Goal: Task Accomplishment & Management: Manage account settings

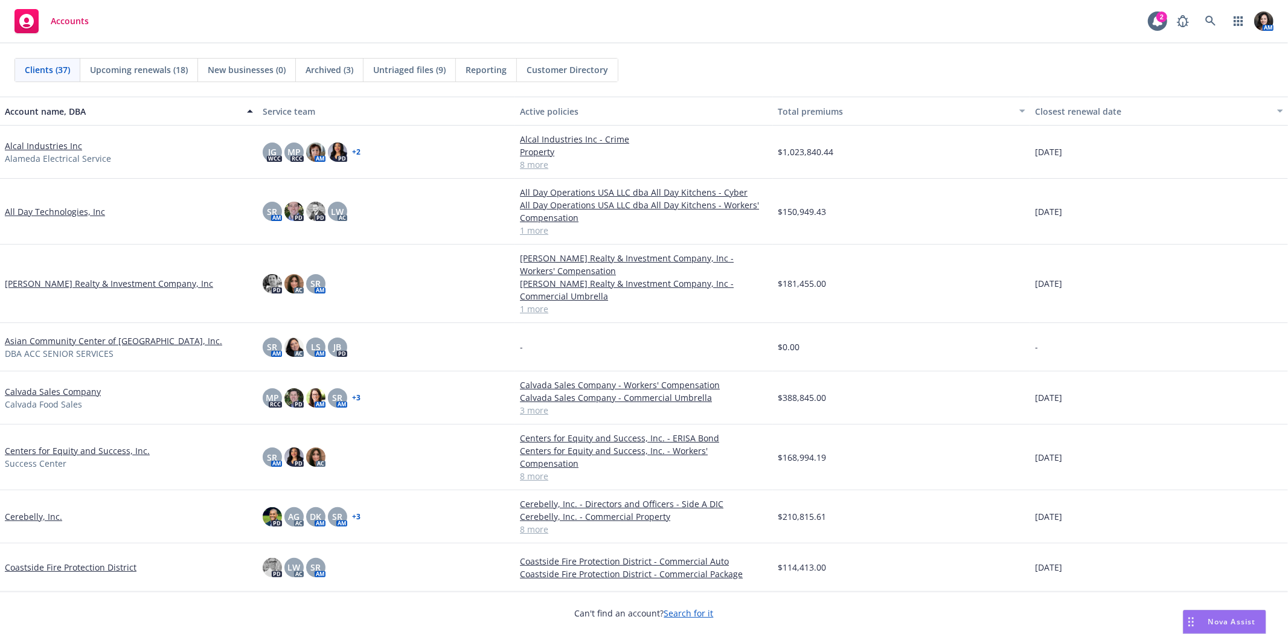
drag, startPoint x: 537, startPoint y: 83, endPoint x: 644, endPoint y: 304, distance: 245.2
click at [644, 304] on link "1 more" at bounding box center [644, 309] width 248 height 13
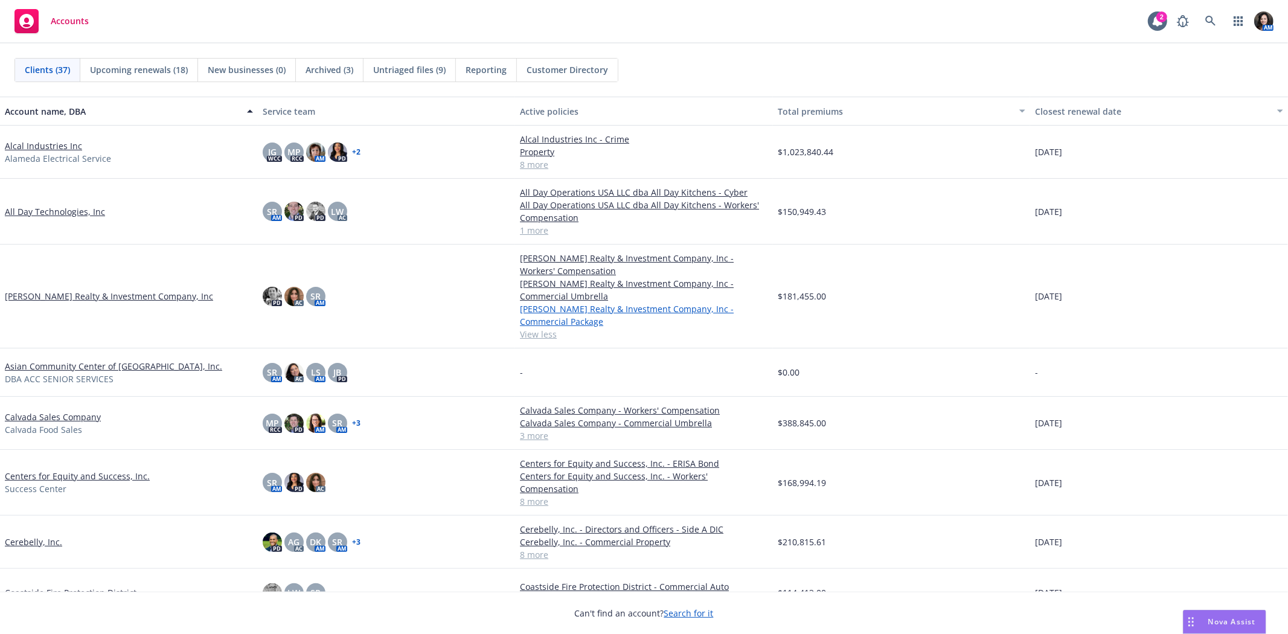
click at [644, 304] on link "Ansil Realty & Investment Company, Inc - Commercial Package" at bounding box center [644, 315] width 248 height 25
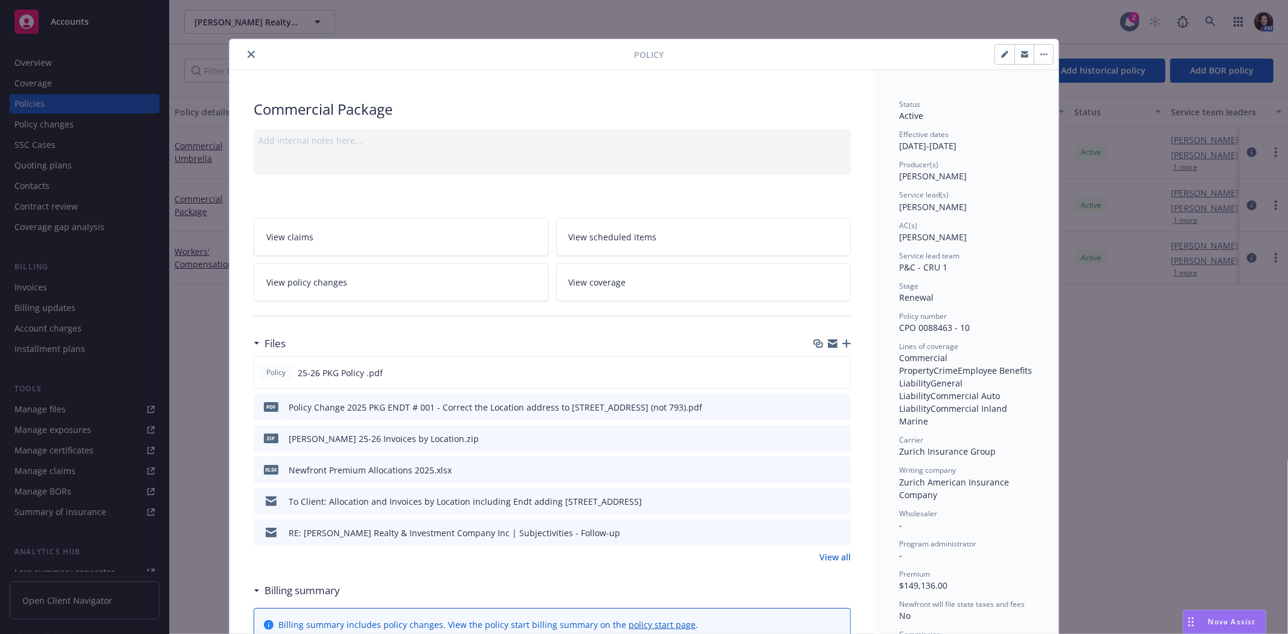
click at [249, 51] on icon "close" at bounding box center [251, 54] width 7 height 7
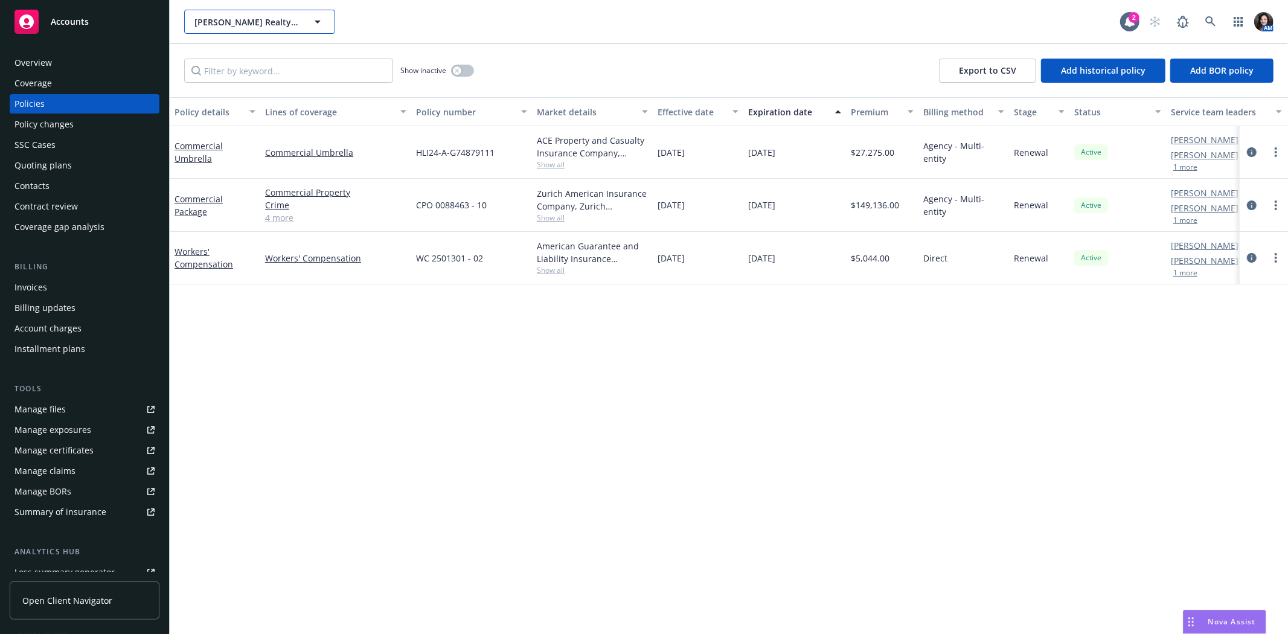
click at [243, 24] on span "Ansil Realty & Investment Company, Inc" at bounding box center [246, 22] width 104 height 13
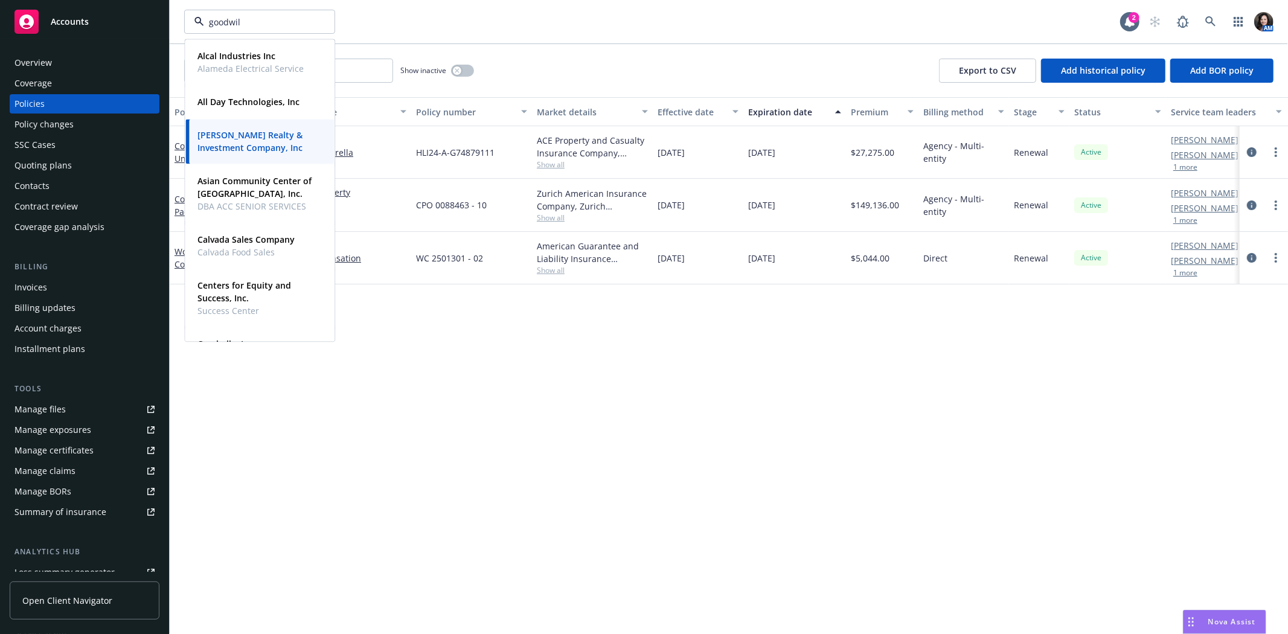
type input "goodwill"
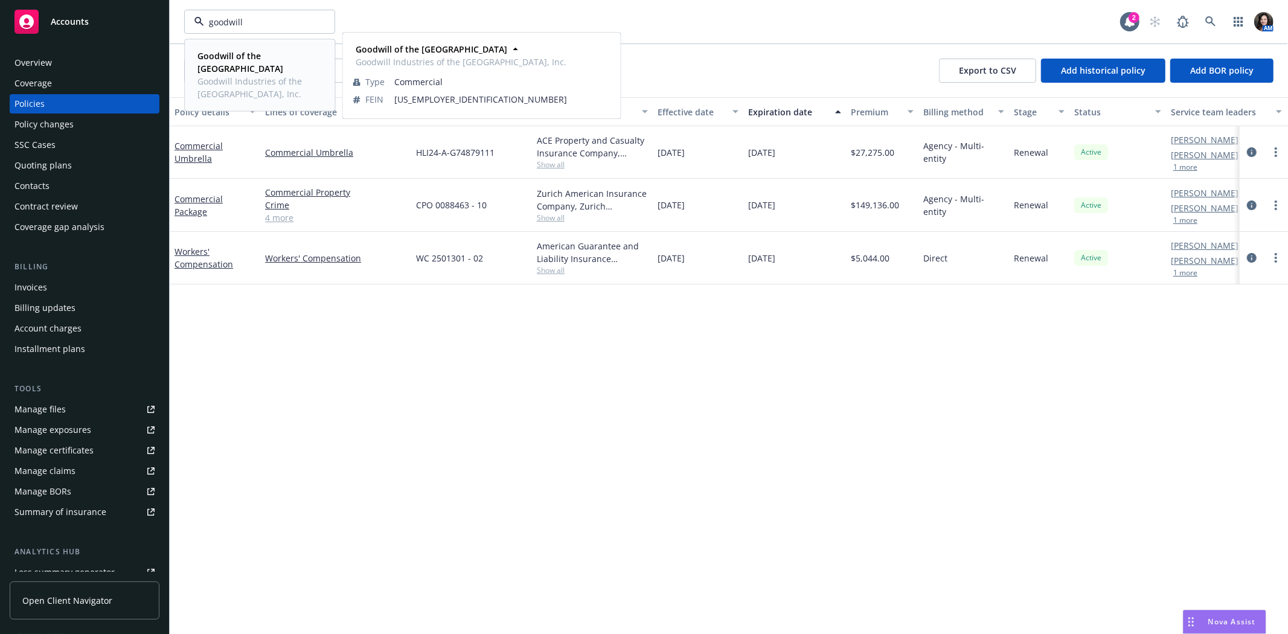
click at [239, 89] on span "Goodwill Industries of the Greater East Bay, Inc." at bounding box center [258, 87] width 122 height 25
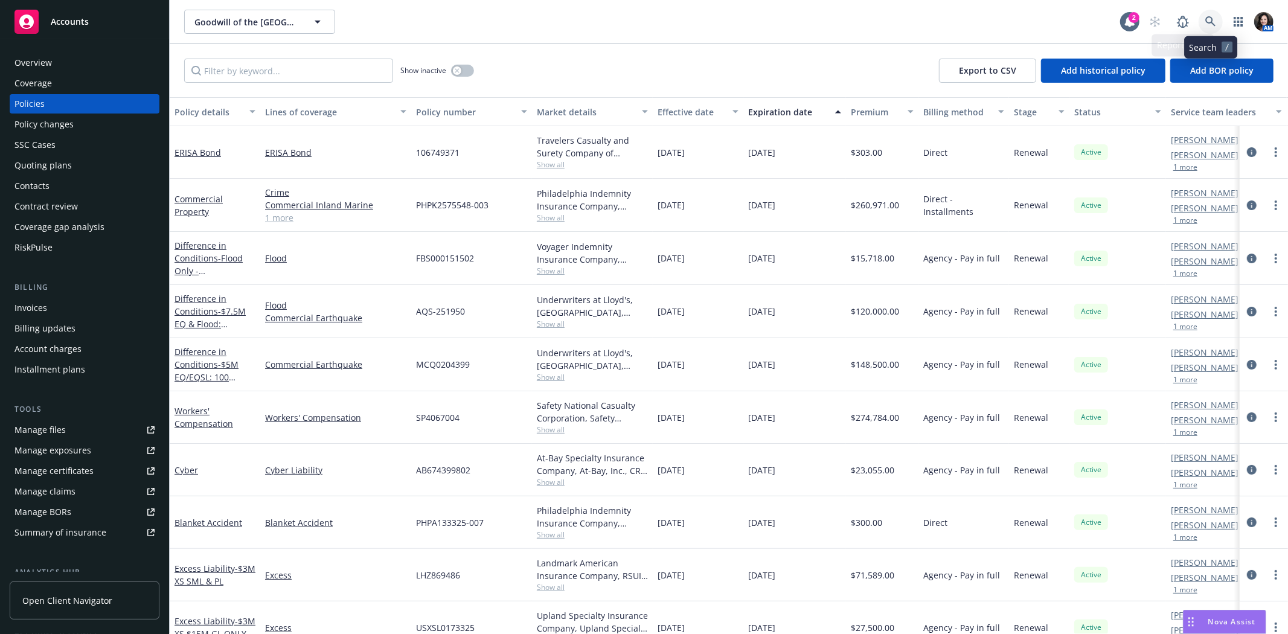
click at [1210, 16] on icon at bounding box center [1210, 21] width 10 height 10
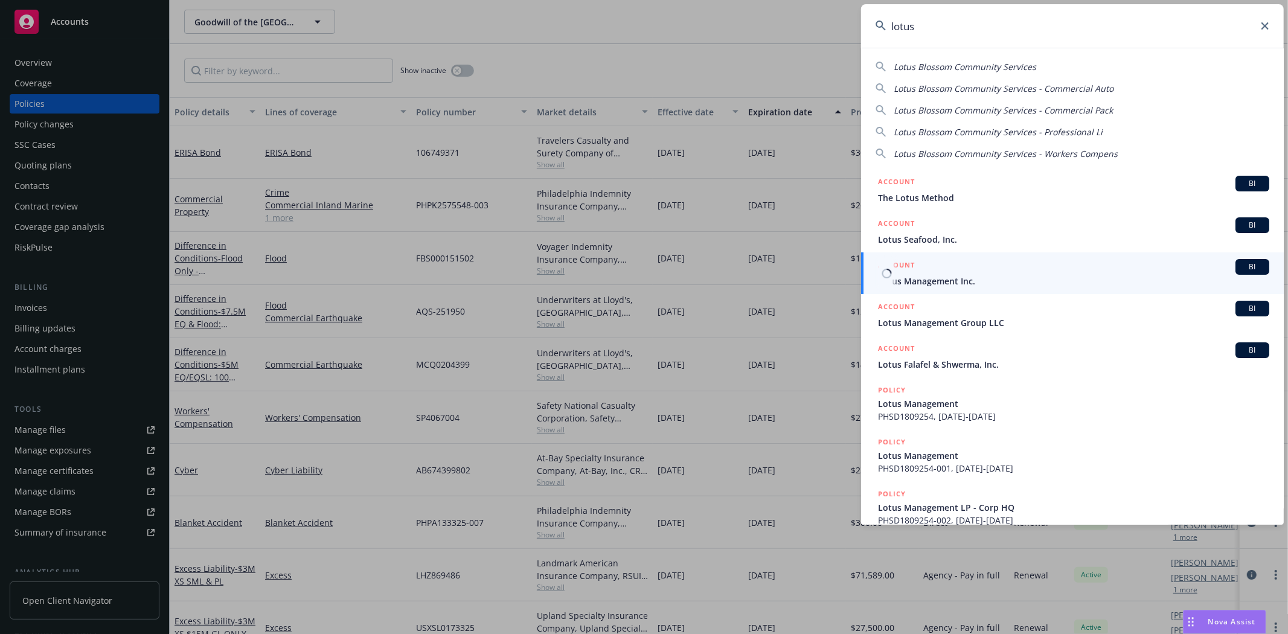
type input "lotus"
click at [931, 280] on span "Lotus Management Inc." at bounding box center [1073, 281] width 391 height 13
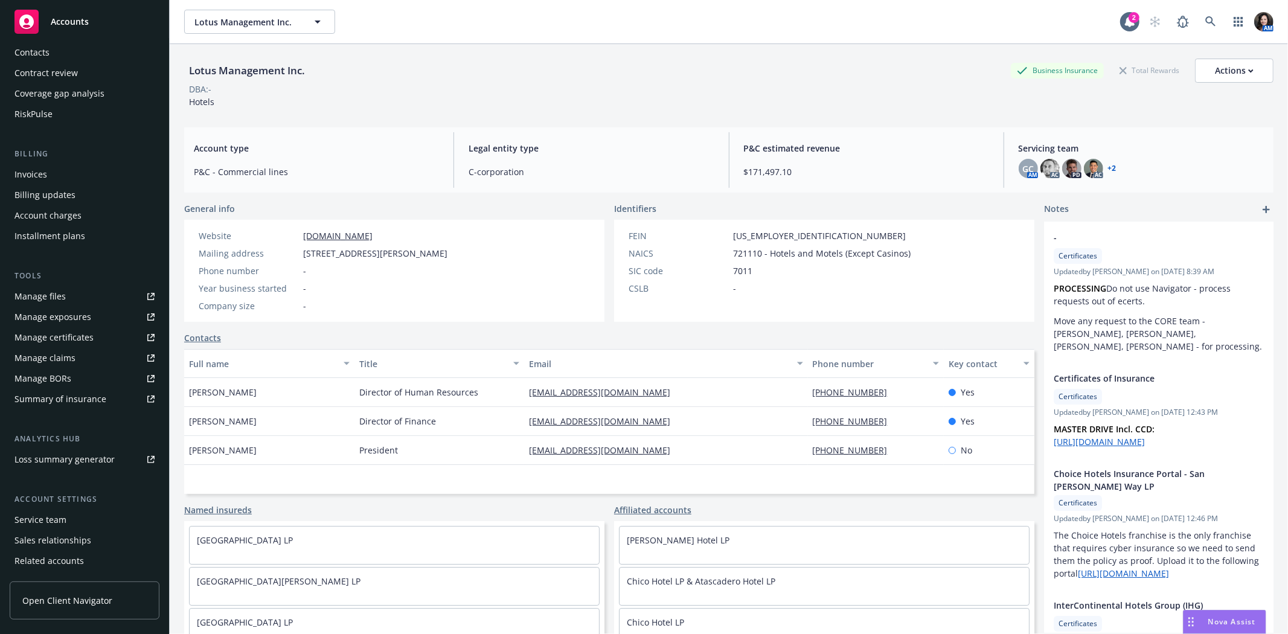
scroll to position [173, 0]
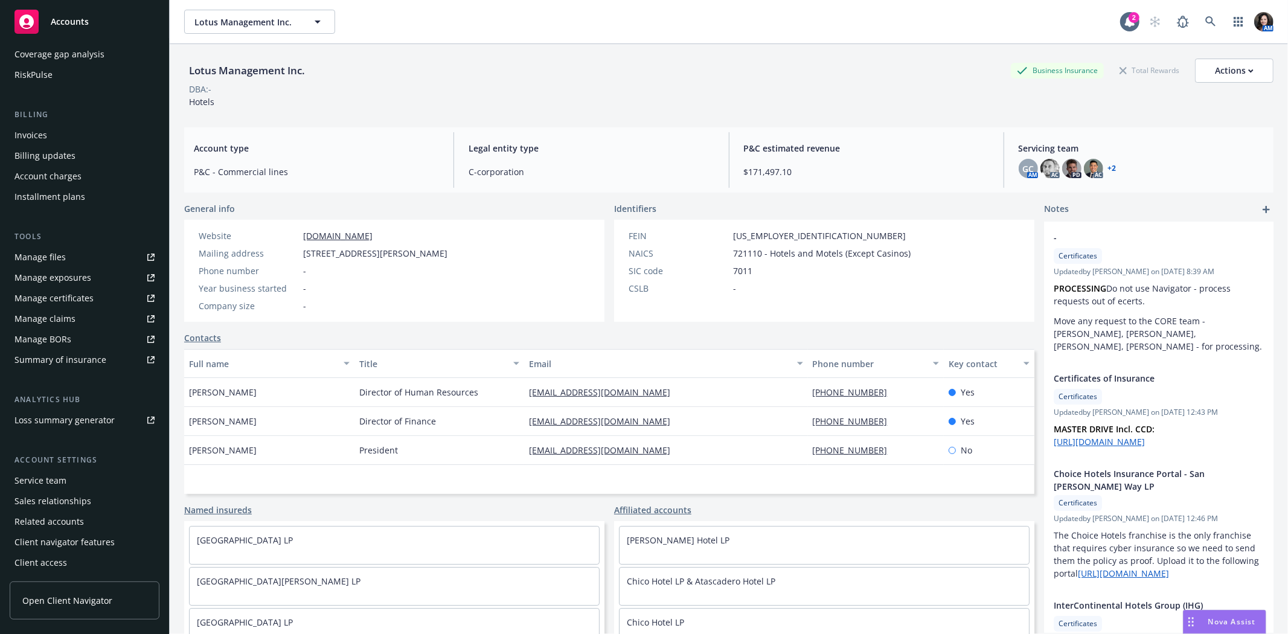
click at [69, 471] on div "Service team" at bounding box center [84, 480] width 140 height 19
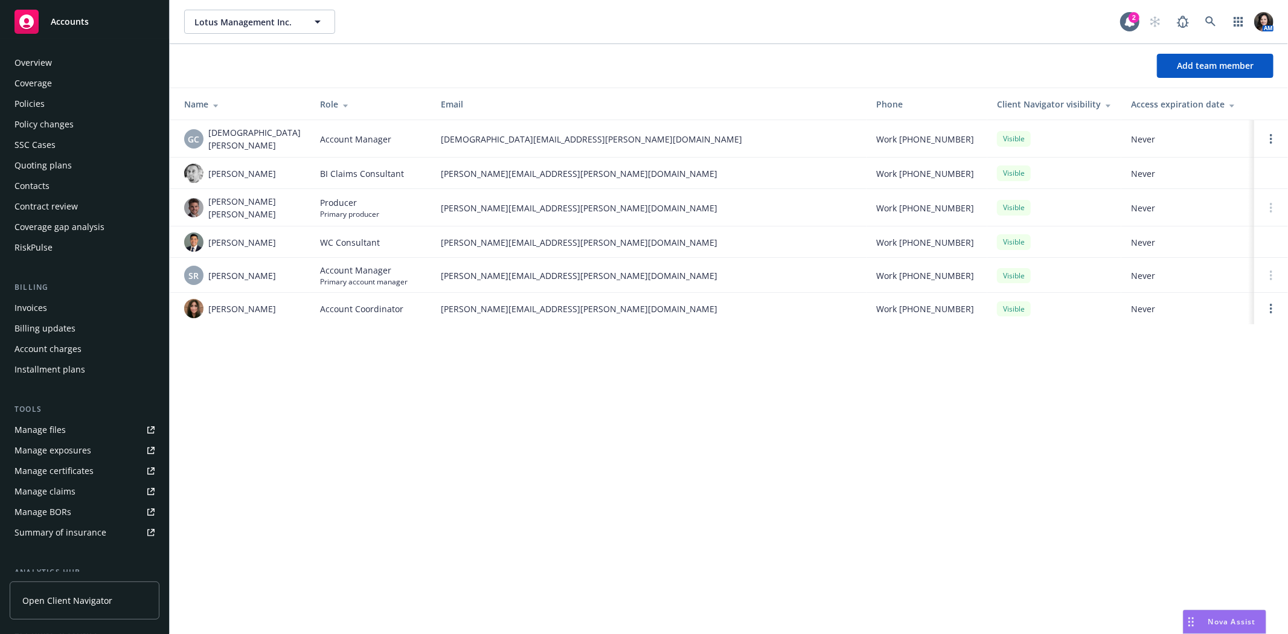
click at [61, 100] on div "Policies" at bounding box center [84, 103] width 140 height 19
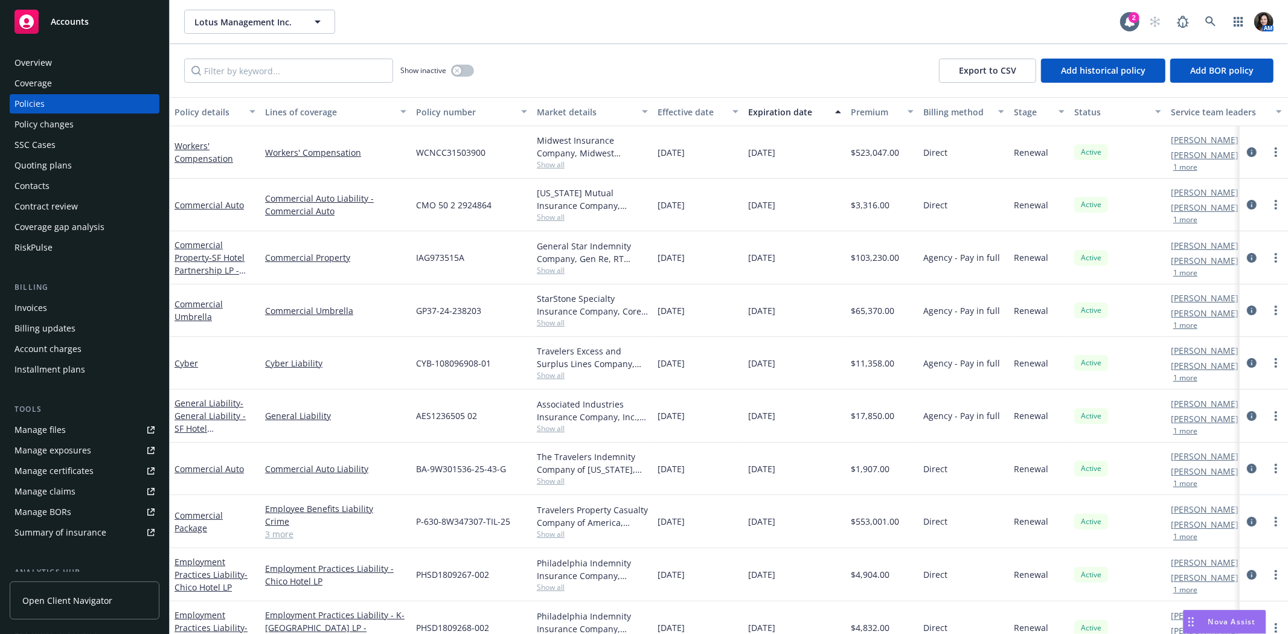
click at [1196, 165] on button "1 more" at bounding box center [1185, 167] width 24 height 7
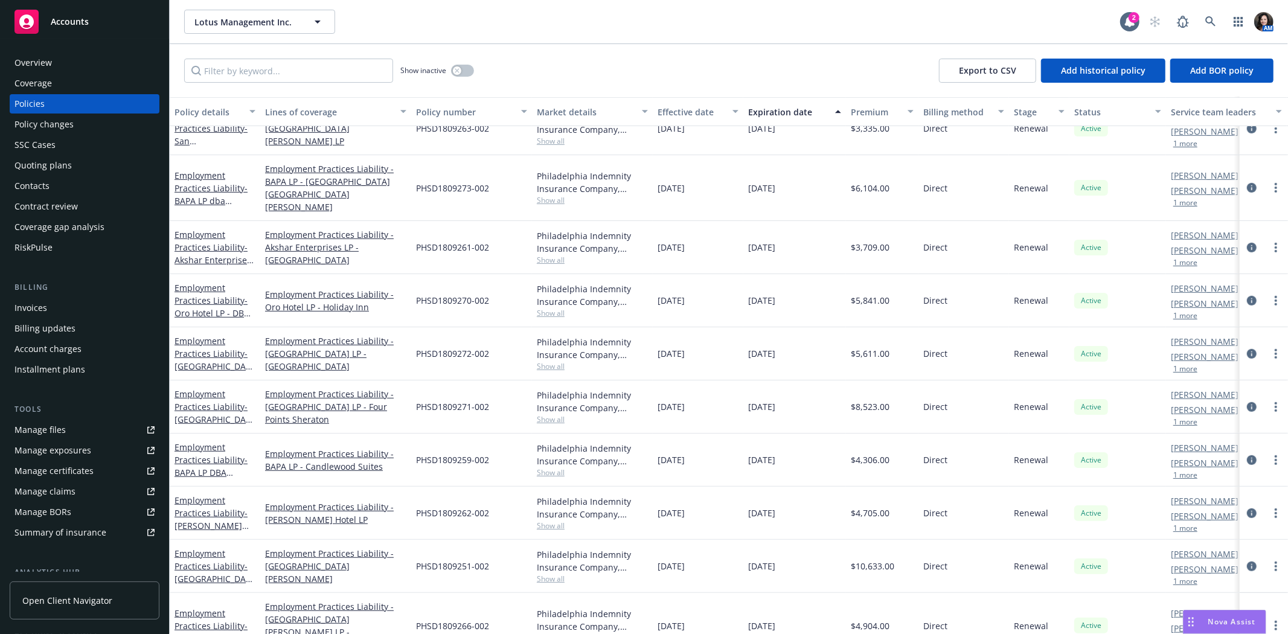
scroll to position [552, 0]
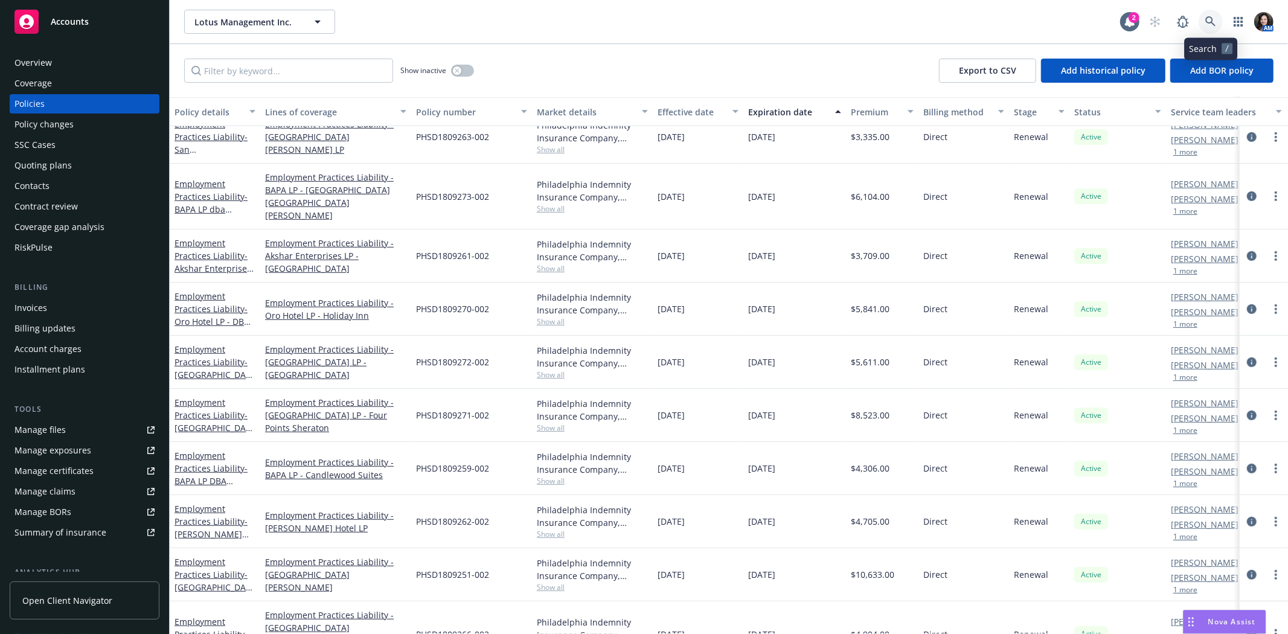
click at [1209, 19] on icon at bounding box center [1210, 21] width 11 height 11
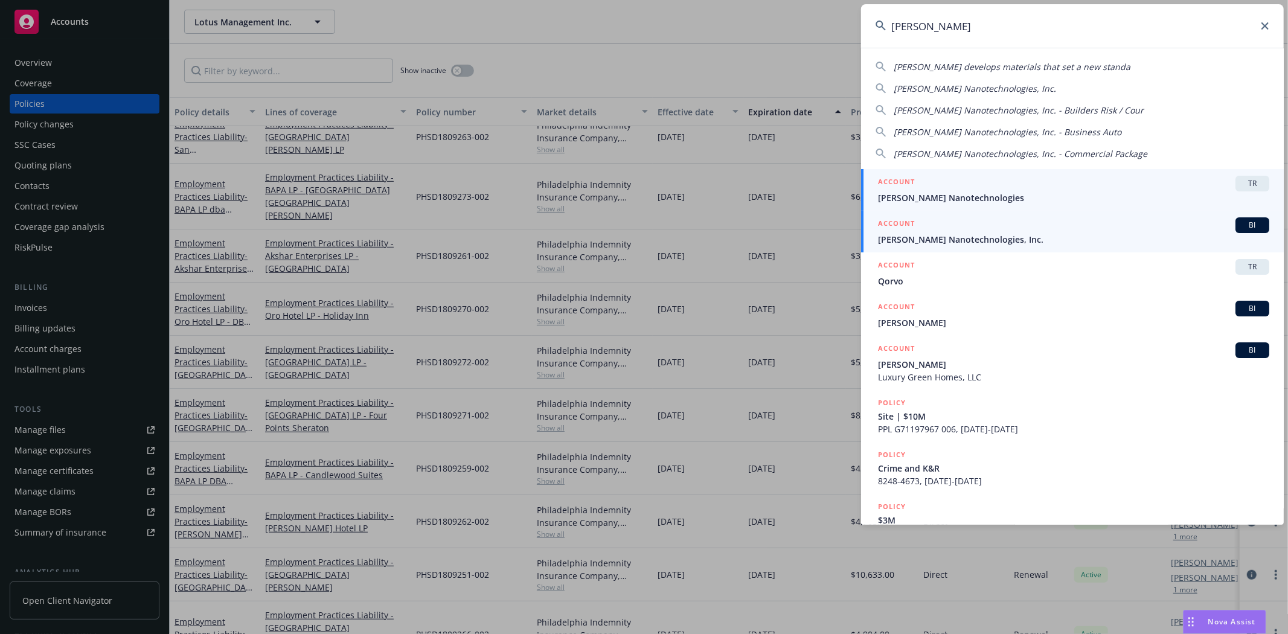
type input "sila"
click at [1019, 240] on span "Sila Nanotechnologies, Inc." at bounding box center [1073, 239] width 391 height 13
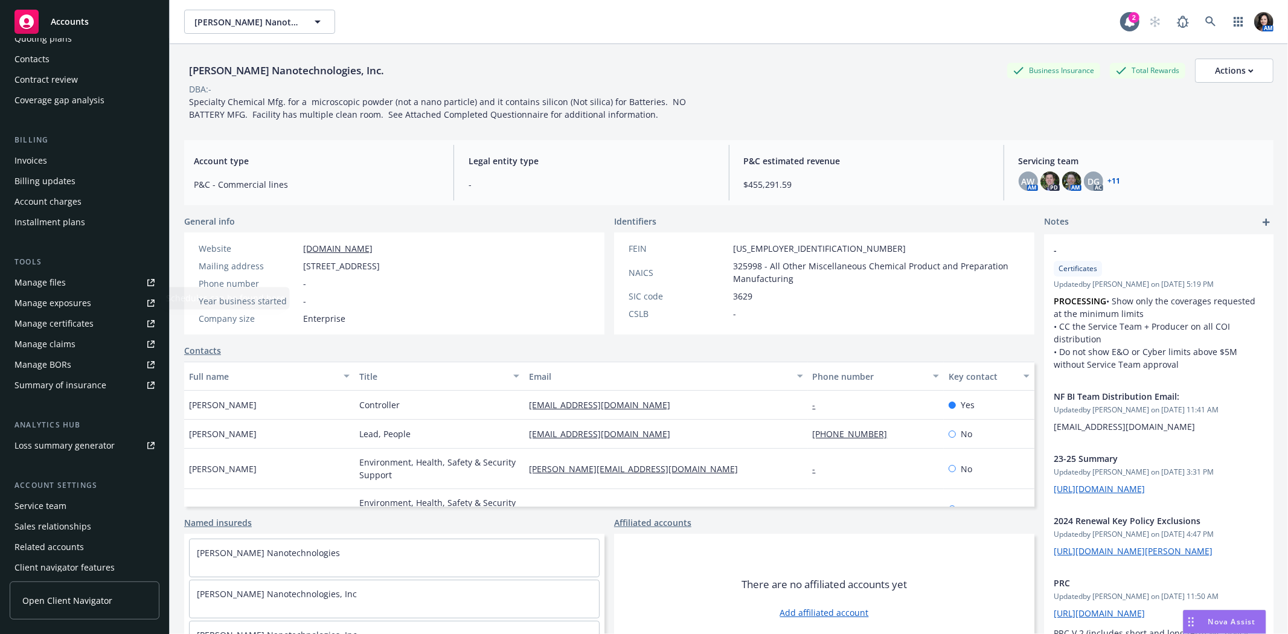
scroll to position [153, 0]
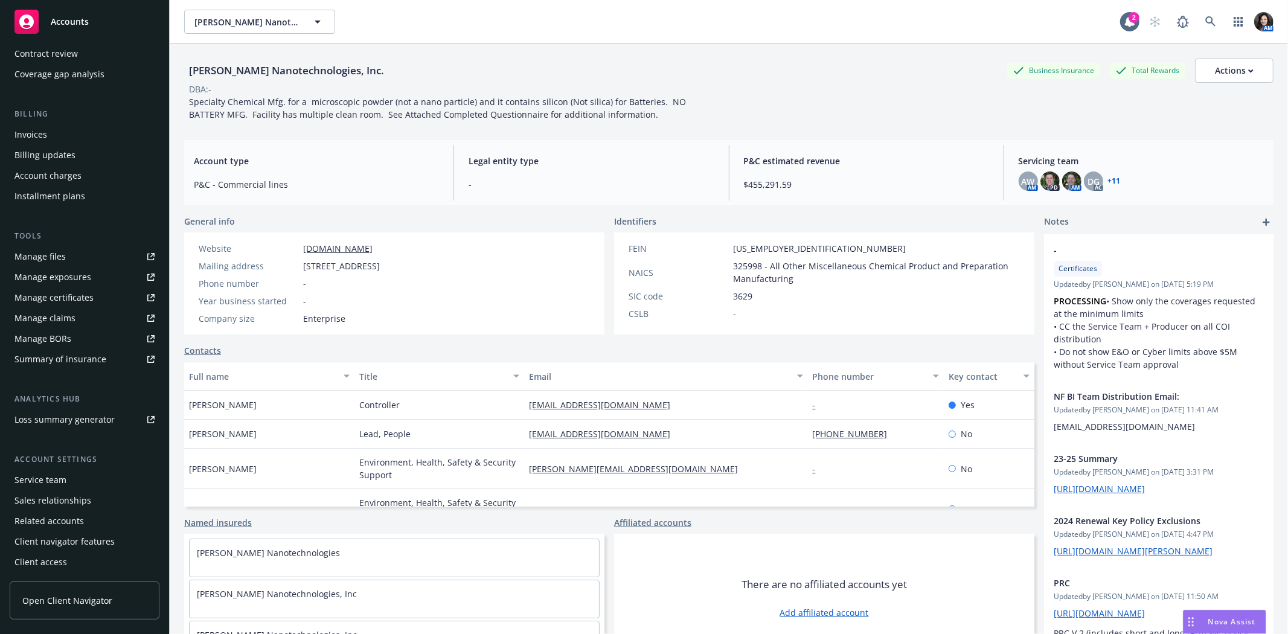
click at [73, 484] on div "Service team" at bounding box center [84, 479] width 140 height 19
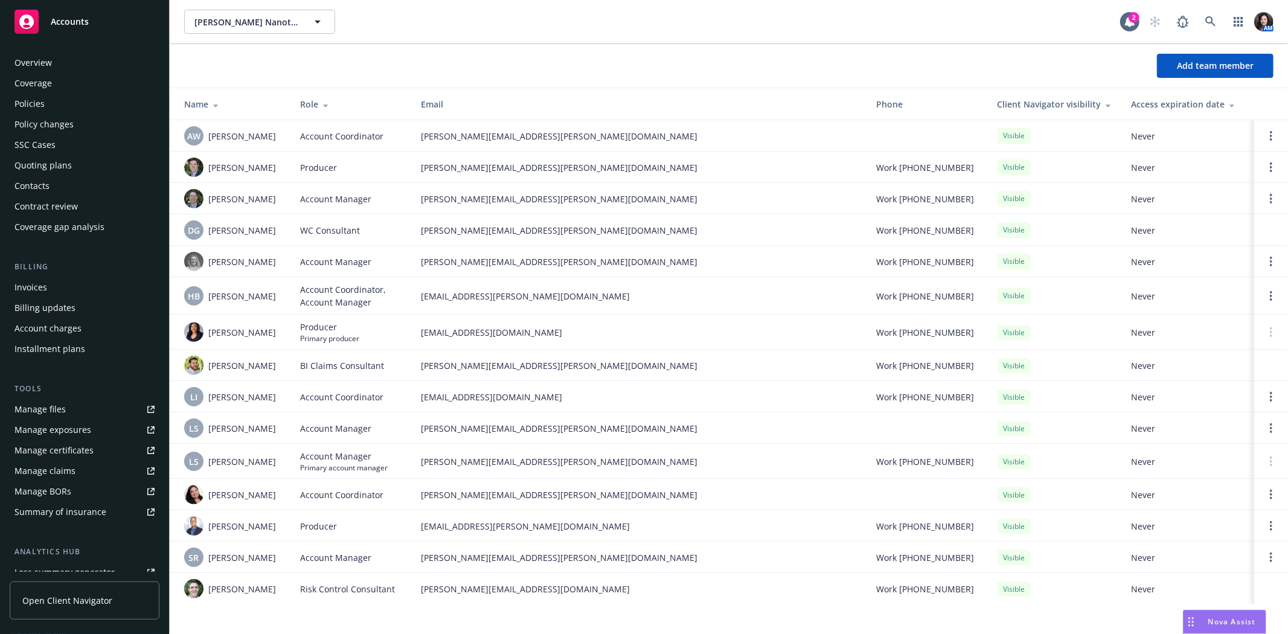
click at [59, 65] on div "Overview" at bounding box center [84, 62] width 140 height 19
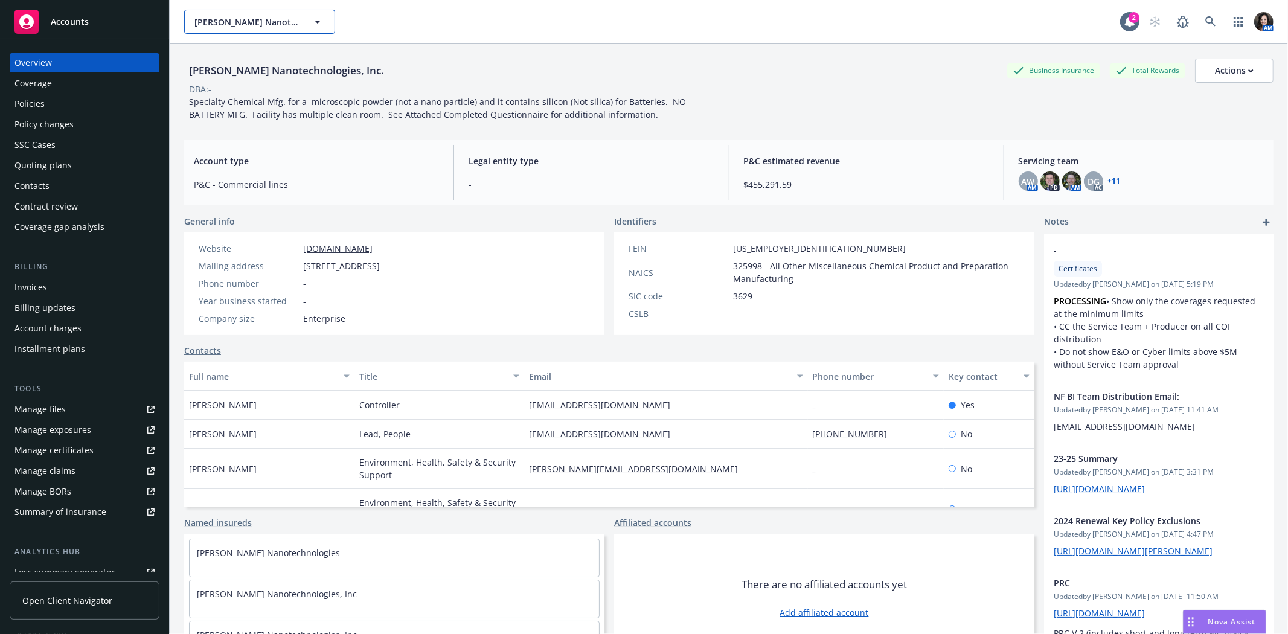
click at [210, 19] on span "Sila Nanotechnologies, Inc." at bounding box center [246, 22] width 104 height 13
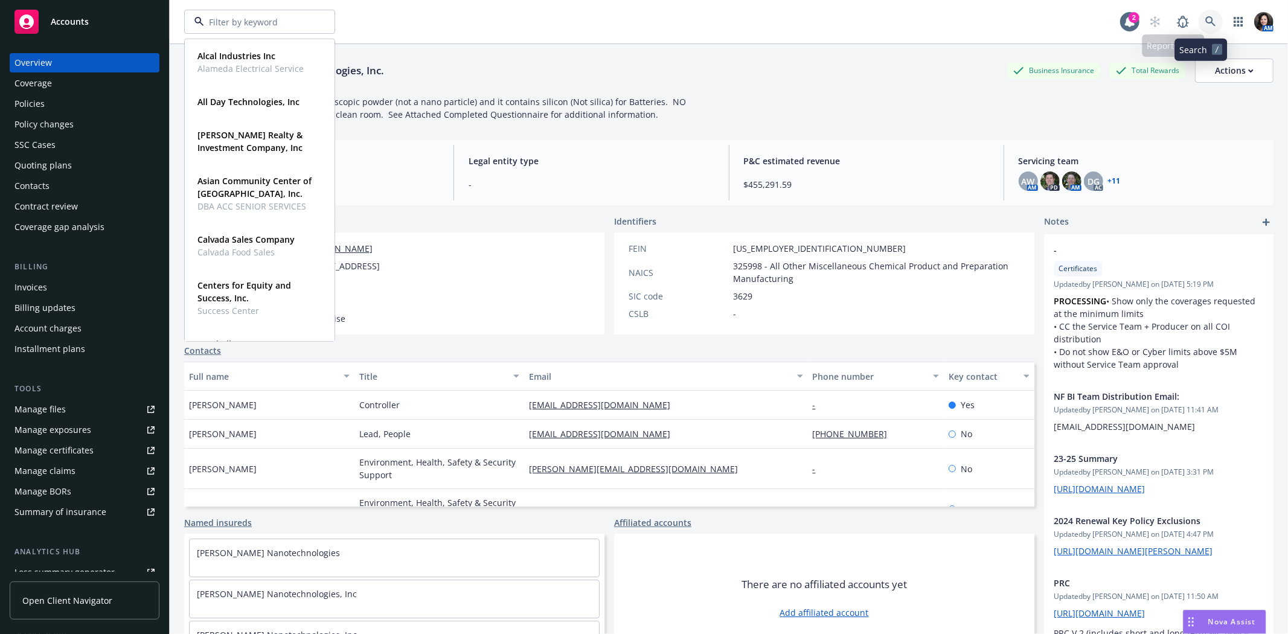
click at [1205, 24] on icon at bounding box center [1210, 21] width 10 height 10
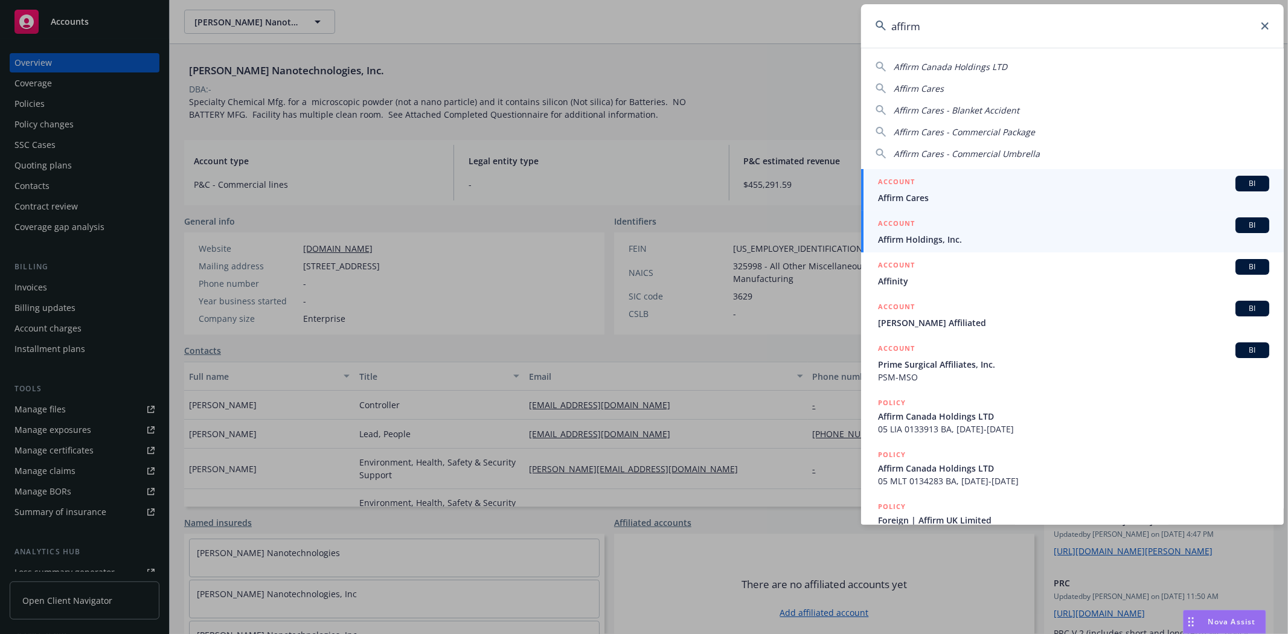
type input "affirm"
click at [953, 236] on span "Affirm Holdings, Inc." at bounding box center [1073, 239] width 391 height 13
click at [953, 236] on div "FEIN 45-2982641 NAICS 325998 - All Other Miscellaneous Chemical Product and Pre…" at bounding box center [824, 283] width 420 height 102
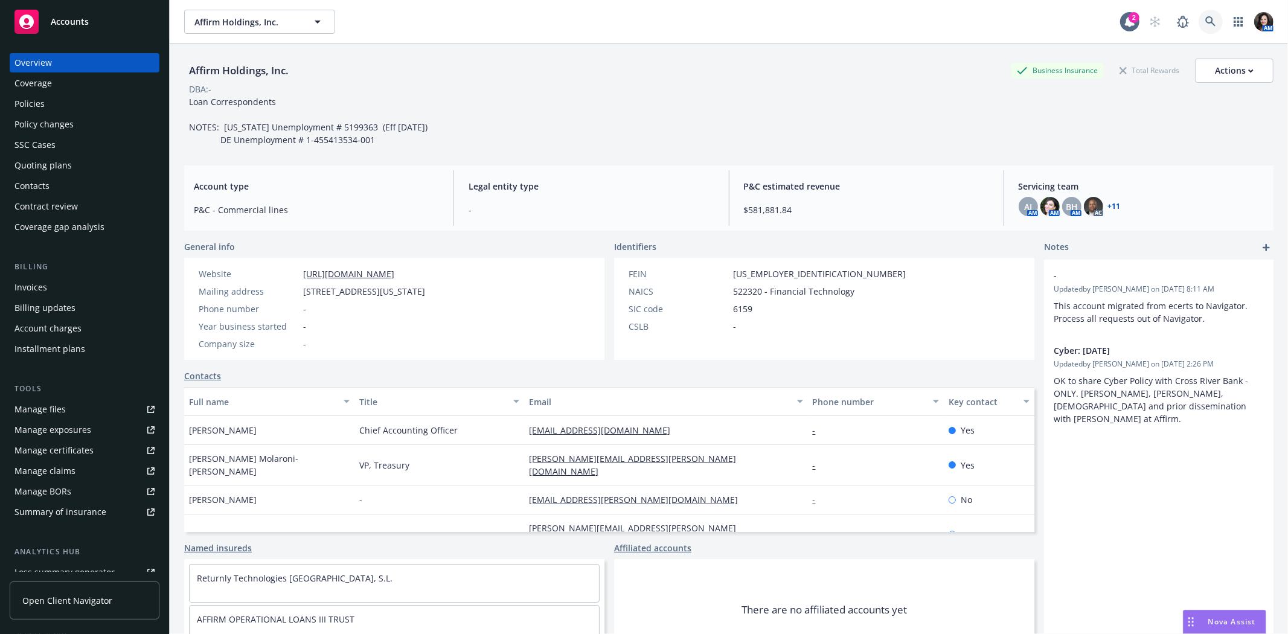
click at [1211, 14] on link at bounding box center [1211, 22] width 24 height 24
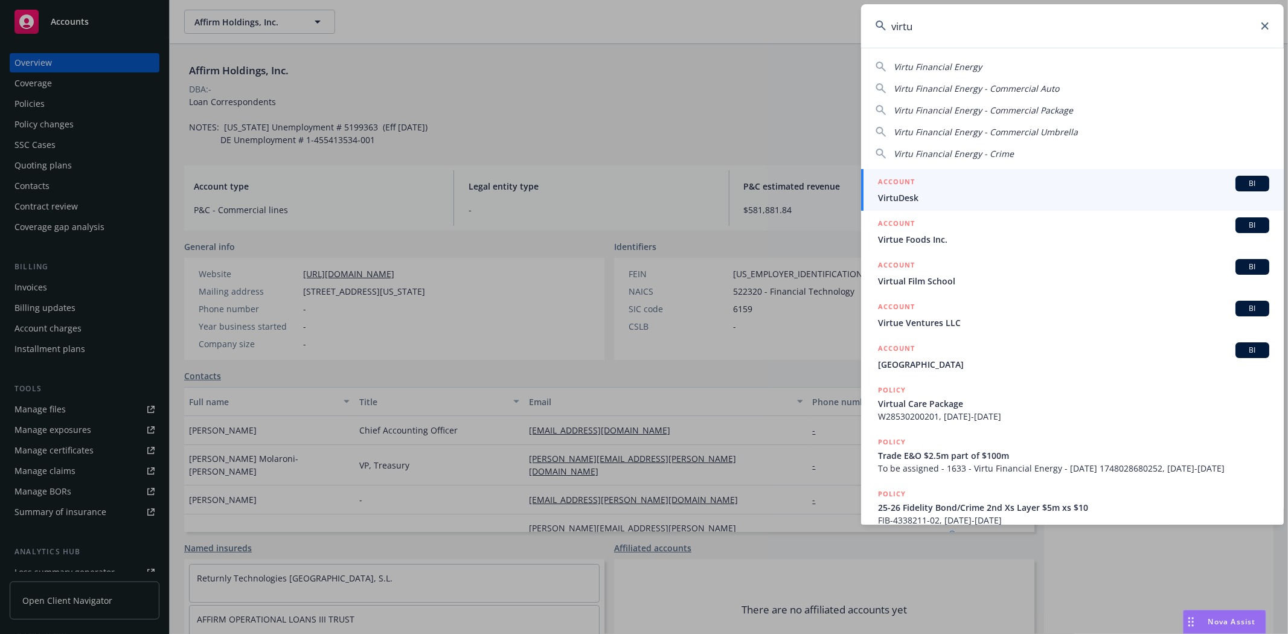
click at [938, 61] on span "Virtu Financial Energy" at bounding box center [938, 66] width 88 height 11
type input "Virtu Financial Energy"
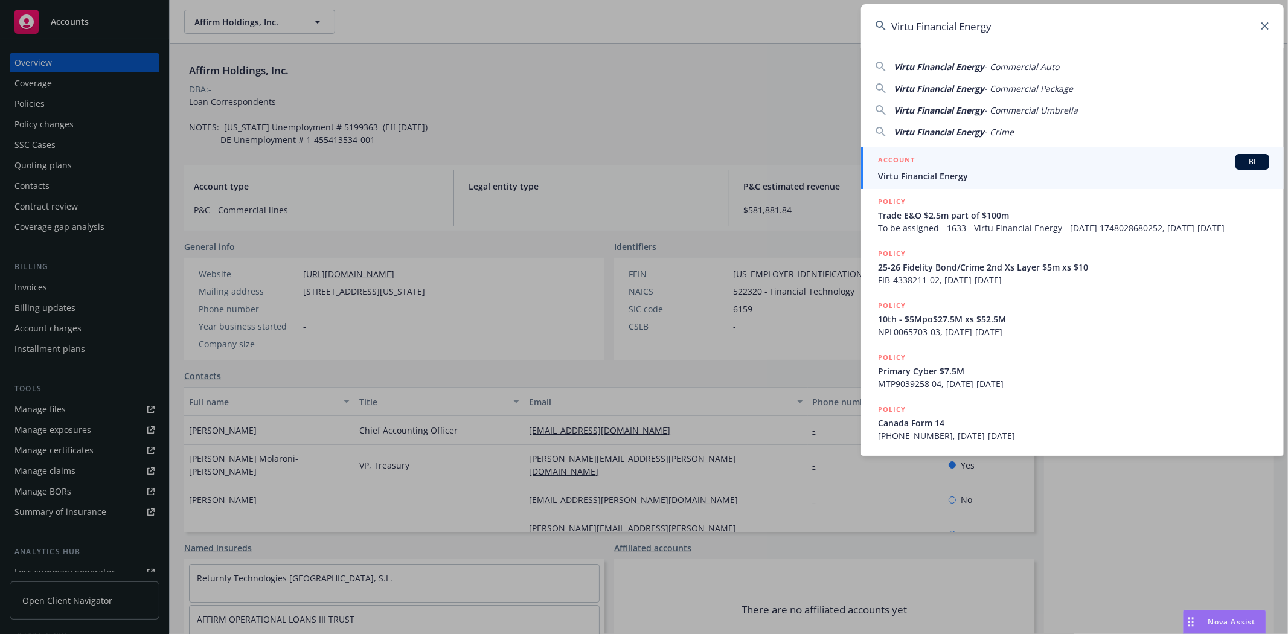
click at [943, 176] on span "Virtu Financial Energy" at bounding box center [1073, 176] width 391 height 13
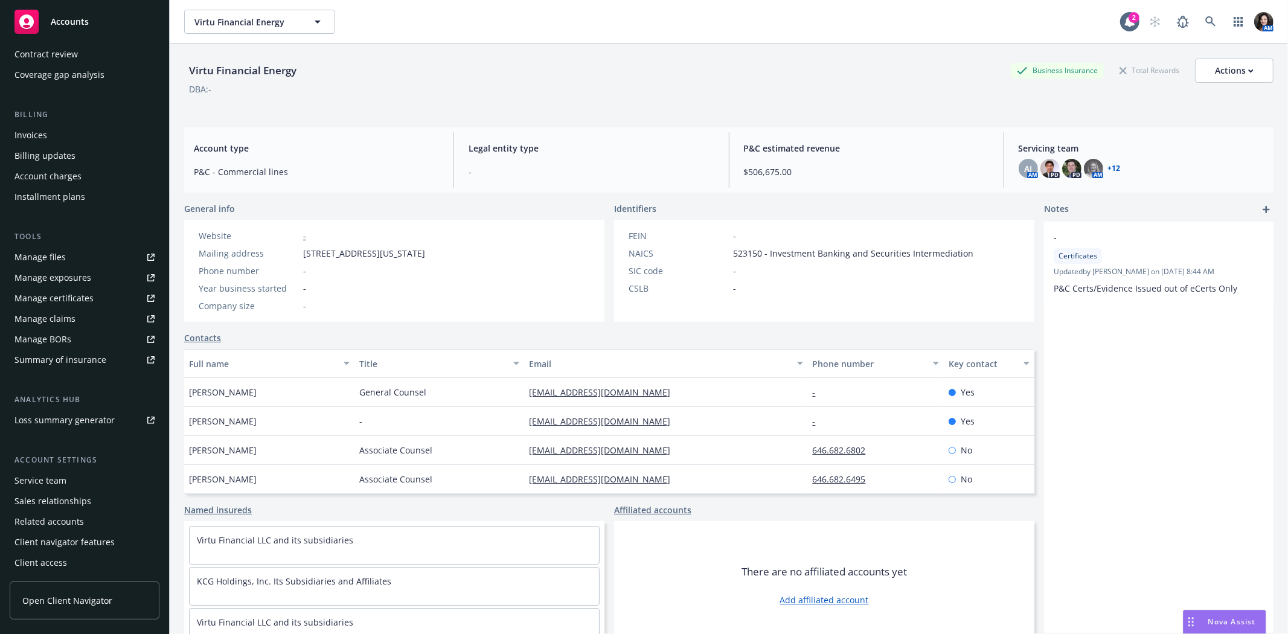
scroll to position [153, 0]
click at [68, 485] on div "Service team" at bounding box center [84, 479] width 140 height 19
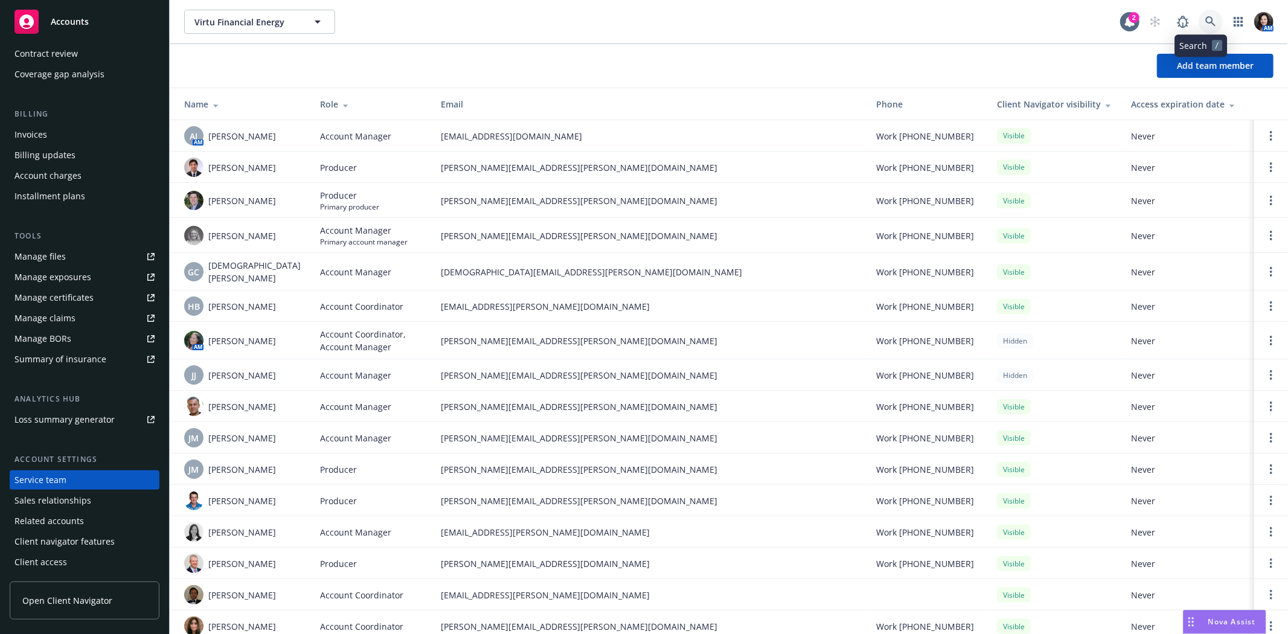
click at [1205, 25] on icon at bounding box center [1210, 21] width 11 height 11
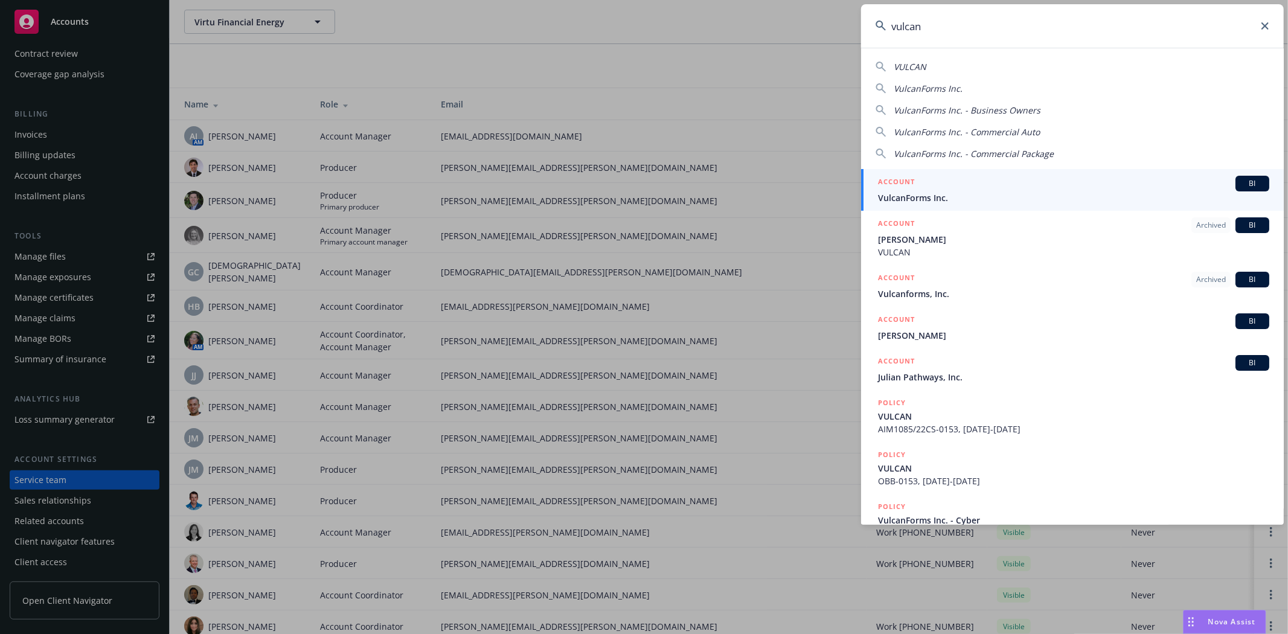
type input "vulcan"
click at [965, 201] on span "VulcanForms Inc." at bounding box center [1073, 197] width 391 height 13
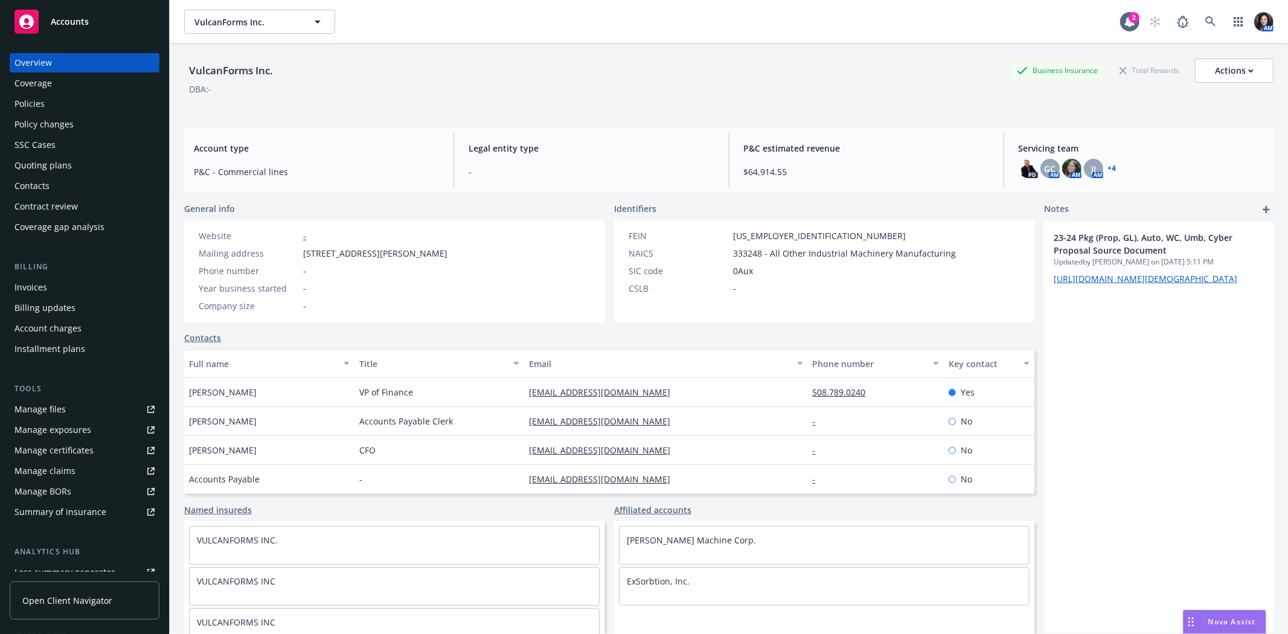
click at [37, 98] on div "Policies" at bounding box center [29, 103] width 30 height 19
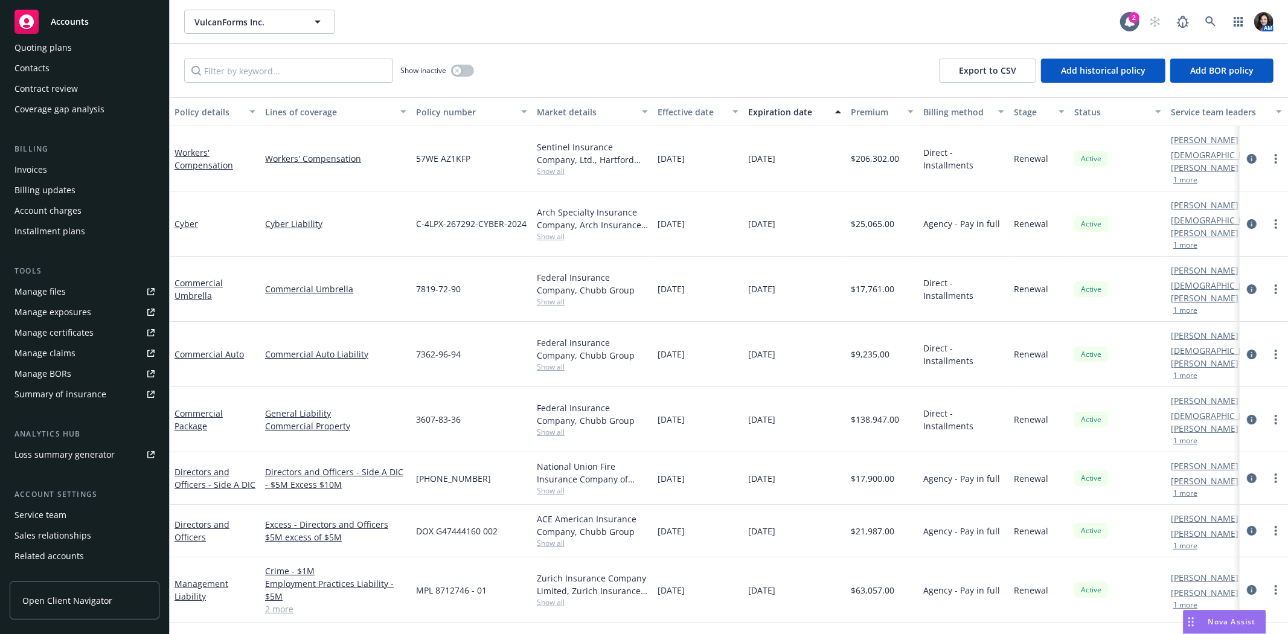
scroll to position [134, 0]
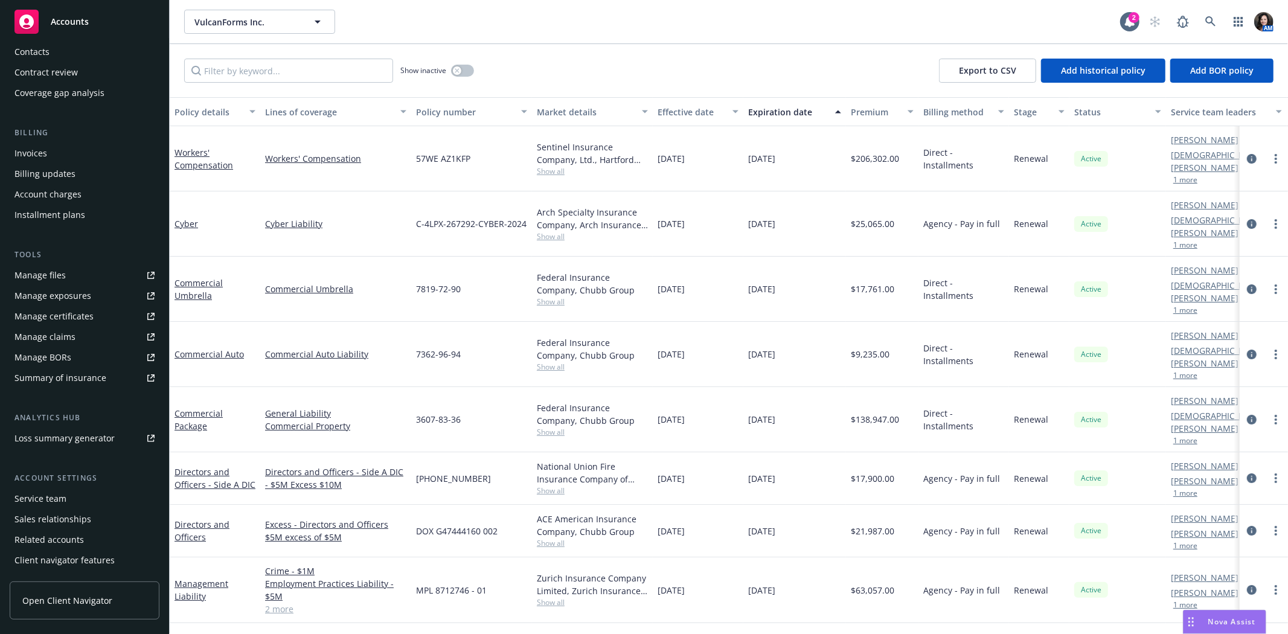
click at [80, 498] on div "Service team" at bounding box center [84, 498] width 140 height 19
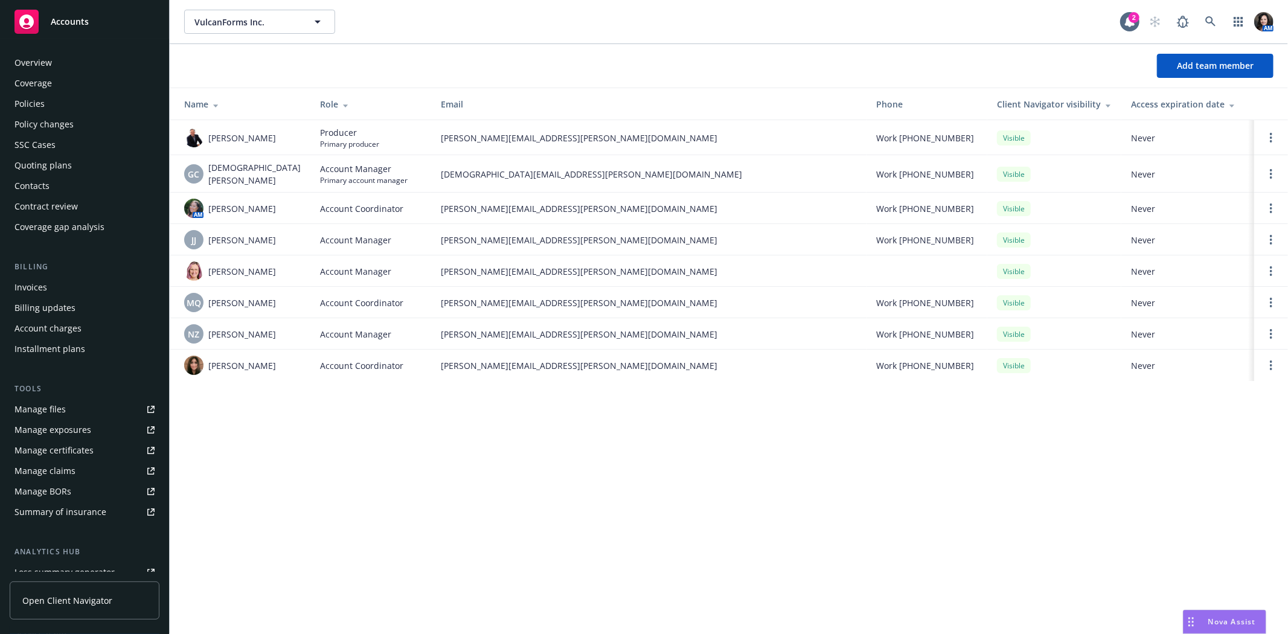
click at [62, 64] on div "Overview" at bounding box center [84, 62] width 140 height 19
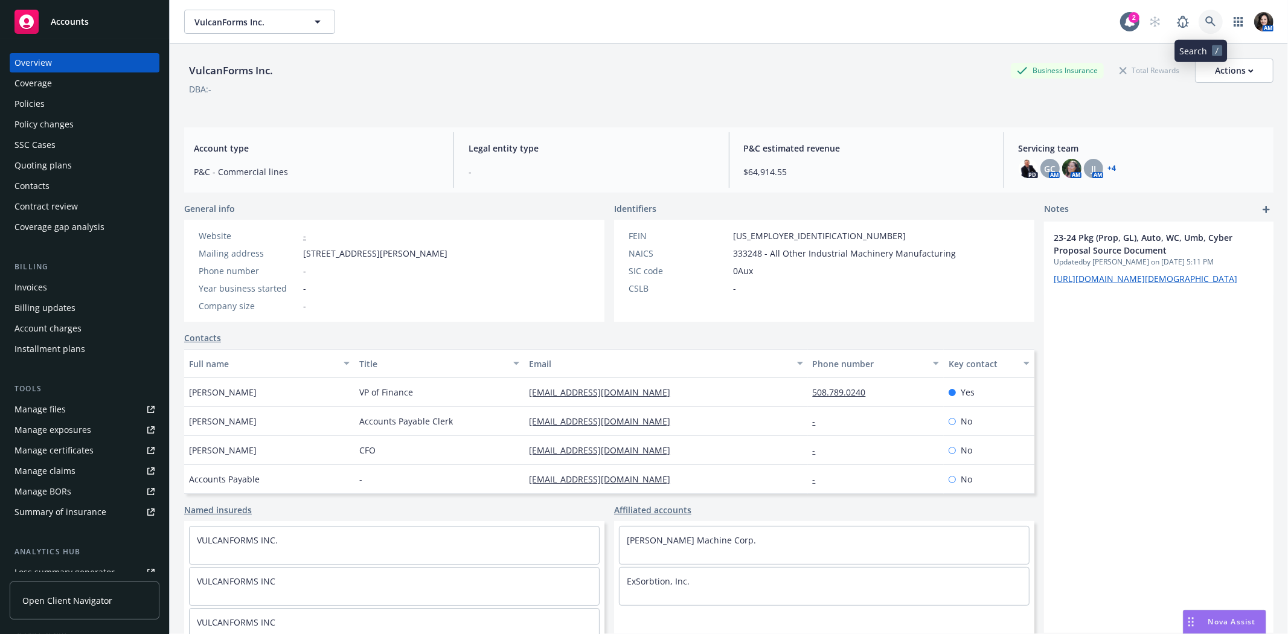
click at [1205, 18] on icon at bounding box center [1210, 21] width 11 height 11
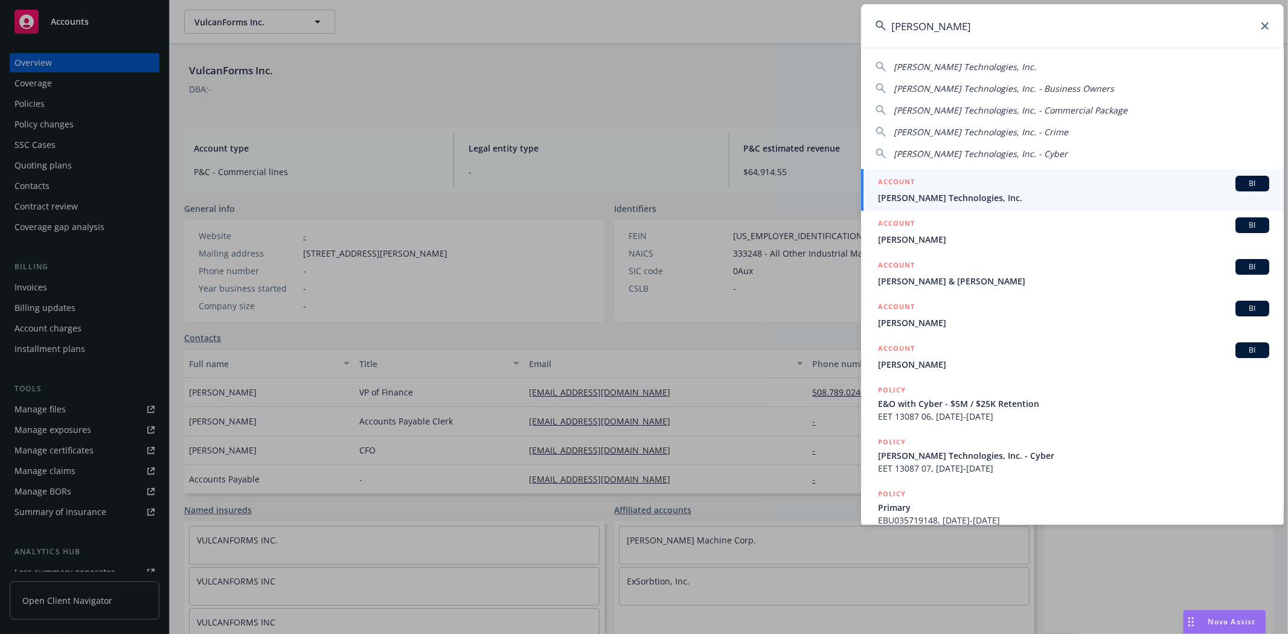
type input "jane tec"
click at [1095, 185] on div "ACCOUNT BI" at bounding box center [1073, 184] width 391 height 16
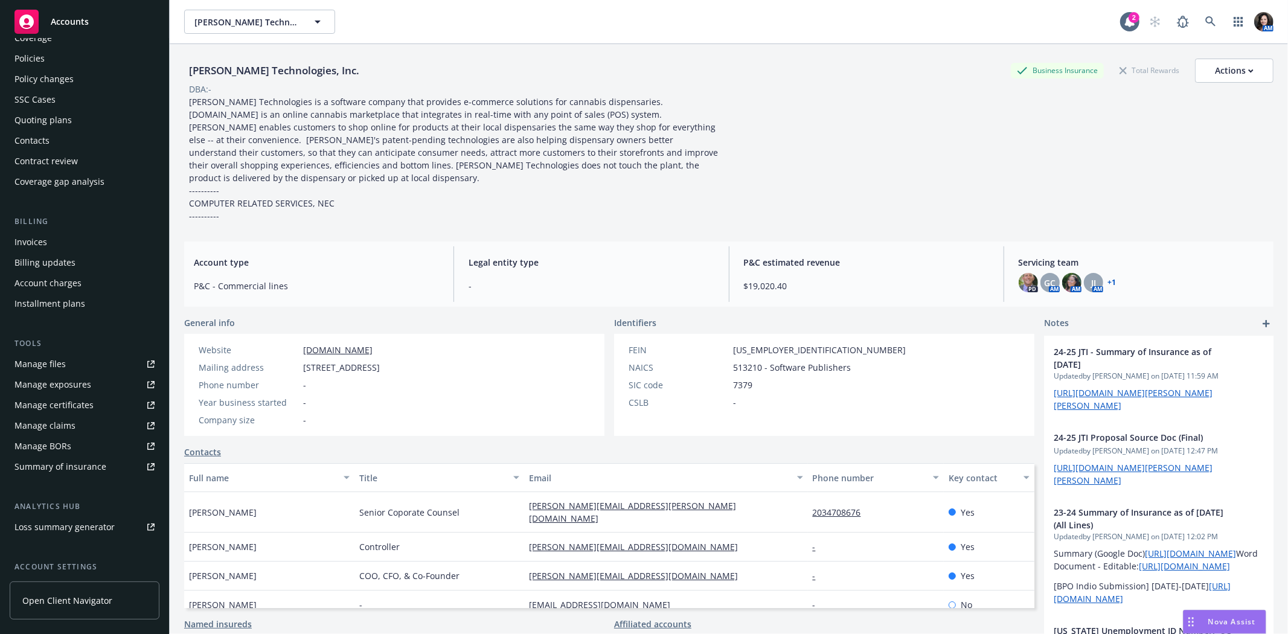
scroll to position [153, 0]
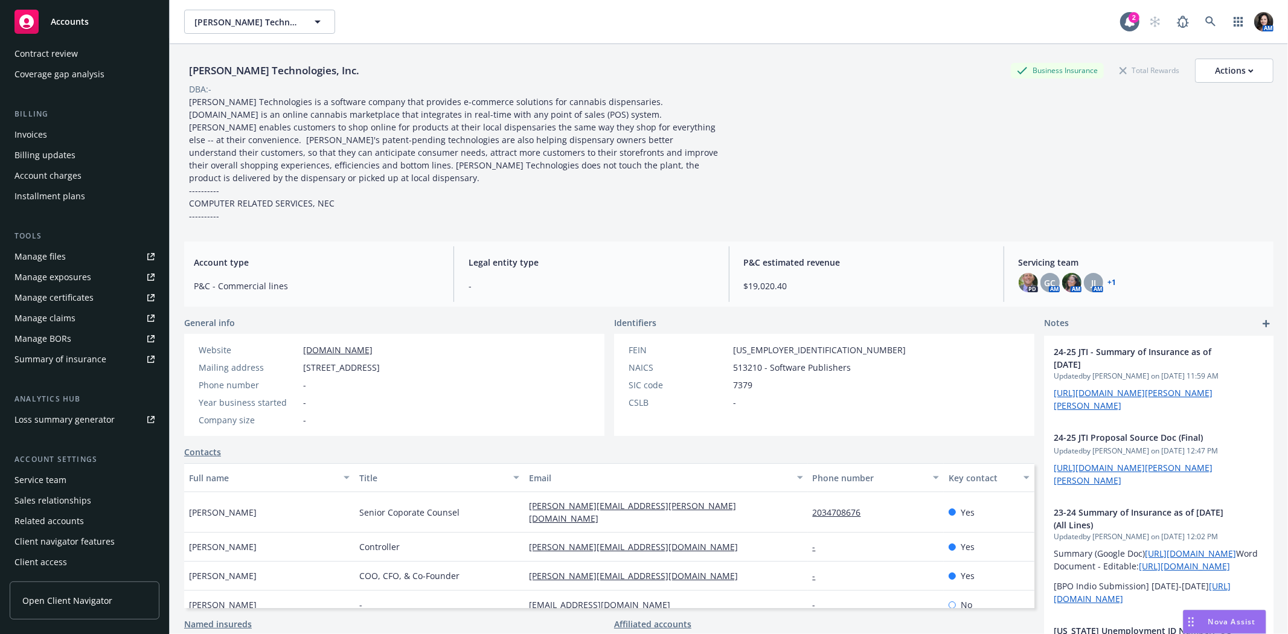
click at [75, 473] on div "Service team" at bounding box center [84, 479] width 140 height 19
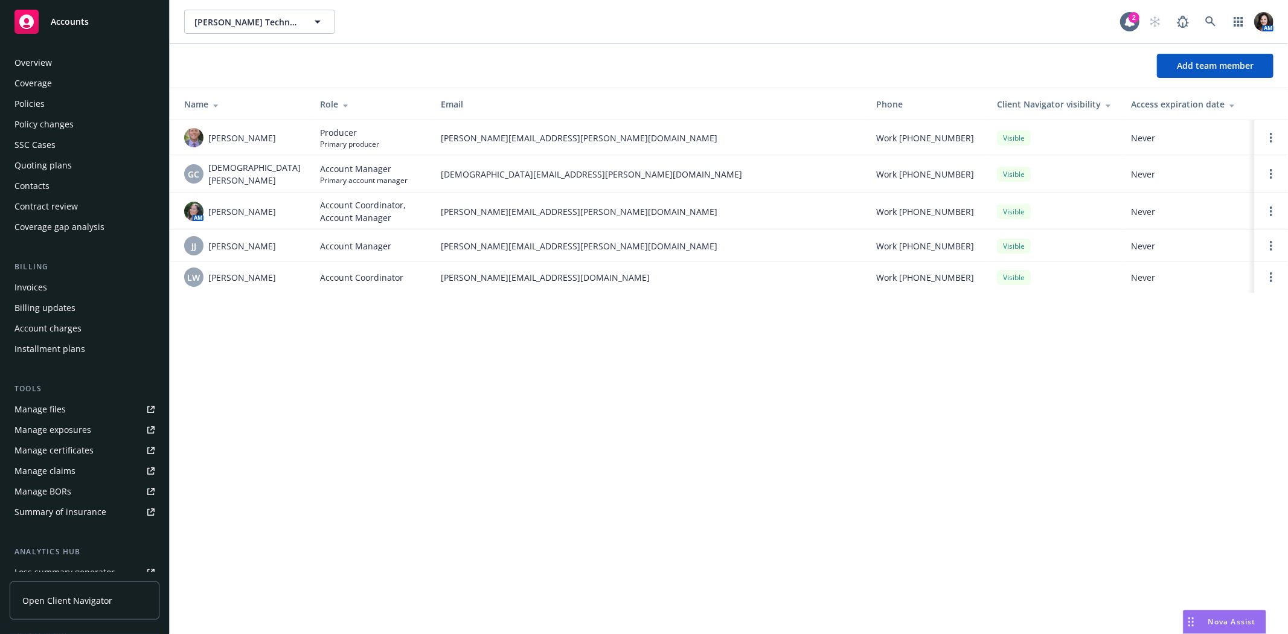
click at [51, 101] on div "Policies" at bounding box center [84, 103] width 140 height 19
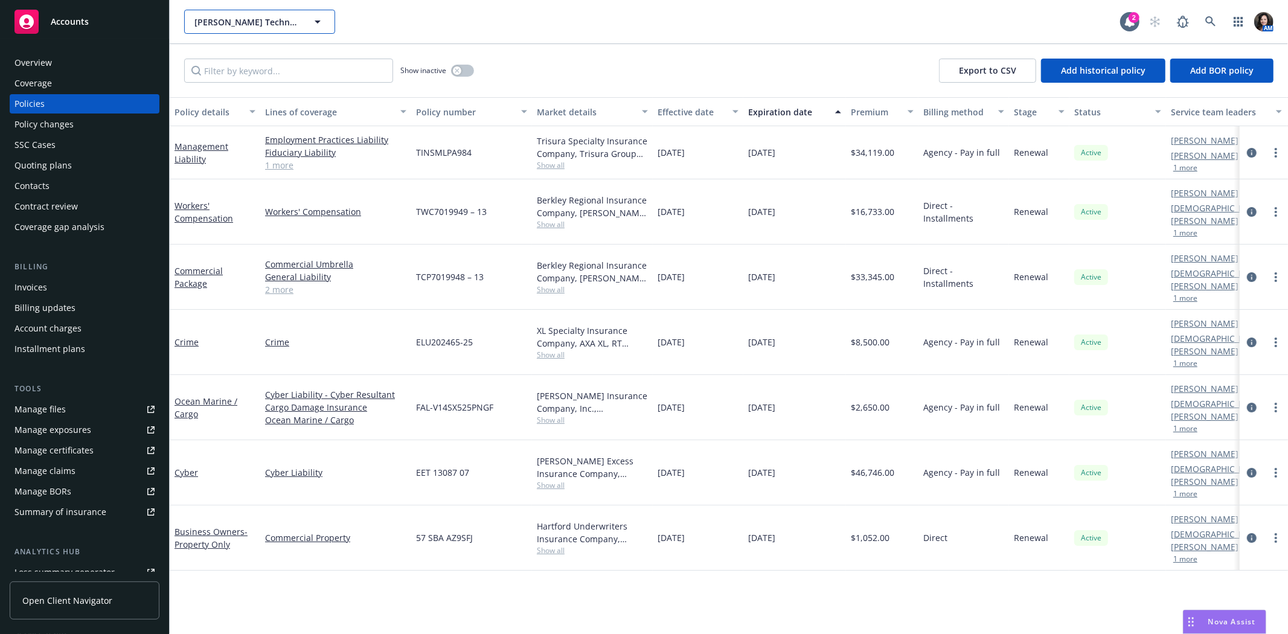
click at [232, 28] on button "Jane Technologies, Inc." at bounding box center [259, 22] width 151 height 24
click at [232, 28] on div at bounding box center [259, 22] width 151 height 24
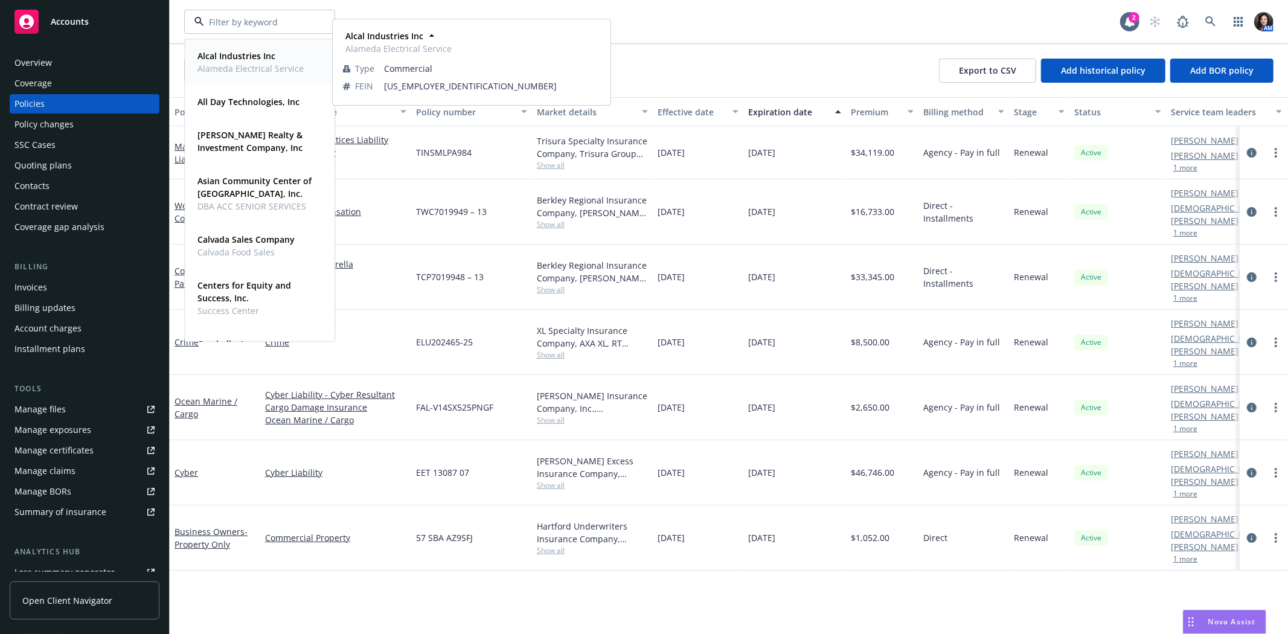
click at [216, 58] on strong "Alcal Industries Inc" at bounding box center [236, 55] width 78 height 11
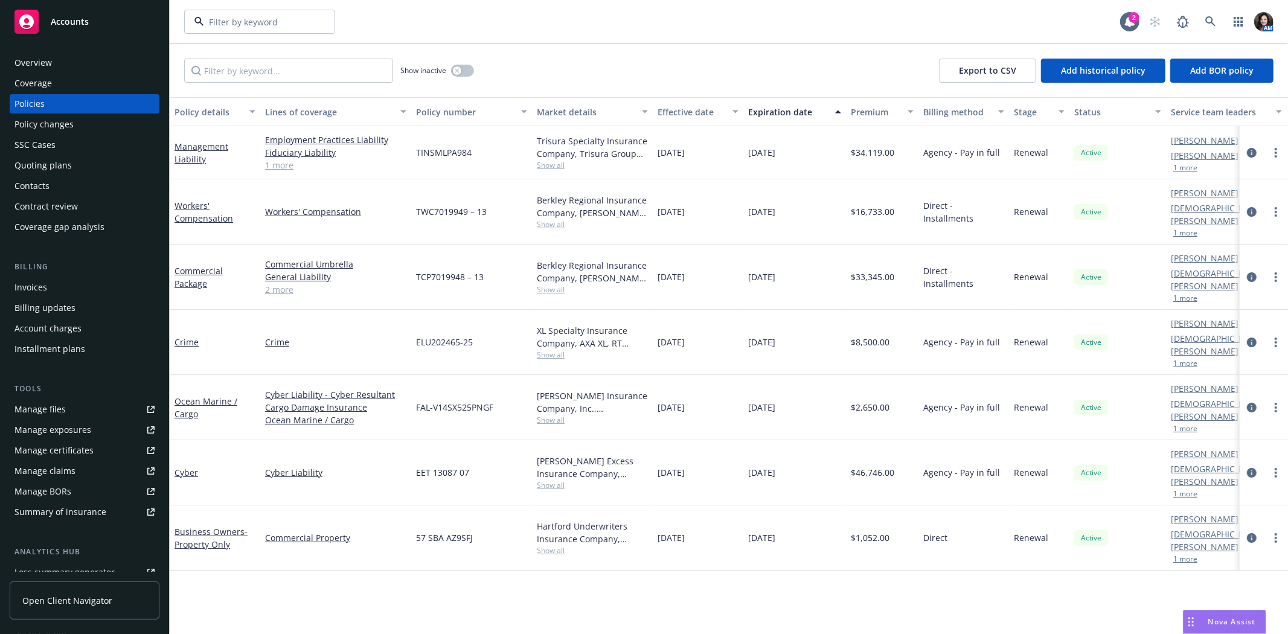
click at [216, 58] on strong "Alcal Industries Inc" at bounding box center [236, 55] width 78 height 11
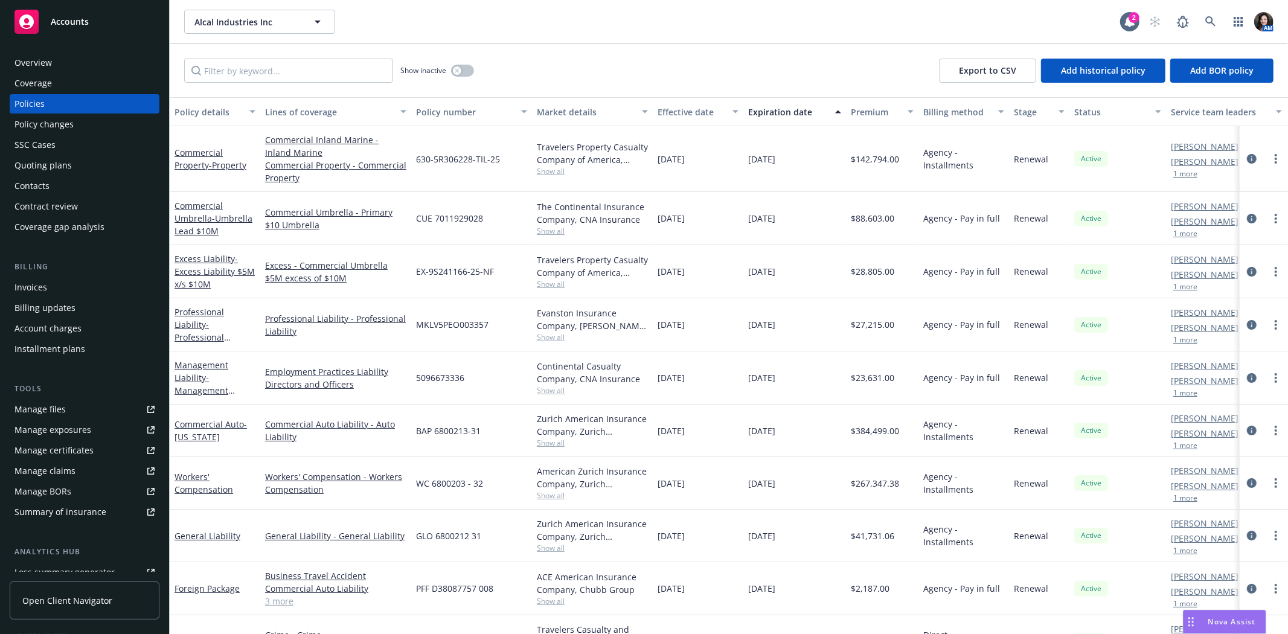
click at [46, 69] on div "Overview" at bounding box center [32, 62] width 37 height 19
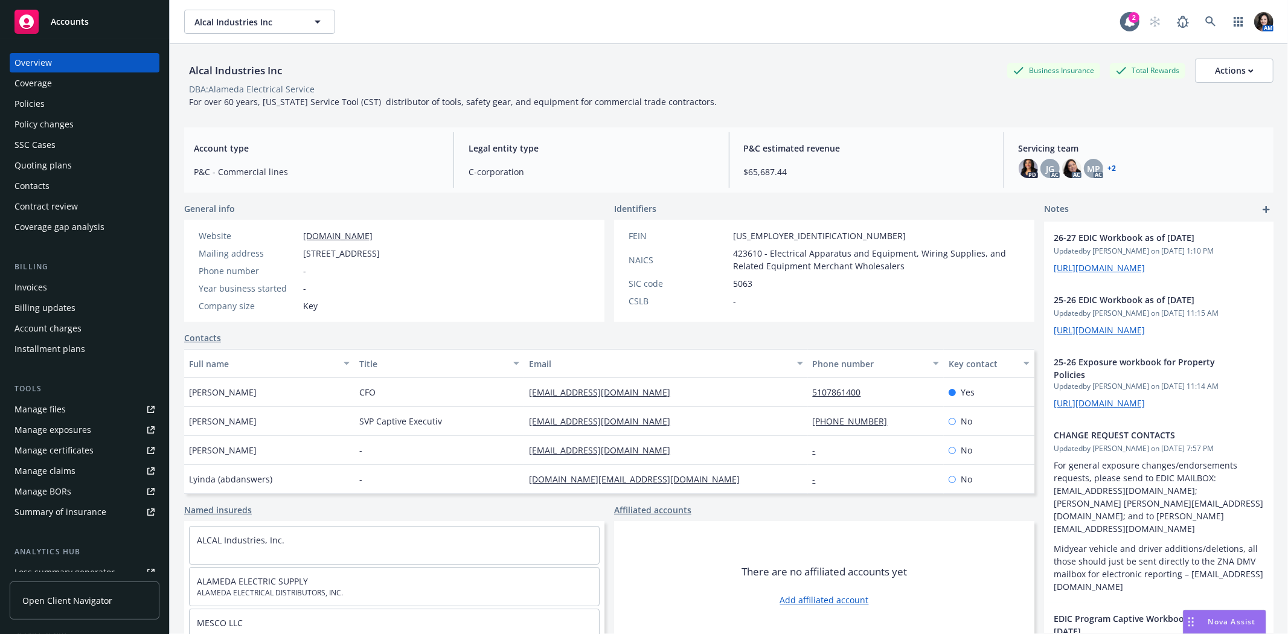
click at [50, 97] on div "Policies" at bounding box center [84, 103] width 140 height 19
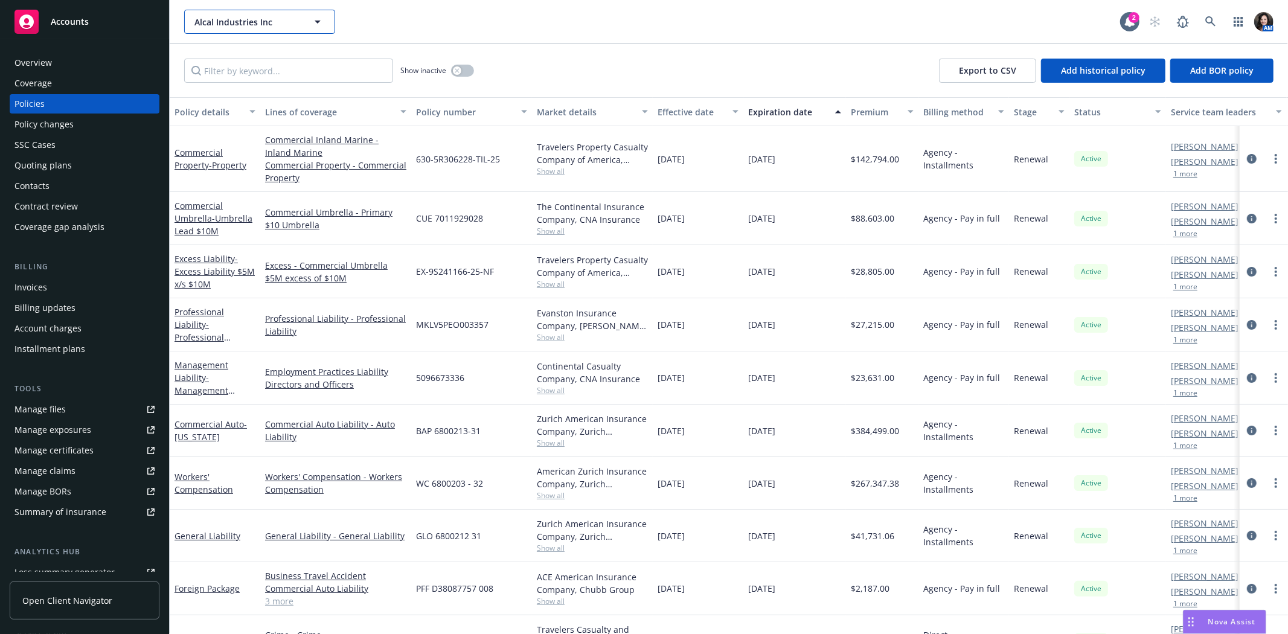
click at [280, 18] on span "Alcal Industries Inc" at bounding box center [246, 22] width 104 height 13
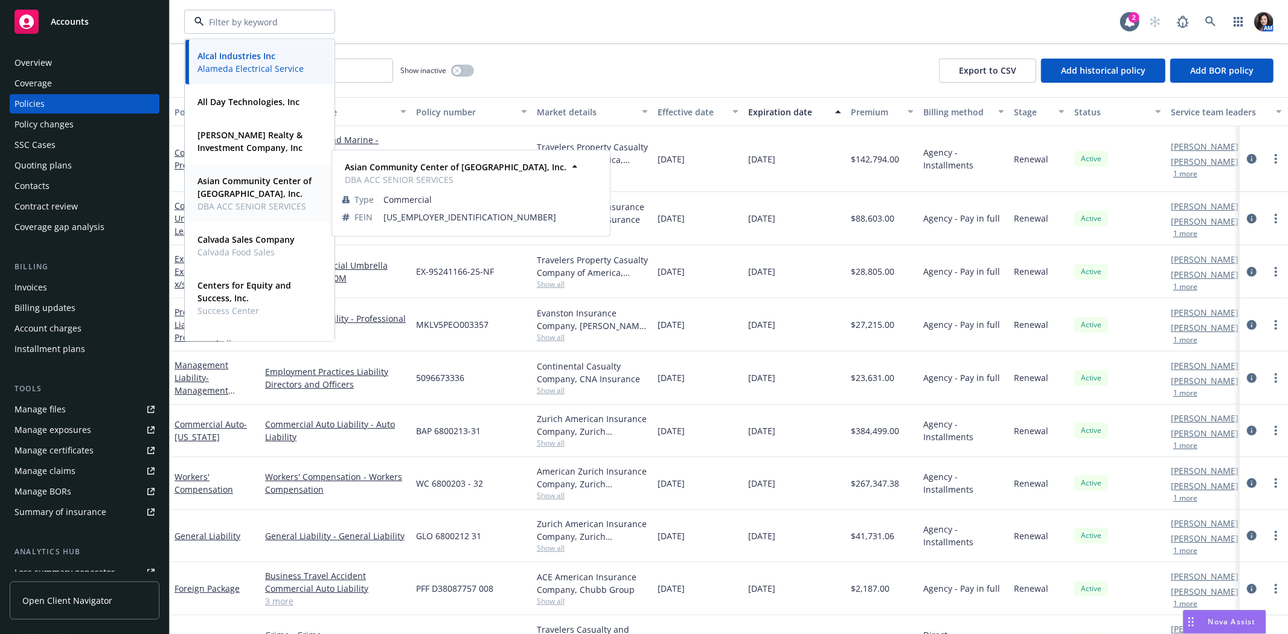
click at [248, 188] on strong "Asian Community Center of Sacramento Valley, Inc." at bounding box center [254, 187] width 114 height 24
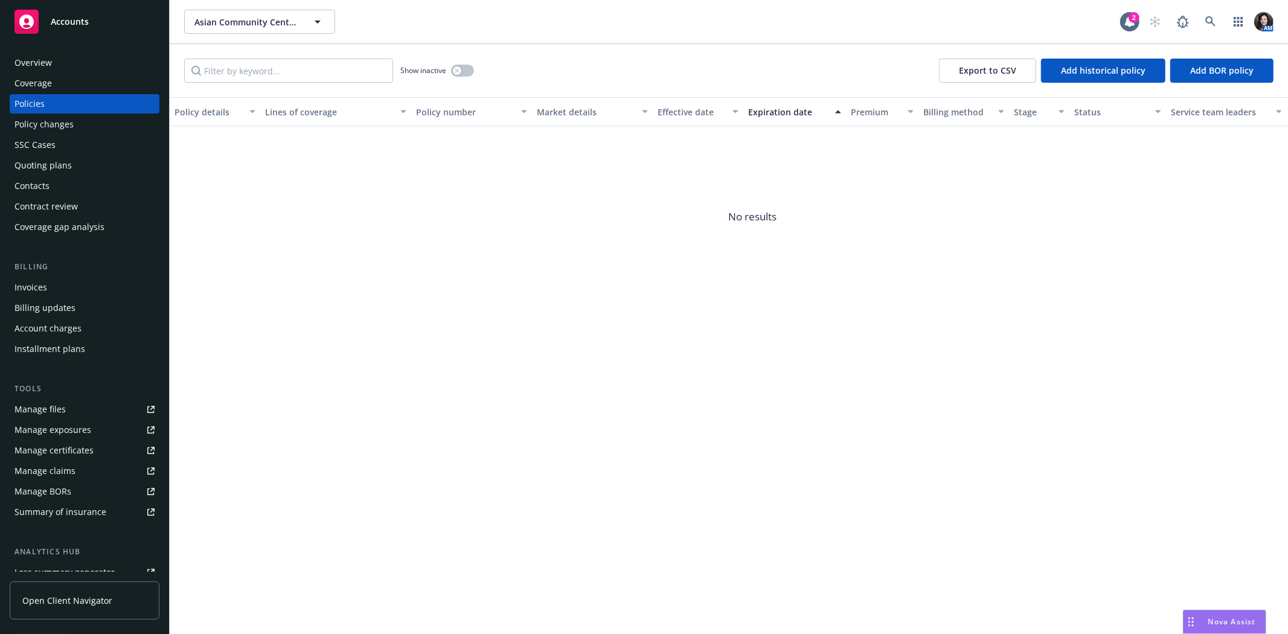
click at [89, 66] on div "Overview" at bounding box center [84, 62] width 140 height 19
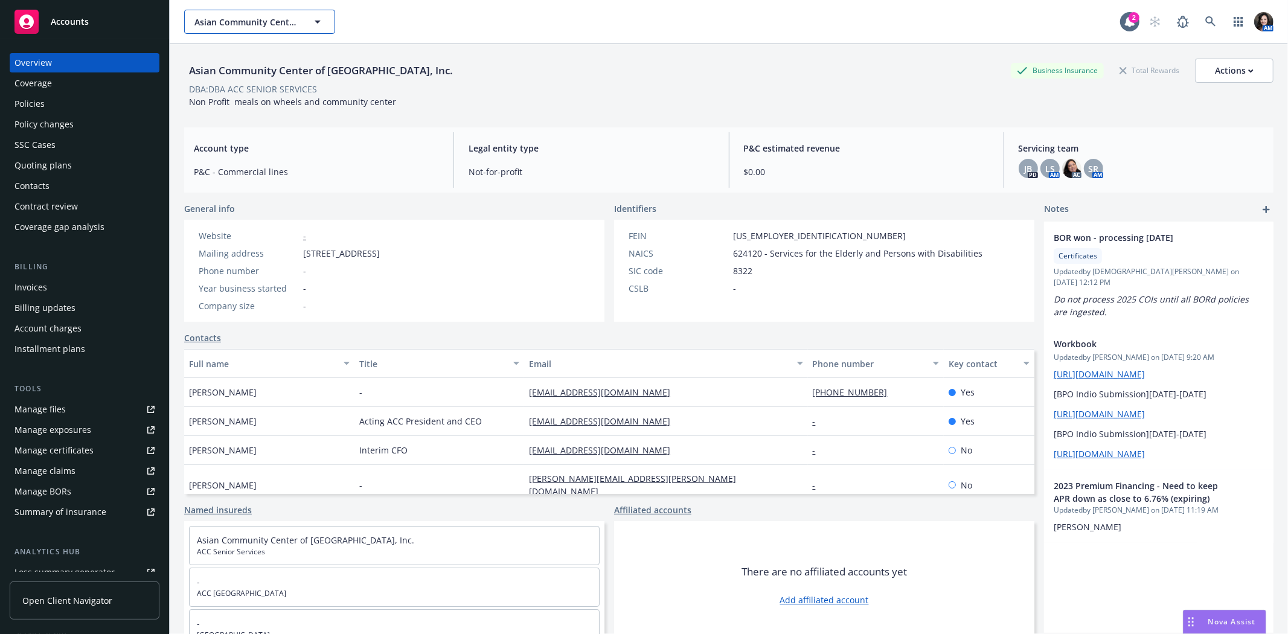
click at [269, 21] on span "Asian Community Center of Sacramento Valley, Inc." at bounding box center [246, 22] width 104 height 13
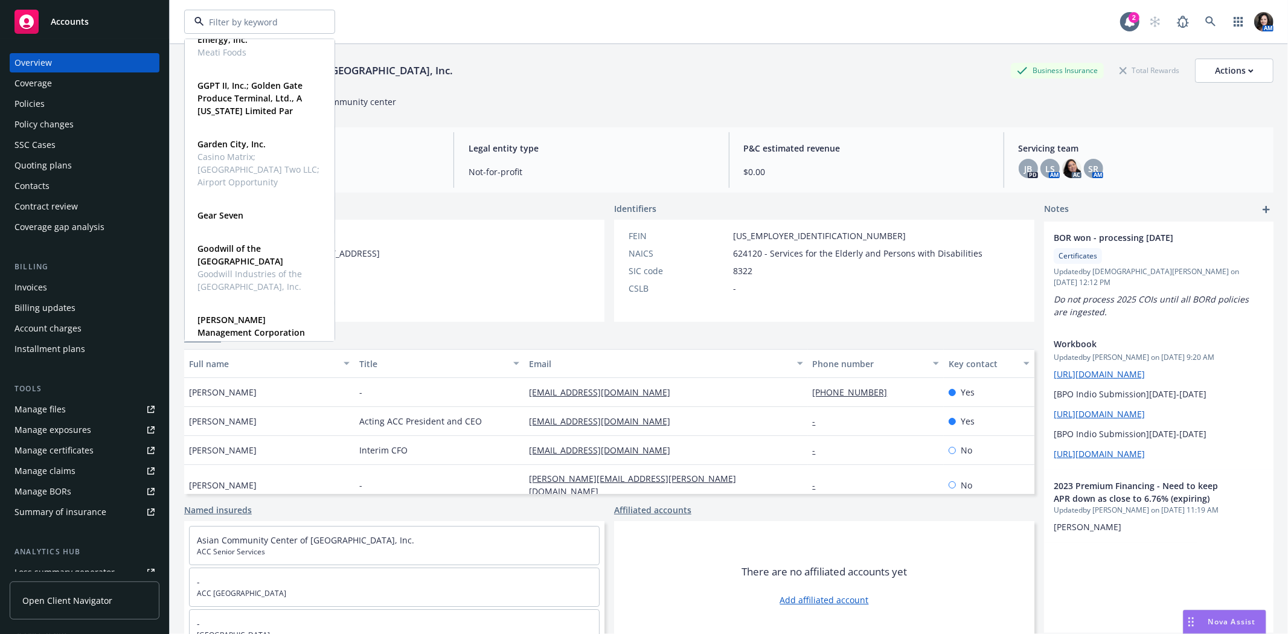
scroll to position [469, 0]
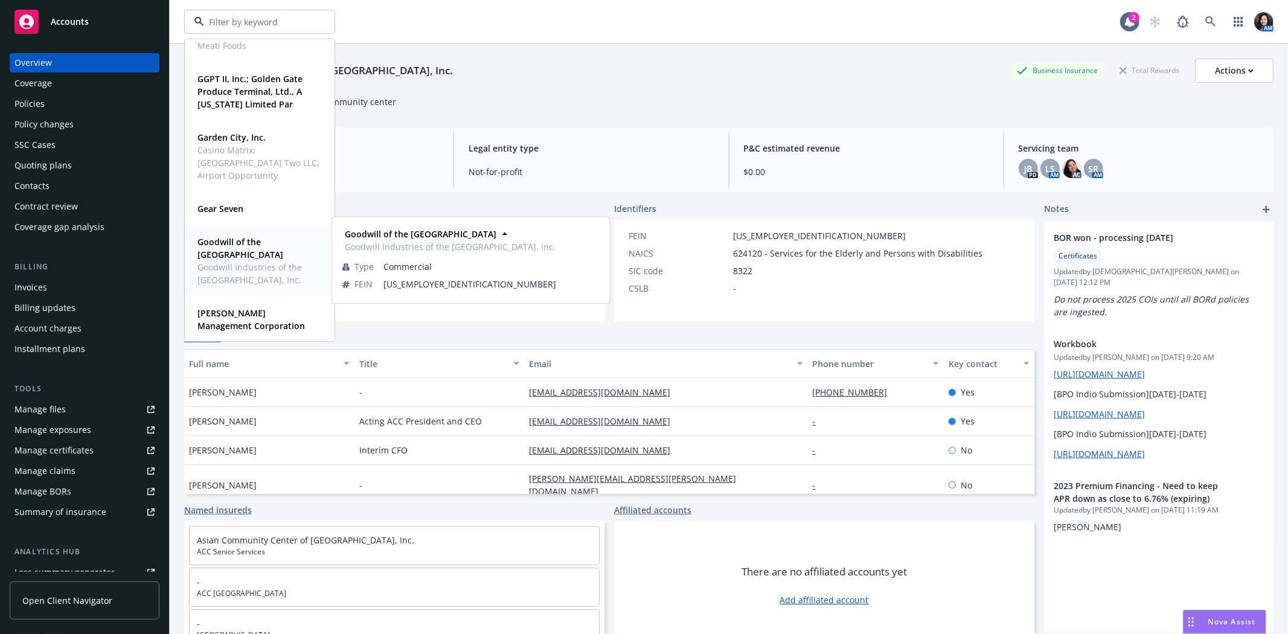
click at [248, 242] on strong "Goodwill of the San Francisco Bay" at bounding box center [240, 248] width 86 height 24
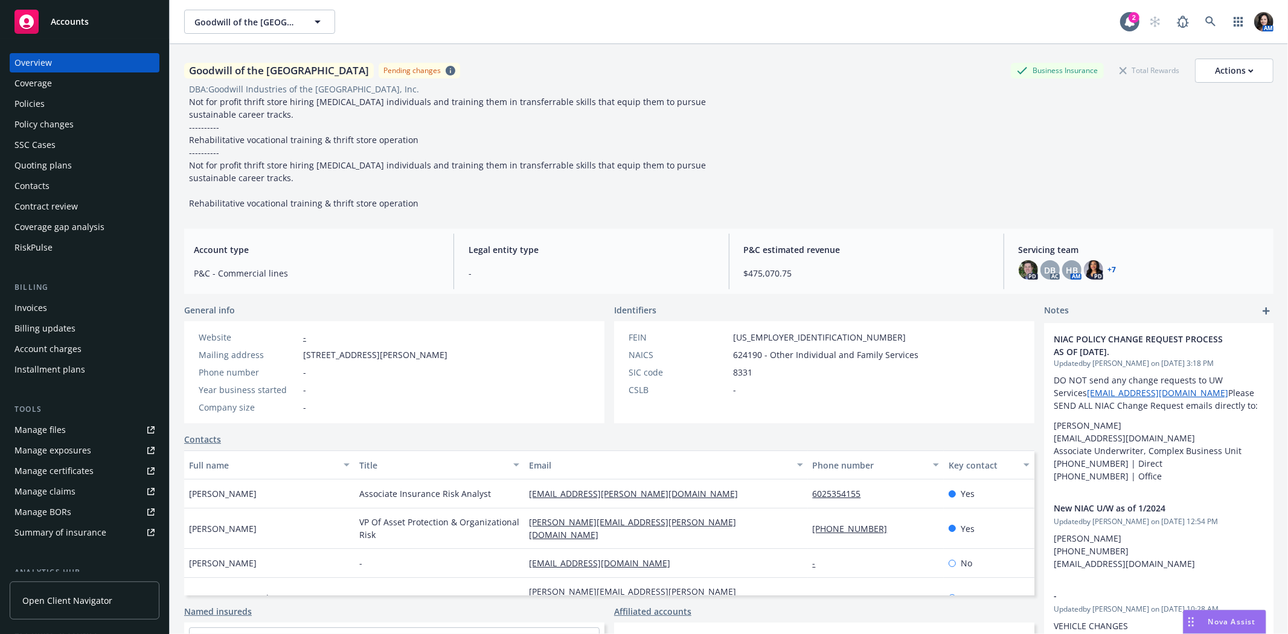
click at [94, 97] on div "Policies" at bounding box center [84, 103] width 140 height 19
click at [225, 14] on button "Goodwill of the San Francisco Bay" at bounding box center [259, 22] width 151 height 24
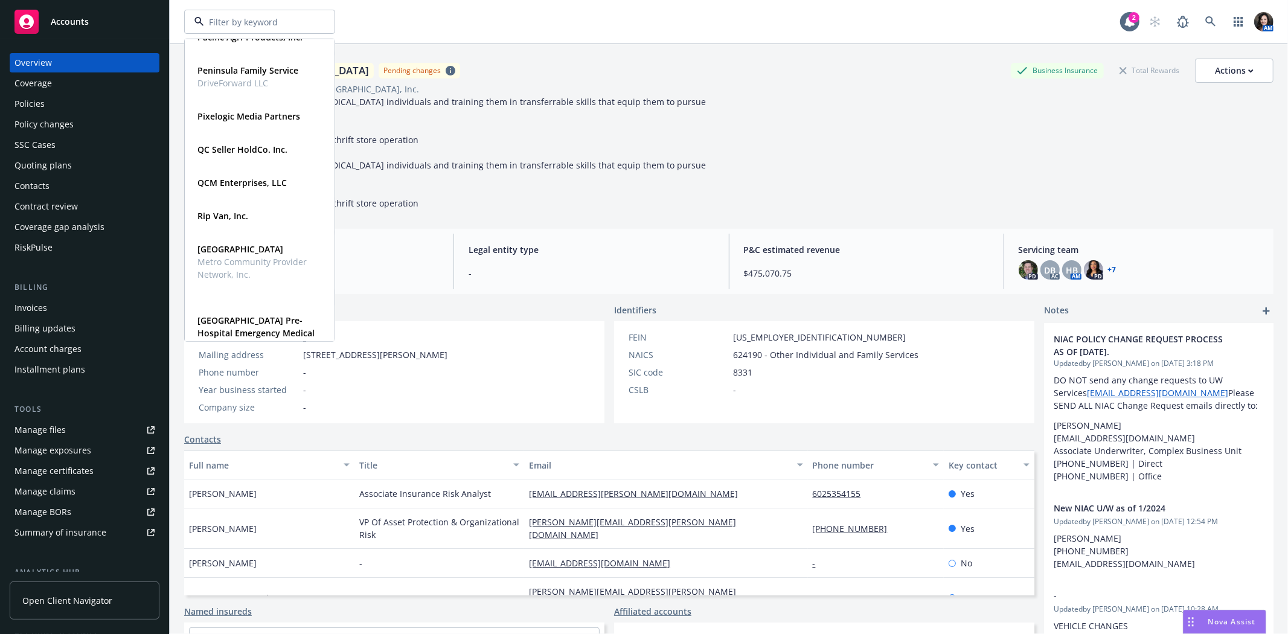
scroll to position [1208, 0]
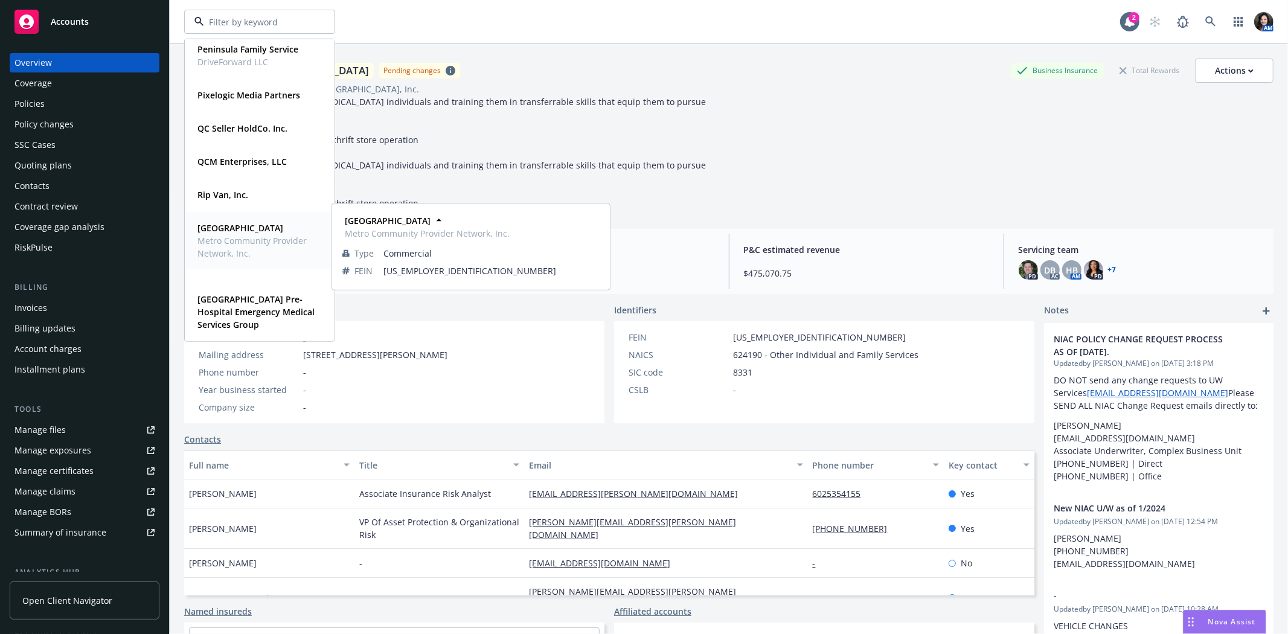
click at [231, 232] on strong "STRIDE Community Health Center" at bounding box center [240, 227] width 86 height 11
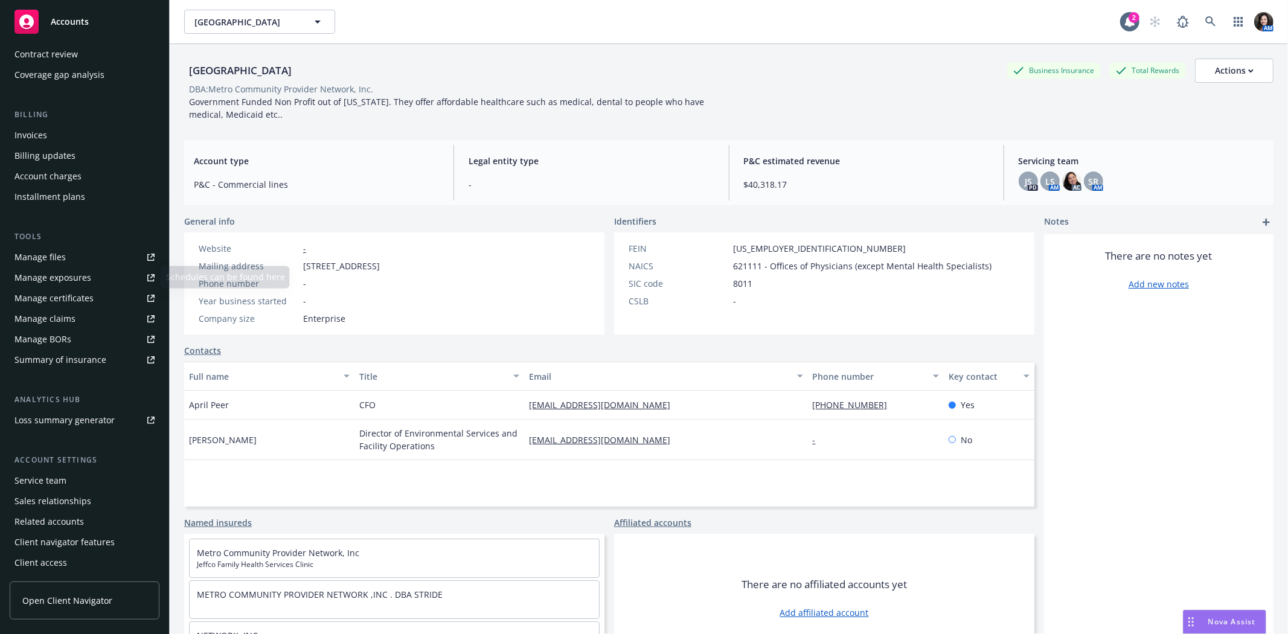
scroll to position [153, 0]
click at [64, 480] on div "Service team" at bounding box center [40, 479] width 52 height 19
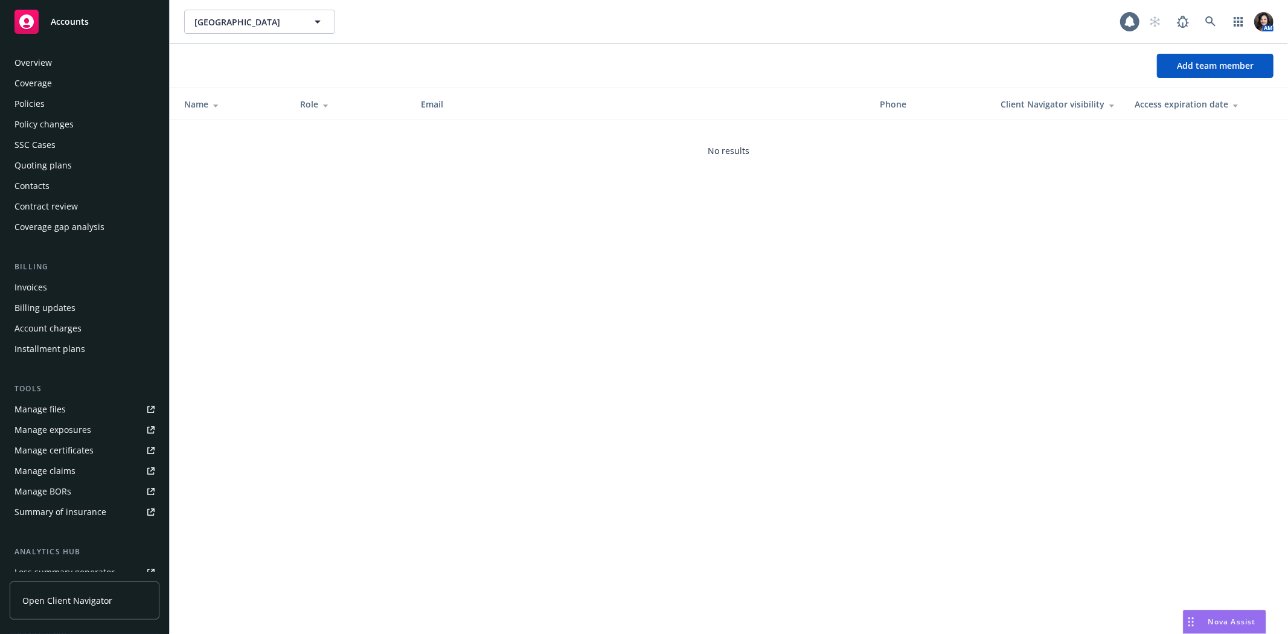
scroll to position [153, 0]
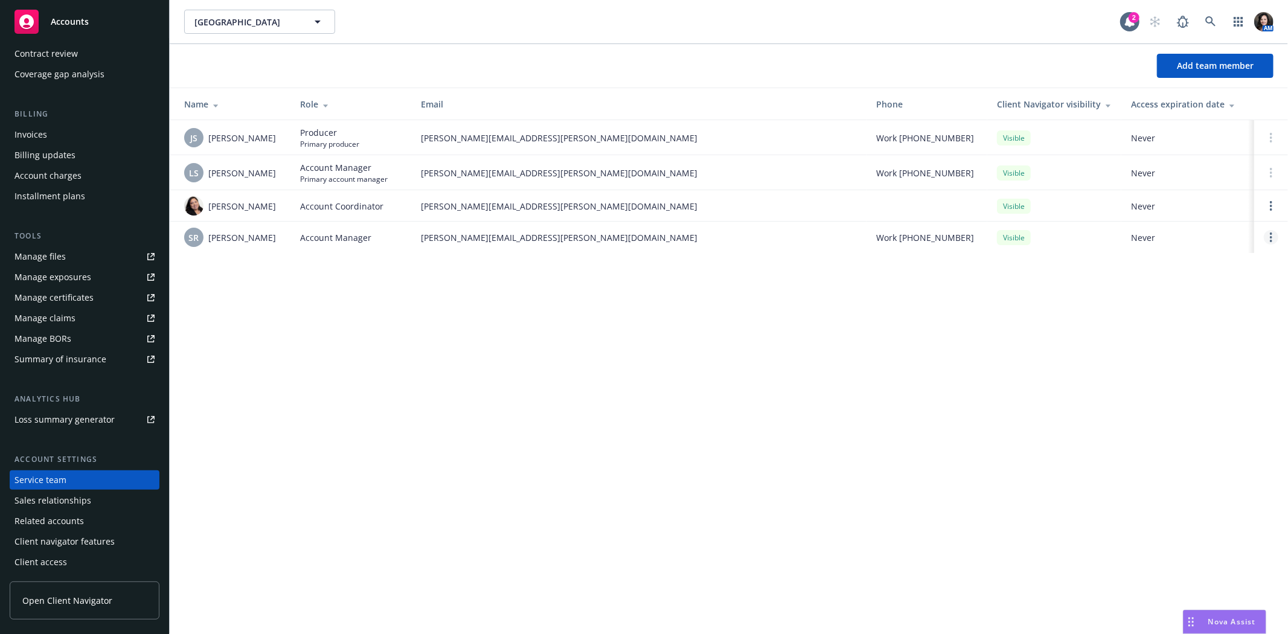
click at [1271, 238] on circle "Open options" at bounding box center [1271, 237] width 2 height 2
click at [1194, 204] on span "Remove account manager" at bounding box center [1155, 202] width 134 height 11
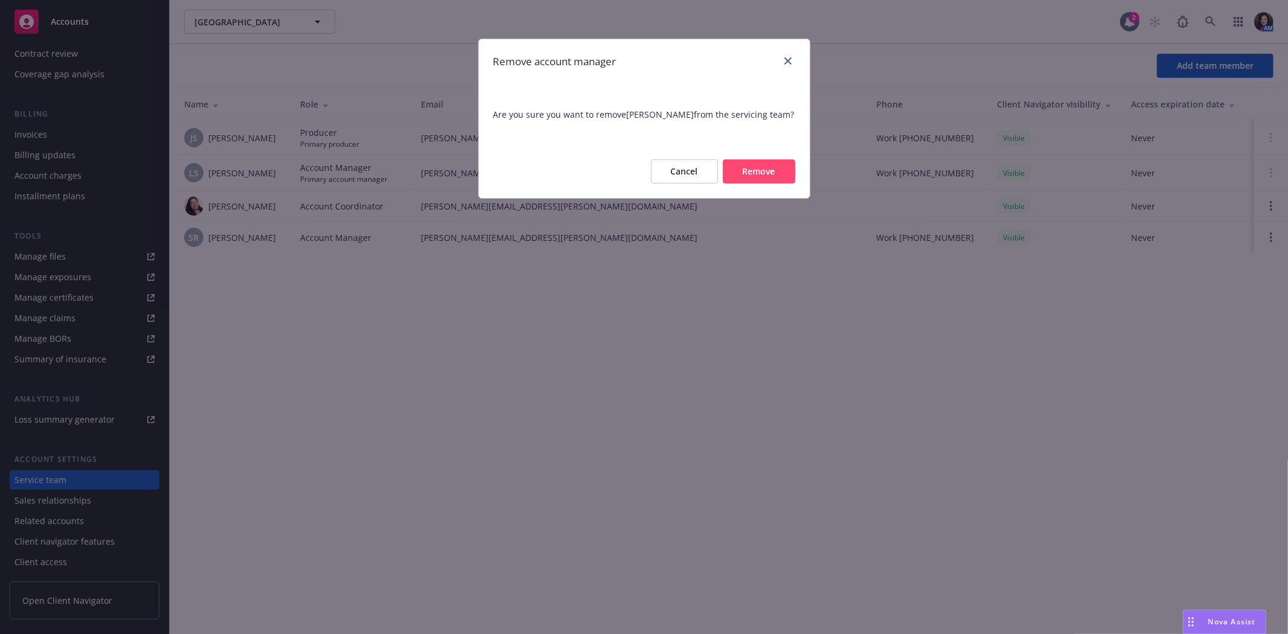
click at [786, 185] on div "Cancel Remove" at bounding box center [644, 171] width 331 height 53
click at [781, 178] on button "Remove" at bounding box center [759, 171] width 72 height 24
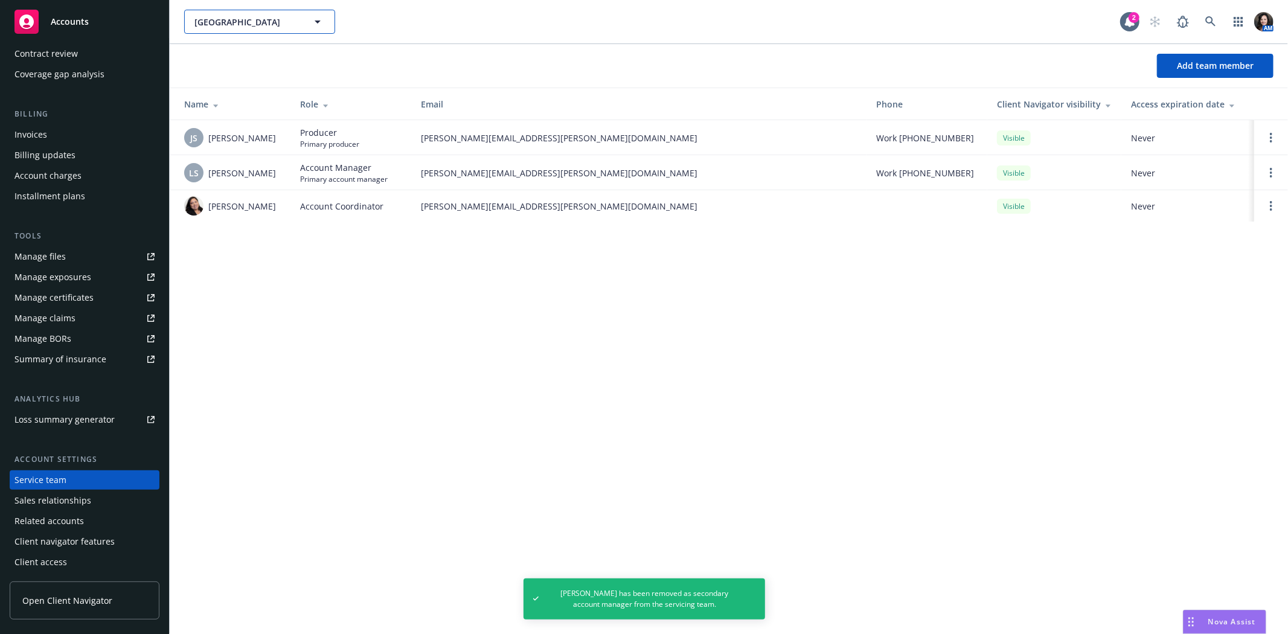
click at [210, 22] on span "STRIDE Community Health Center" at bounding box center [246, 22] width 104 height 13
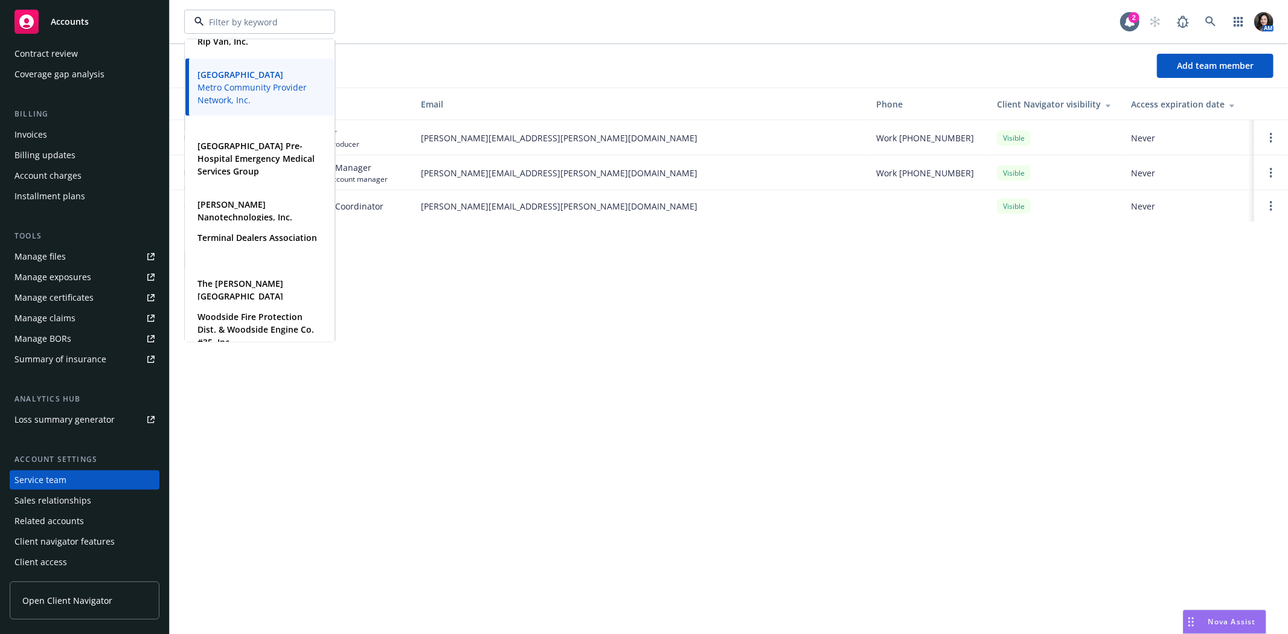
scroll to position [1379, 0]
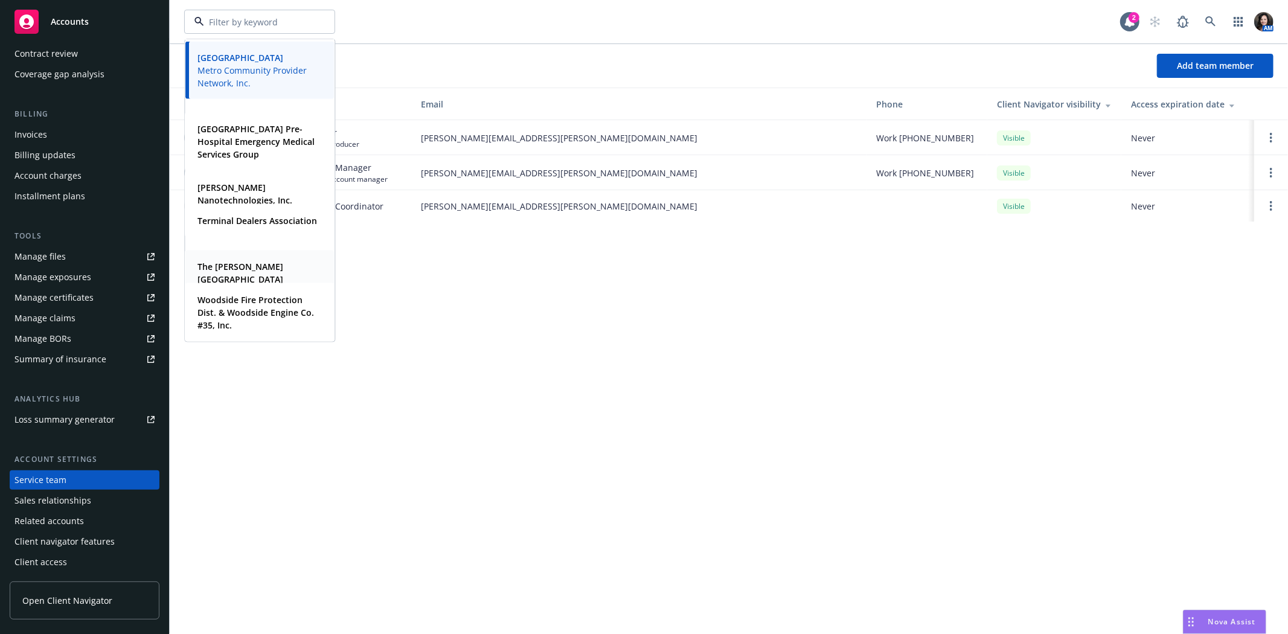
click at [223, 263] on strong "The Harker School" at bounding box center [240, 272] width 86 height 24
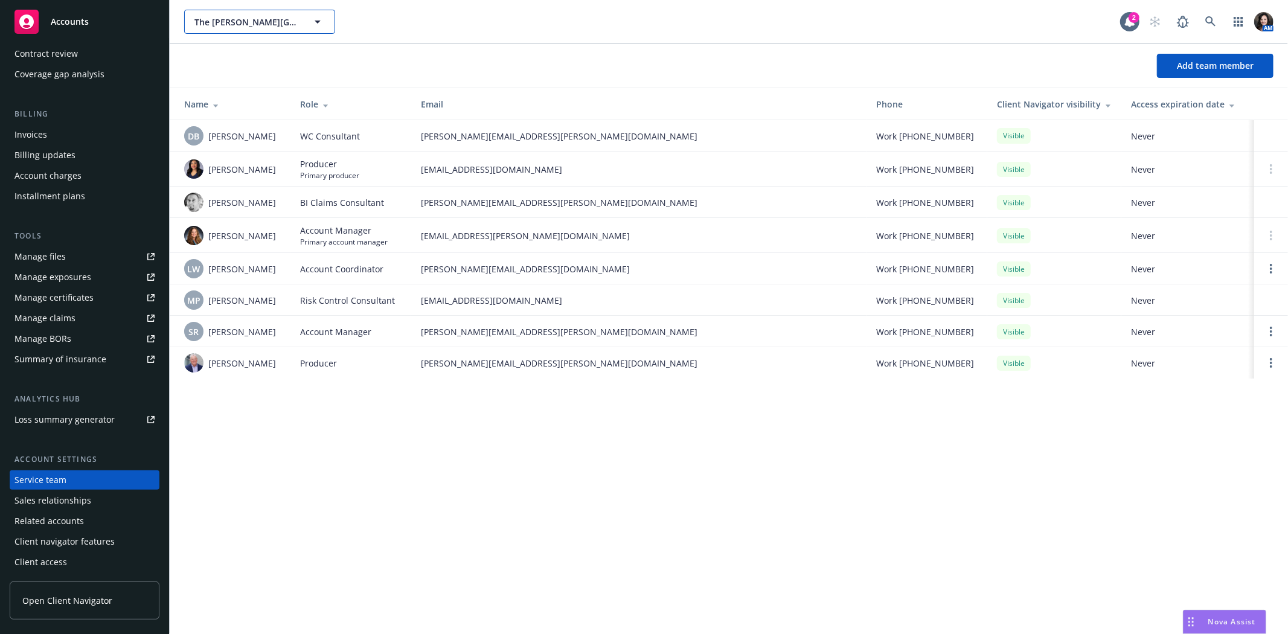
click at [284, 21] on span "The Harker School" at bounding box center [246, 22] width 104 height 13
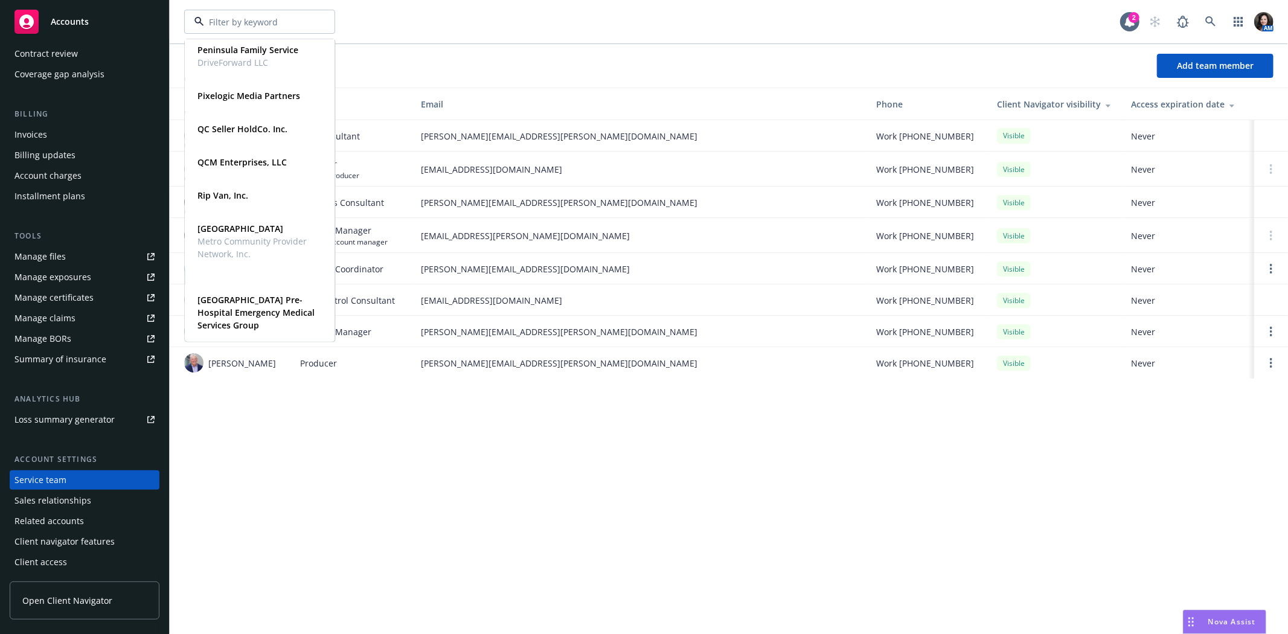
scroll to position [1275, 0]
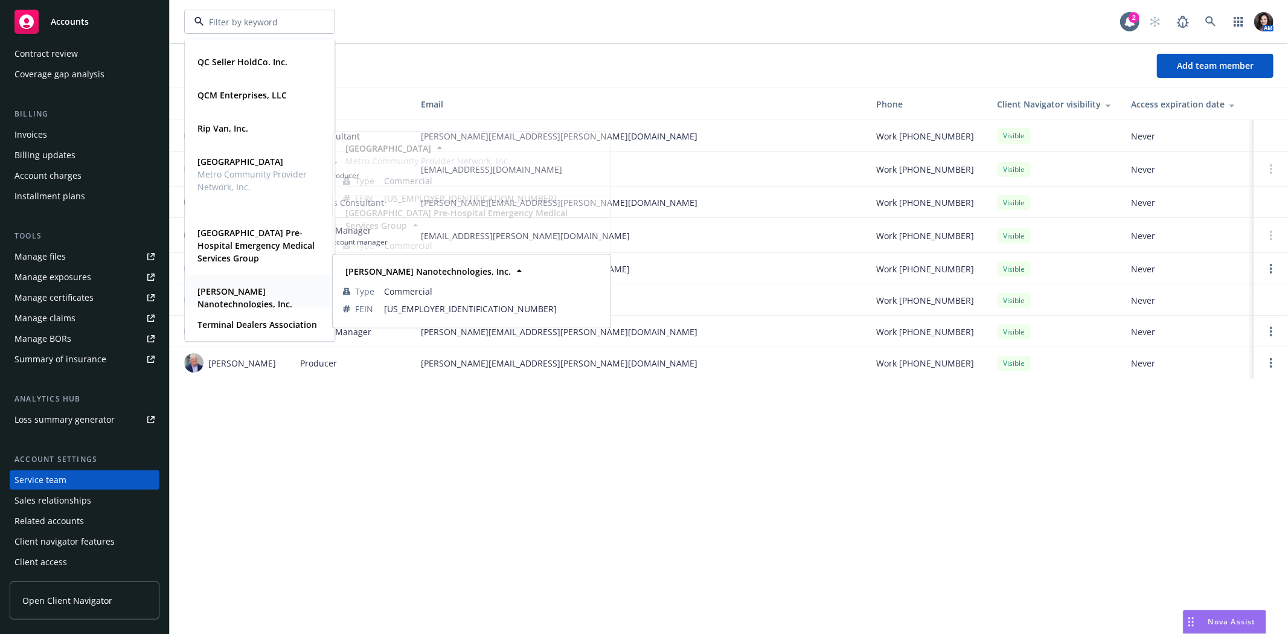
click at [231, 288] on strong "Sila Nanotechnologies, Inc." at bounding box center [244, 297] width 95 height 24
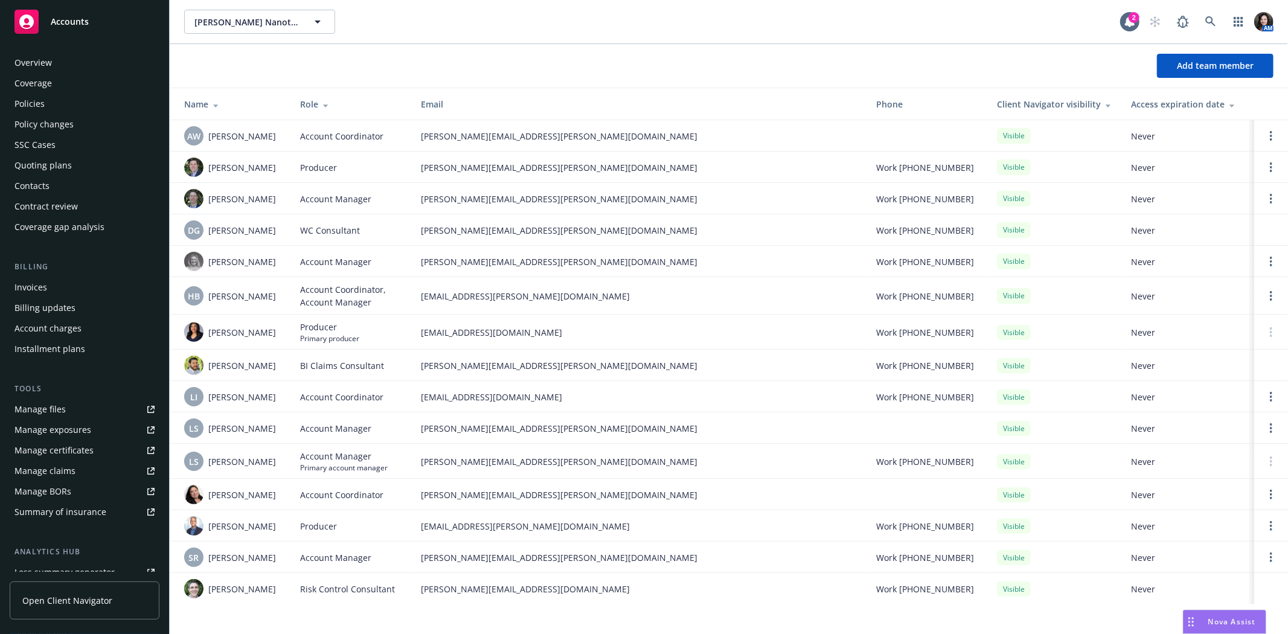
click at [71, 107] on div "Policies" at bounding box center [84, 103] width 140 height 19
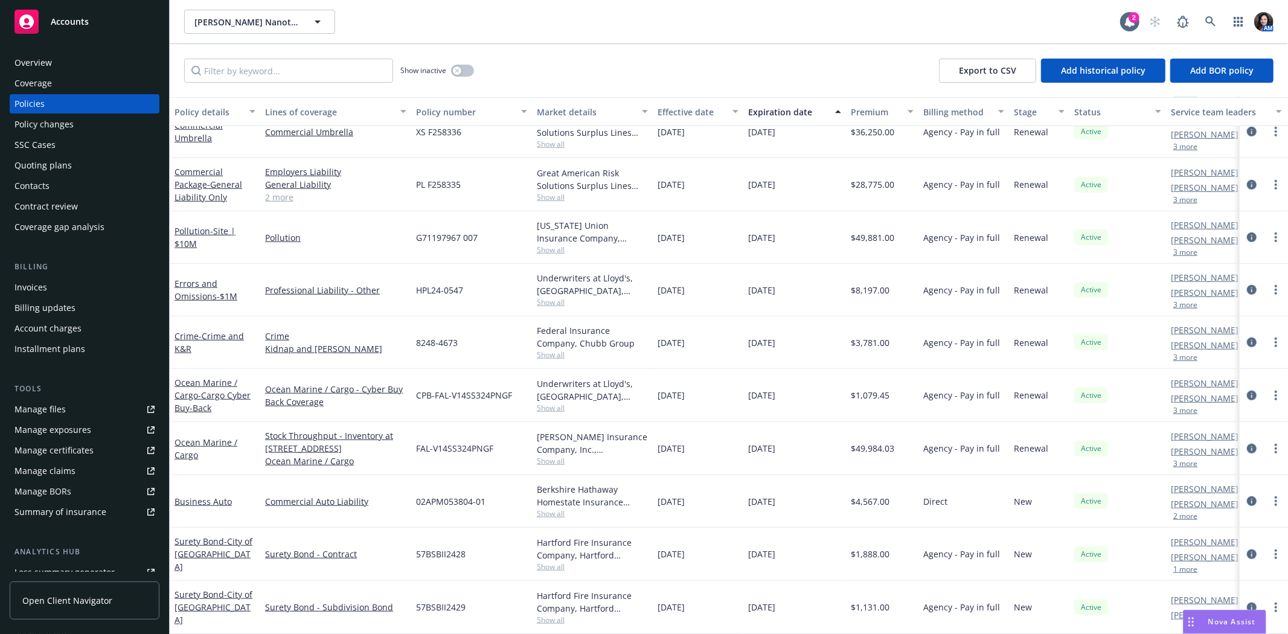
scroll to position [818, 0]
click at [1179, 513] on button "2 more" at bounding box center [1185, 516] width 24 height 7
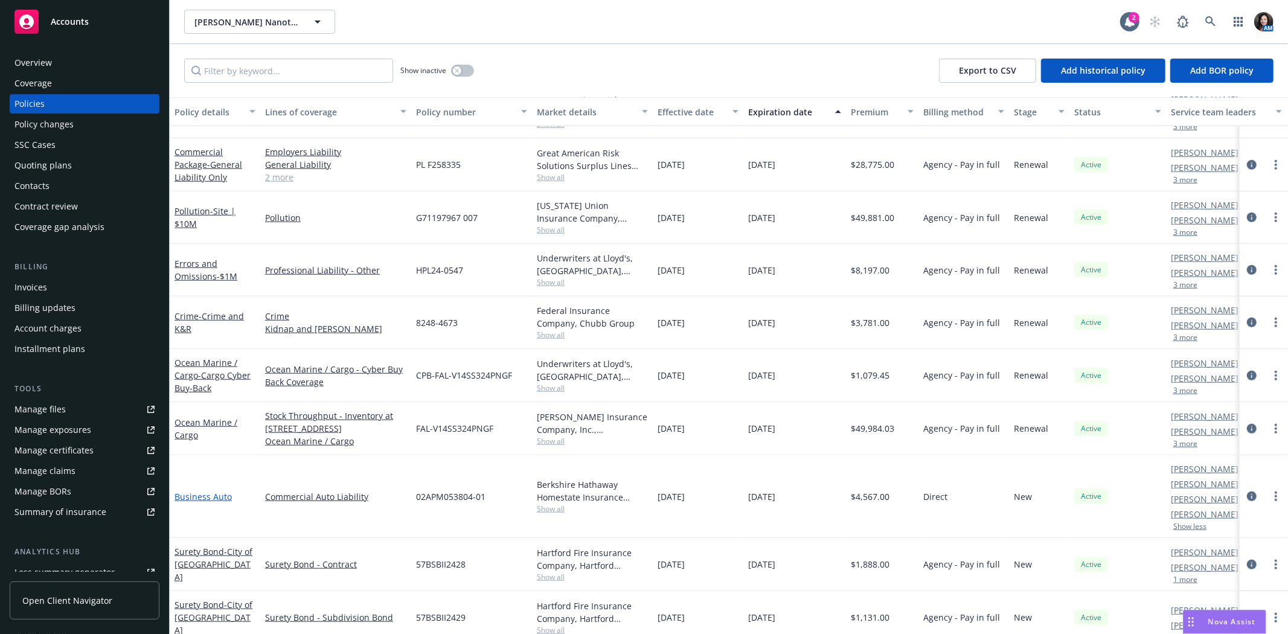
click at [199, 502] on link "Business Auto" at bounding box center [203, 496] width 57 height 11
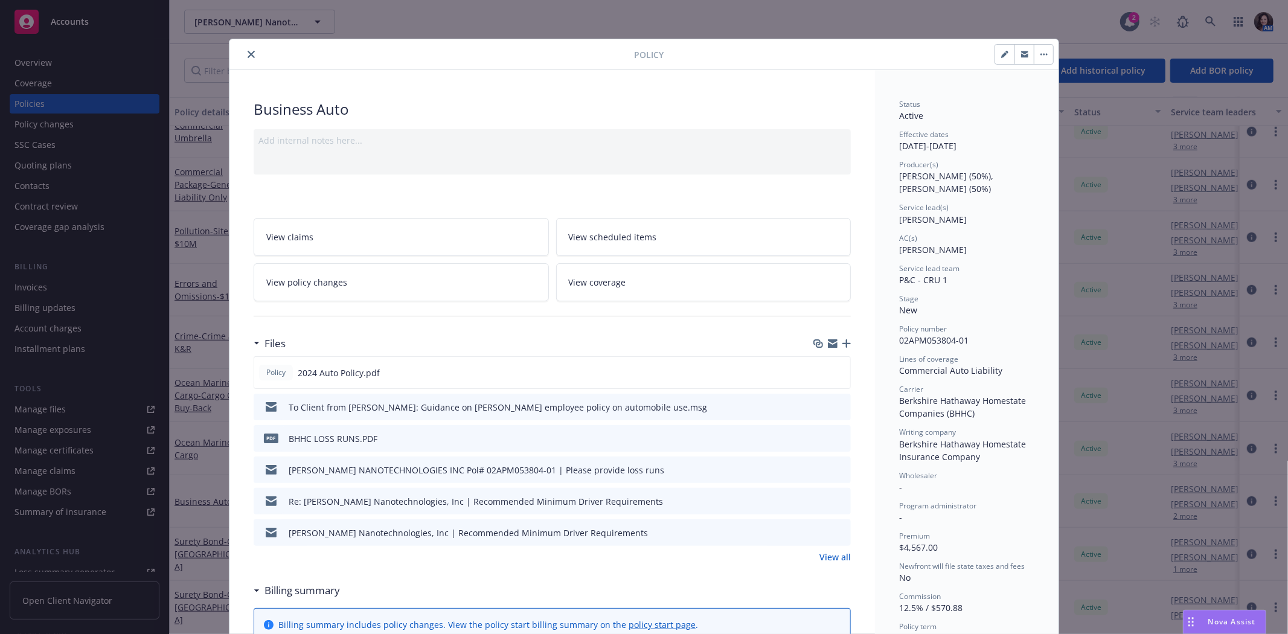
click at [248, 51] on icon "close" at bounding box center [251, 54] width 7 height 7
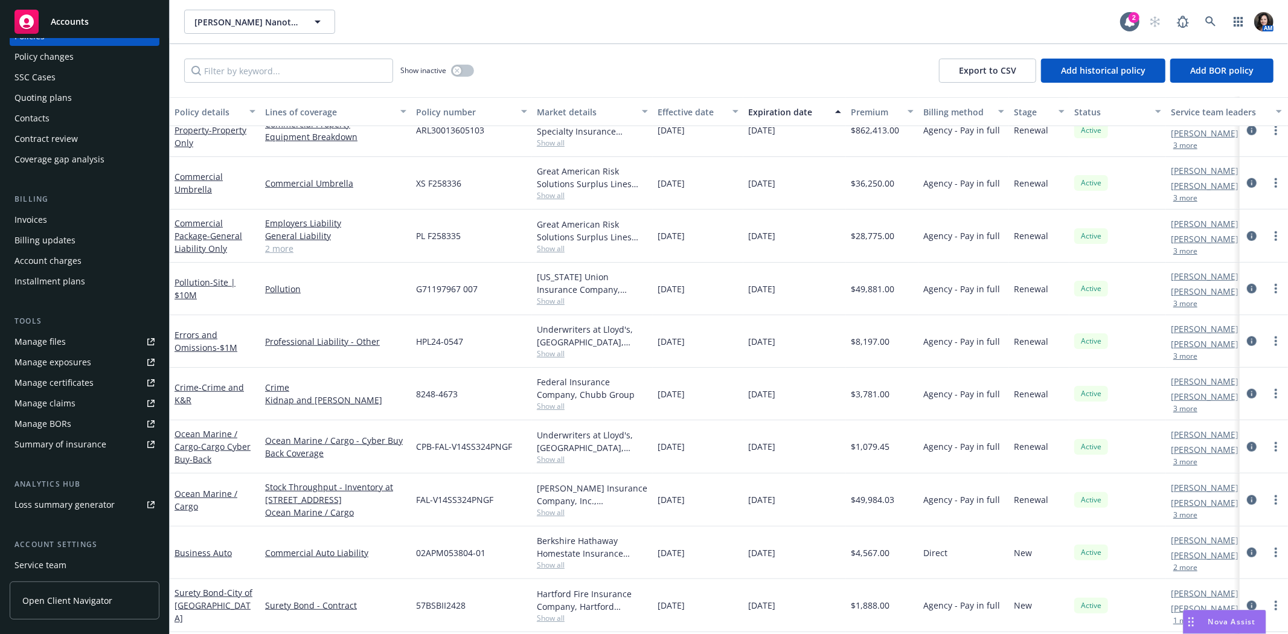
scroll to position [153, 0]
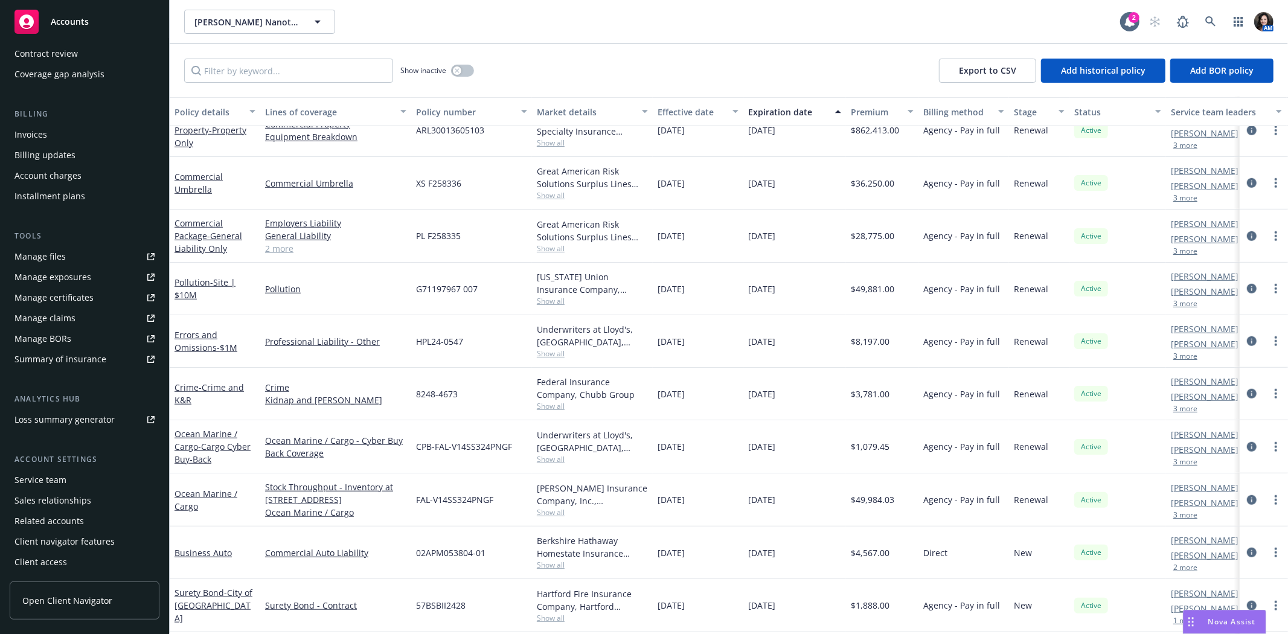
click at [57, 471] on div "Service team" at bounding box center [40, 479] width 52 height 19
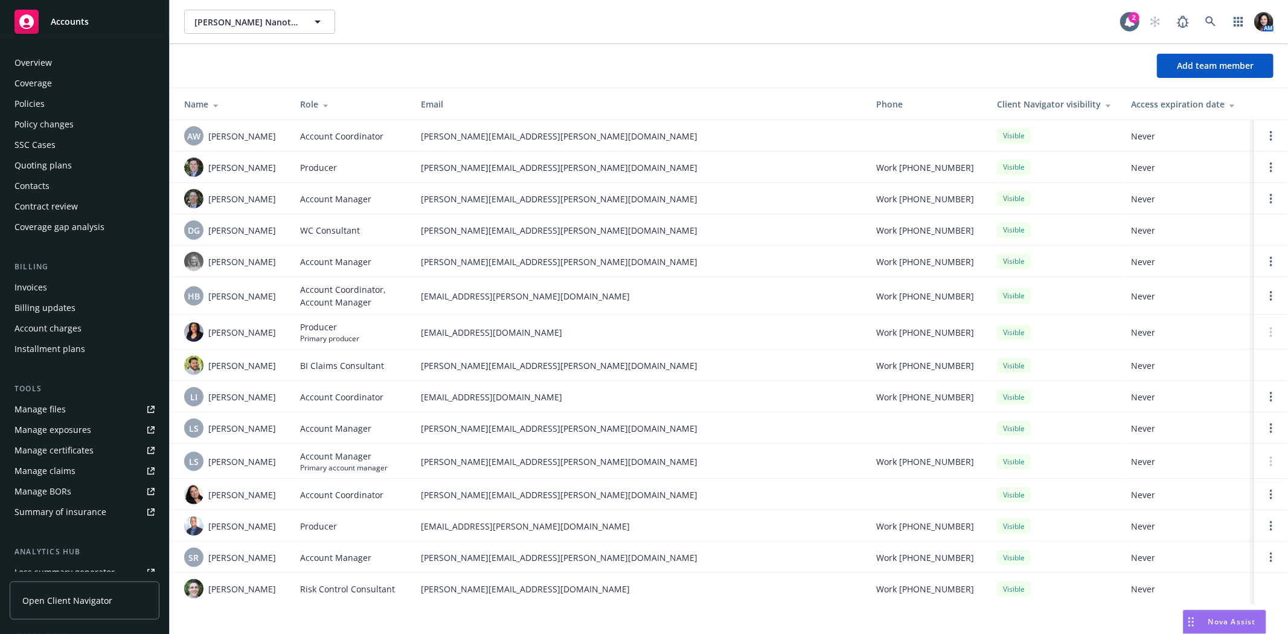
click at [21, 99] on div "Policies" at bounding box center [29, 103] width 30 height 19
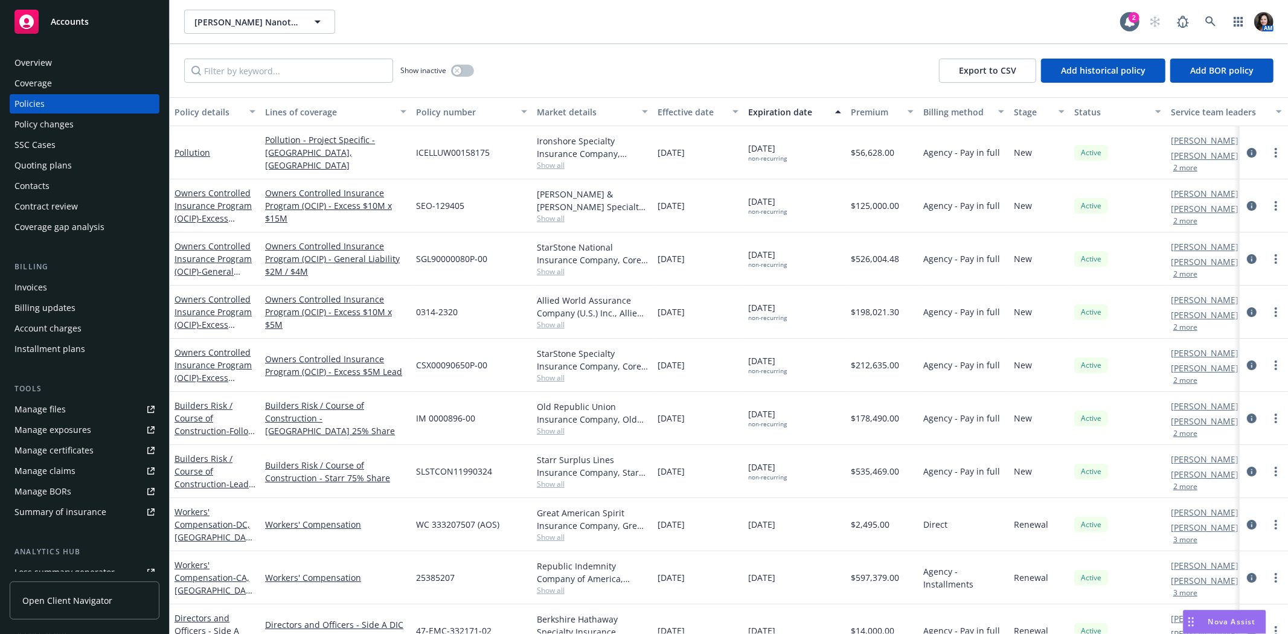
scroll to position [67, 0]
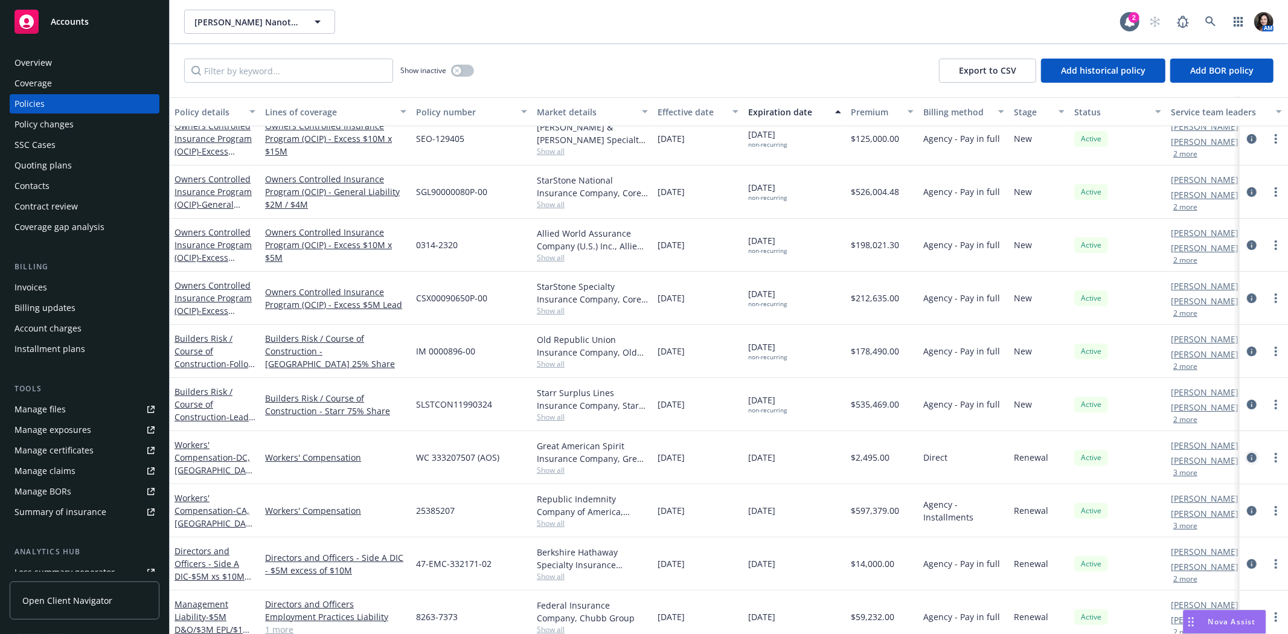
click at [1247, 457] on icon "circleInformation" at bounding box center [1252, 458] width 10 height 10
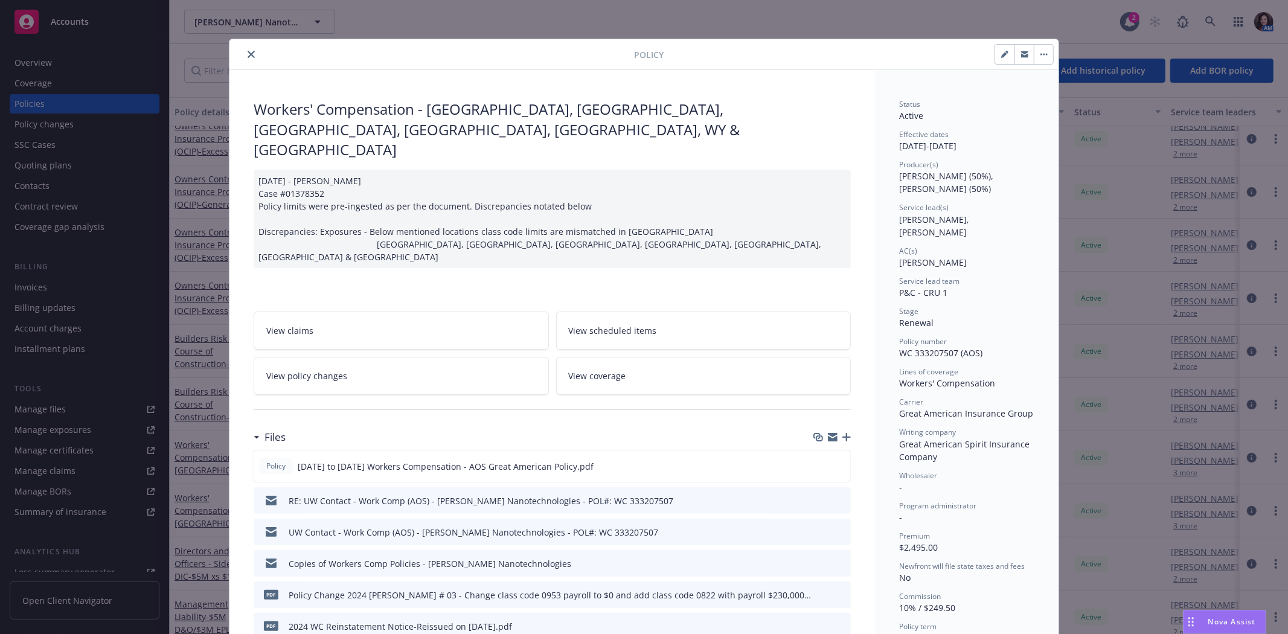
click at [1001, 51] on icon "button" at bounding box center [1004, 54] width 7 height 7
select select "RENEWAL"
select select "12"
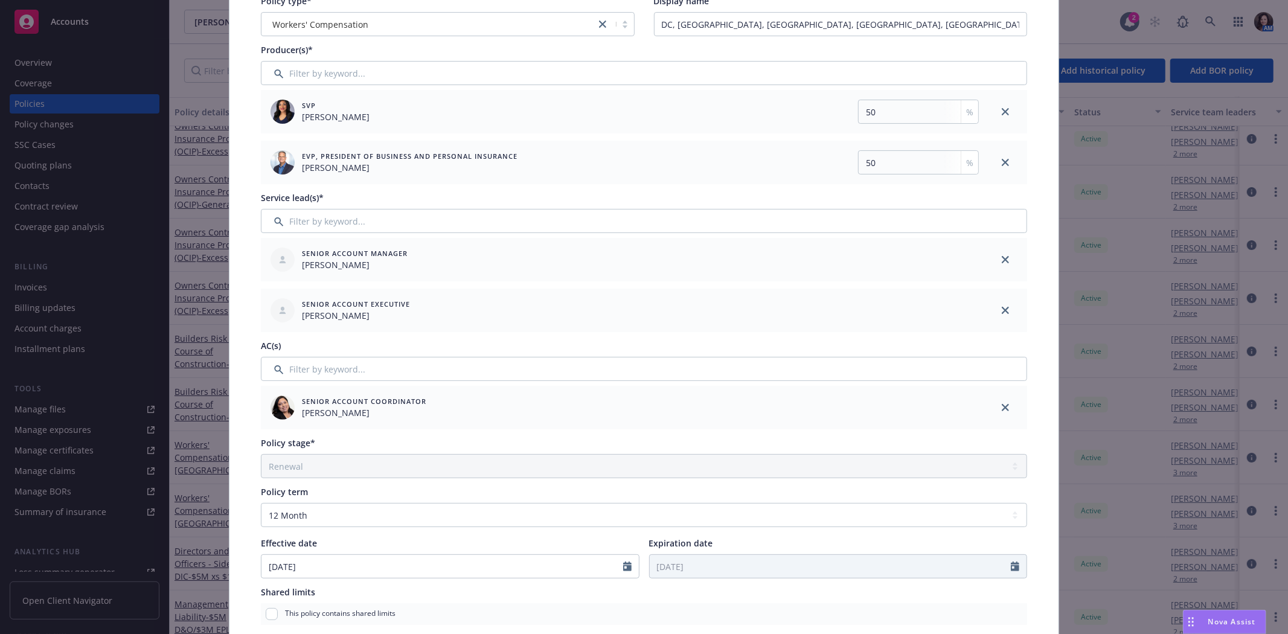
scroll to position [109, 0]
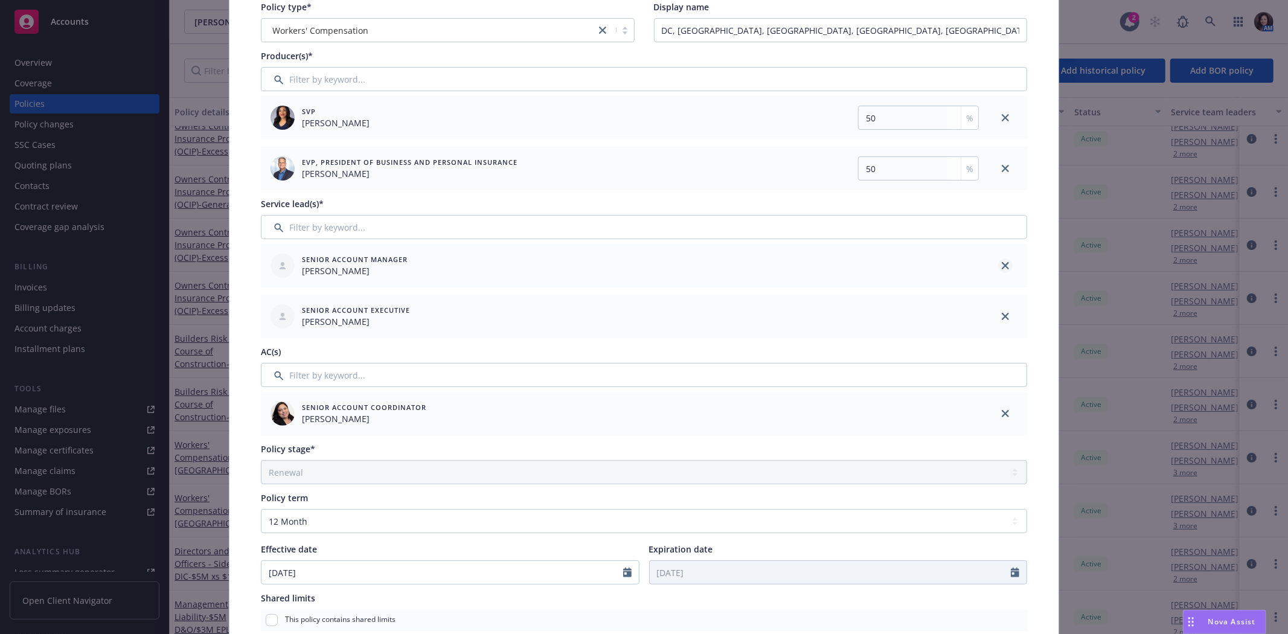
click at [1002, 268] on icon "close" at bounding box center [1005, 265] width 7 height 7
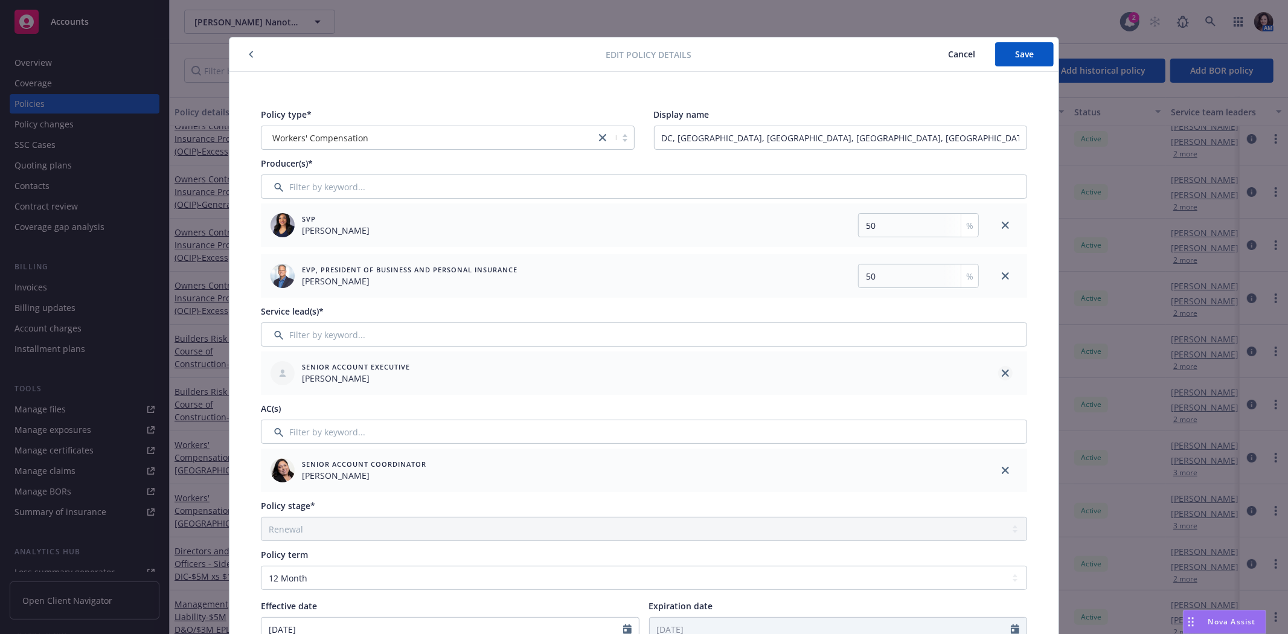
scroll to position [0, 0]
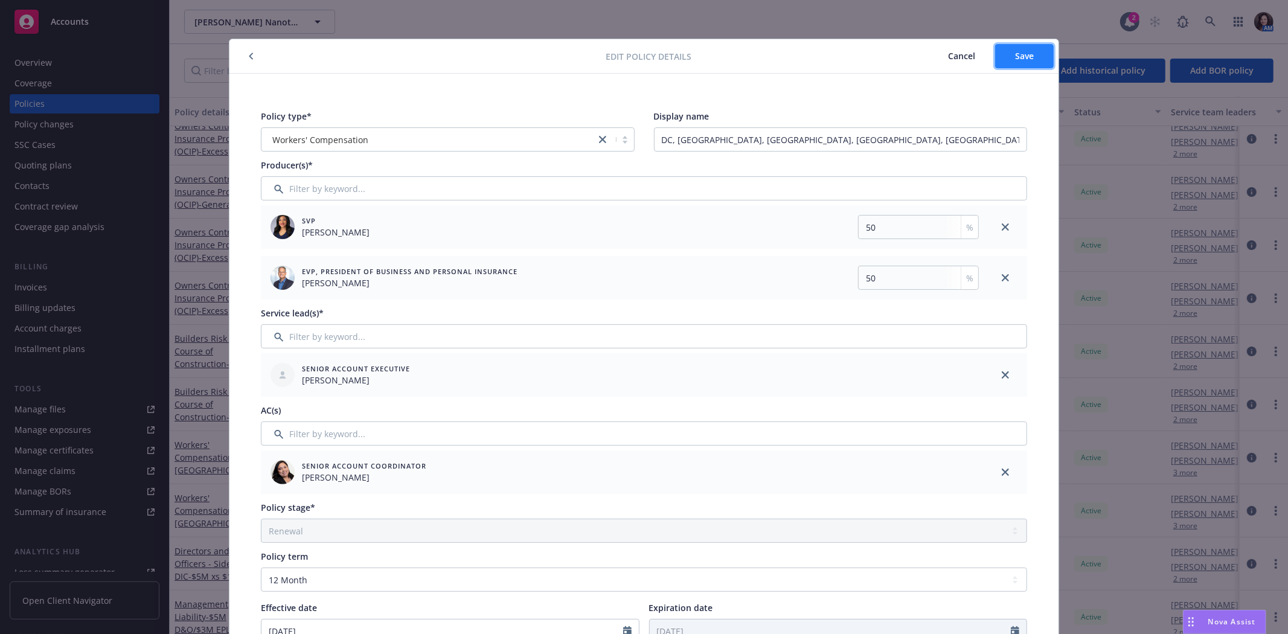
click at [1015, 57] on span "Save" at bounding box center [1024, 55] width 19 height 11
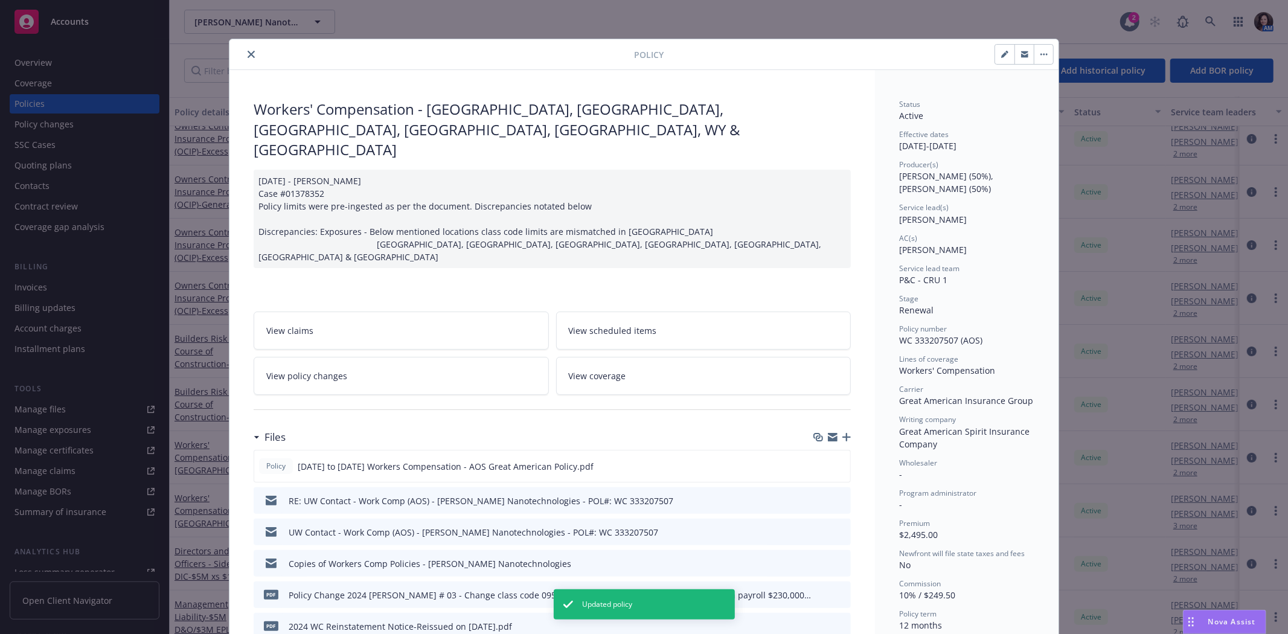
click at [248, 51] on icon "close" at bounding box center [251, 54] width 7 height 7
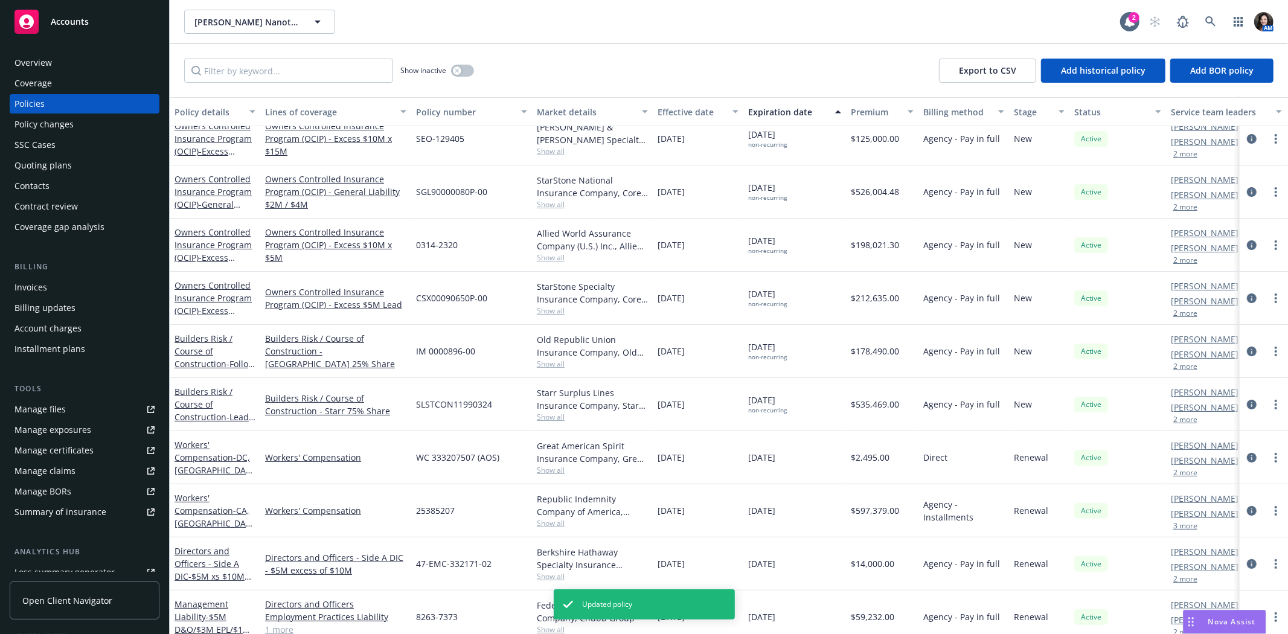
click at [1196, 523] on button "3 more" at bounding box center [1185, 525] width 24 height 7
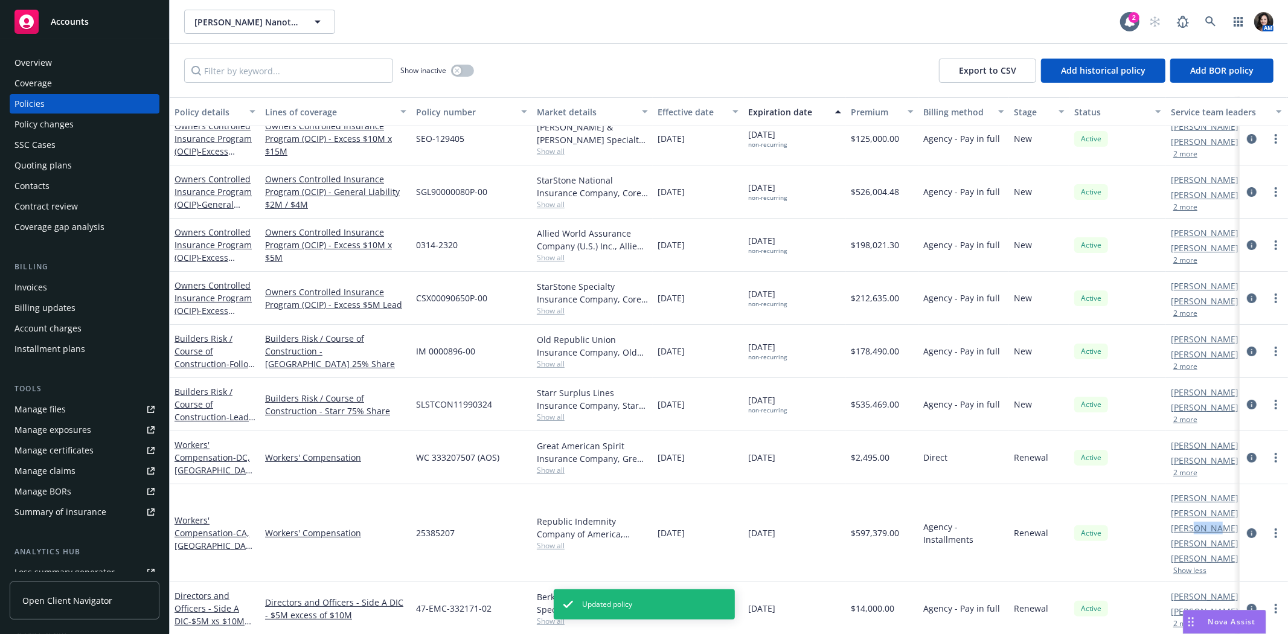
click at [1196, 523] on link "Lila Smith" at bounding box center [1205, 528] width 68 height 13
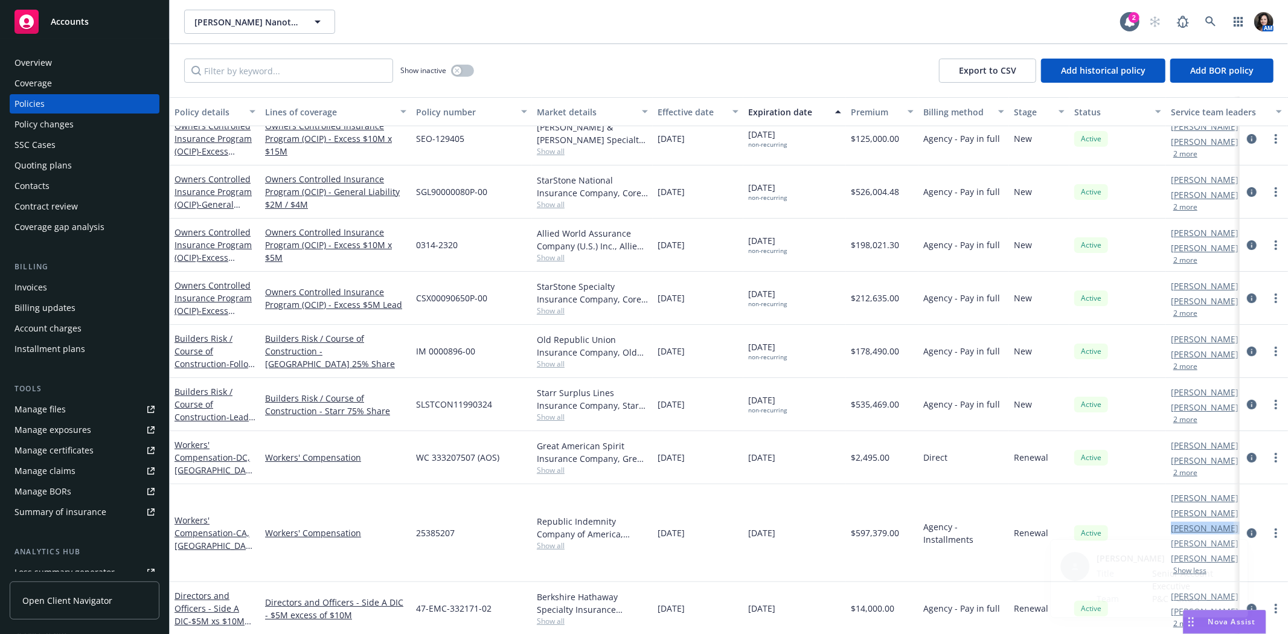
click at [1240, 528] on div at bounding box center [1264, 533] width 48 height 98
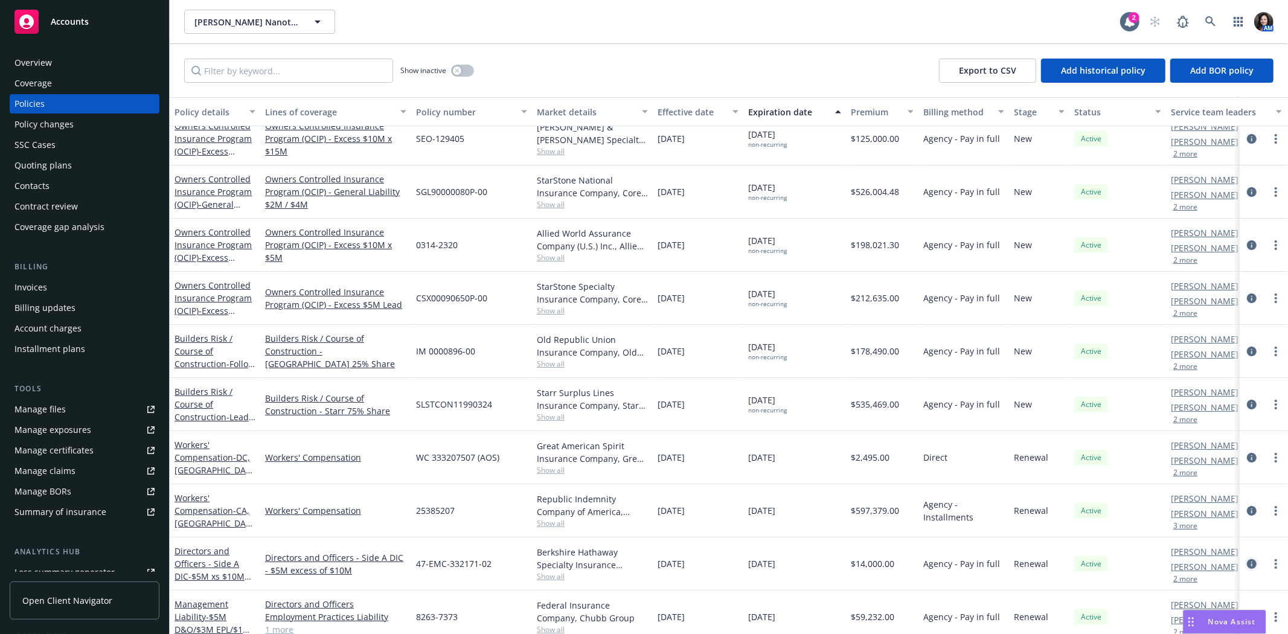
click at [1245, 559] on link "circleInformation" at bounding box center [1252, 564] width 14 height 14
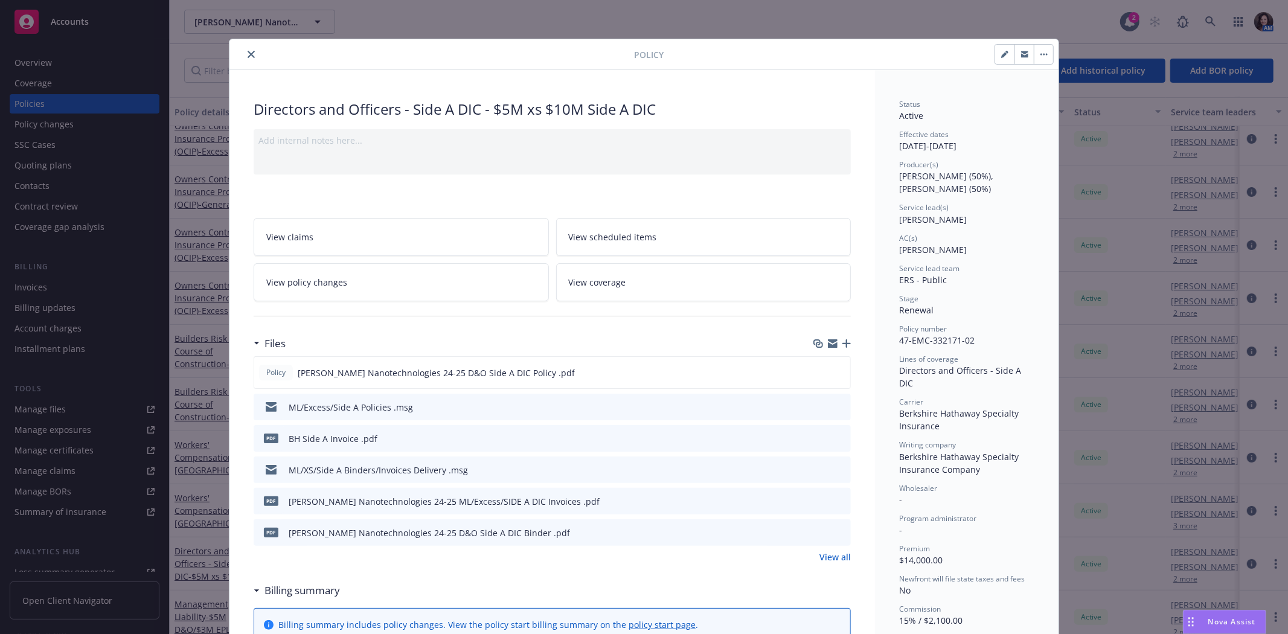
click at [248, 51] on icon "close" at bounding box center [251, 54] width 7 height 7
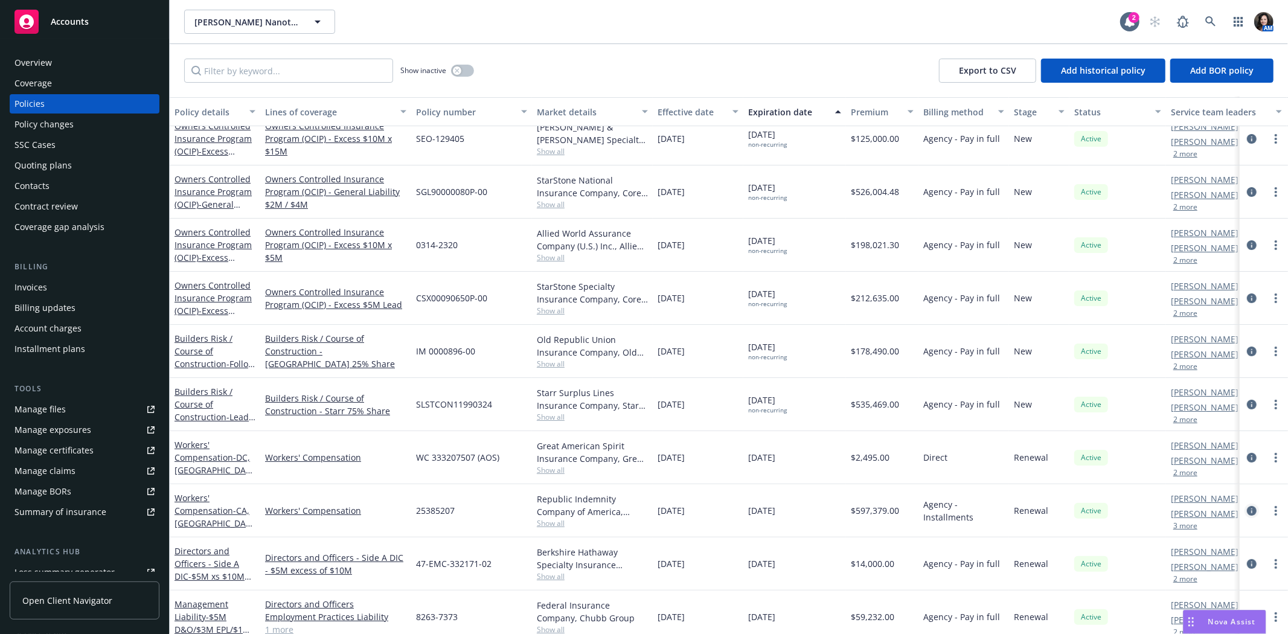
click at [1247, 506] on icon "circleInformation" at bounding box center [1252, 511] width 10 height 10
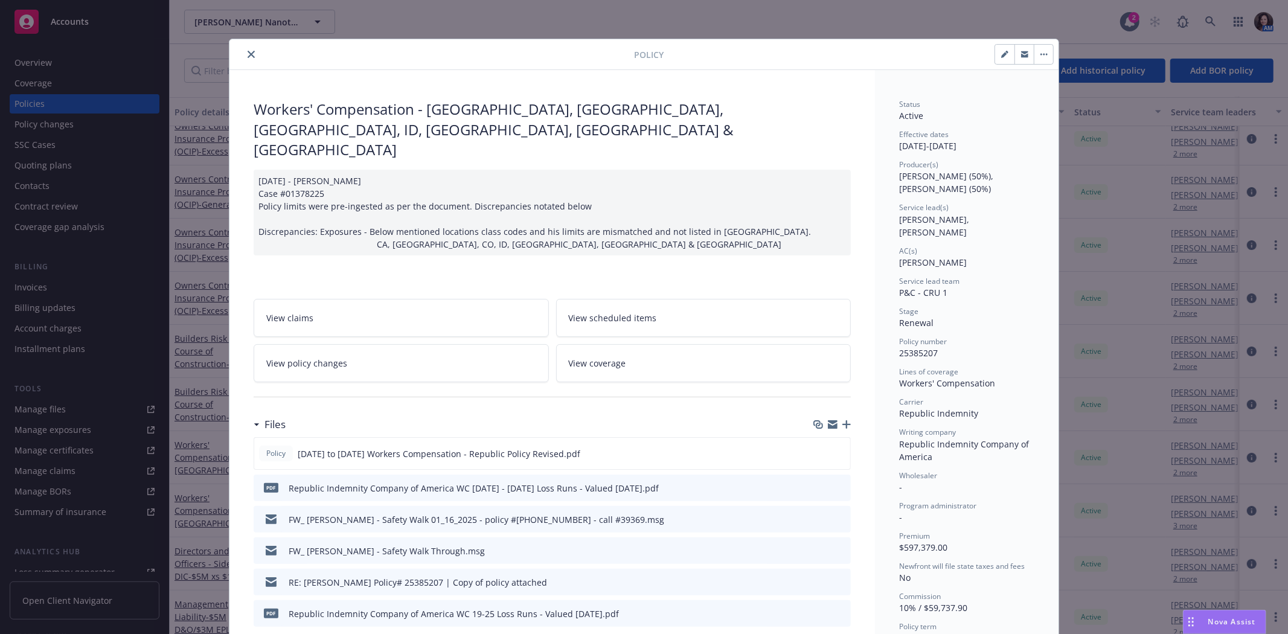
click at [1001, 52] on icon "button" at bounding box center [1004, 54] width 7 height 7
select select "RENEWAL"
select select "12"
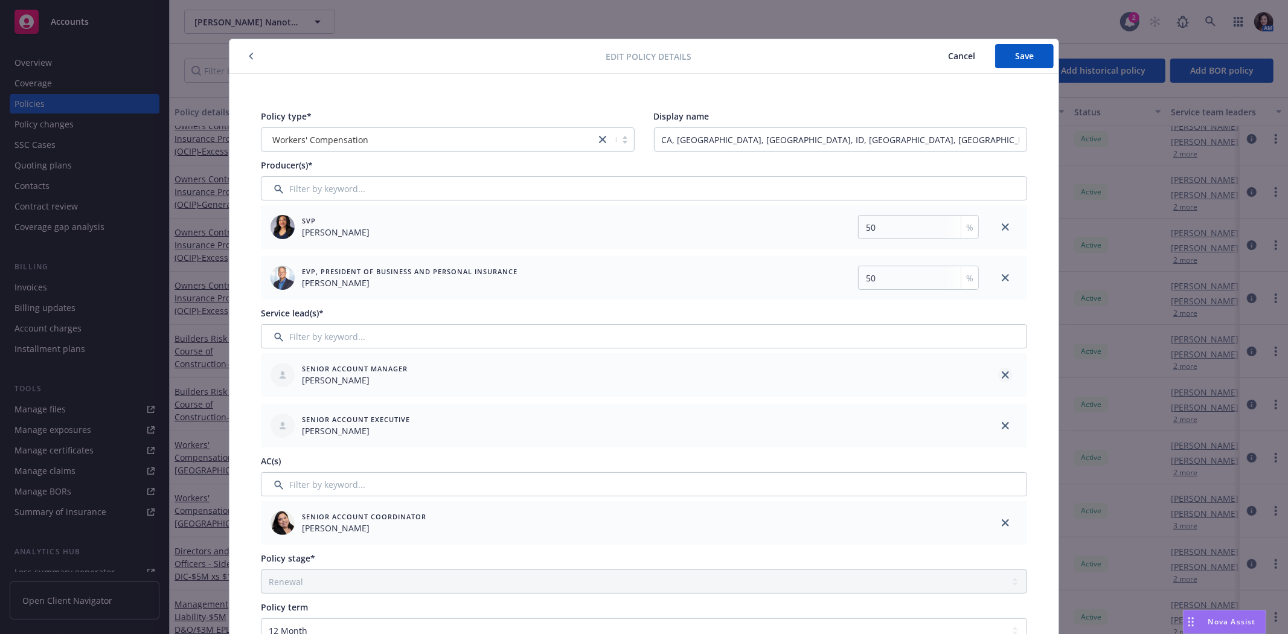
click at [998, 376] on link "close" at bounding box center [1005, 375] width 14 height 14
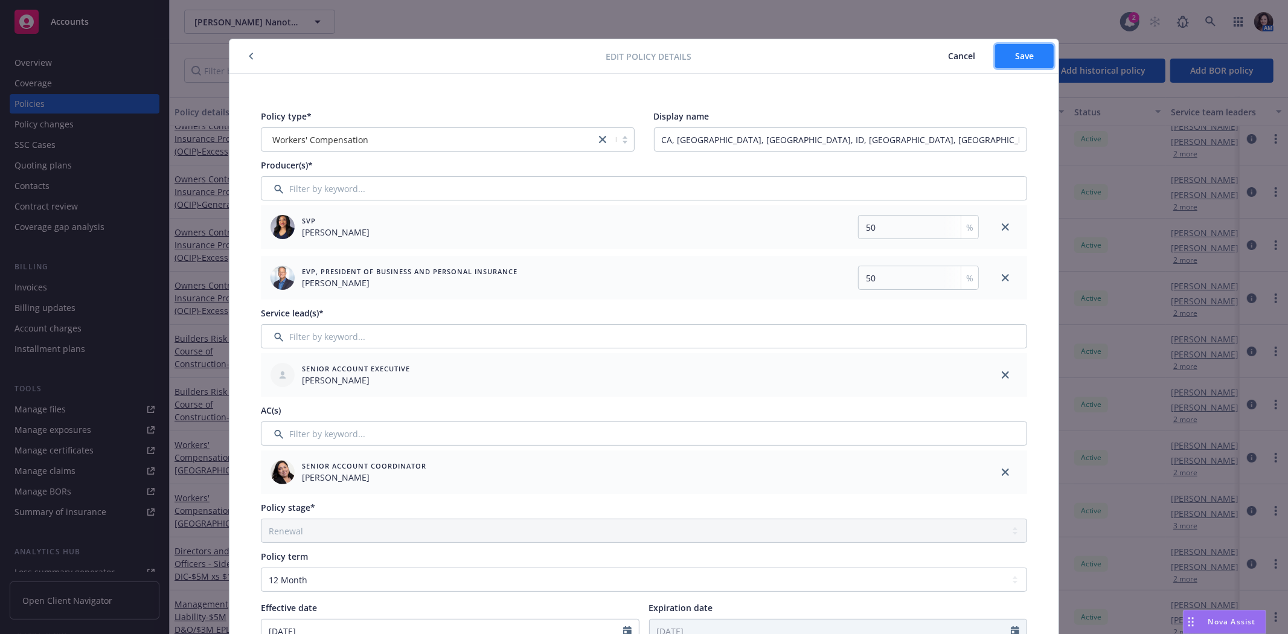
click at [1015, 55] on span "Save" at bounding box center [1024, 55] width 19 height 11
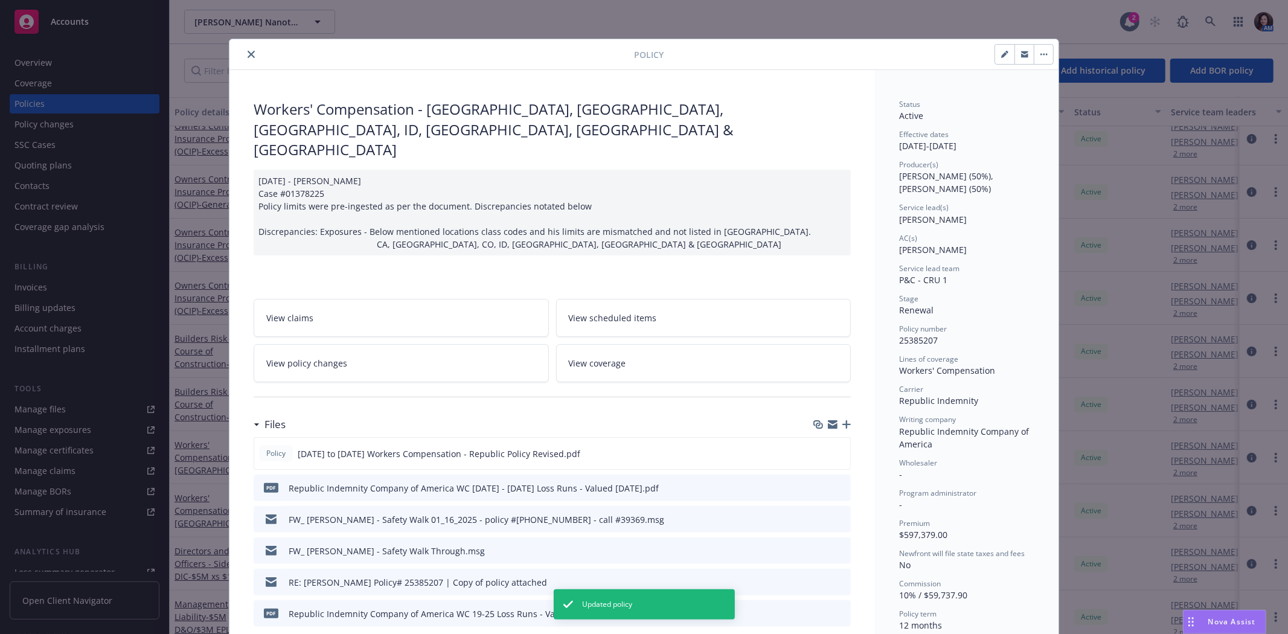
click at [250, 44] on div "Policy" at bounding box center [643, 54] width 829 height 31
click at [246, 50] on button "close" at bounding box center [251, 54] width 14 height 14
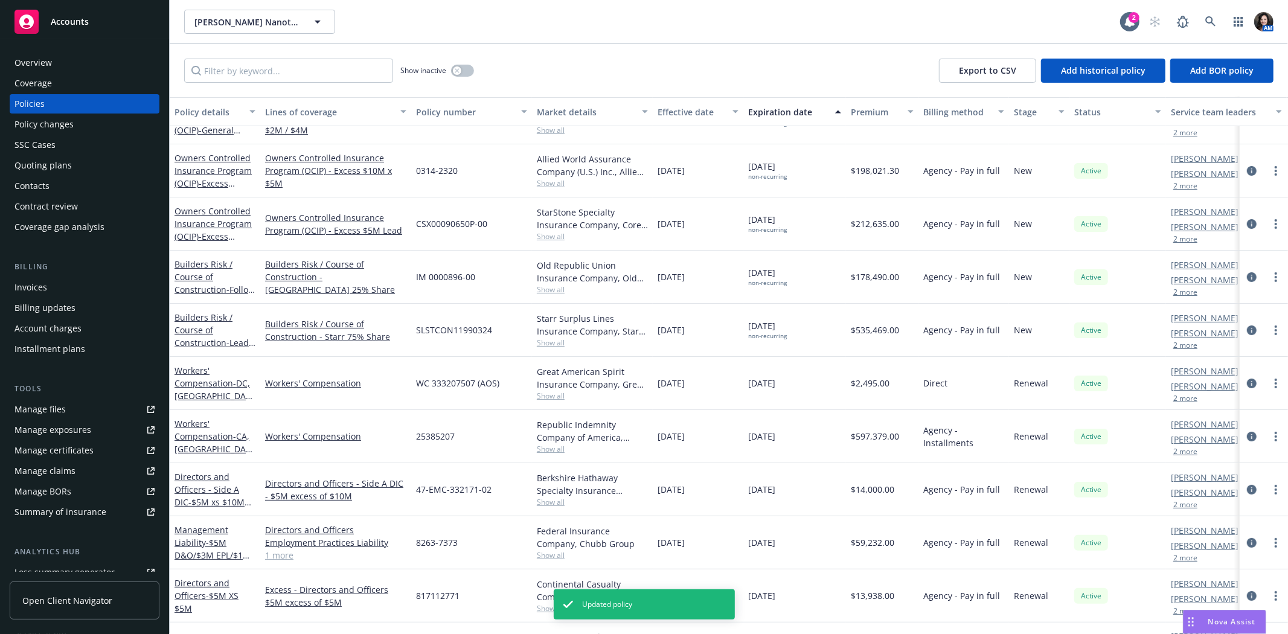
scroll to position [201, 0]
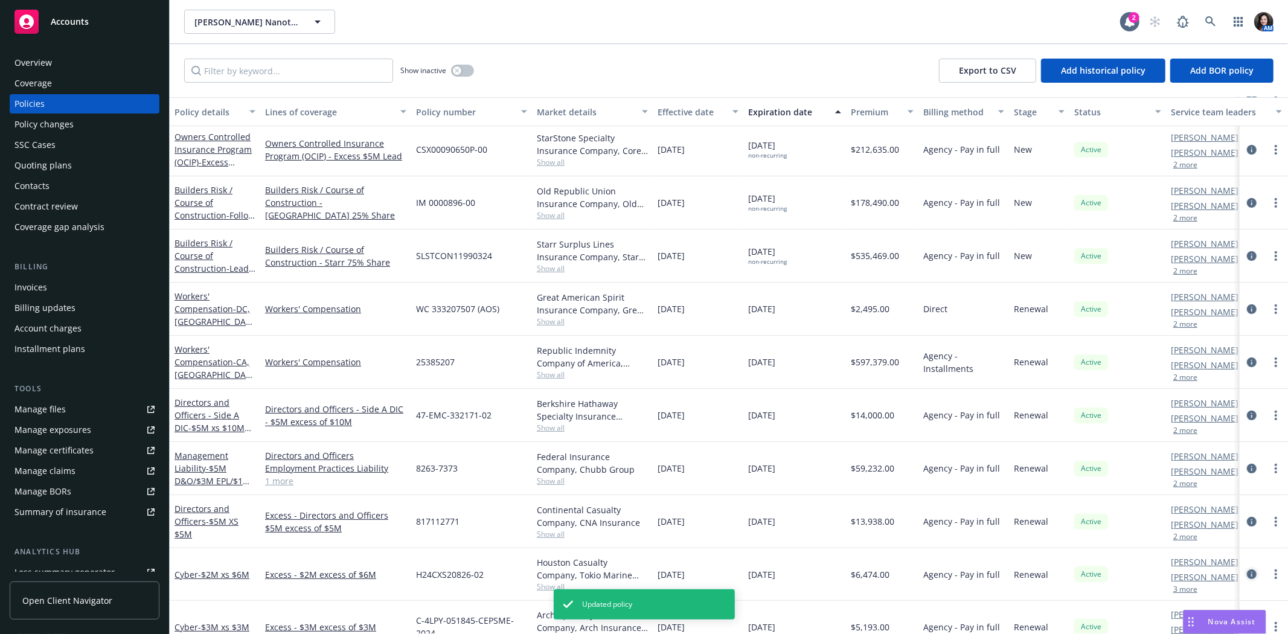
click at [1247, 571] on icon "circleInformation" at bounding box center [1252, 574] width 10 height 10
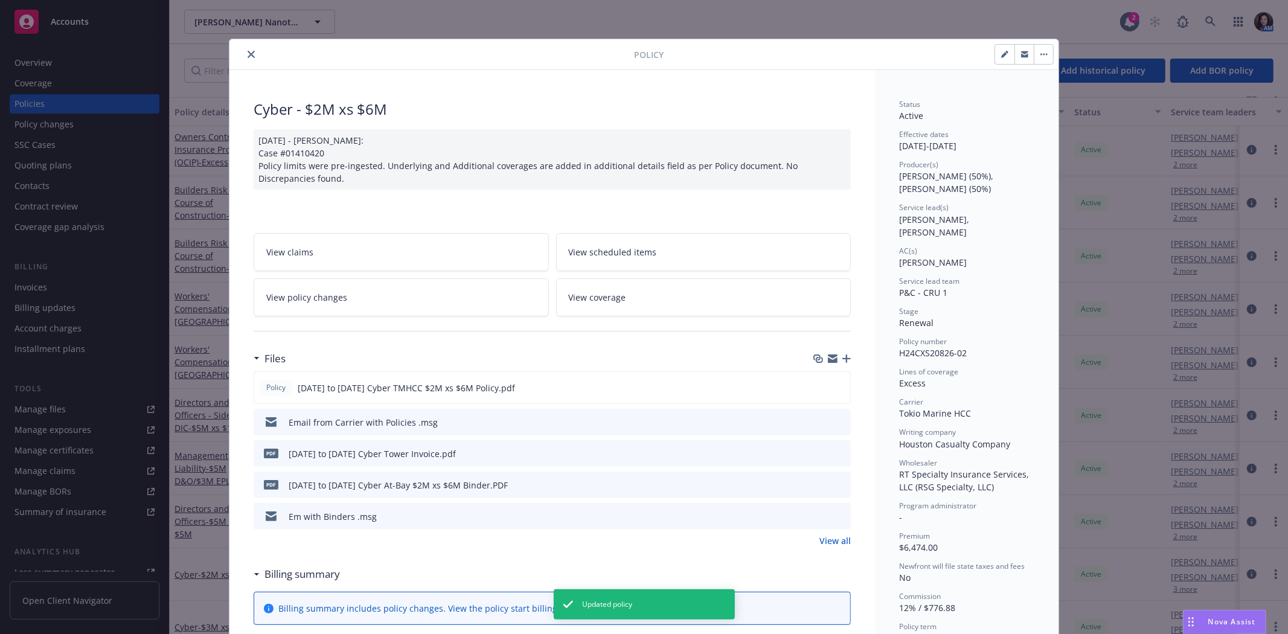
click at [995, 48] on button "button" at bounding box center [1004, 54] width 19 height 19
select select "RENEWAL"
select select "other"
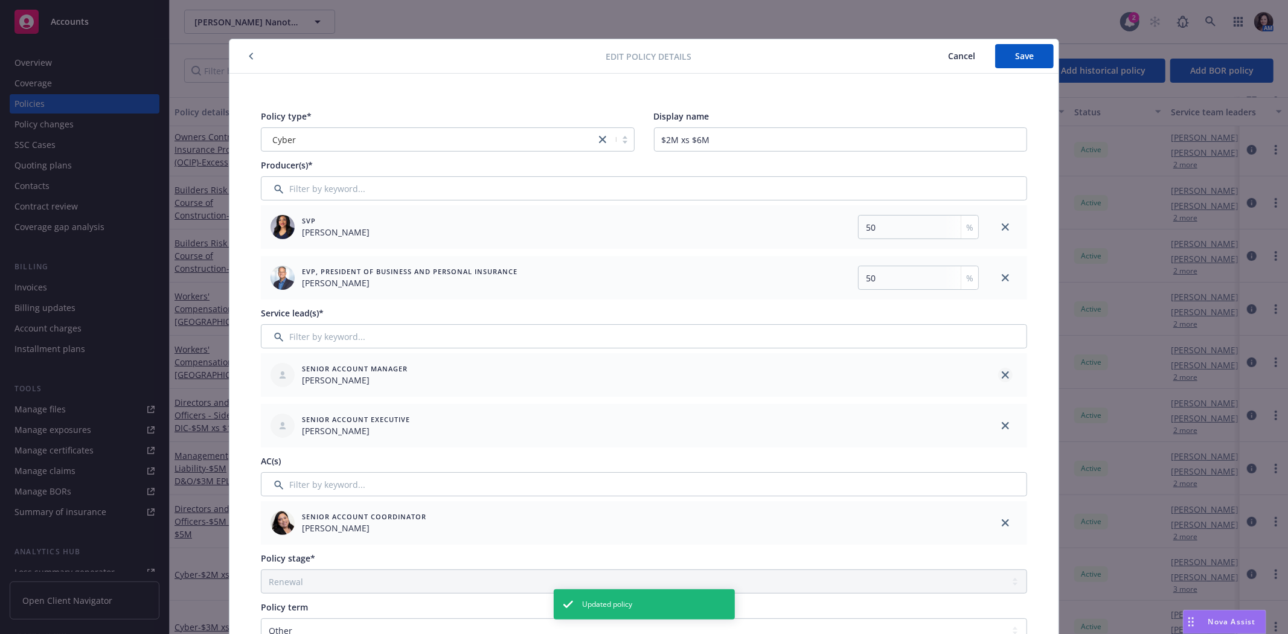
click at [1002, 373] on icon "close" at bounding box center [1005, 374] width 7 height 7
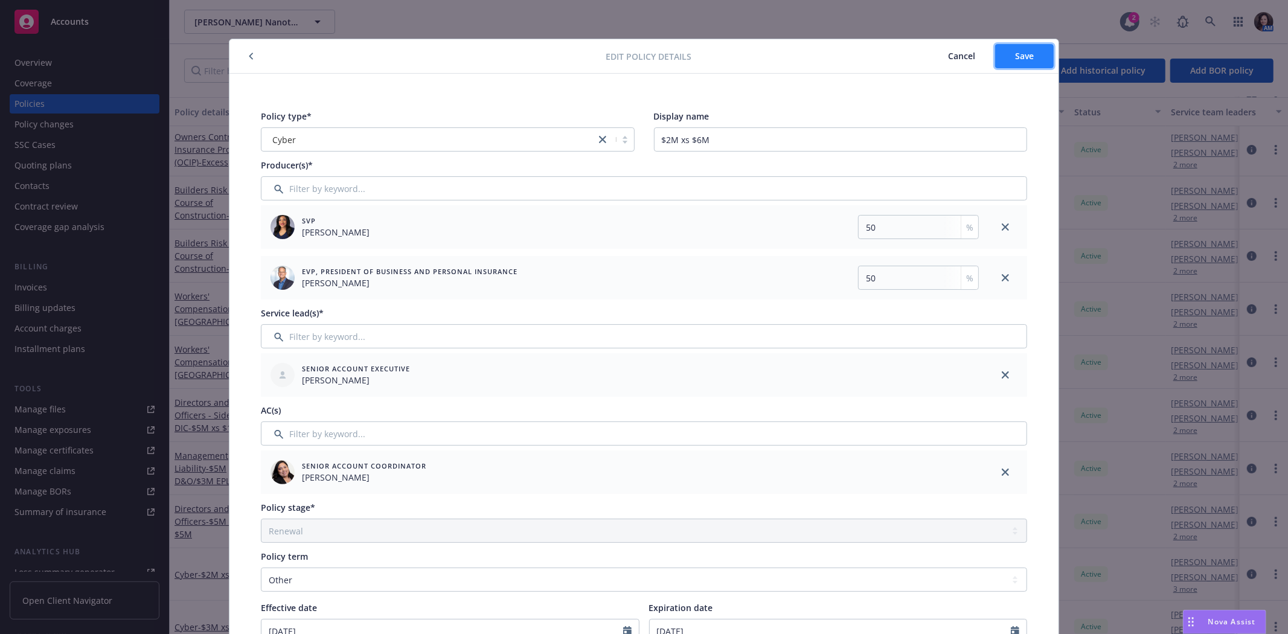
click at [1018, 50] on span "Save" at bounding box center [1024, 55] width 19 height 11
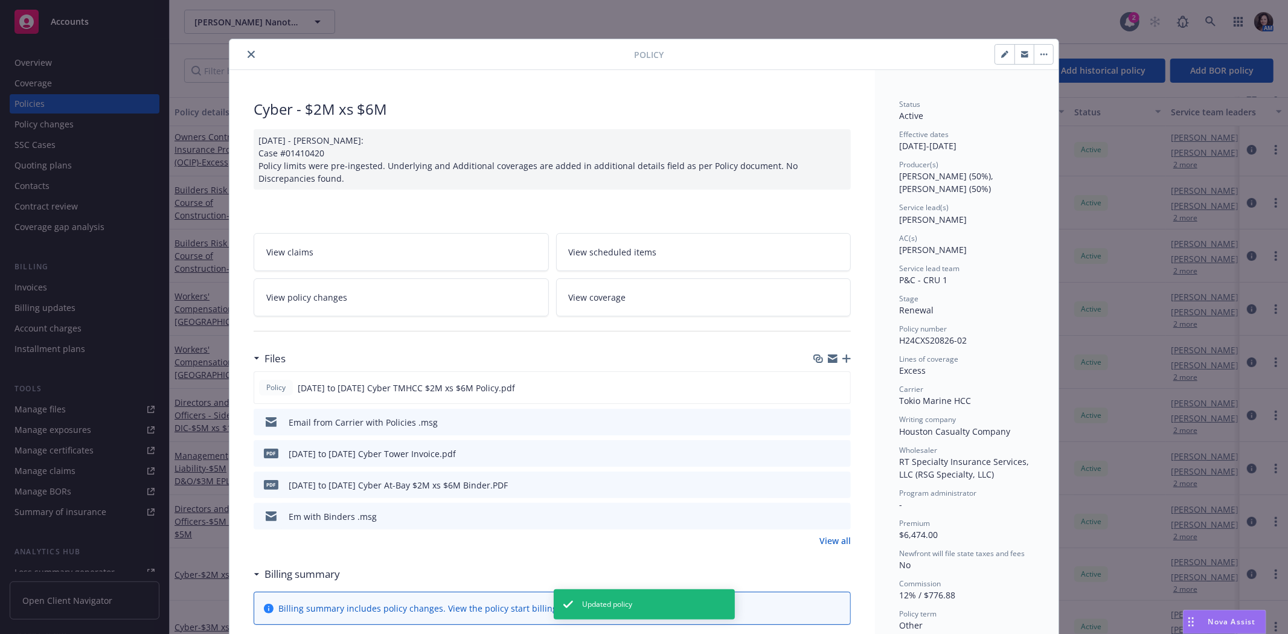
click at [248, 51] on icon "close" at bounding box center [251, 54] width 7 height 7
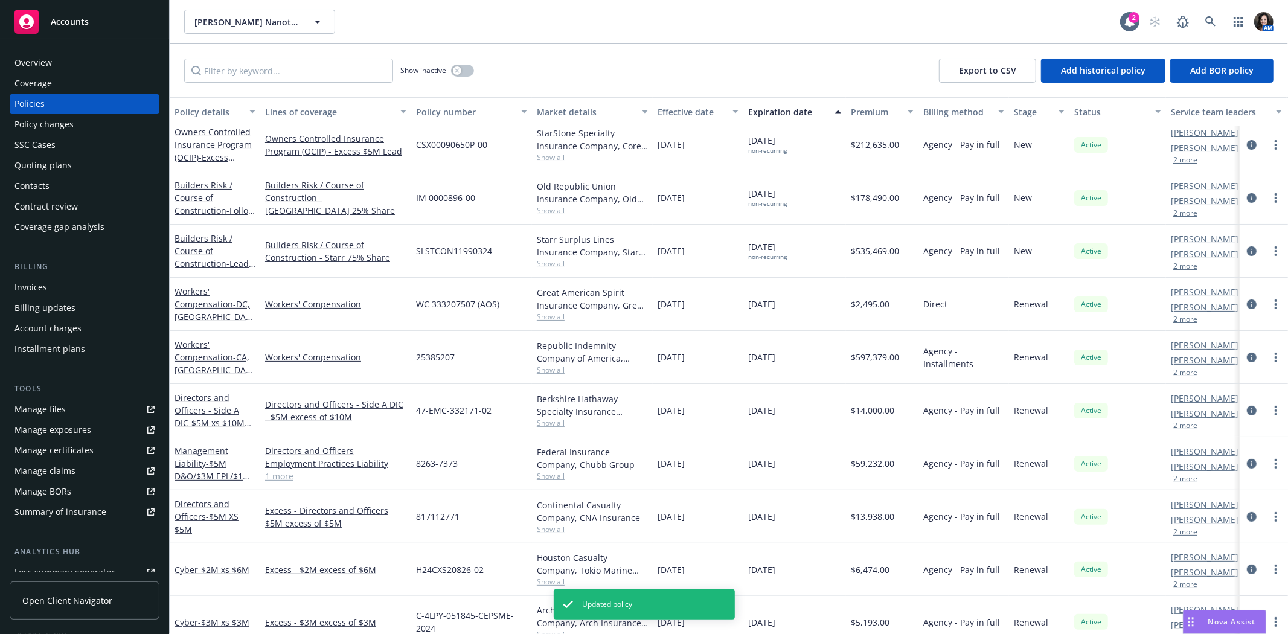
scroll to position [268, 0]
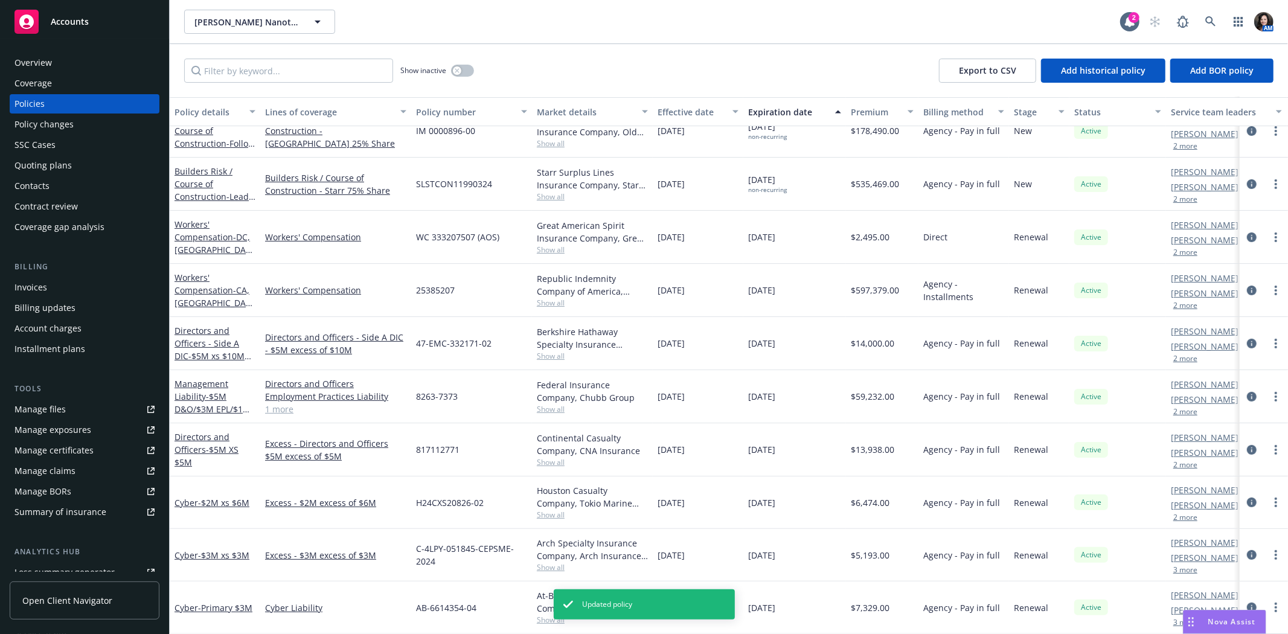
click at [1191, 569] on button "3 more" at bounding box center [1185, 569] width 24 height 7
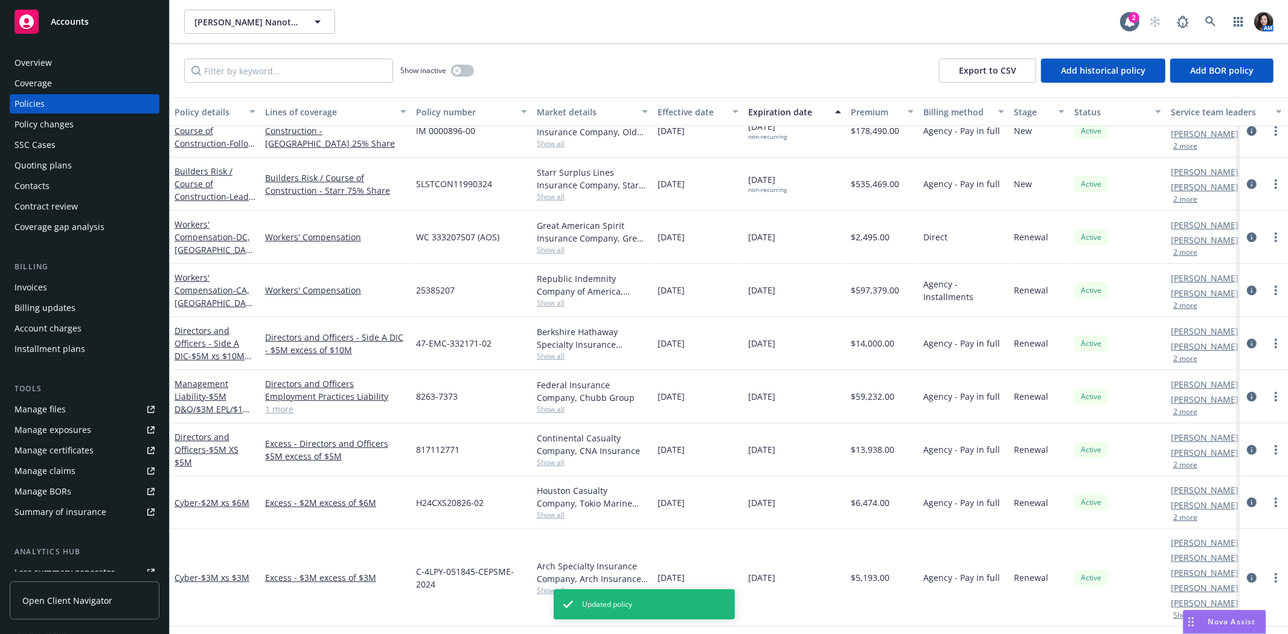
scroll to position [335, 0]
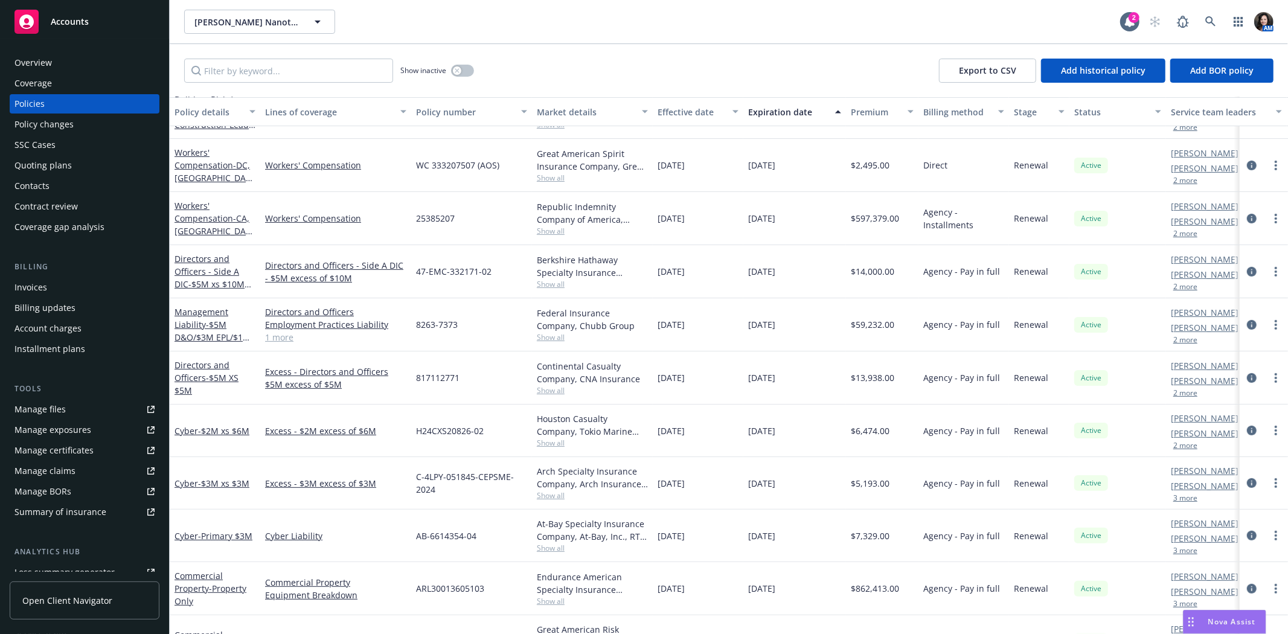
click at [1240, 504] on div at bounding box center [1264, 483] width 48 height 53
click at [1240, 473] on div at bounding box center [1264, 483] width 48 height 53
click at [1247, 479] on icon "circleInformation" at bounding box center [1252, 483] width 10 height 10
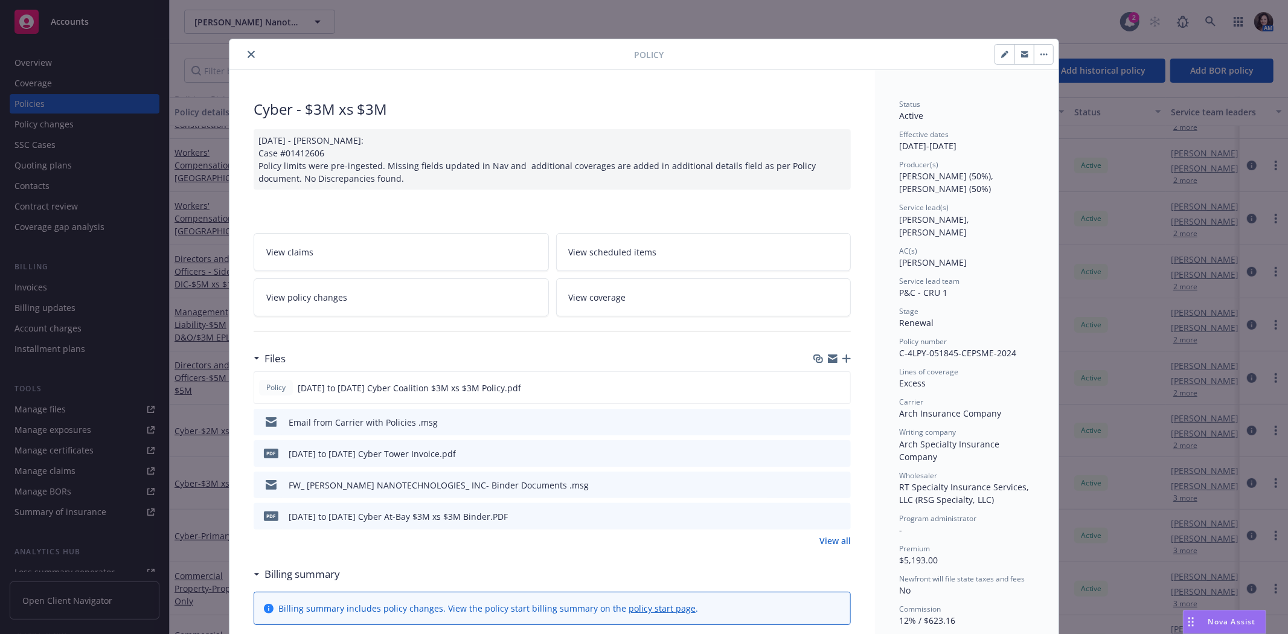
click at [1004, 53] on button "button" at bounding box center [1004, 54] width 19 height 19
select select "RENEWAL"
select select "12"
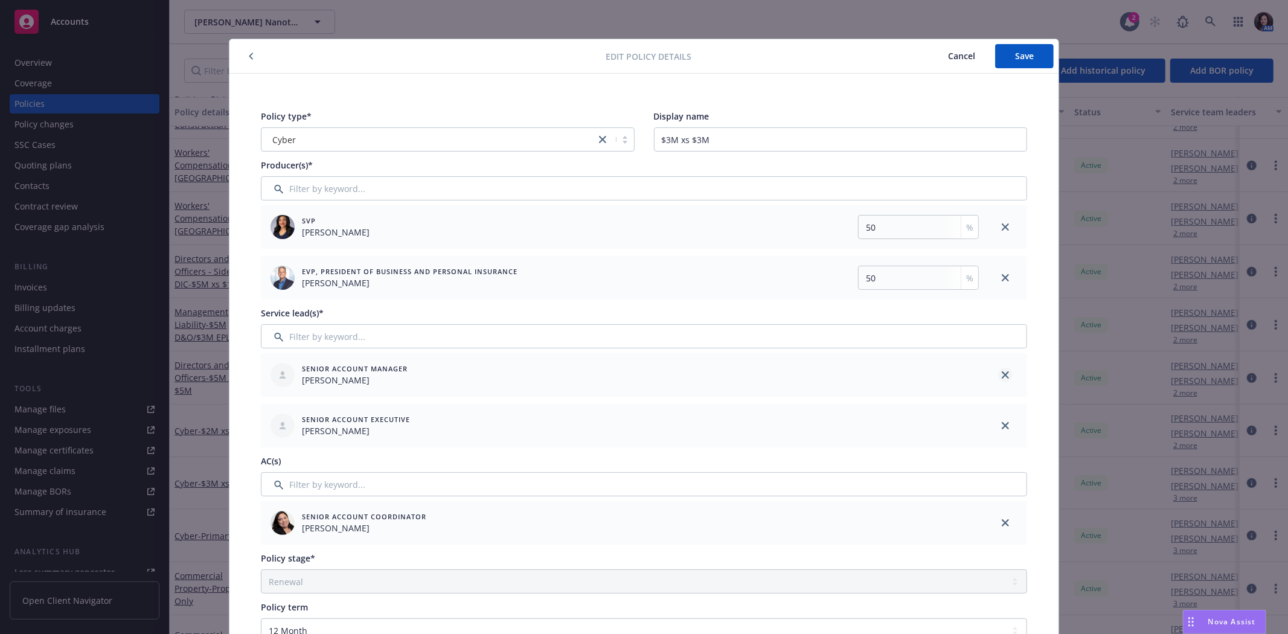
click at [1002, 370] on link "close" at bounding box center [1005, 375] width 14 height 14
click at [1002, 418] on link "close" at bounding box center [1005, 425] width 14 height 14
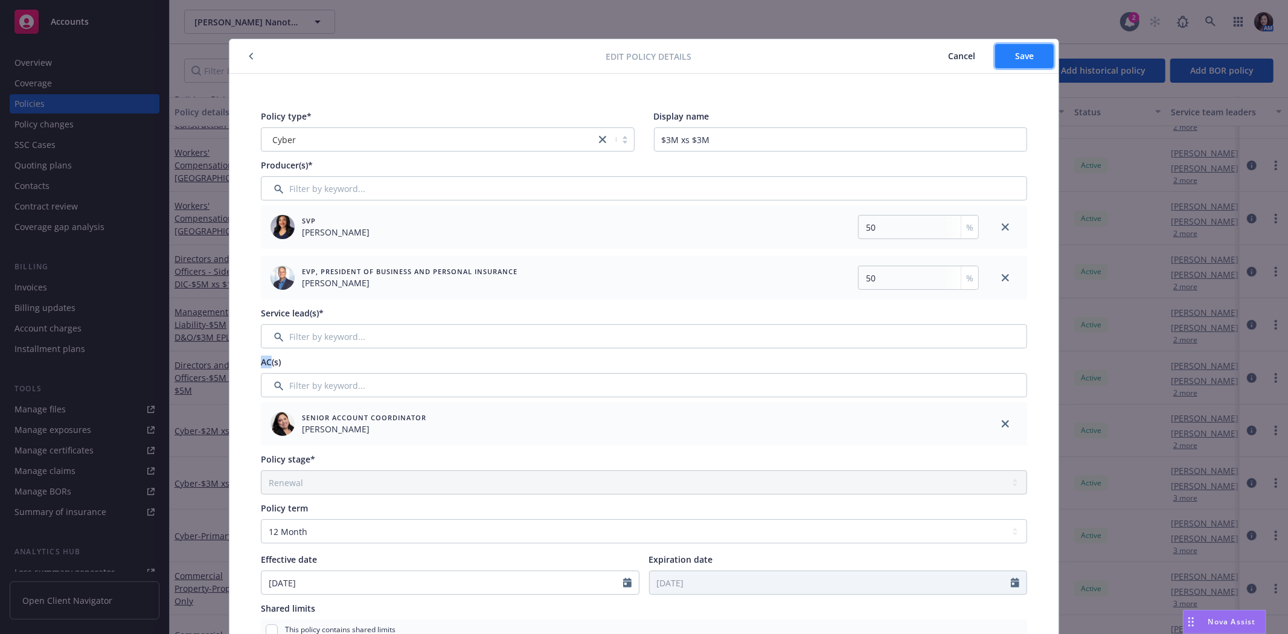
click at [1015, 57] on span "Save" at bounding box center [1024, 55] width 19 height 11
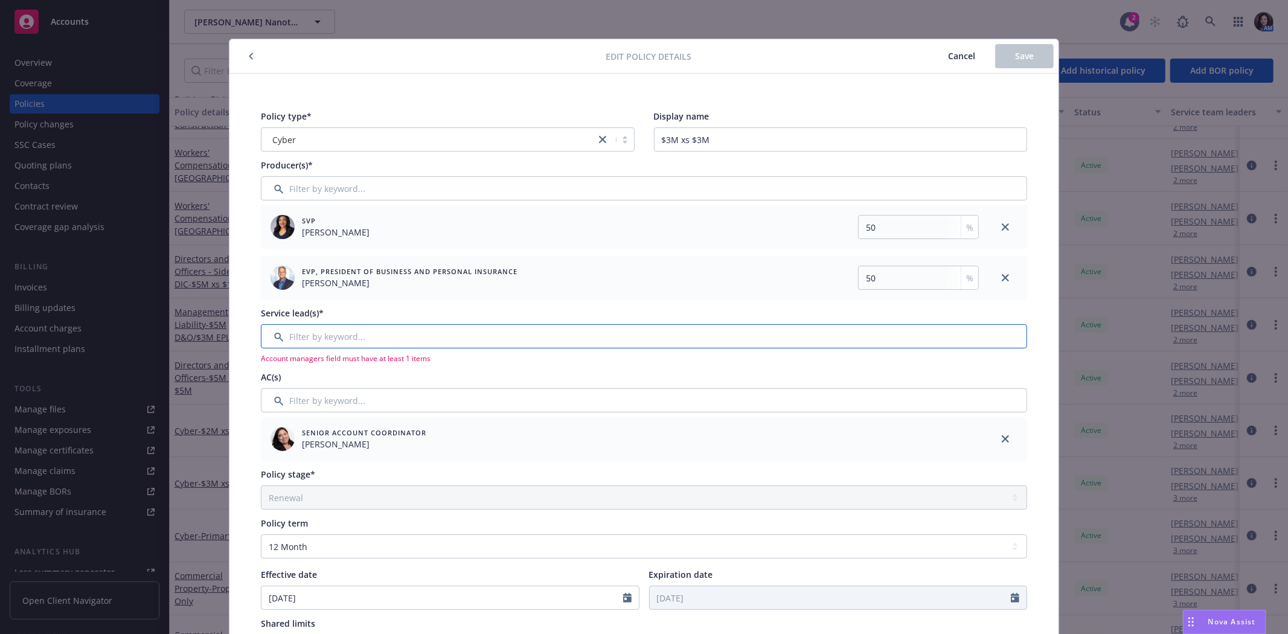
click at [377, 330] on input "Filter by keyword..." at bounding box center [644, 336] width 766 height 24
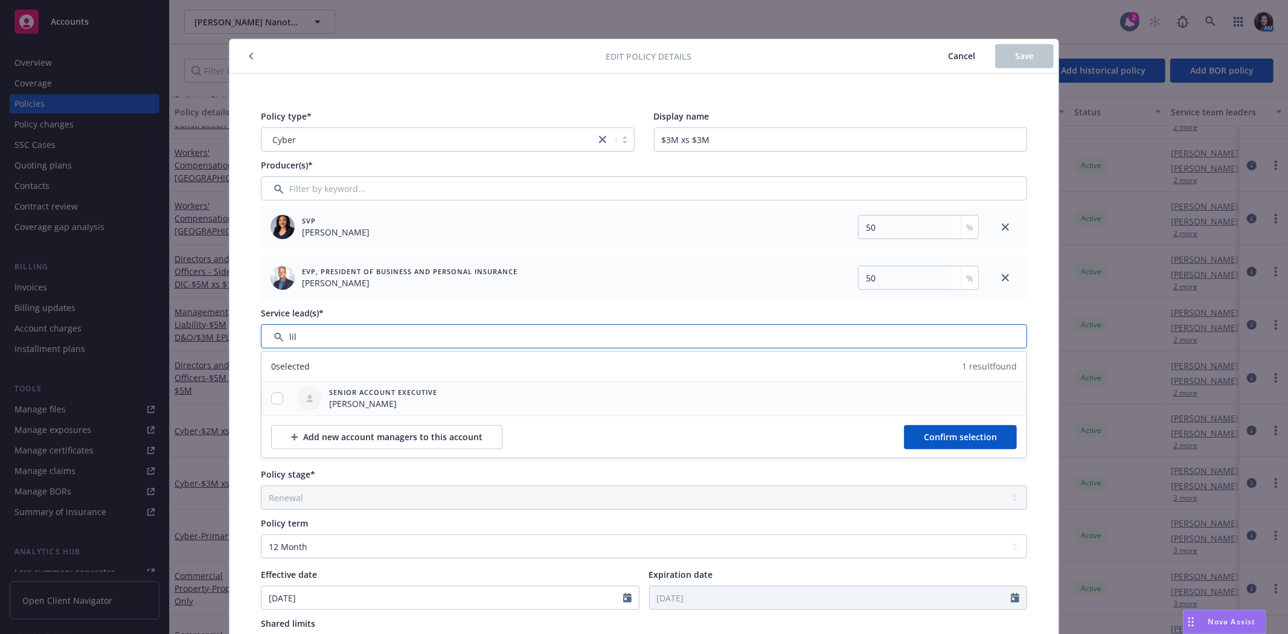
type input "lil"
click at [274, 396] on input "checkbox" at bounding box center [277, 398] width 12 height 12
checkbox input "true"
click at [949, 437] on span "Confirm selection" at bounding box center [960, 436] width 73 height 11
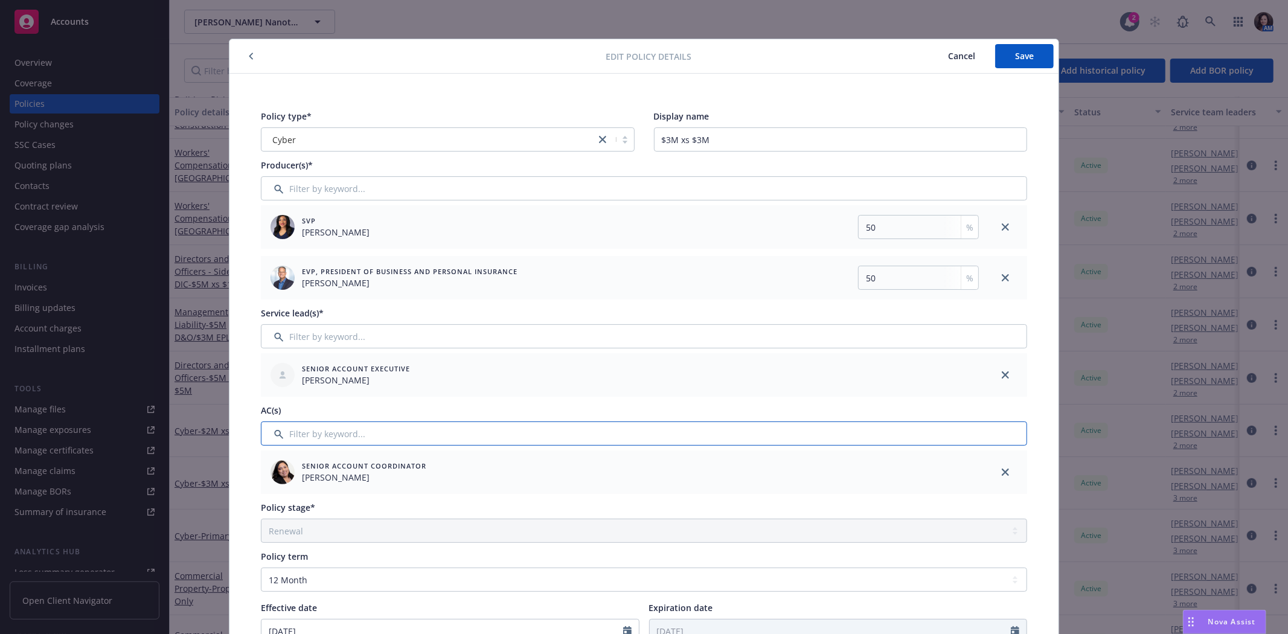
click at [949, 437] on input "Filter by keyword..." at bounding box center [644, 433] width 766 height 24
click at [1010, 62] on button "Save" at bounding box center [1024, 56] width 59 height 24
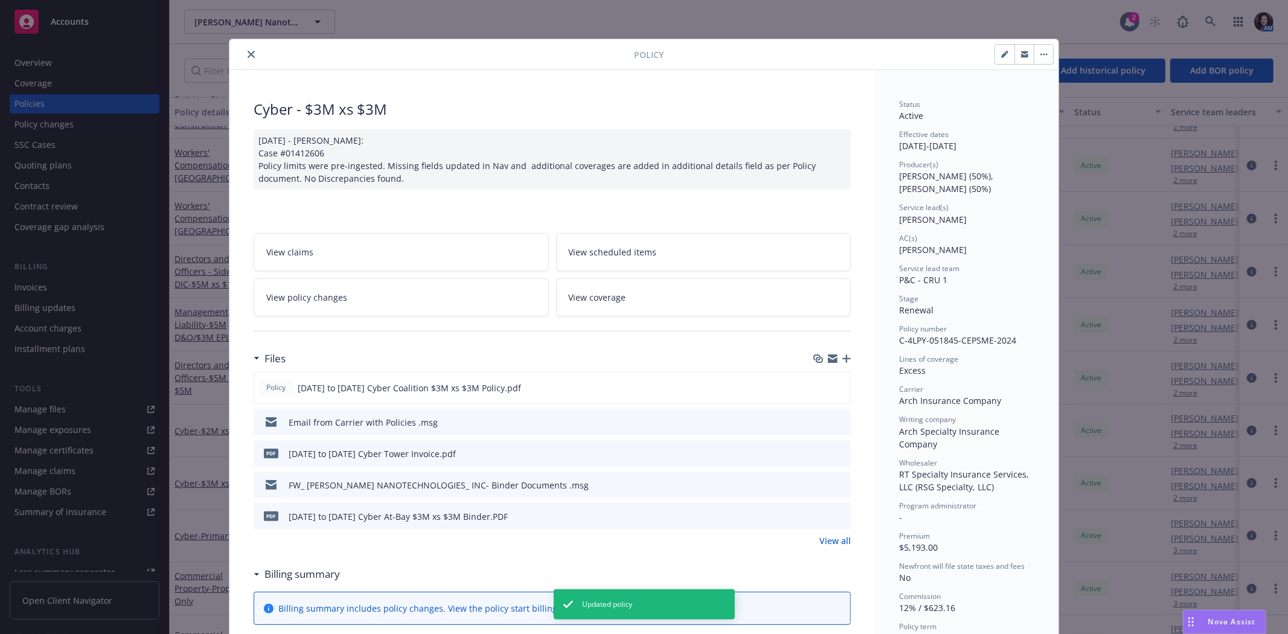
click at [248, 54] on icon "close" at bounding box center [251, 54] width 7 height 7
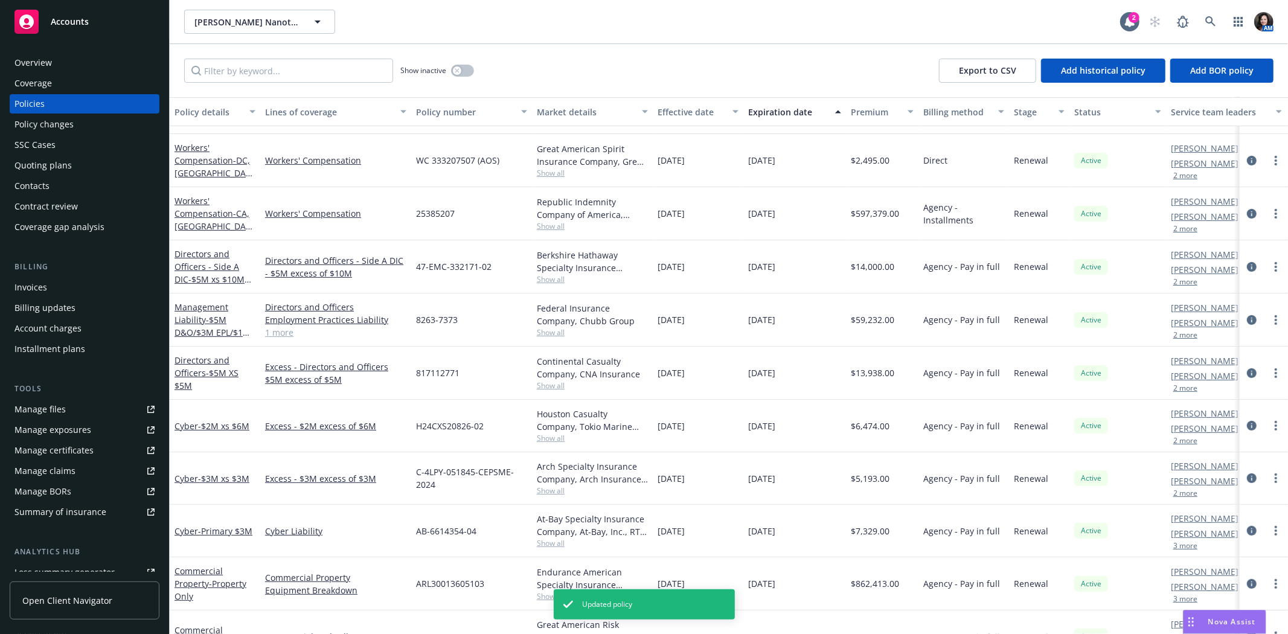
scroll to position [402, 0]
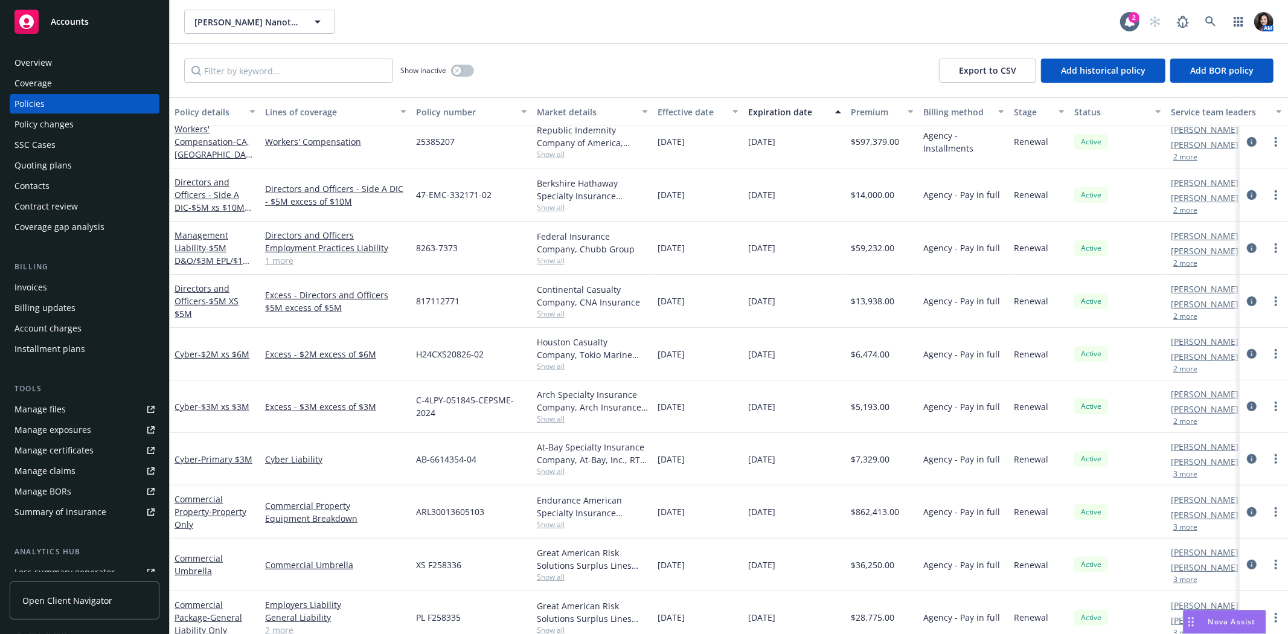
click at [1180, 470] on button "3 more" at bounding box center [1185, 473] width 24 height 7
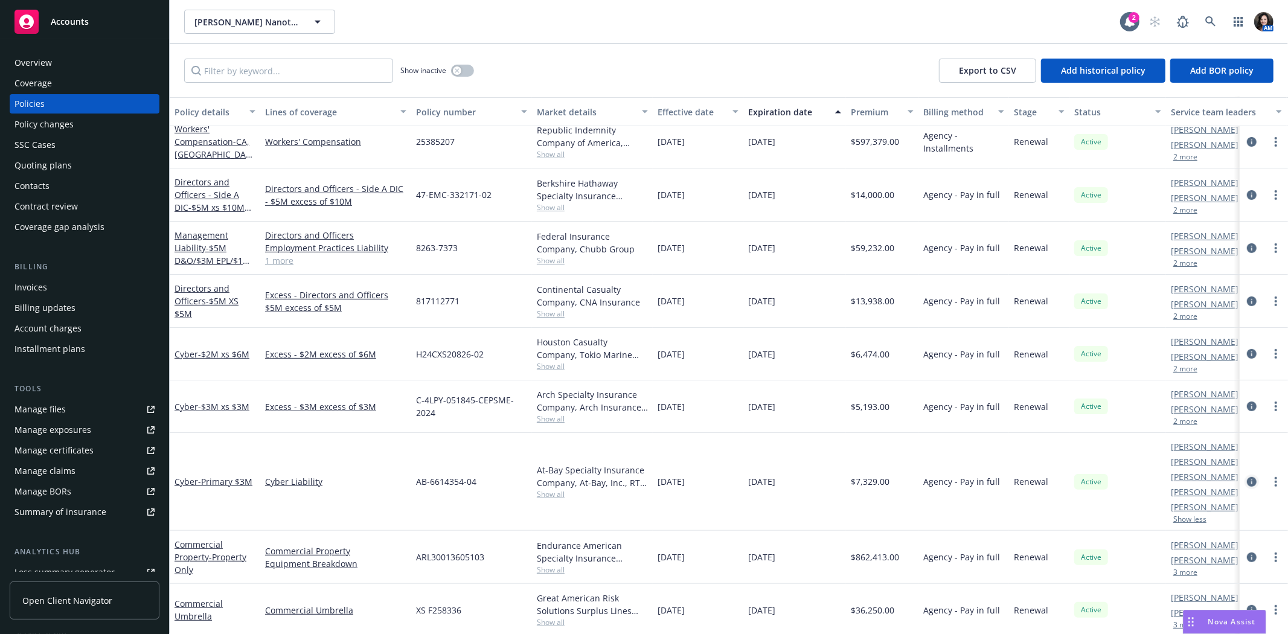
click at [1247, 479] on icon "circleInformation" at bounding box center [1252, 482] width 10 height 10
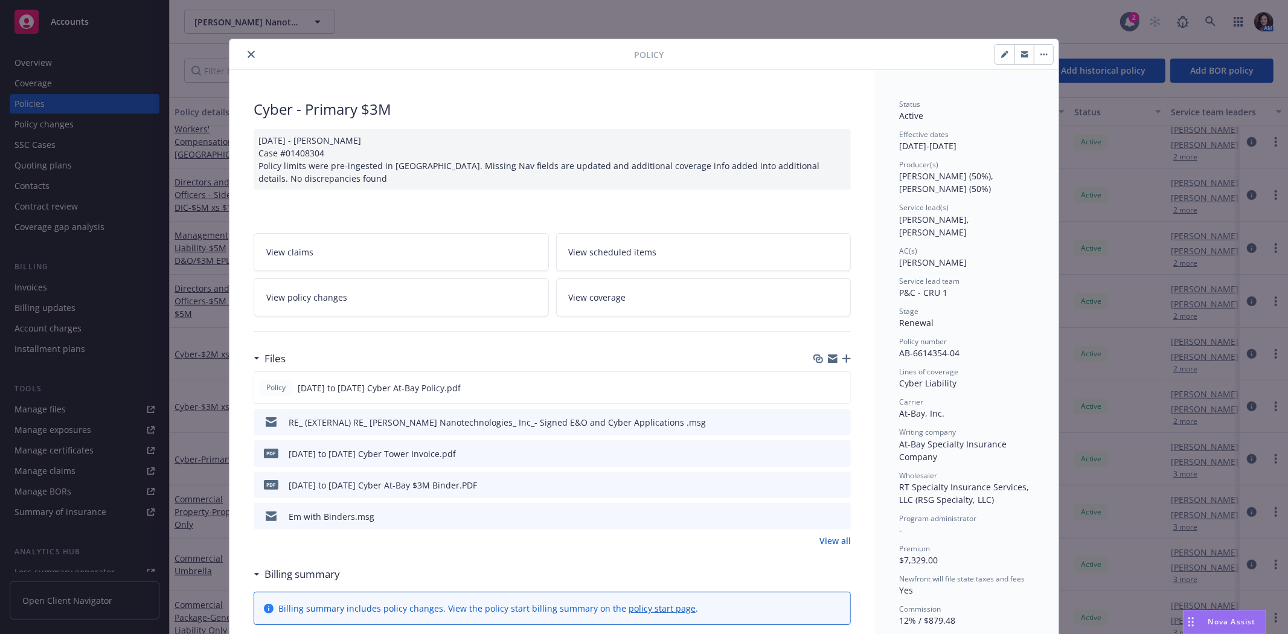
click at [1005, 60] on button "button" at bounding box center [1004, 54] width 19 height 19
select select "RENEWAL"
select select "12"
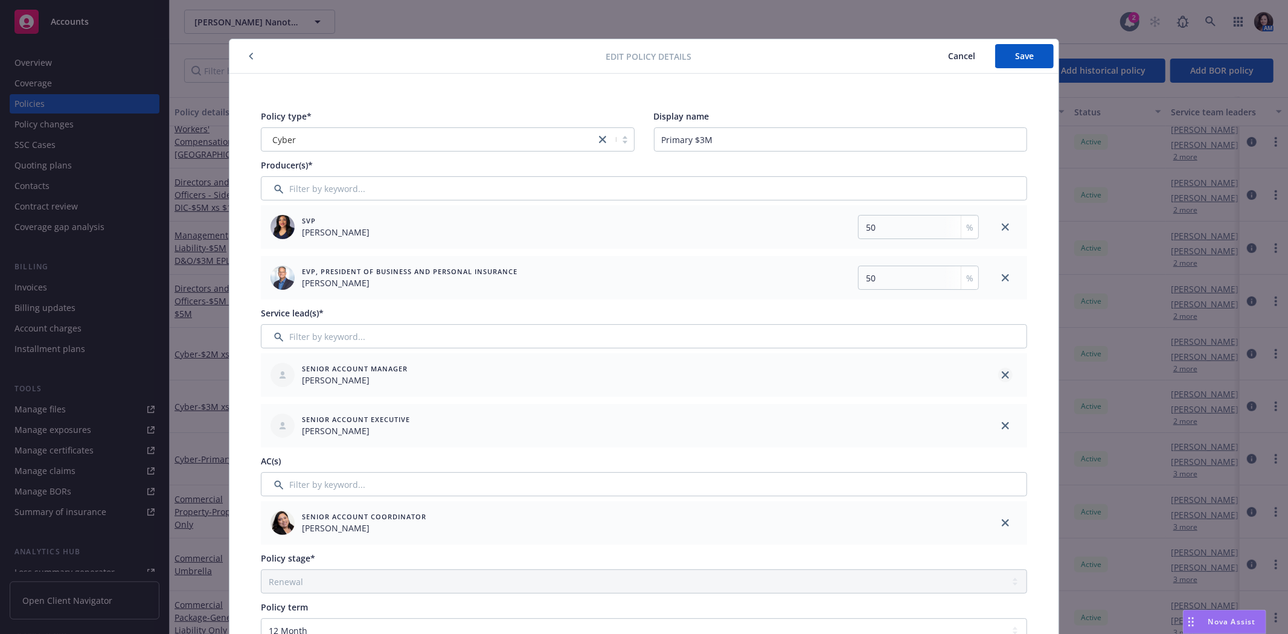
click at [1002, 371] on icon "close" at bounding box center [1005, 374] width 7 height 7
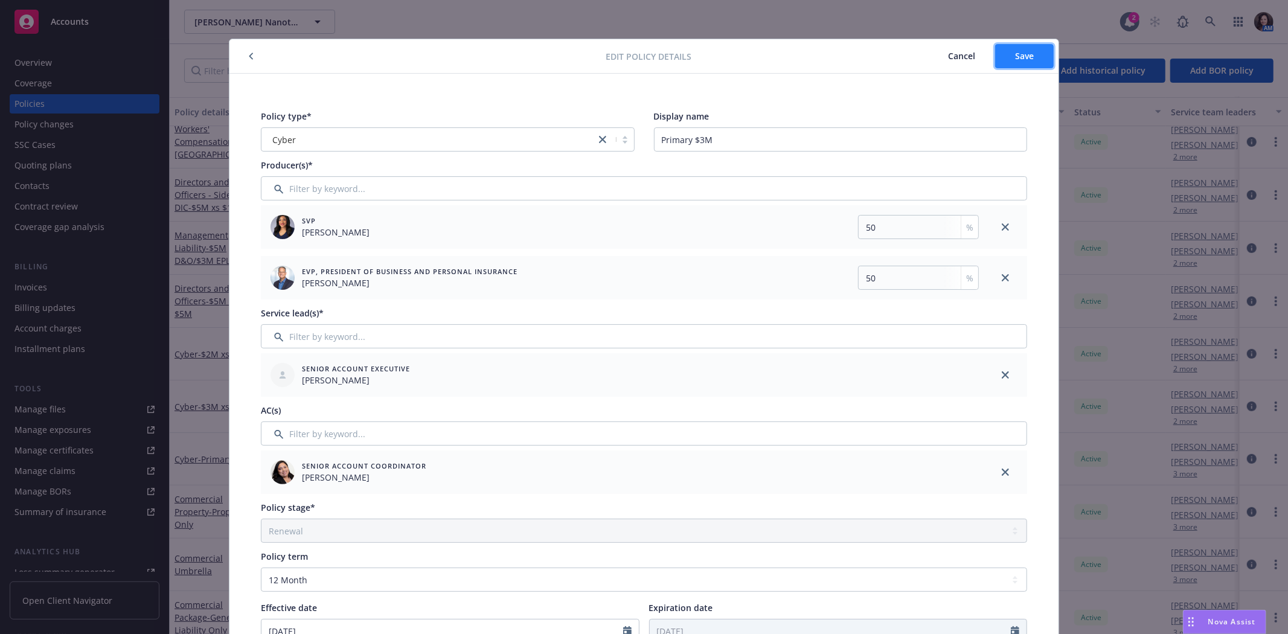
click at [1025, 57] on span "Save" at bounding box center [1024, 55] width 19 height 11
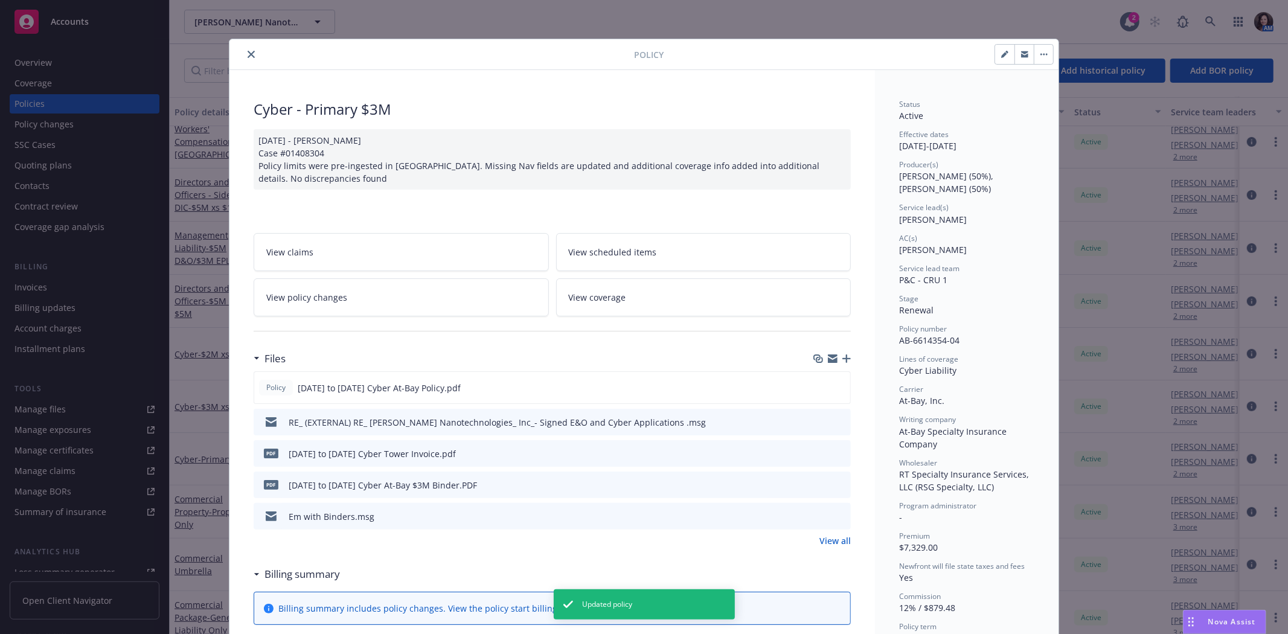
click at [248, 51] on icon "close" at bounding box center [251, 54] width 7 height 7
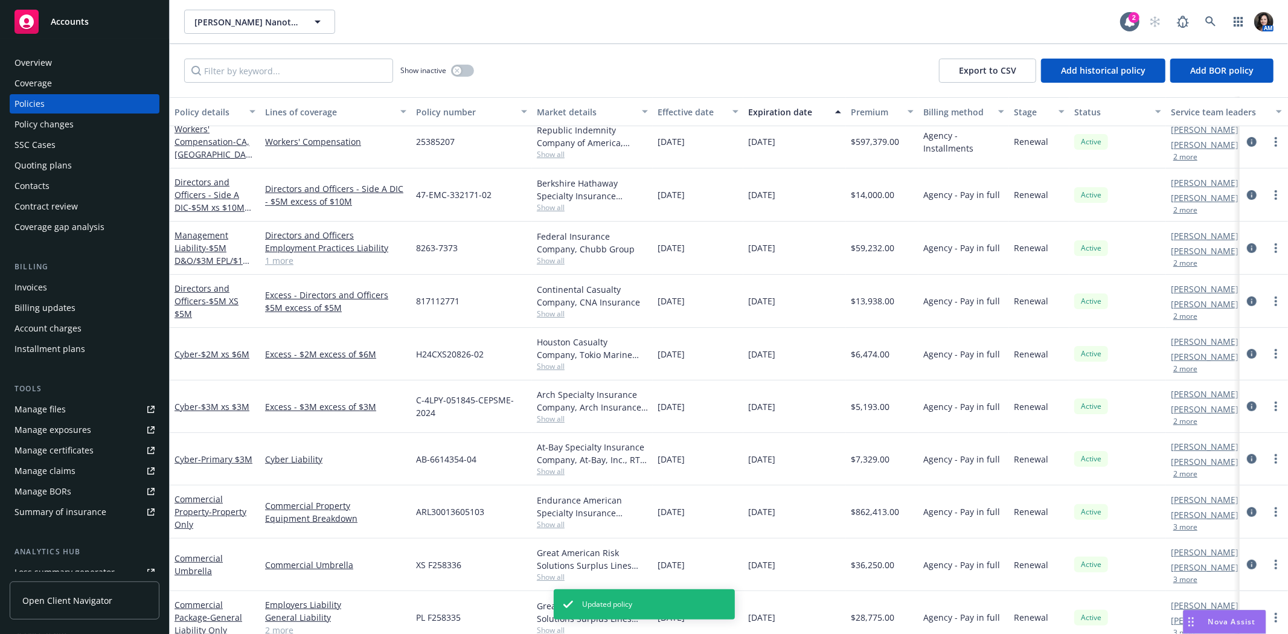
click at [1188, 527] on button "3 more" at bounding box center [1185, 527] width 24 height 7
click at [1247, 511] on icon "circleInformation" at bounding box center [1252, 512] width 10 height 10
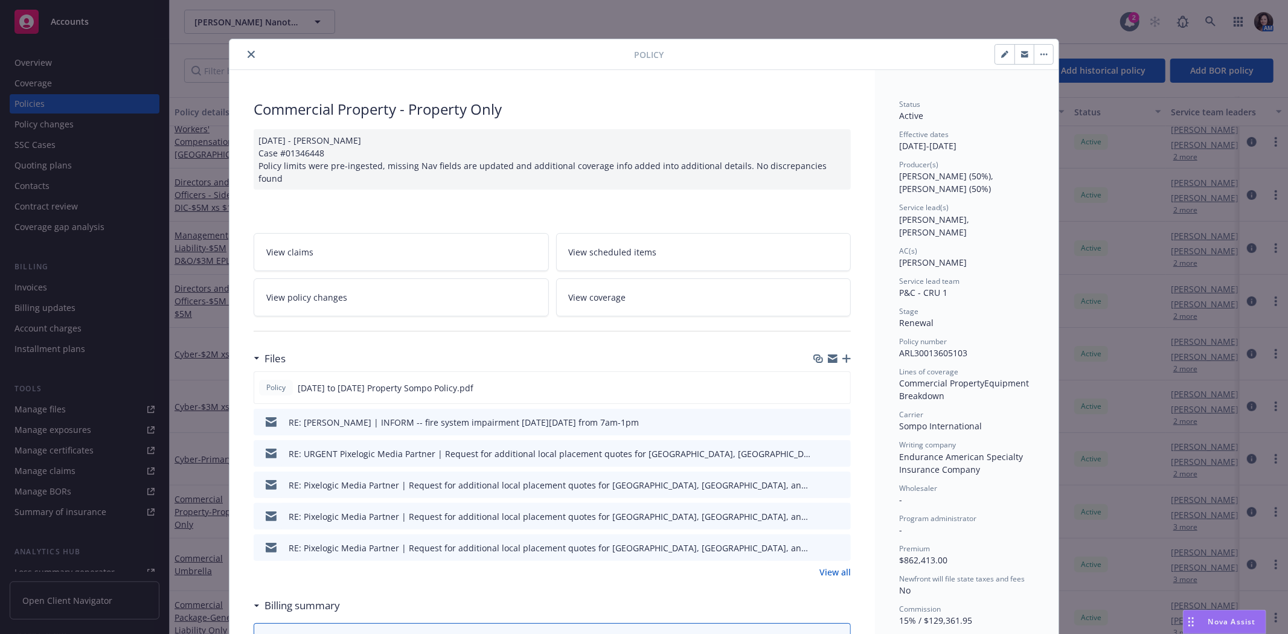
click at [1004, 55] on button "button" at bounding box center [1004, 54] width 19 height 19
select select "RENEWAL"
select select "12"
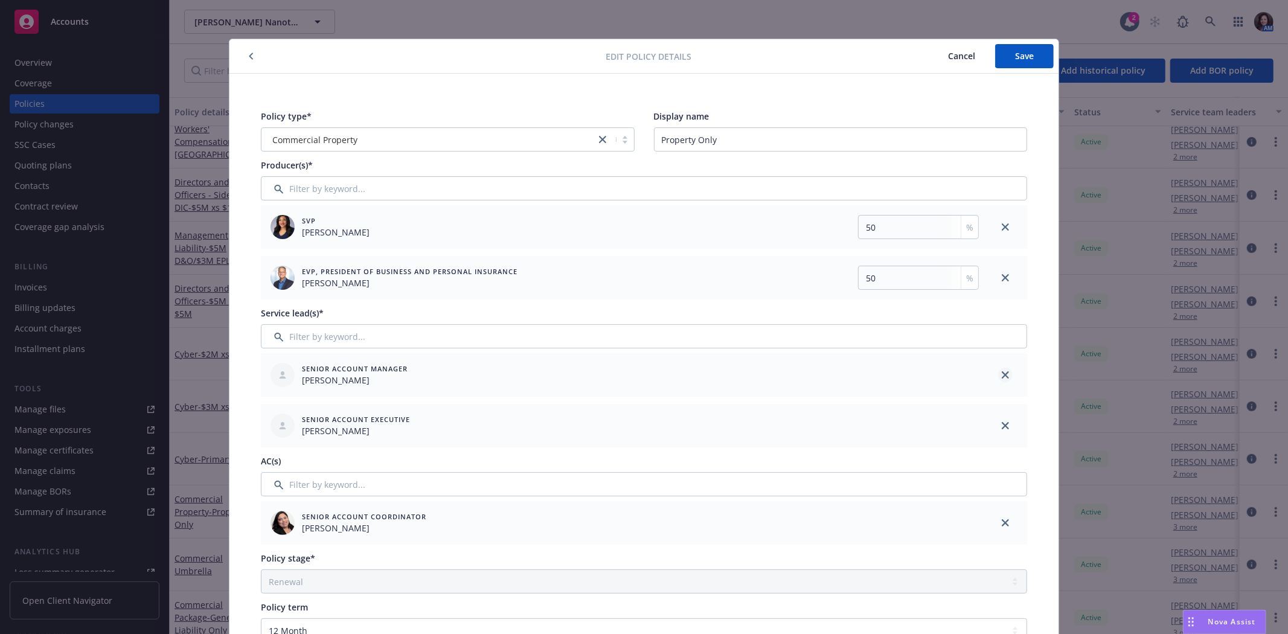
click at [1004, 376] on link "close" at bounding box center [1005, 375] width 14 height 14
click at [1004, 418] on link "close" at bounding box center [1005, 425] width 14 height 14
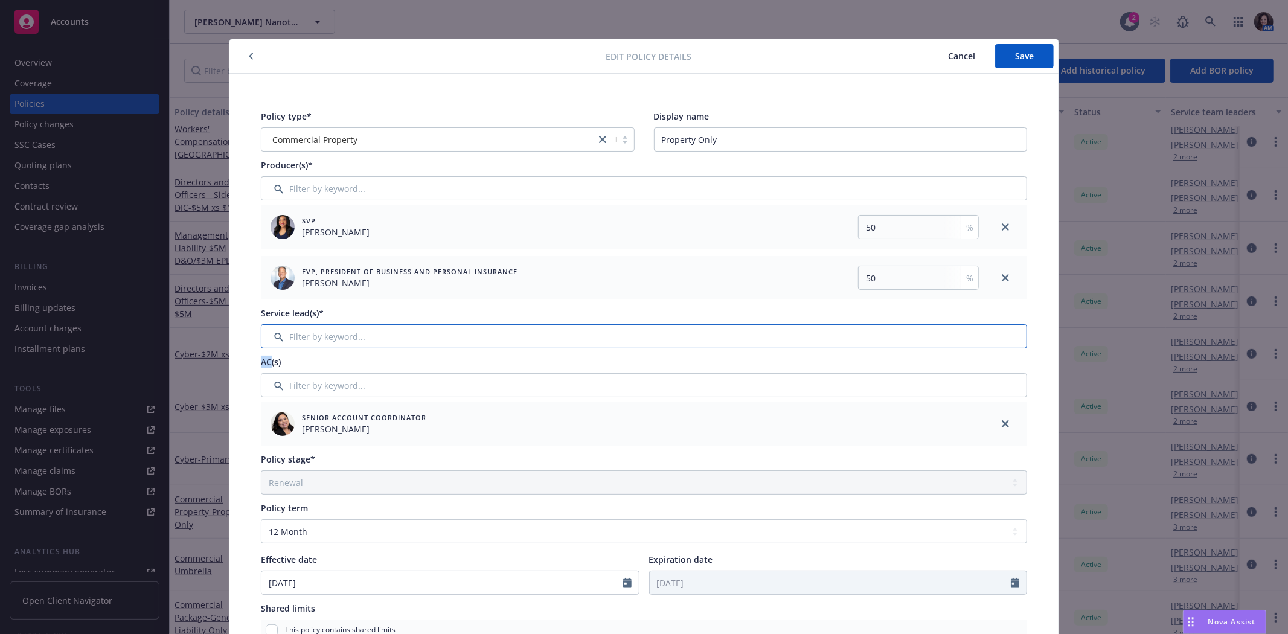
click at [347, 336] on input "Filter by keyword..." at bounding box center [644, 336] width 766 height 24
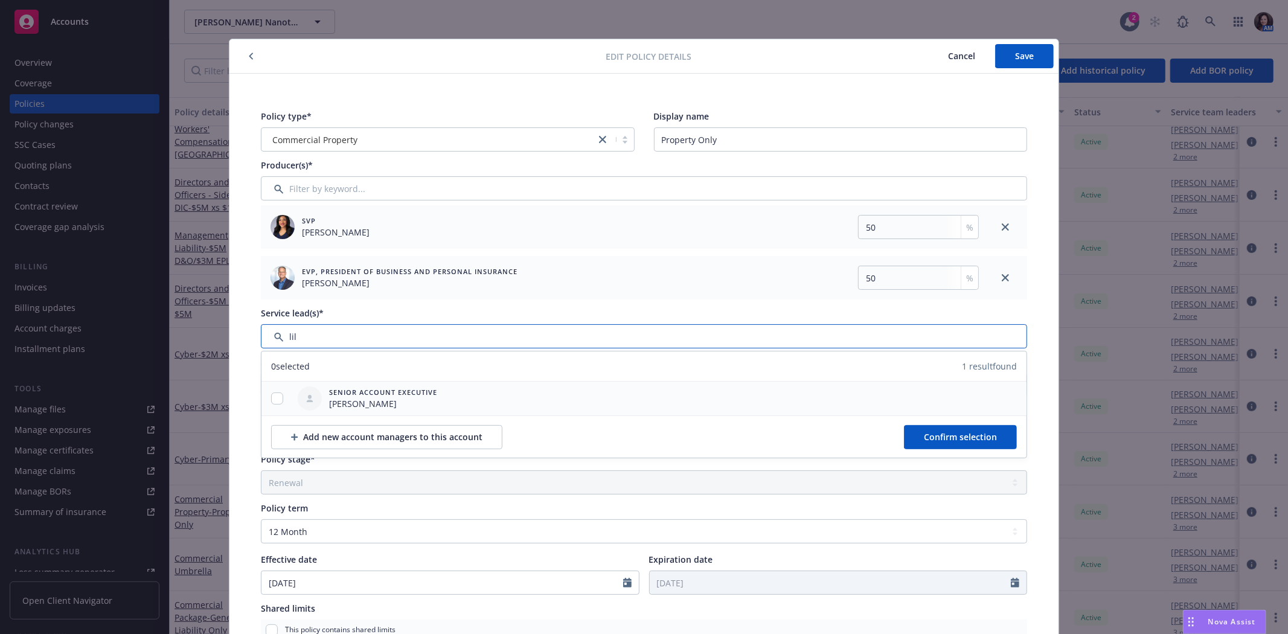
type input "lil"
click at [345, 407] on span "Lila Smith" at bounding box center [383, 403] width 108 height 13
click at [270, 405] on div at bounding box center [276, 398] width 31 height 13
click at [272, 396] on input "checkbox" at bounding box center [277, 398] width 12 height 12
checkbox input "true"
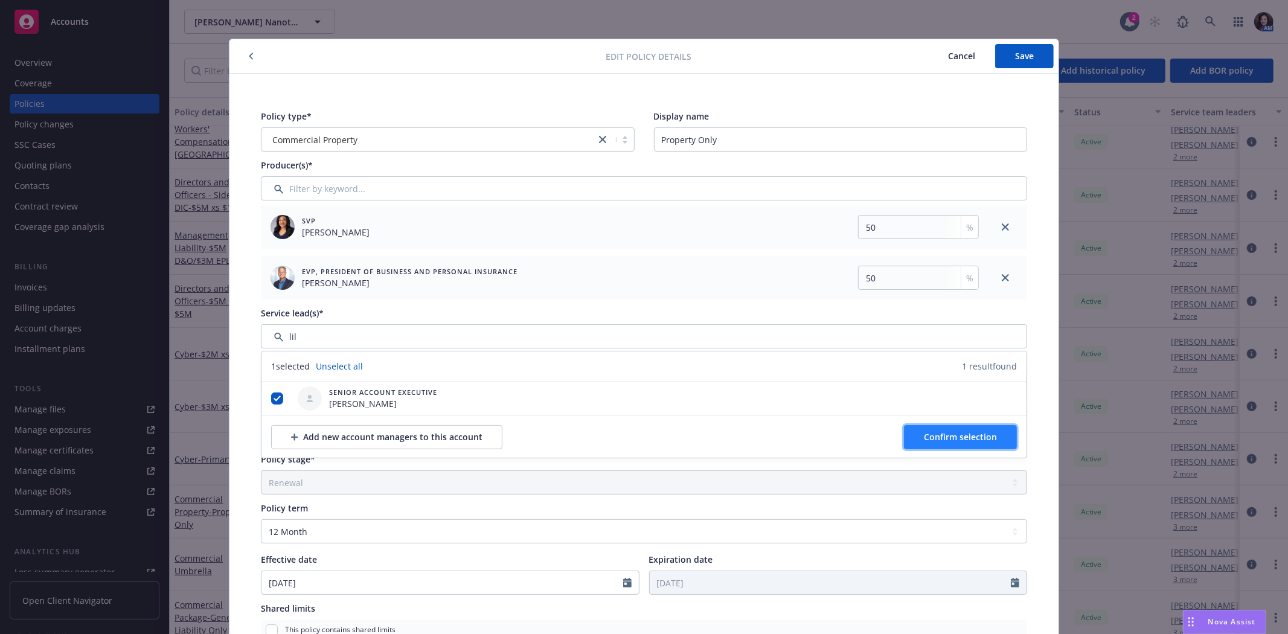
click at [934, 430] on button "Confirm selection" at bounding box center [960, 437] width 113 height 24
click at [934, 397] on input "Filter by keyword..." at bounding box center [644, 385] width 766 height 24
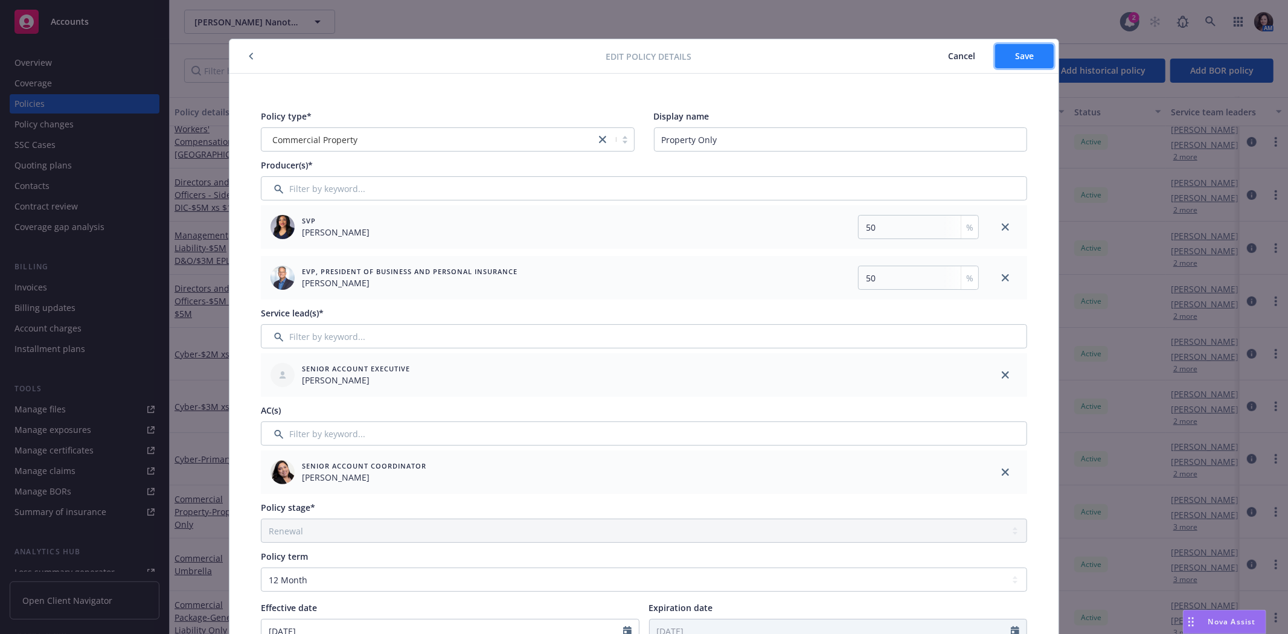
click at [1007, 62] on button "Save" at bounding box center [1024, 56] width 59 height 24
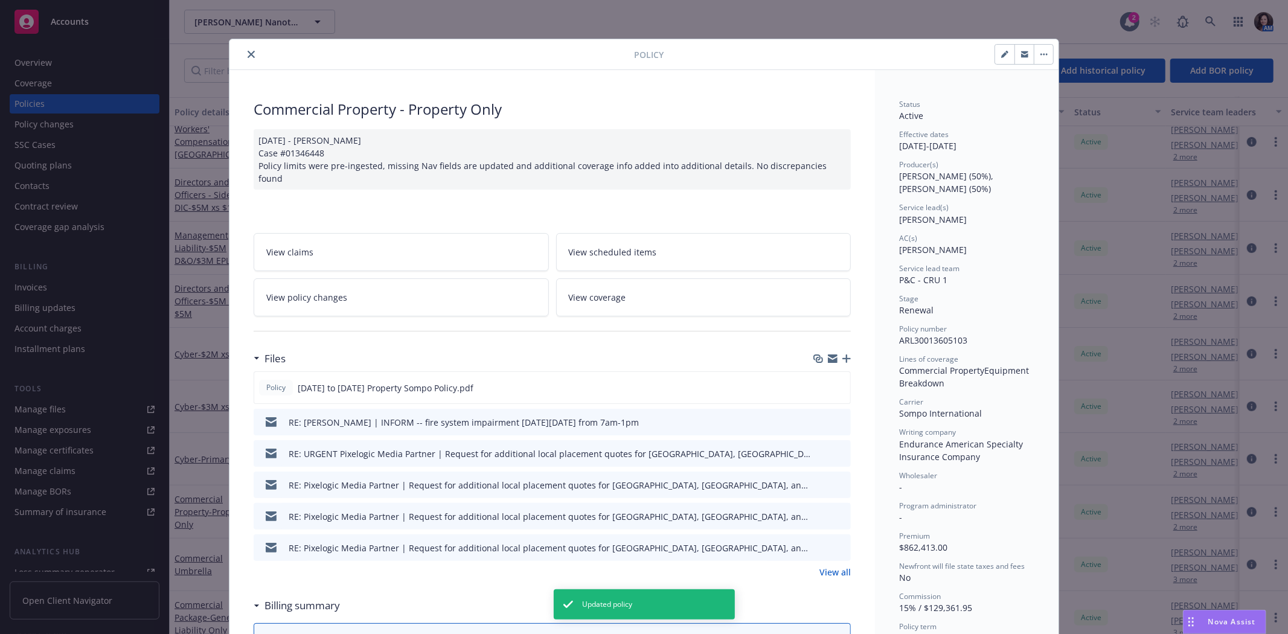
click at [248, 52] on icon "close" at bounding box center [251, 54] width 7 height 7
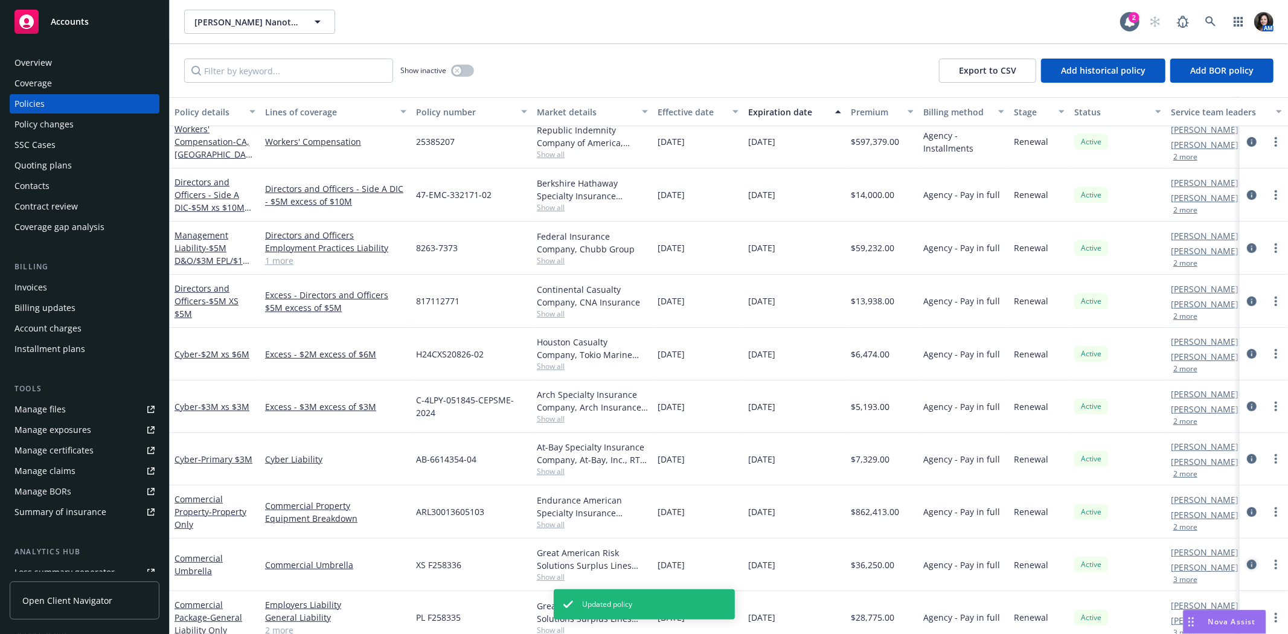
click at [1247, 563] on icon "circleInformation" at bounding box center [1252, 565] width 10 height 10
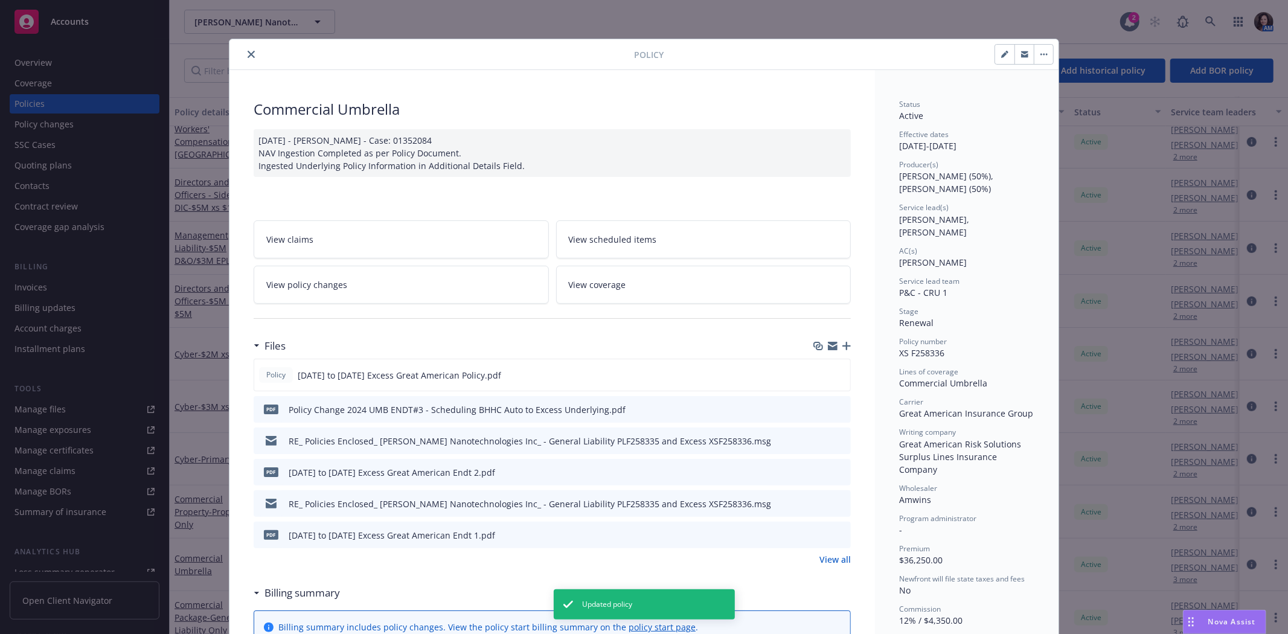
click at [999, 59] on button "button" at bounding box center [1004, 54] width 19 height 19
select select "RENEWAL"
select select "other"
click at [995, 53] on button "button" at bounding box center [1004, 54] width 19 height 19
select select "RENEWAL"
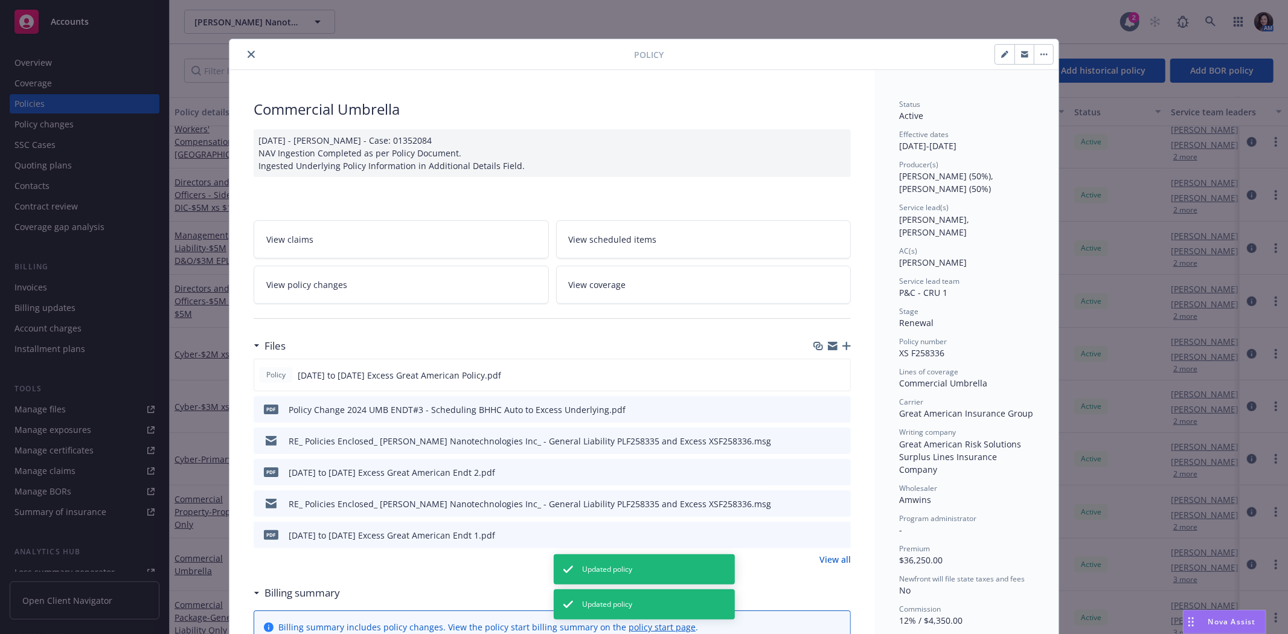
select select "other"
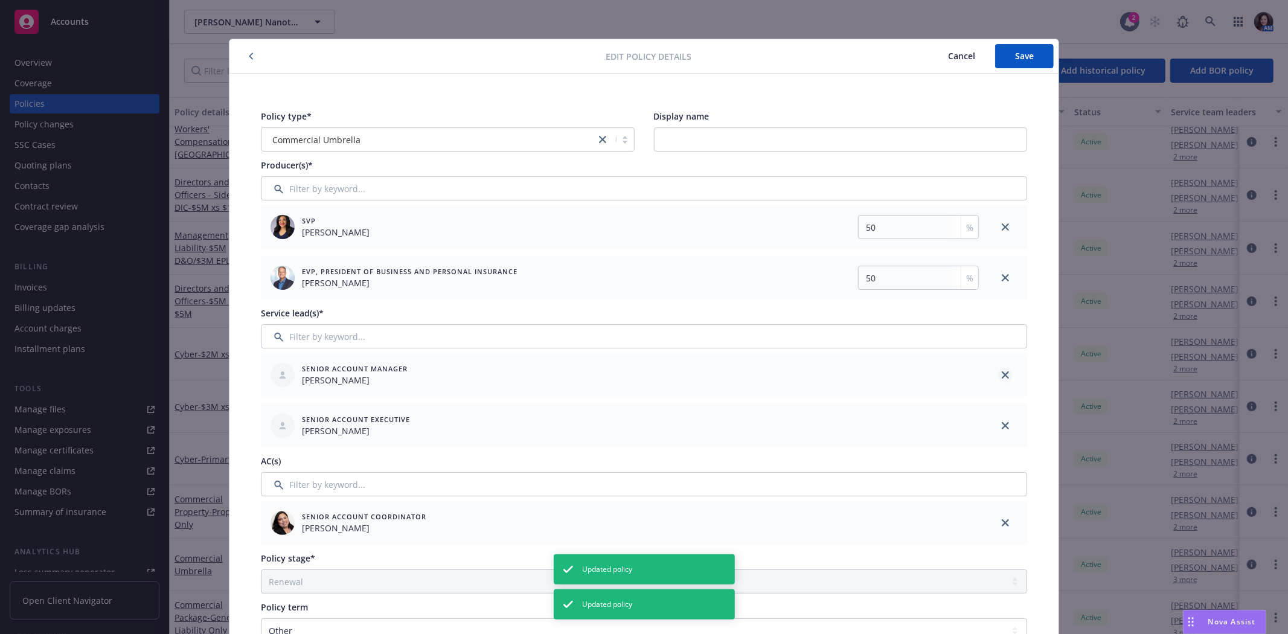
click at [1002, 377] on icon "close" at bounding box center [1005, 374] width 7 height 7
click at [1002, 422] on icon "close" at bounding box center [1005, 425] width 7 height 7
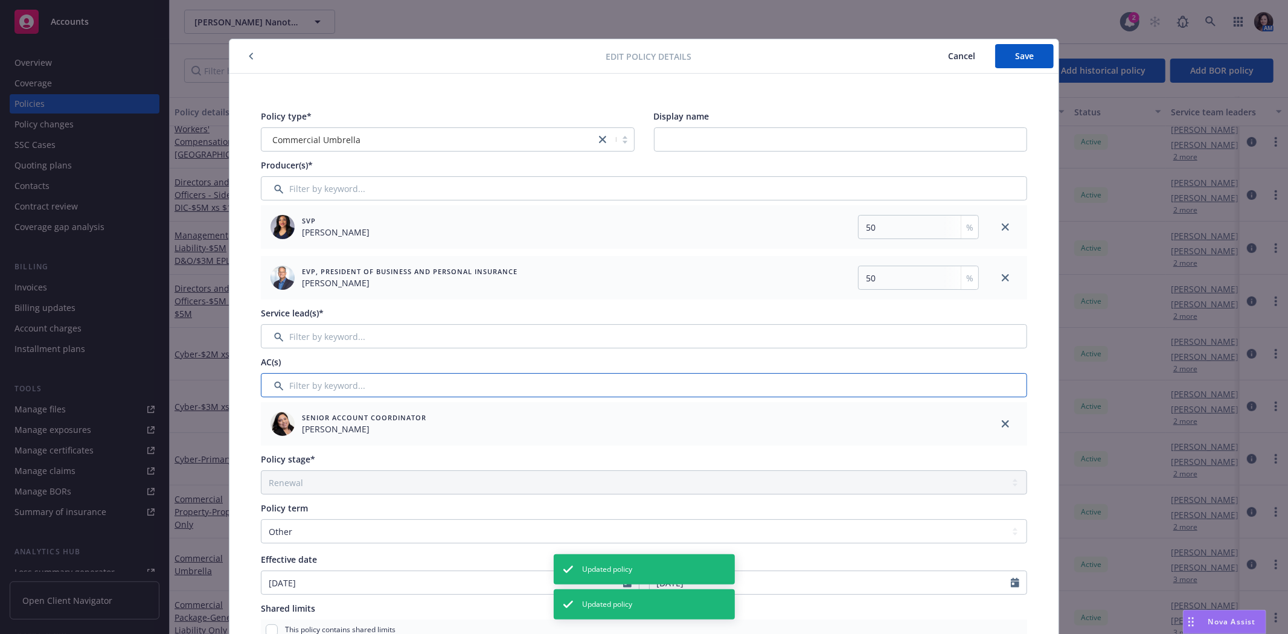
click at [553, 386] on input "Filter by keyword..." at bounding box center [644, 385] width 766 height 24
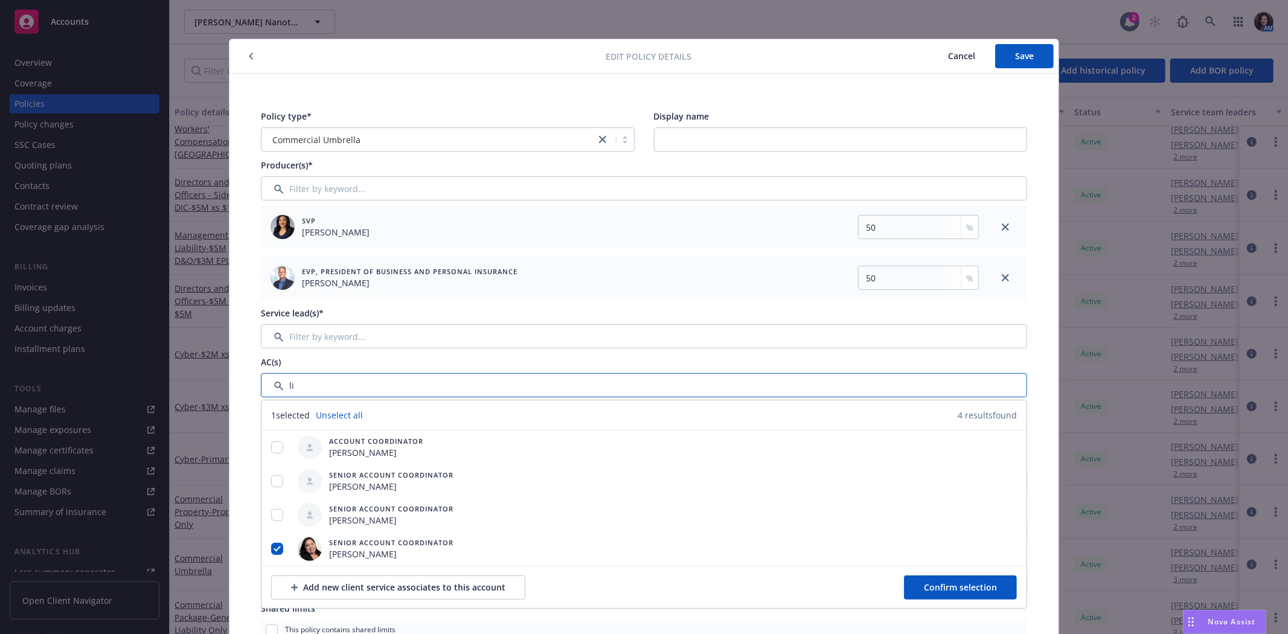
type input "li"
click at [484, 331] on input "Filter by keyword..." at bounding box center [644, 336] width 766 height 24
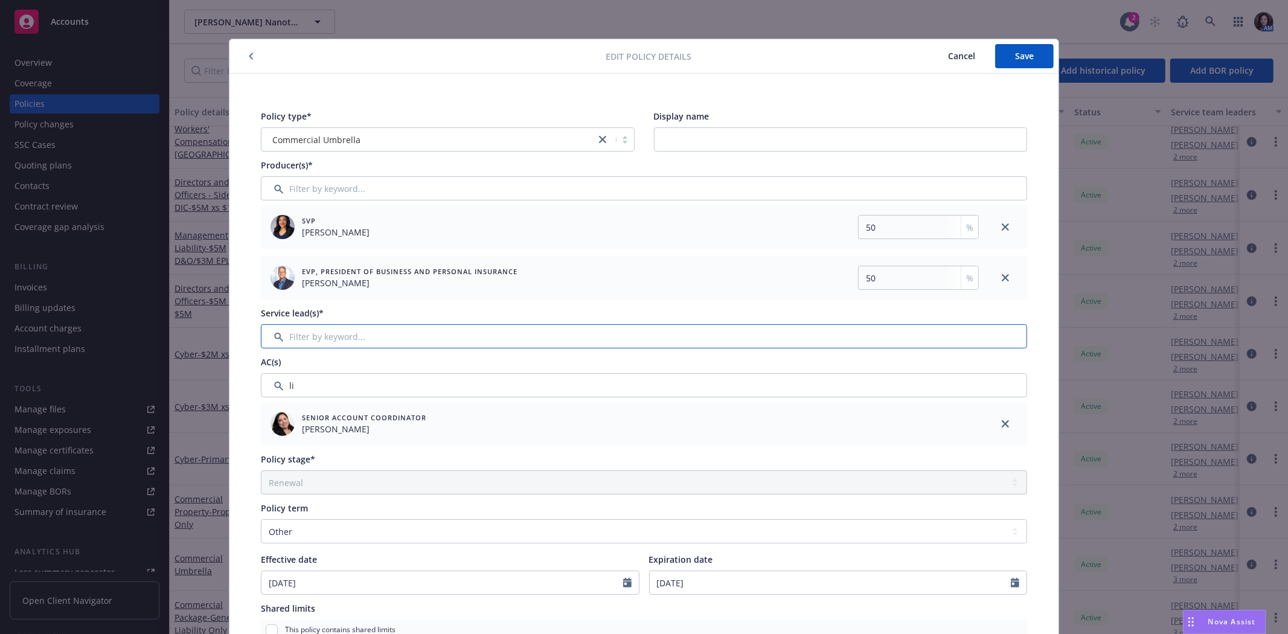
click at [484, 331] on input "Filter by keyword..." at bounding box center [644, 336] width 766 height 24
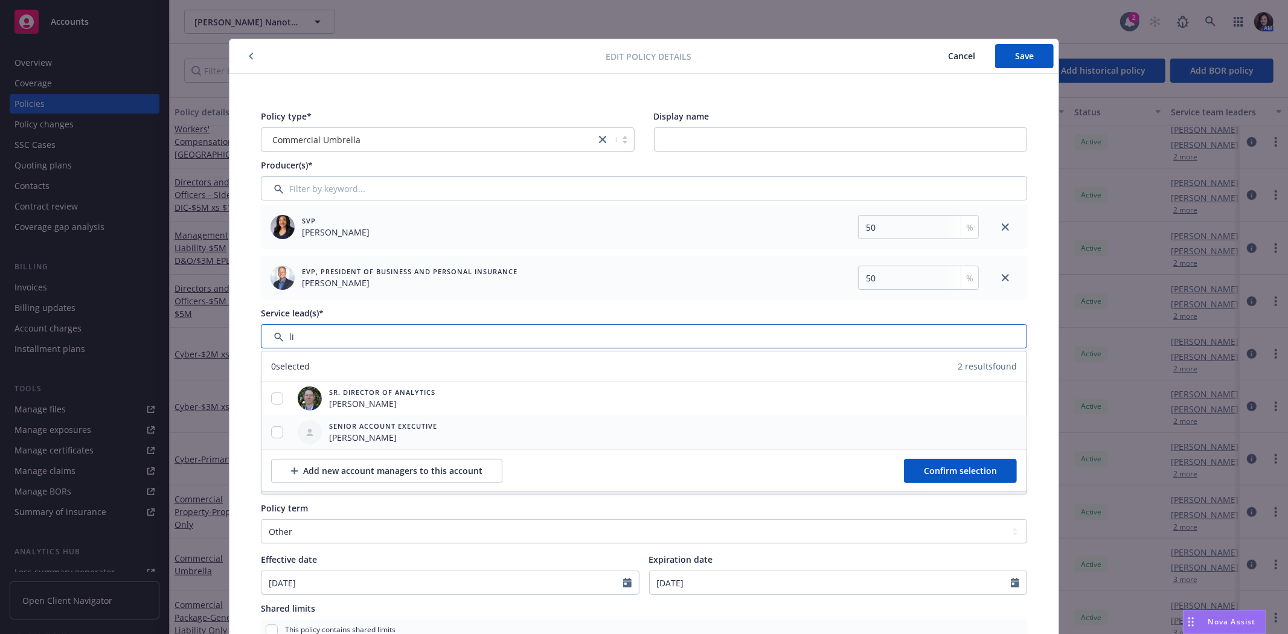
type input "li"
click at [376, 434] on span "Lila Smith" at bounding box center [383, 437] width 108 height 13
click at [281, 429] on div at bounding box center [276, 432] width 31 height 13
click at [273, 429] on input "checkbox" at bounding box center [277, 432] width 12 height 12
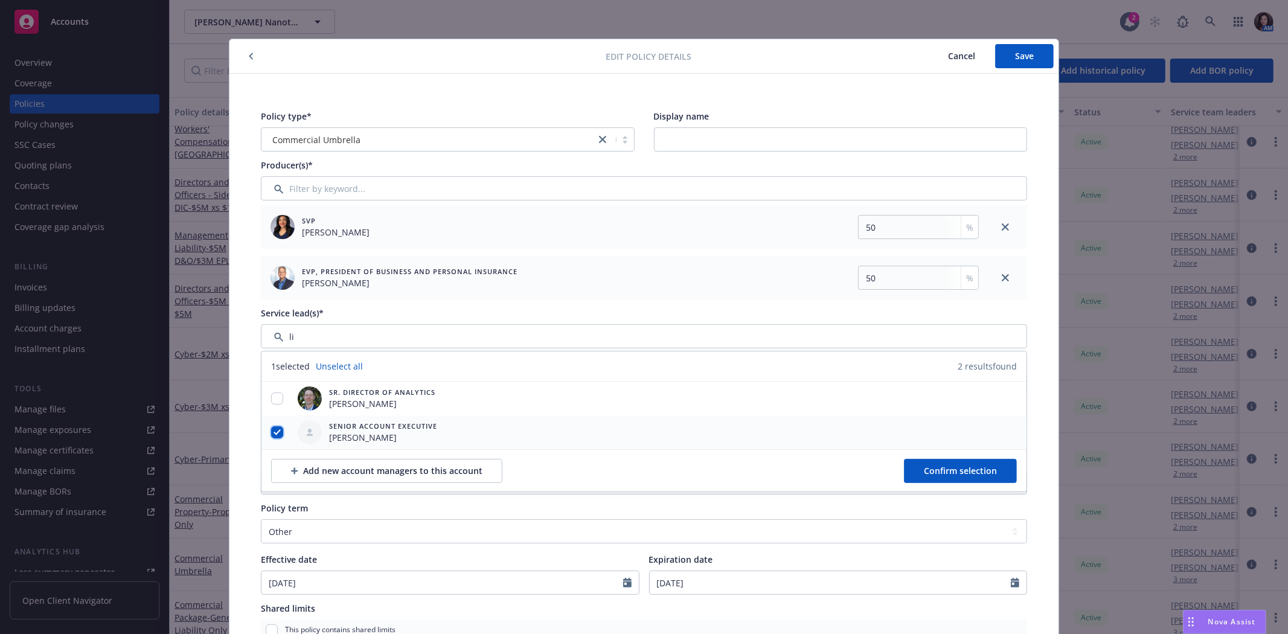
click at [273, 429] on input "checkbox" at bounding box center [277, 432] width 12 height 12
checkbox input "false"
click at [973, 461] on button "Confirm selection" at bounding box center [960, 471] width 113 height 24
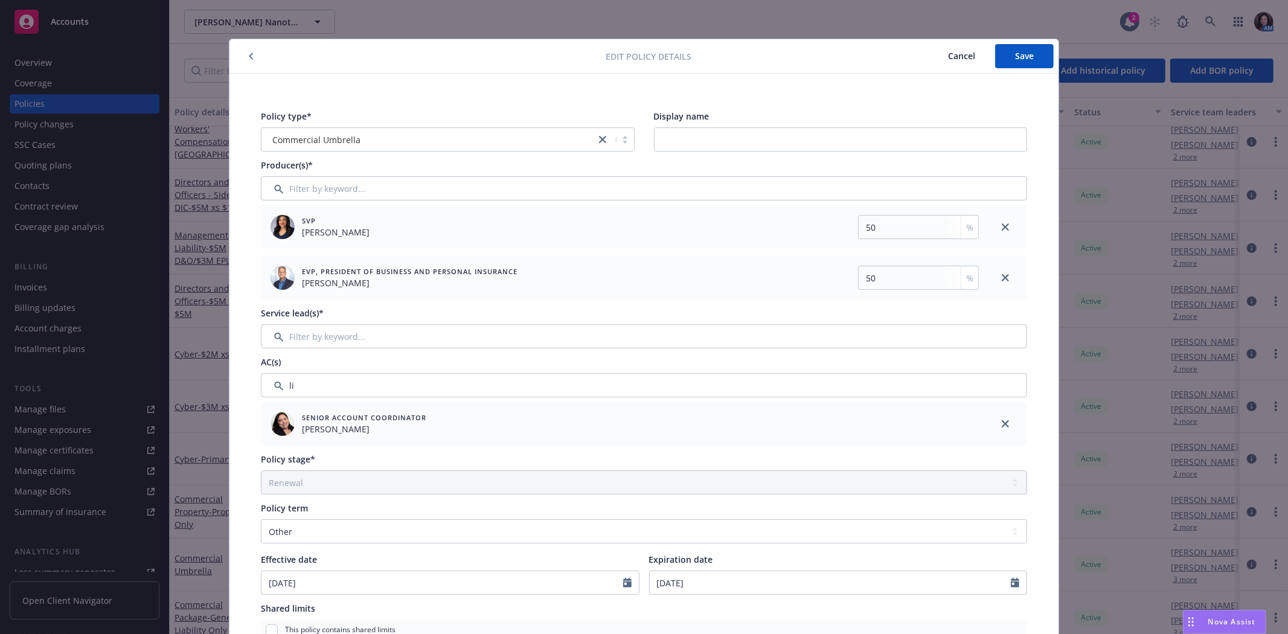
click at [973, 461] on div "Policy stage*" at bounding box center [644, 459] width 766 height 13
click at [355, 335] on input "Filter by keyword..." at bounding box center [644, 336] width 766 height 24
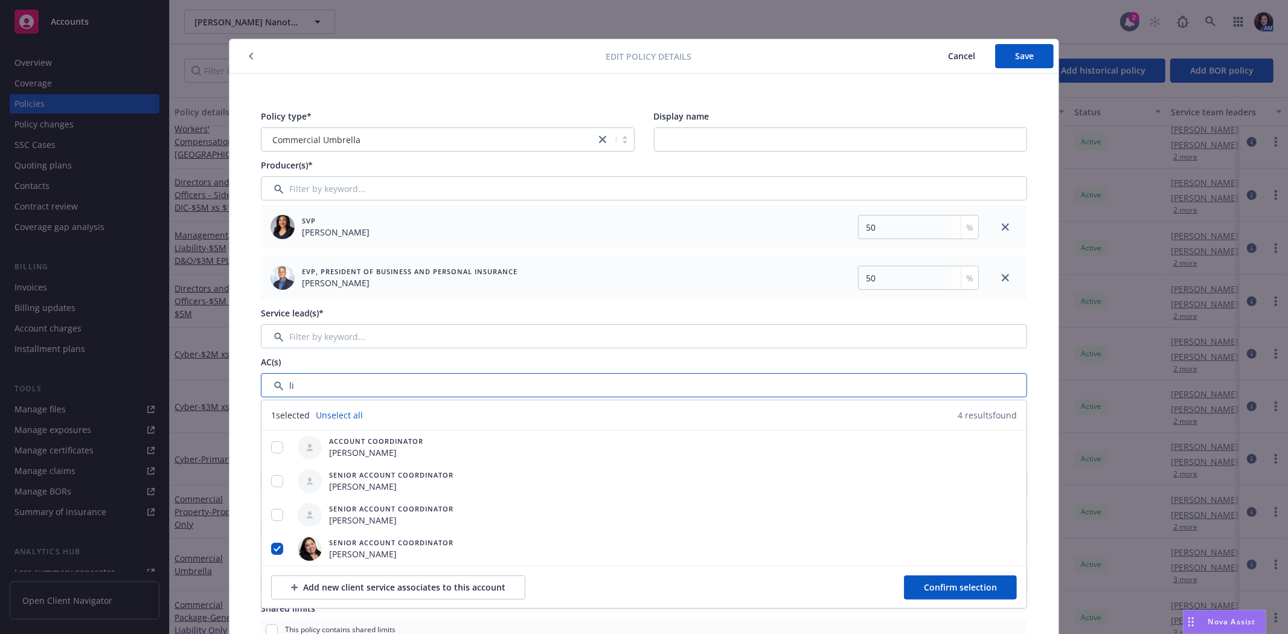
click at [315, 384] on input "Filter by keyword..." at bounding box center [644, 385] width 766 height 24
type input "l"
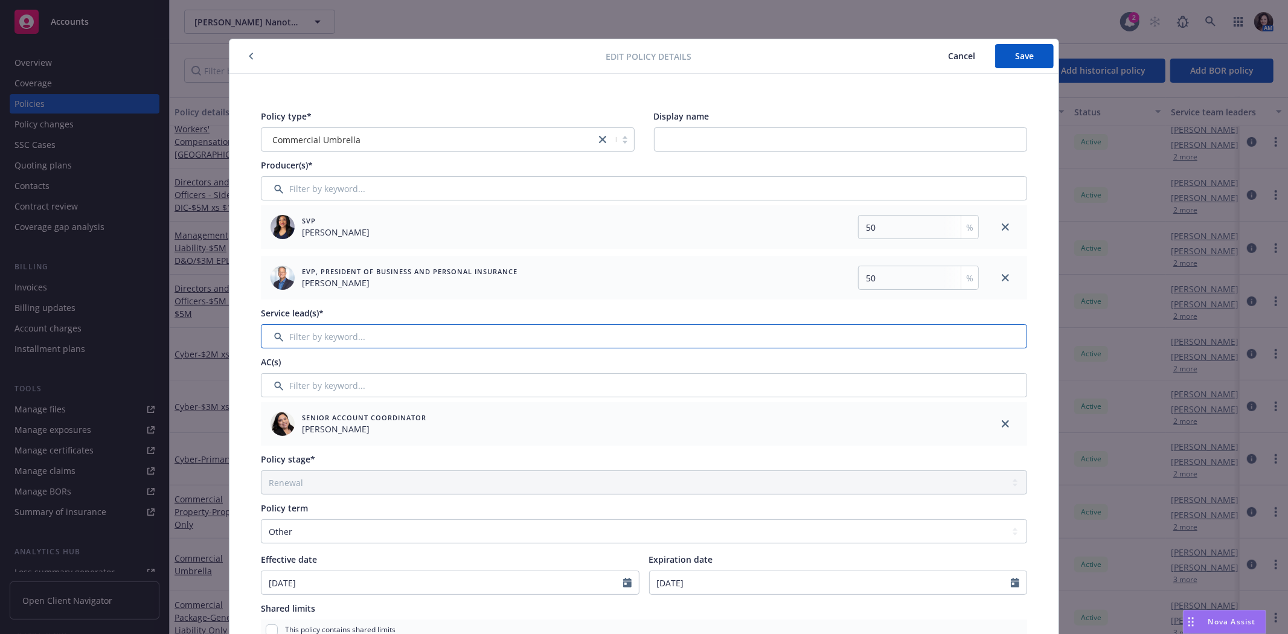
click at [336, 334] on input "Filter by keyword..." at bounding box center [644, 336] width 766 height 24
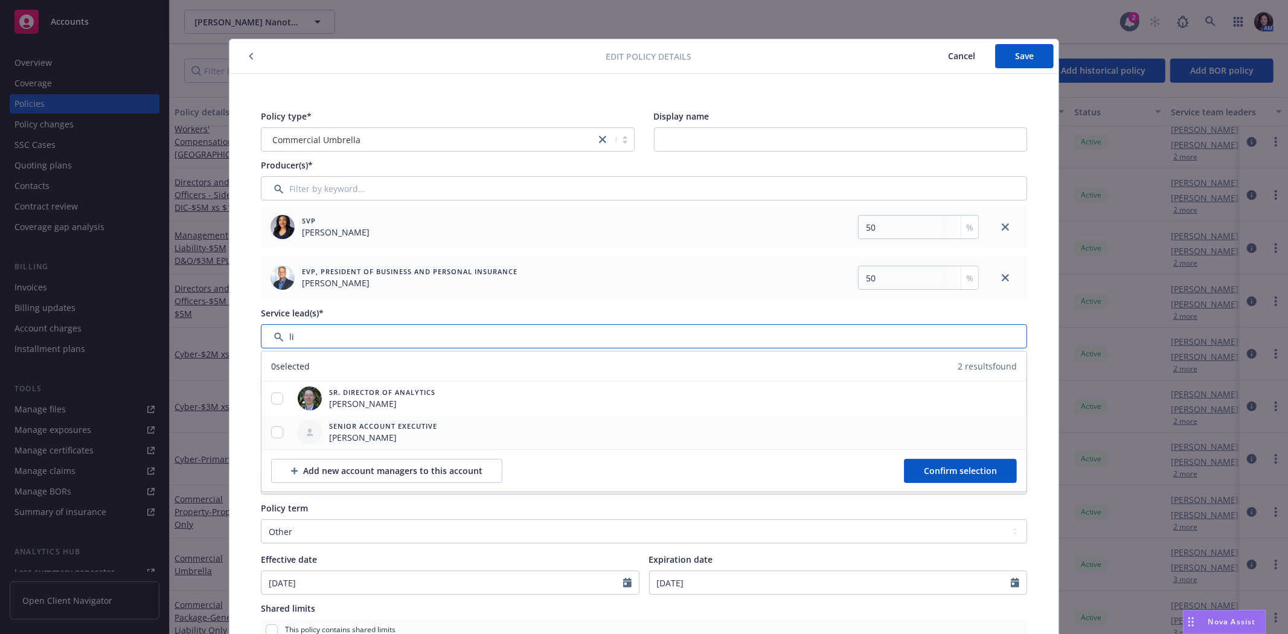
type input "li"
click at [353, 443] on span "Lila Smith" at bounding box center [383, 437] width 108 height 13
click at [274, 428] on input "checkbox" at bounding box center [277, 432] width 12 height 12
checkbox input "true"
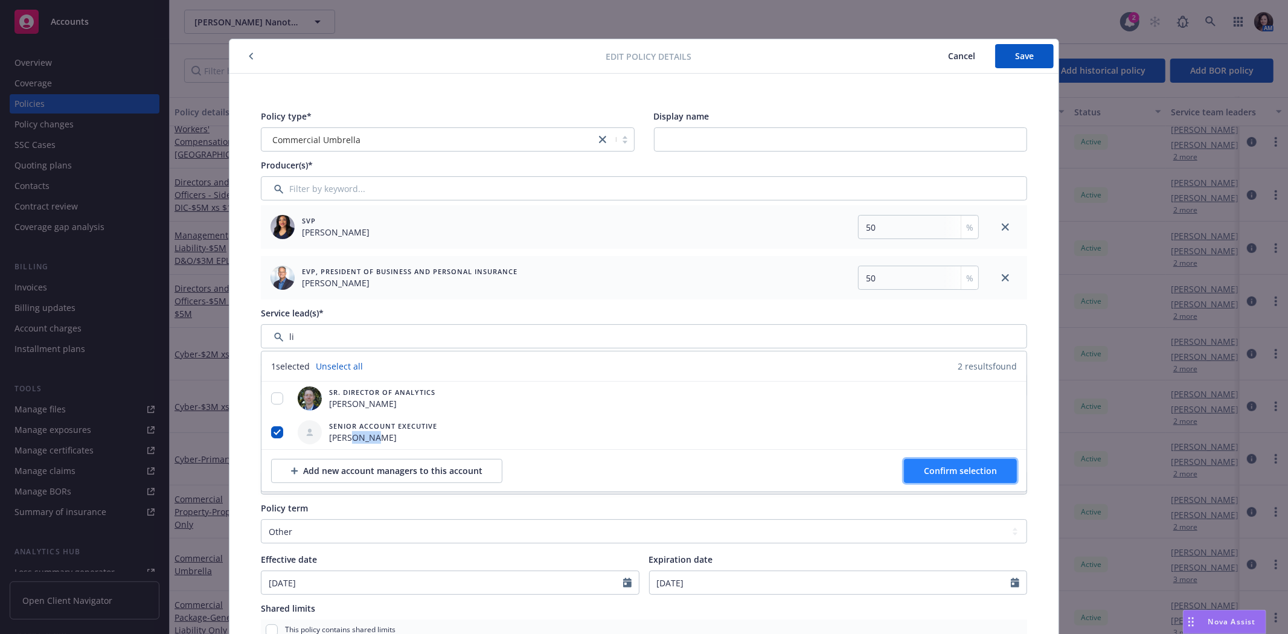
click at [937, 466] on span "Confirm selection" at bounding box center [960, 470] width 73 height 11
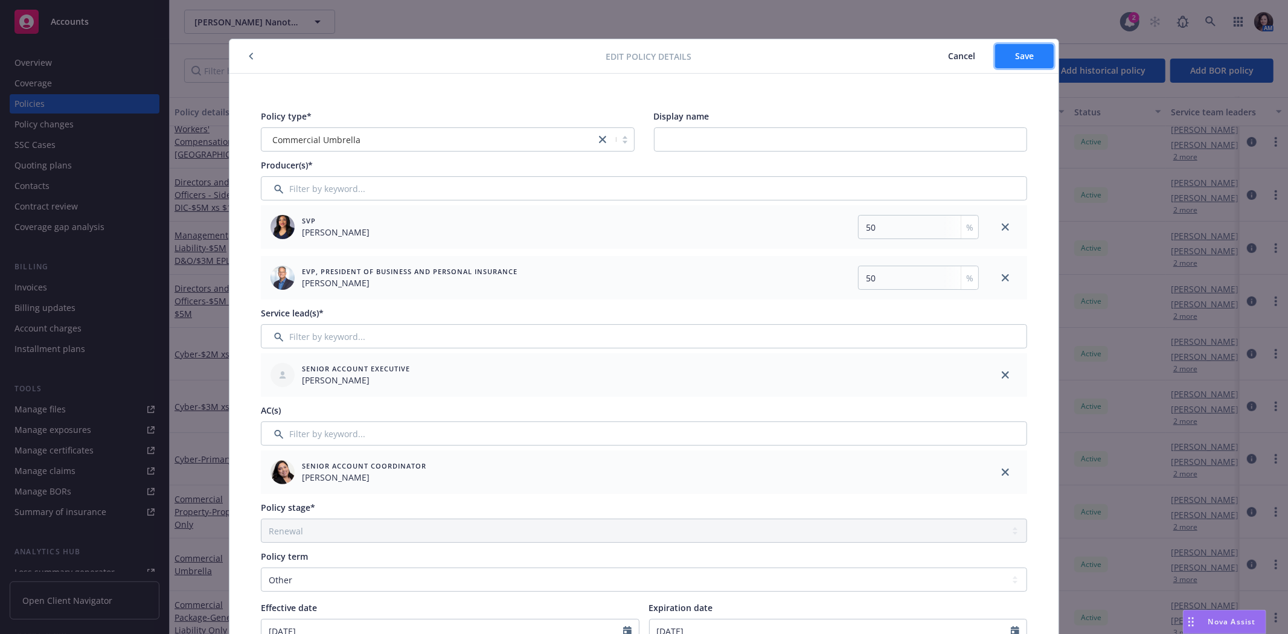
click at [1027, 60] on span "Save" at bounding box center [1024, 55] width 19 height 11
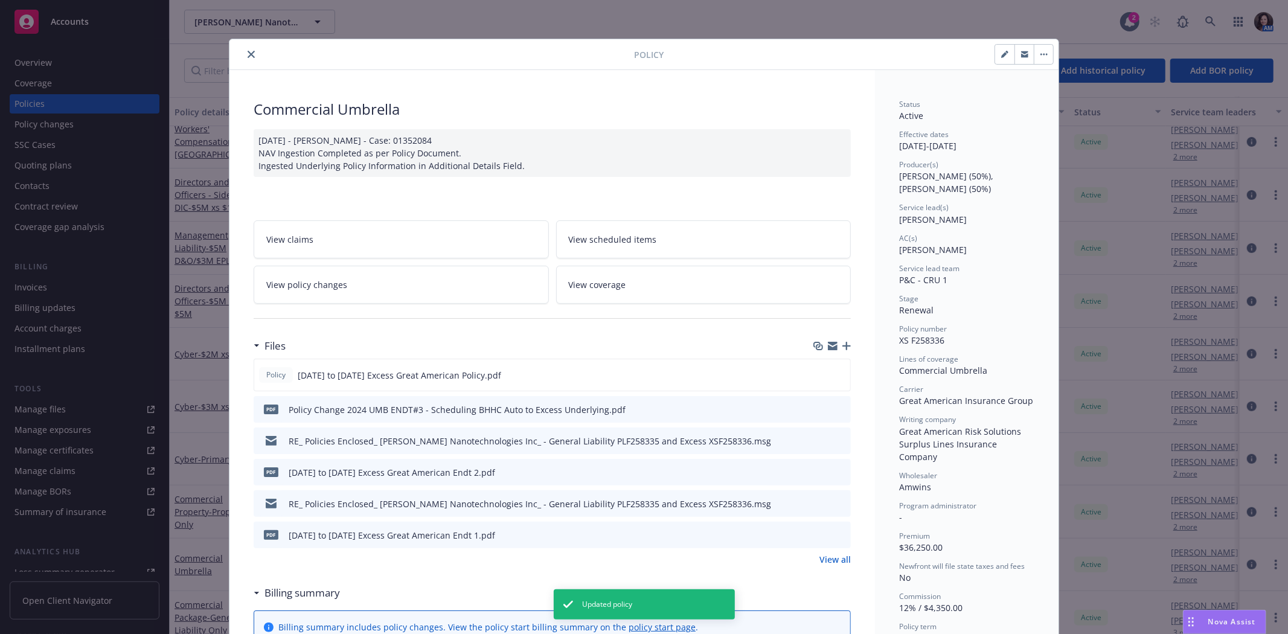
click at [244, 49] on button "close" at bounding box center [251, 54] width 14 height 14
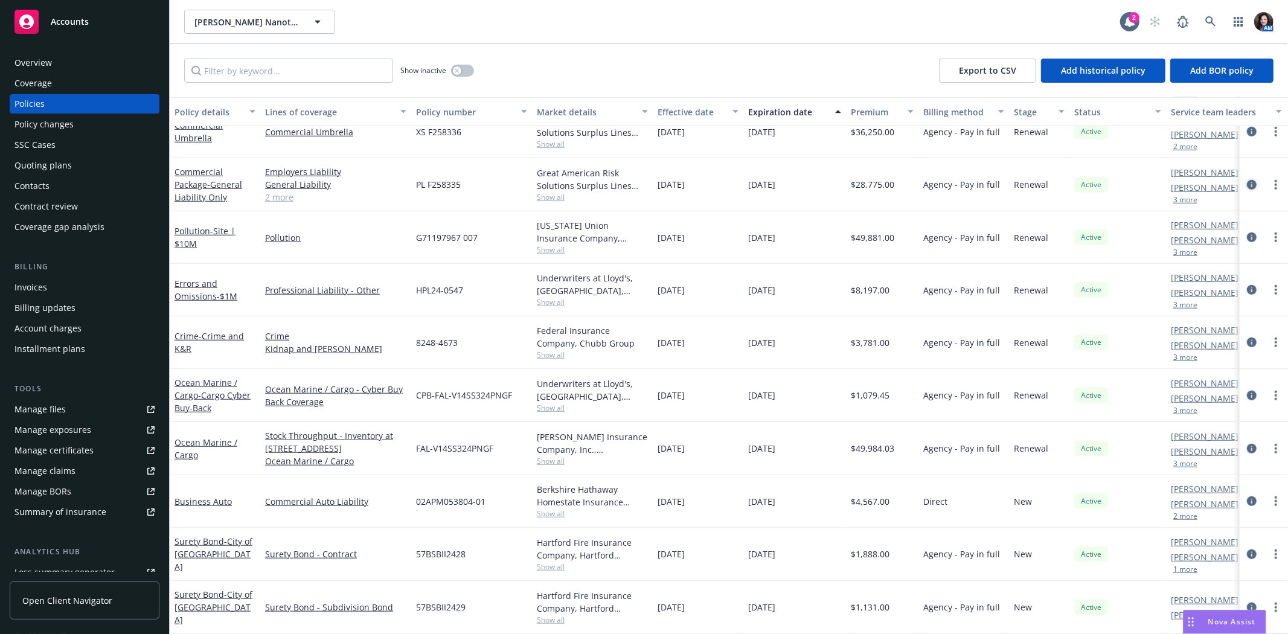
scroll to position [818, 0]
click at [1247, 496] on icon "circleInformation" at bounding box center [1252, 501] width 10 height 10
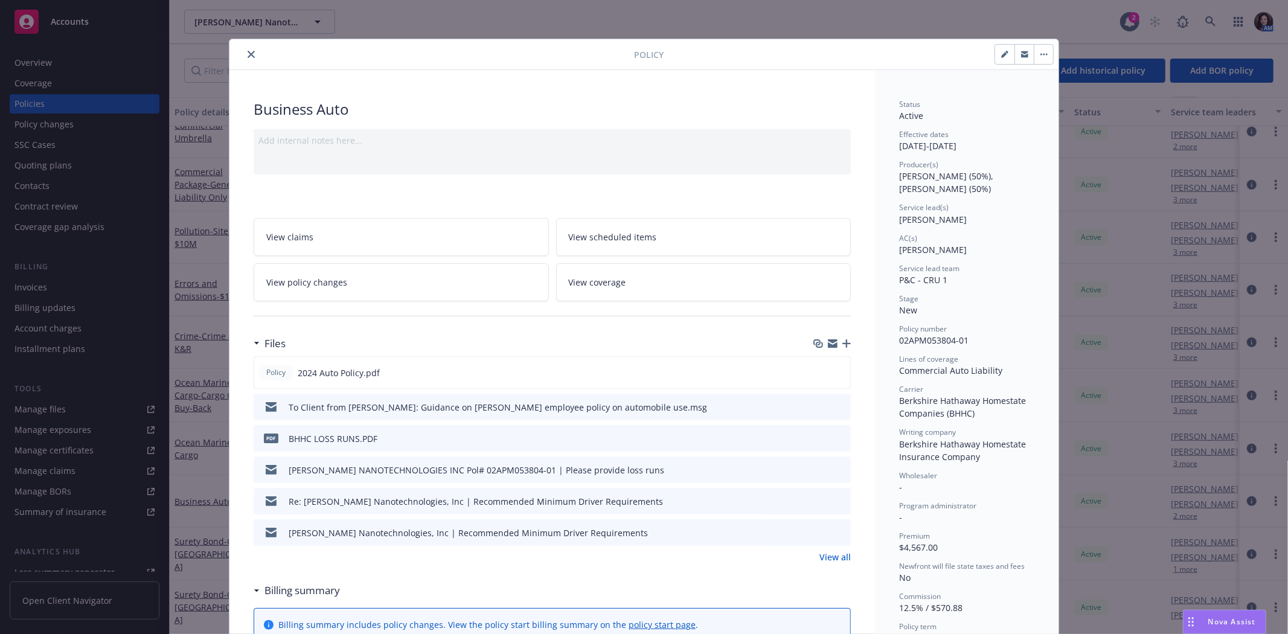
scroll to position [36, 0]
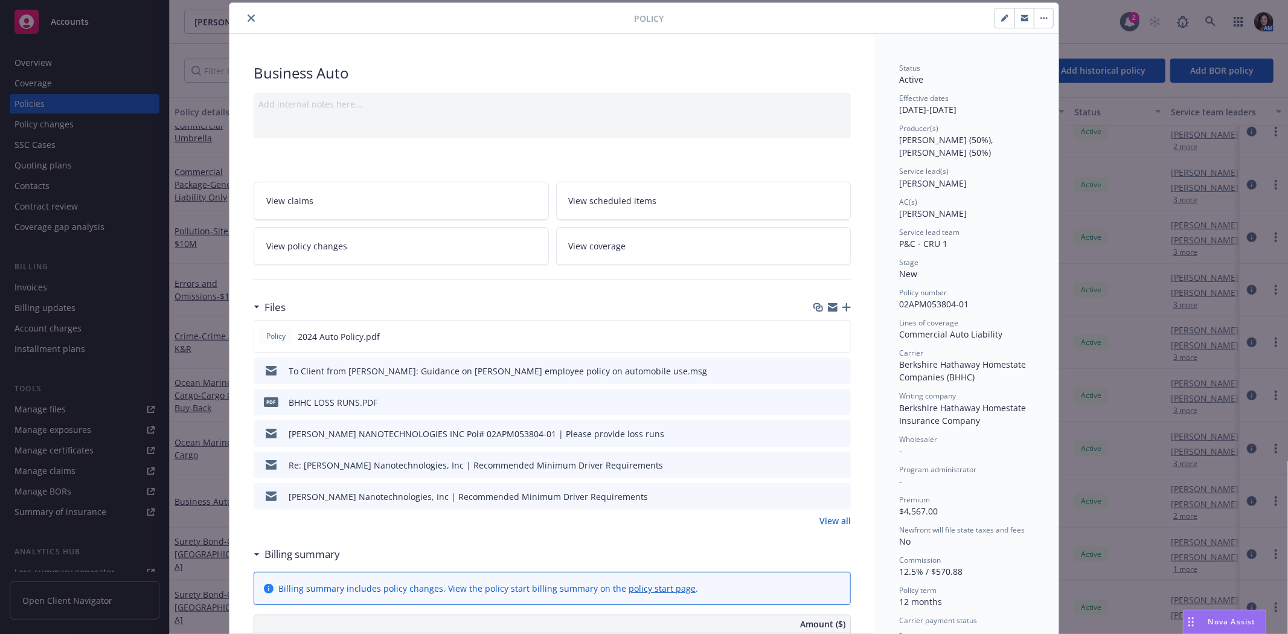
click at [1004, 18] on button "button" at bounding box center [1004, 17] width 19 height 19
select select "NEW"
select select "12"
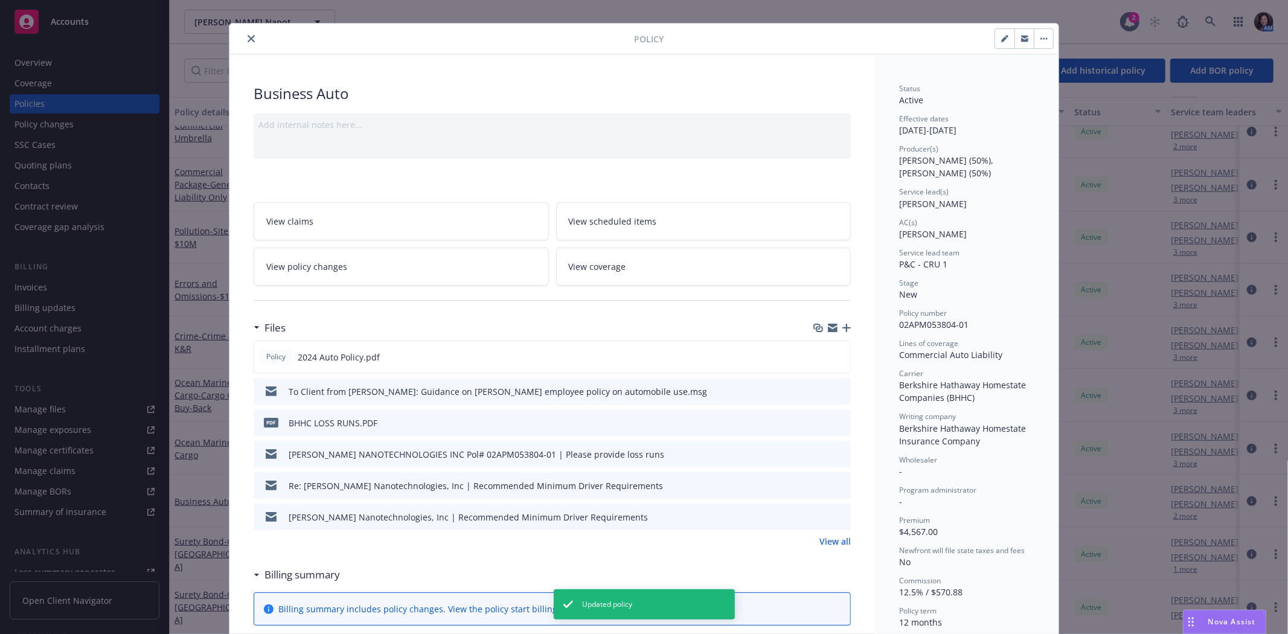
scroll to position [0, 0]
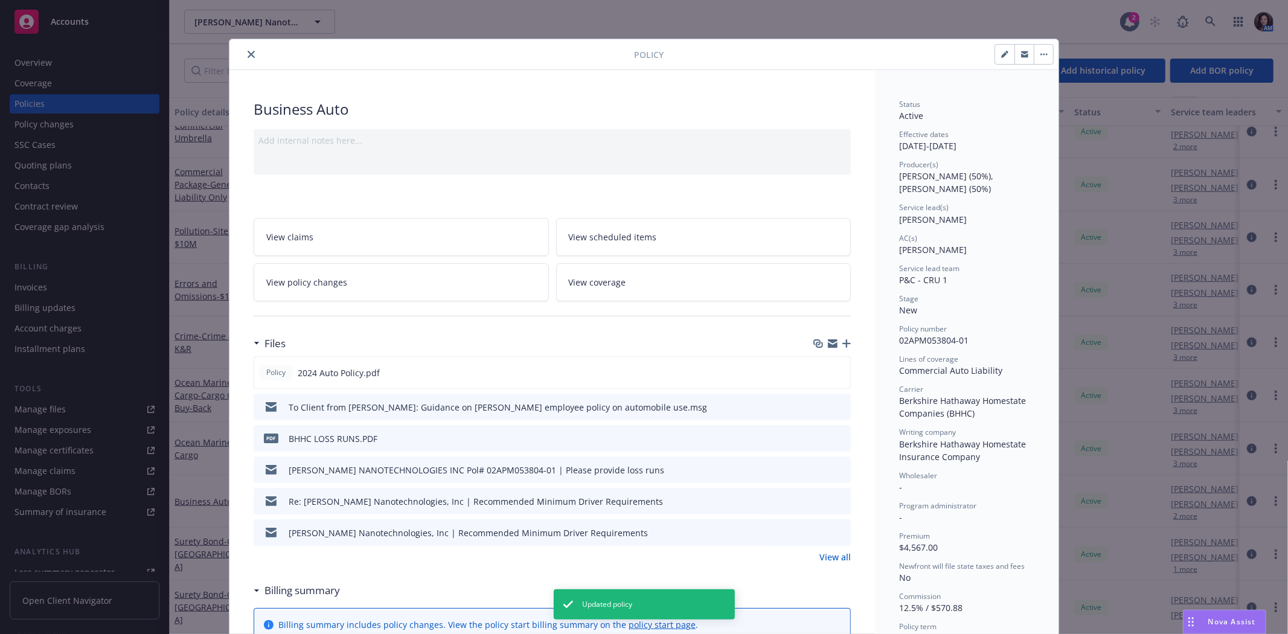
click at [1005, 53] on button "button" at bounding box center [1004, 54] width 19 height 19
select select "NEW"
select select "12"
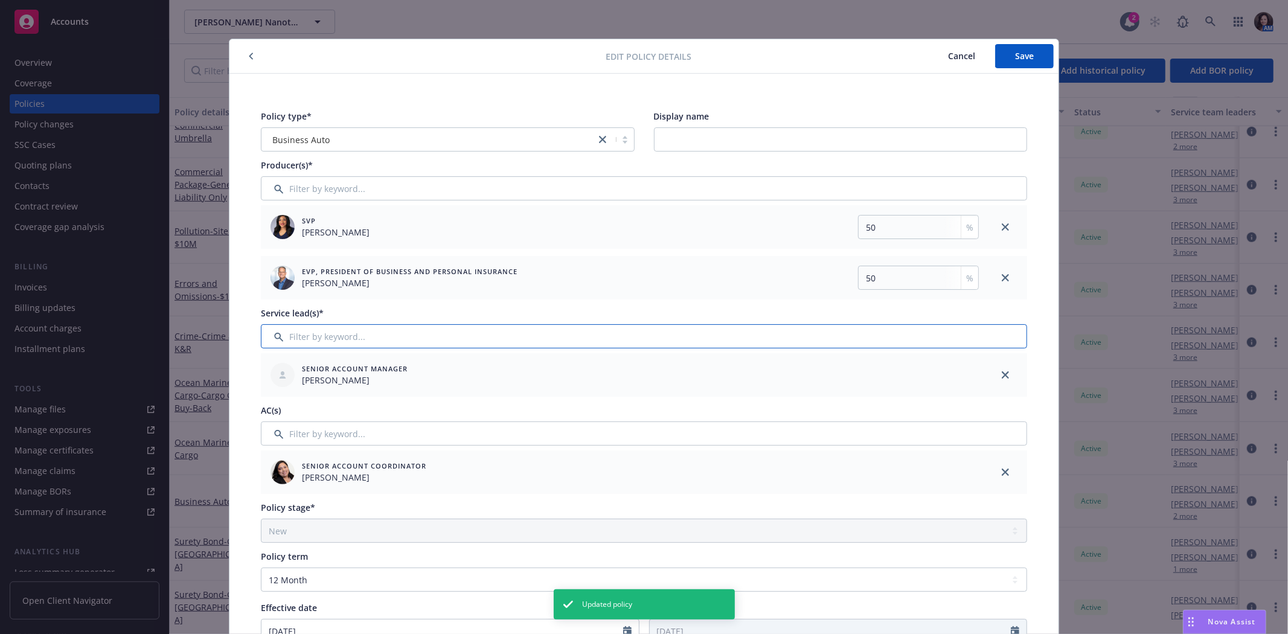
click at [803, 332] on input "Filter by keyword..." at bounding box center [644, 336] width 766 height 24
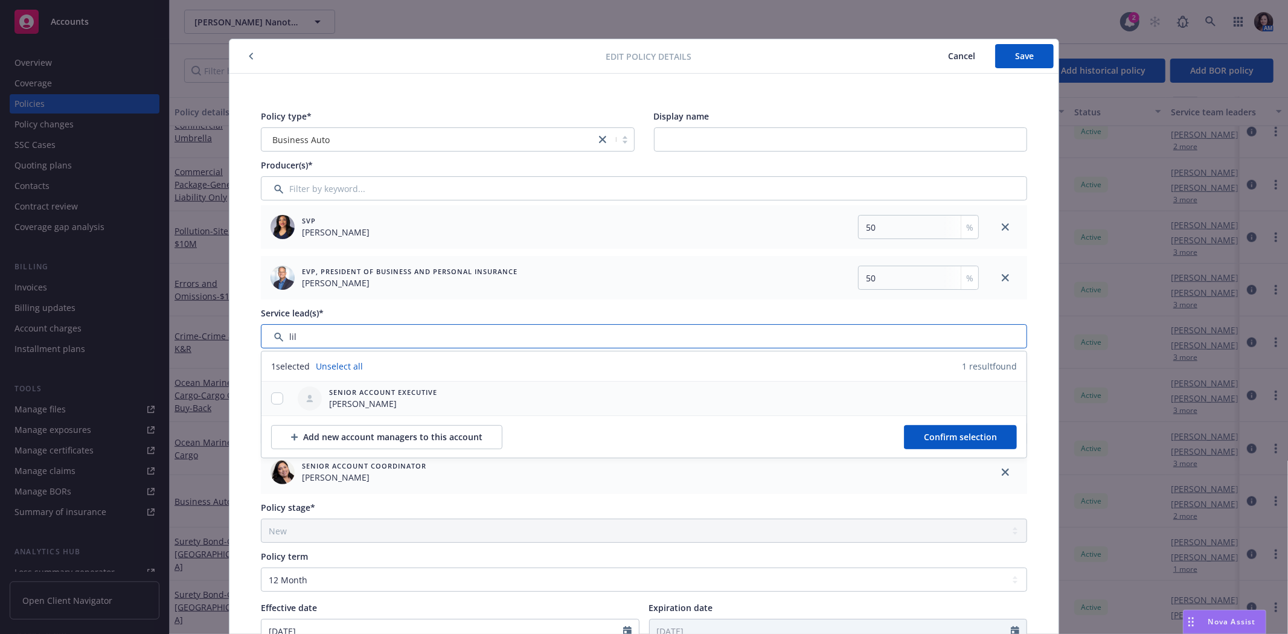
type input "lil"
click at [277, 397] on input "checkbox" at bounding box center [277, 398] width 12 height 12
checkbox input "true"
click at [926, 426] on button "Confirm selection" at bounding box center [960, 437] width 113 height 24
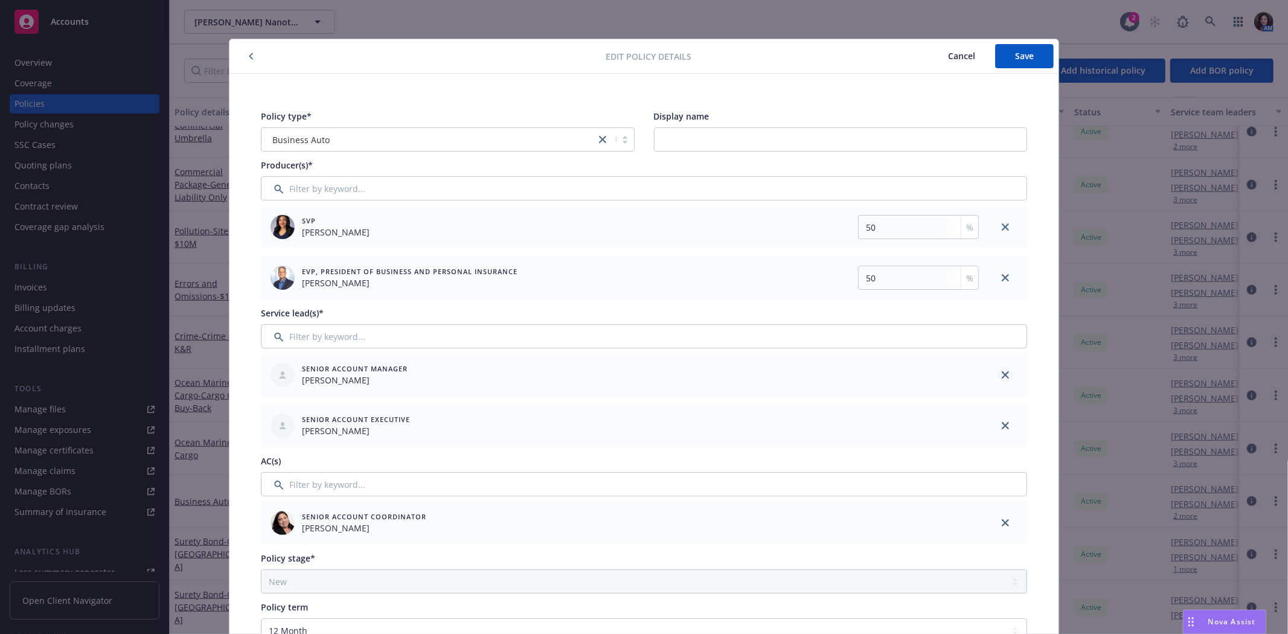
click at [1003, 373] on icon "close" at bounding box center [1005, 374] width 7 height 7
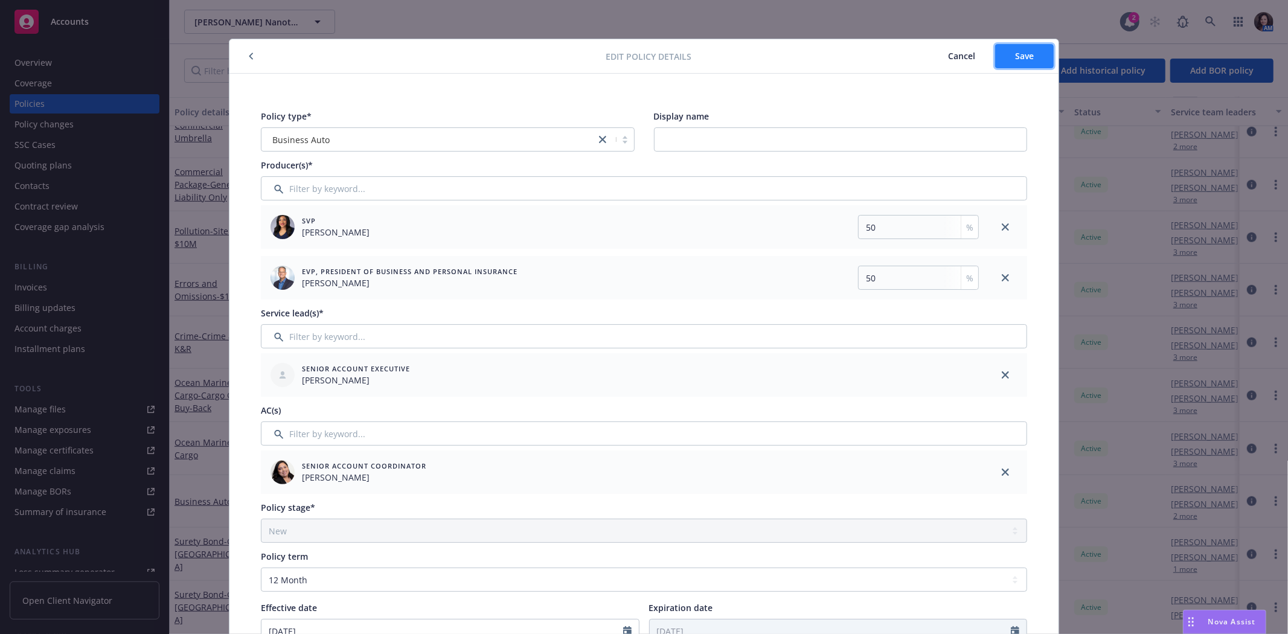
click at [1023, 51] on span "Save" at bounding box center [1024, 55] width 19 height 11
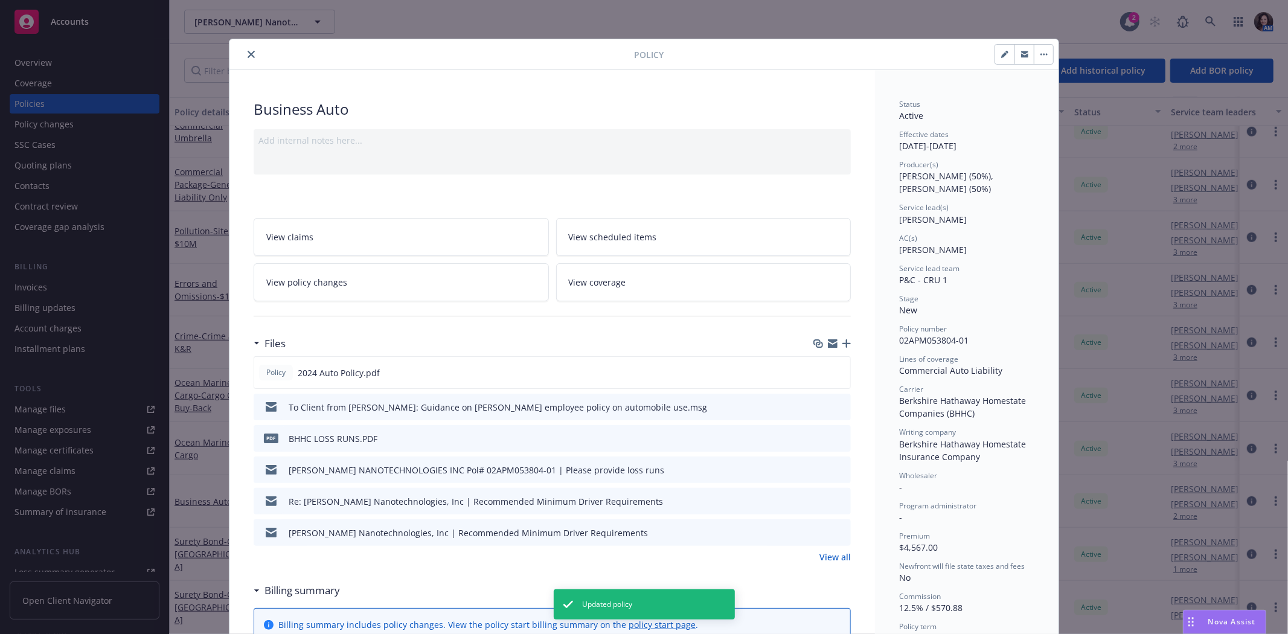
click at [1179, 449] on div "Policy Business Auto Add internal notes here... View claims View scheduled item…" at bounding box center [644, 317] width 1288 height 634
click at [251, 50] on button "close" at bounding box center [251, 54] width 14 height 14
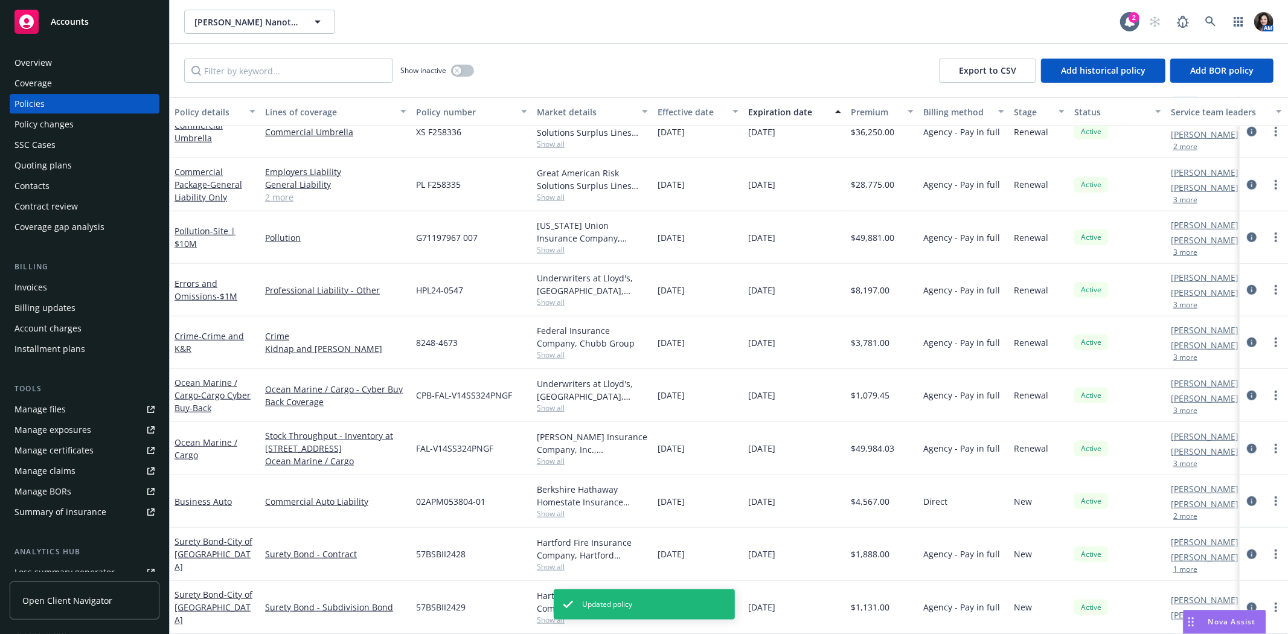
click at [1184, 460] on button "3 more" at bounding box center [1185, 463] width 24 height 7
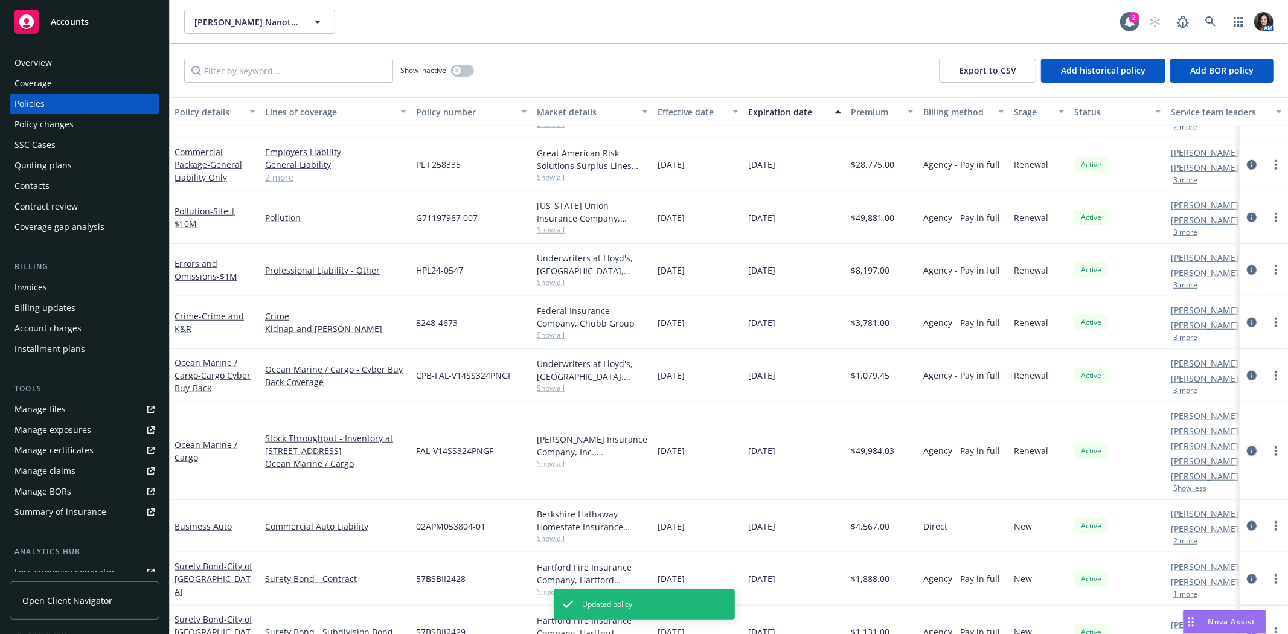
click at [1247, 451] on icon "circleInformation" at bounding box center [1252, 451] width 10 height 10
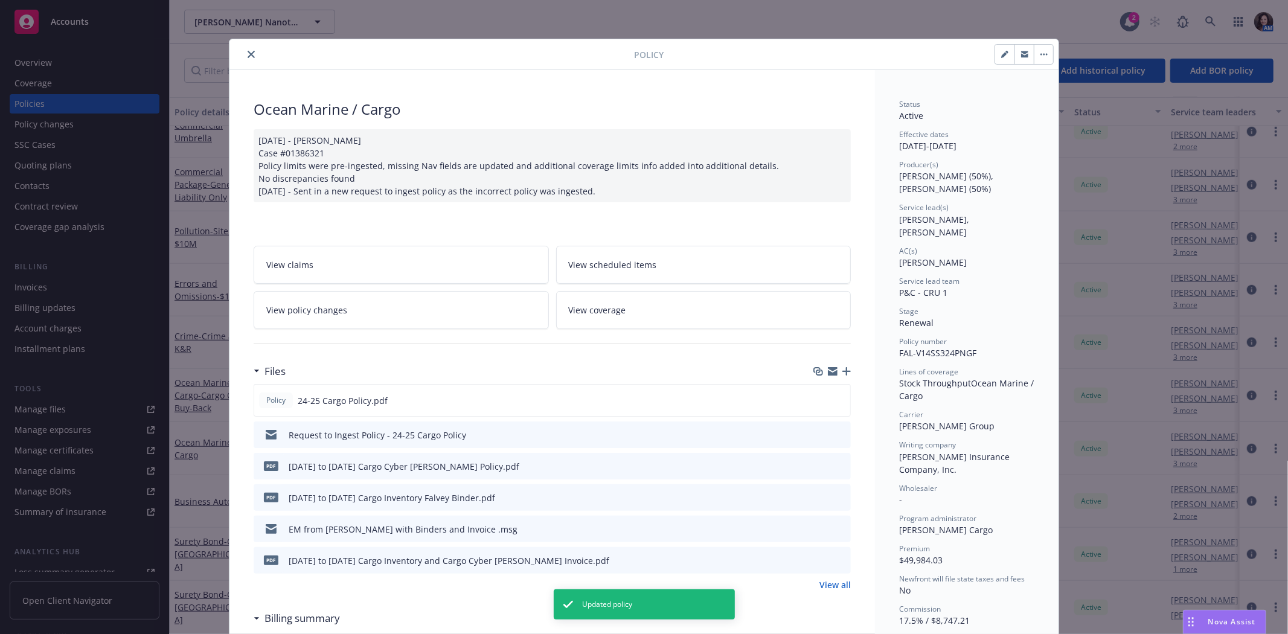
click at [1006, 62] on button "button" at bounding box center [1004, 54] width 19 height 19
select select "RENEWAL"
select select "12"
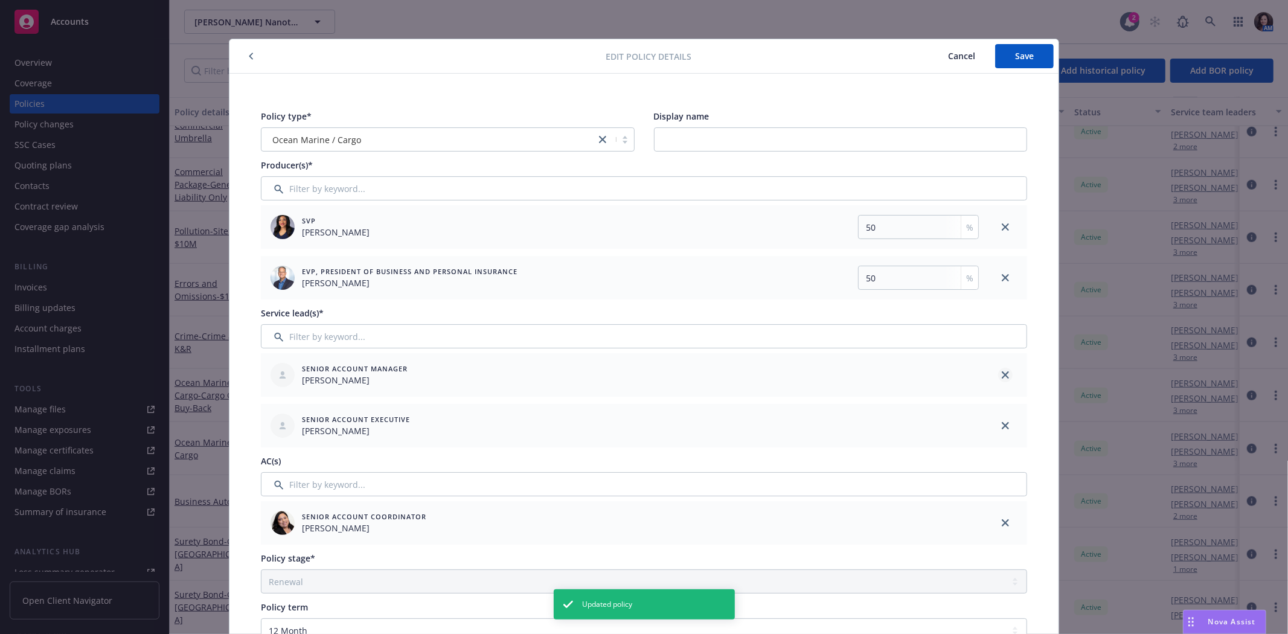
click at [1002, 371] on icon "close" at bounding box center [1005, 374] width 7 height 7
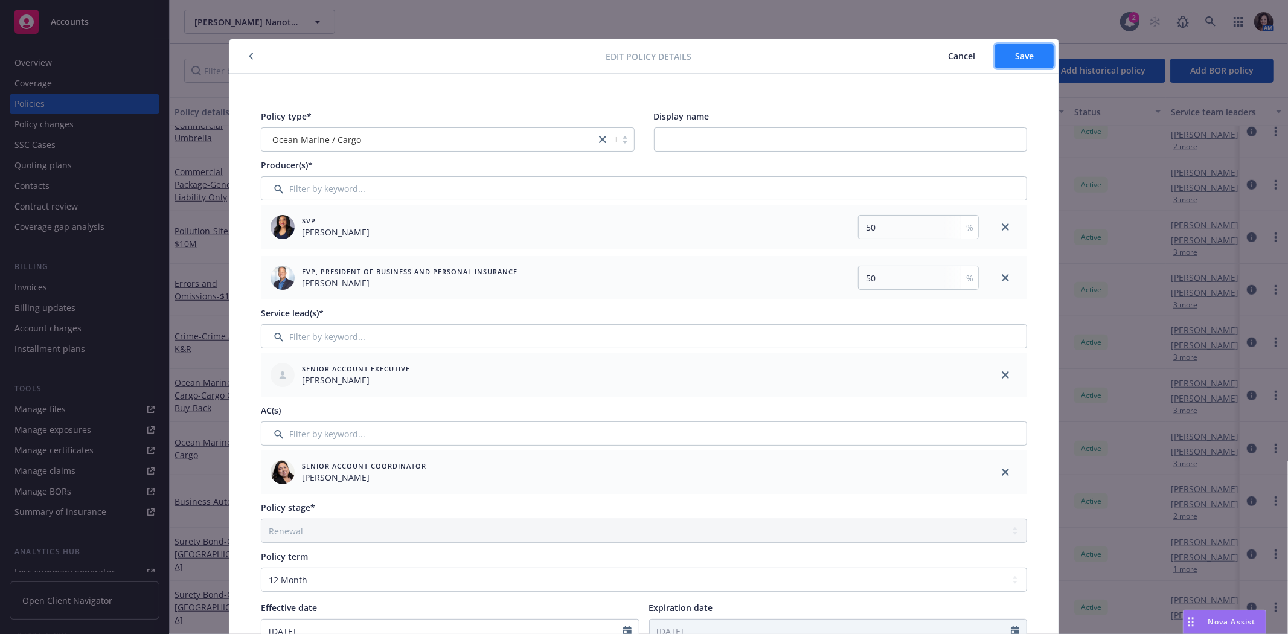
click at [1037, 57] on button "Save" at bounding box center [1024, 56] width 59 height 24
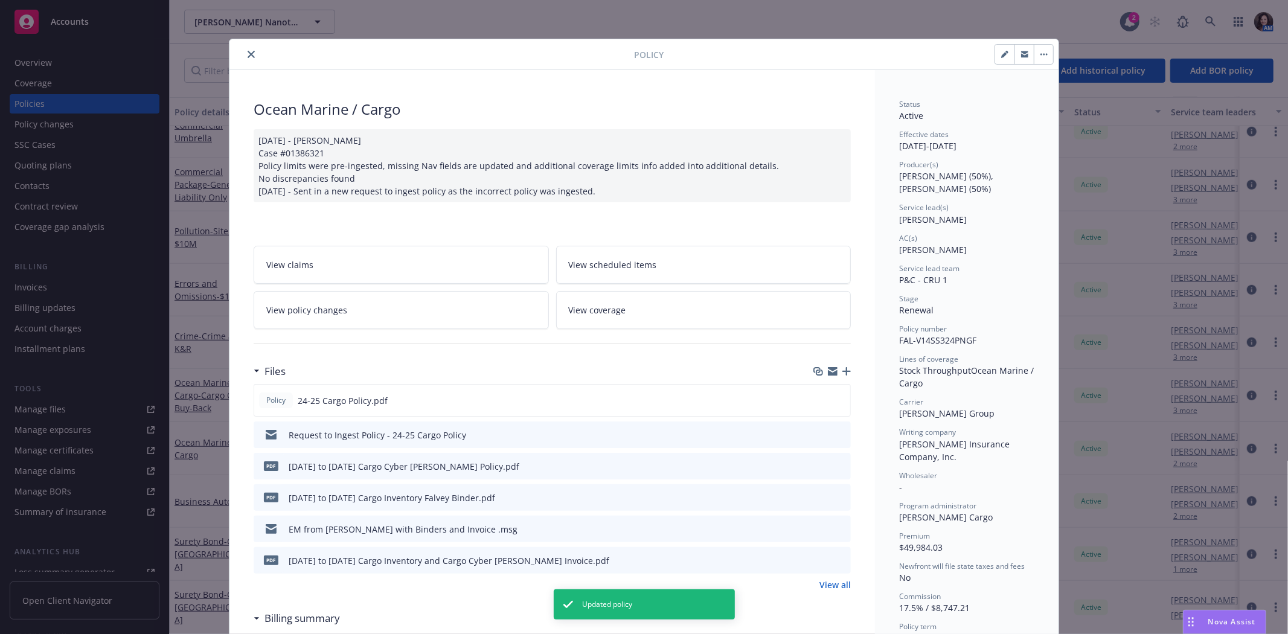
click at [248, 51] on icon "close" at bounding box center [251, 54] width 7 height 7
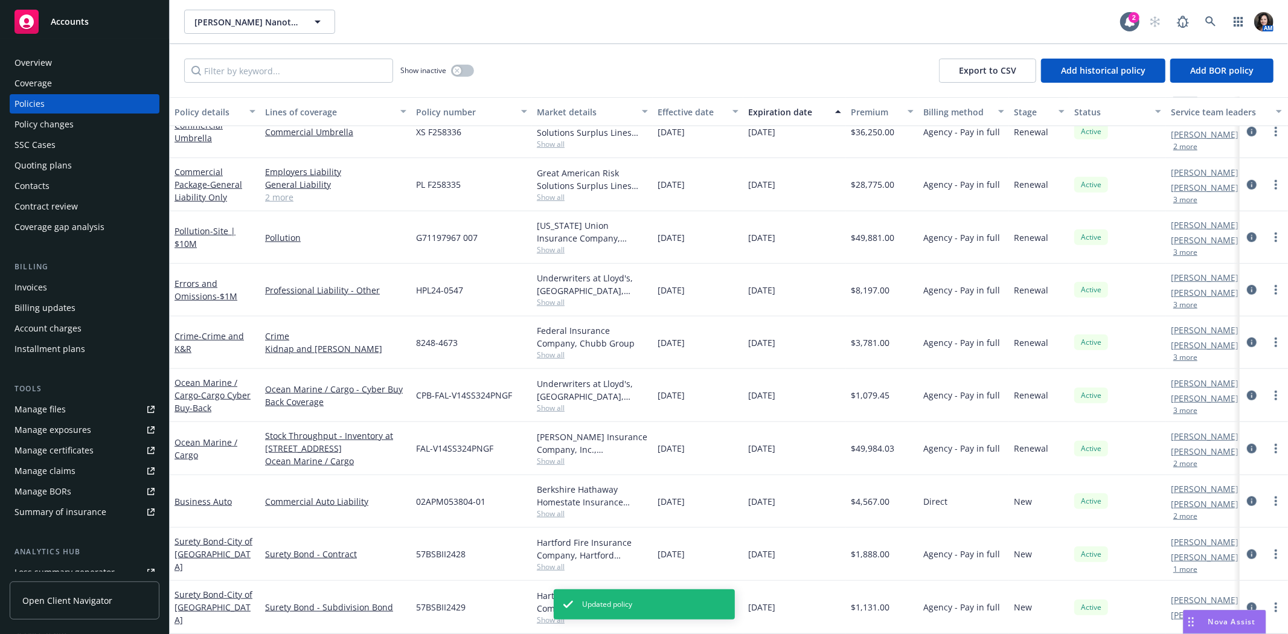
click at [1184, 407] on button "3 more" at bounding box center [1185, 410] width 24 height 7
click at [1247, 391] on icon "circleInformation" at bounding box center [1252, 396] width 10 height 10
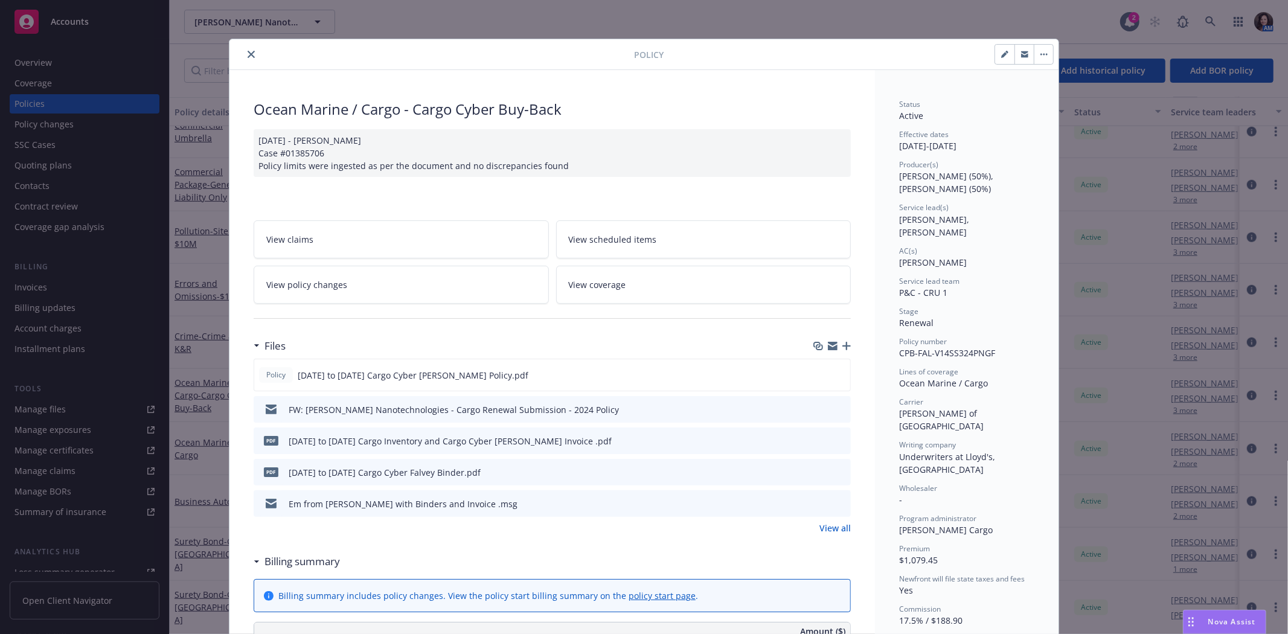
click at [1001, 57] on icon "button" at bounding box center [1004, 55] width 6 height 6
select select "RENEWAL"
select select "other"
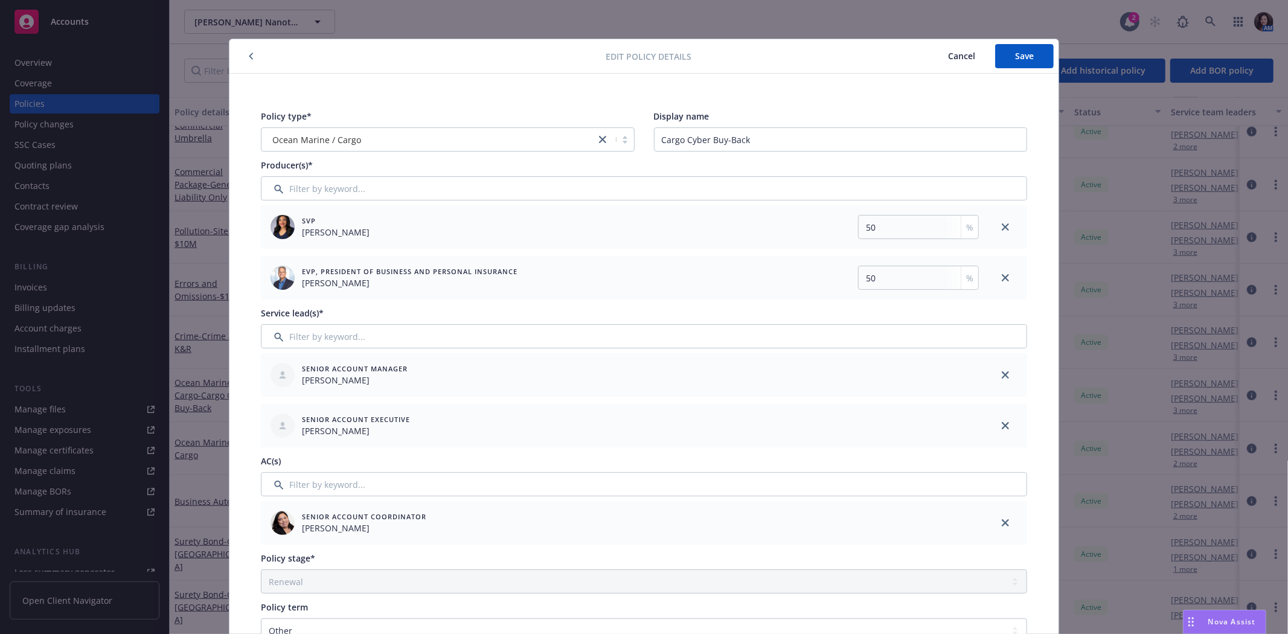
click at [997, 57] on button "Save" at bounding box center [1024, 56] width 59 height 24
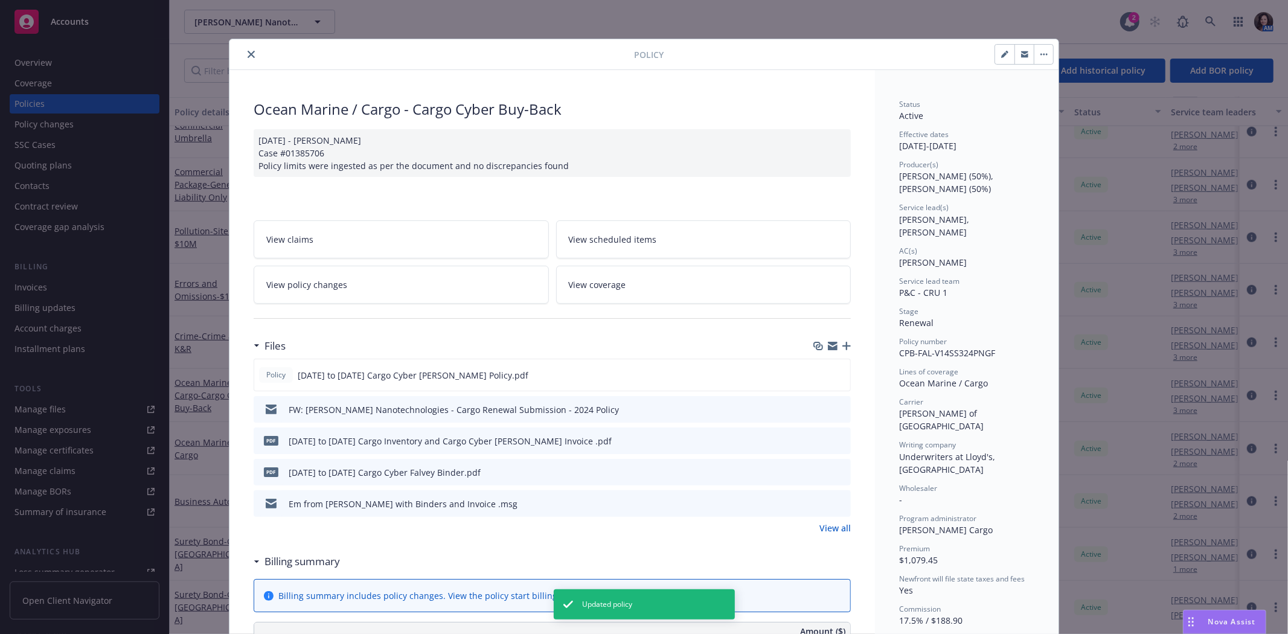
click at [1002, 60] on button "button" at bounding box center [1004, 54] width 19 height 19
select select "RENEWAL"
select select "other"
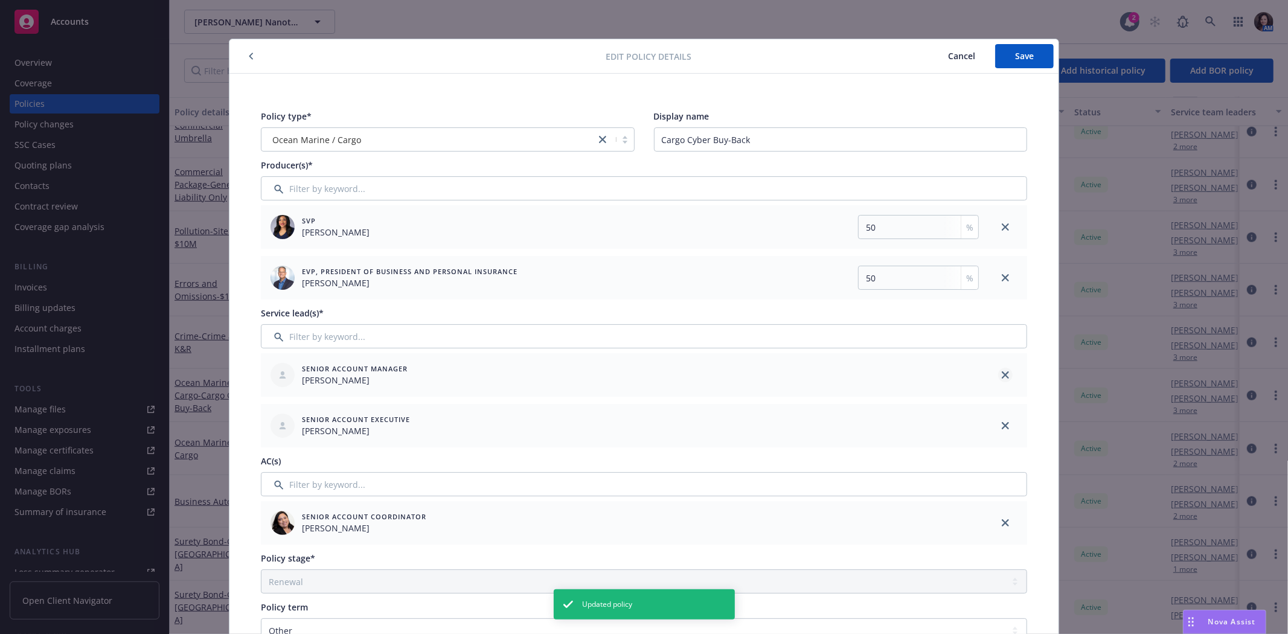
click at [1002, 372] on icon "close" at bounding box center [1005, 374] width 7 height 7
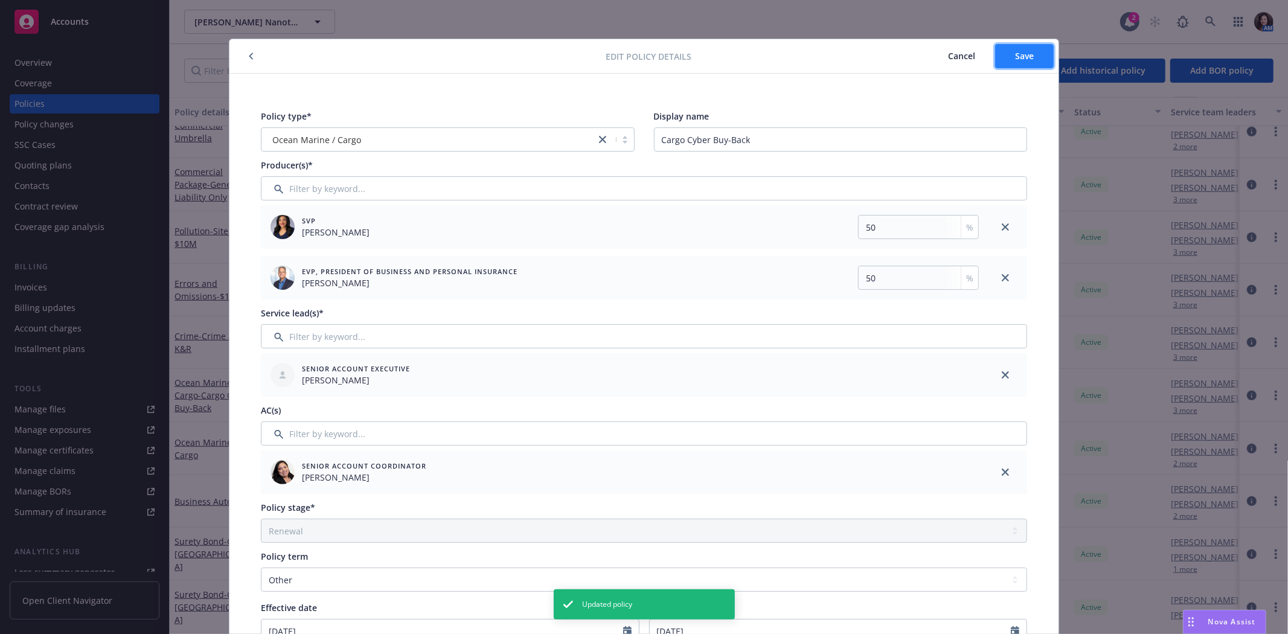
click at [1019, 52] on span "Save" at bounding box center [1024, 55] width 19 height 11
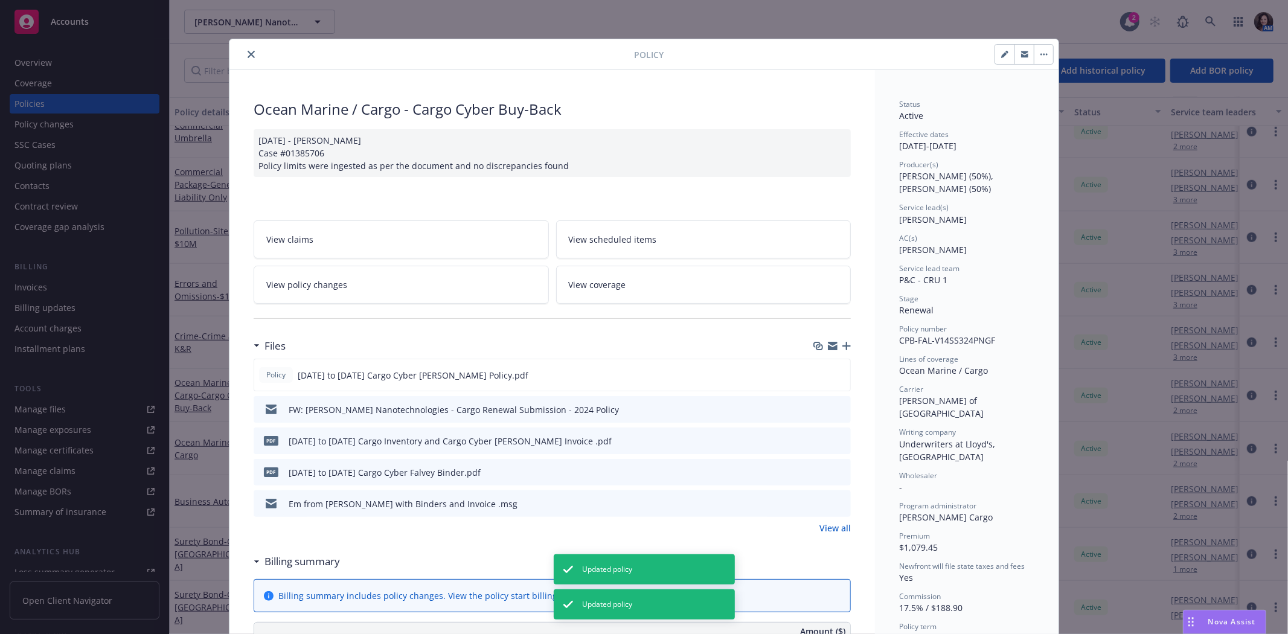
click at [249, 52] on icon "close" at bounding box center [251, 54] width 7 height 7
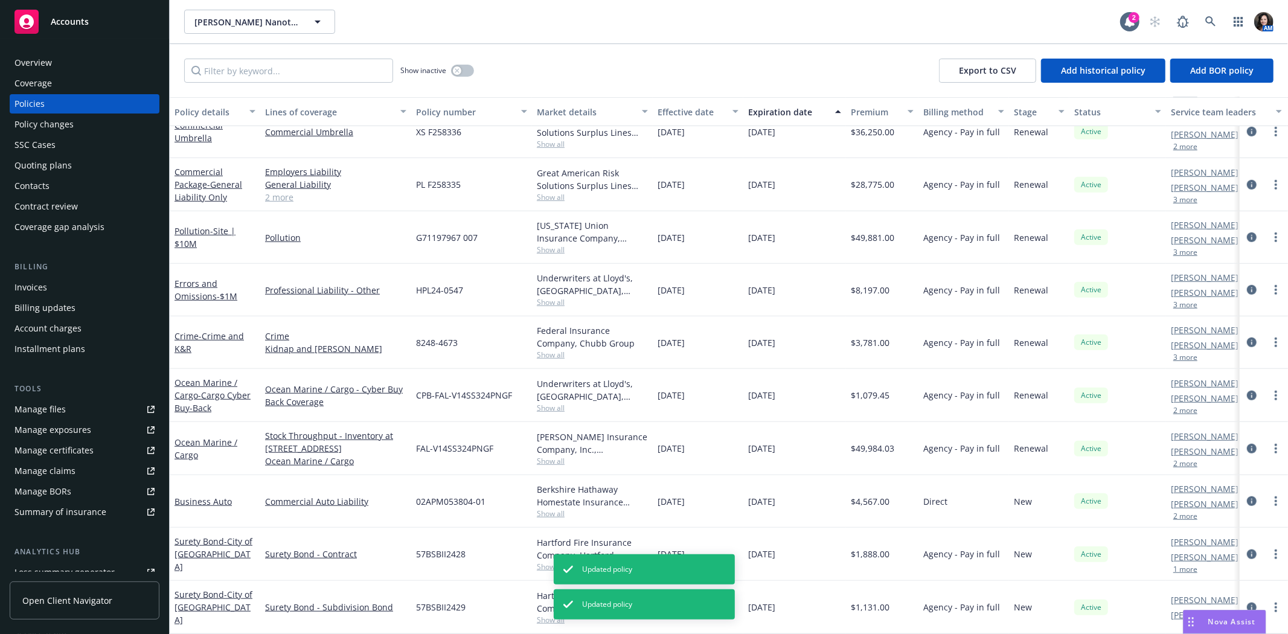
click at [1185, 354] on button "3 more" at bounding box center [1185, 357] width 24 height 7
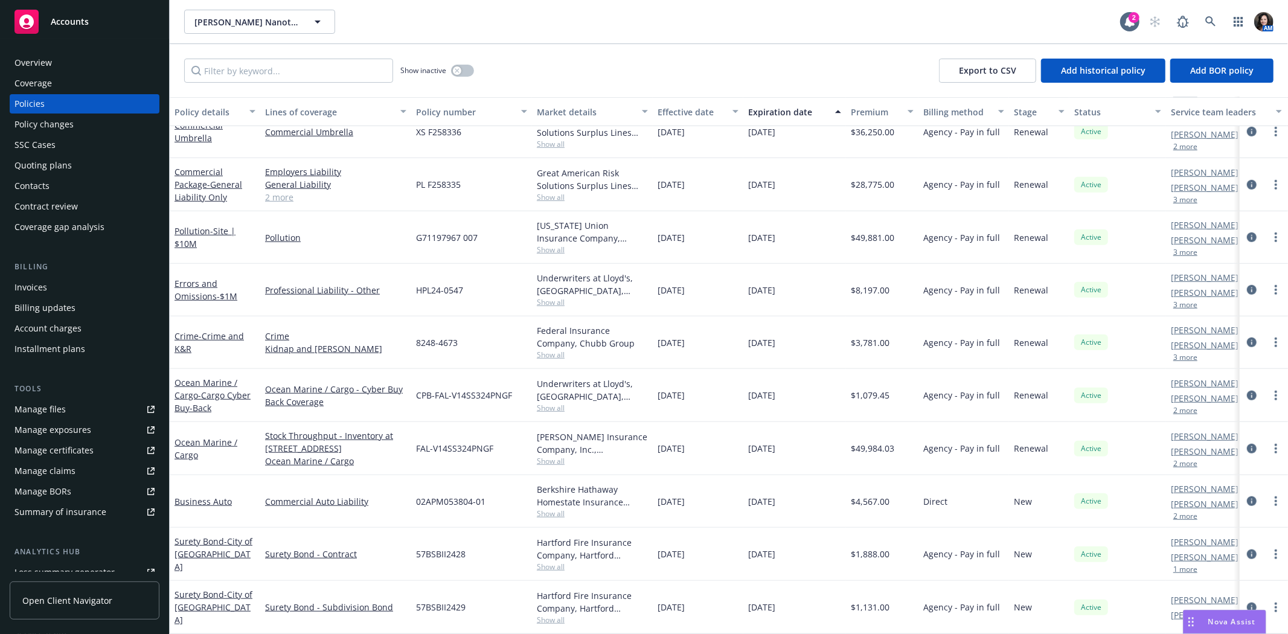
click at [1240, 344] on div at bounding box center [1264, 342] width 48 height 53
click at [1247, 338] on icon "circleInformation" at bounding box center [1252, 343] width 10 height 10
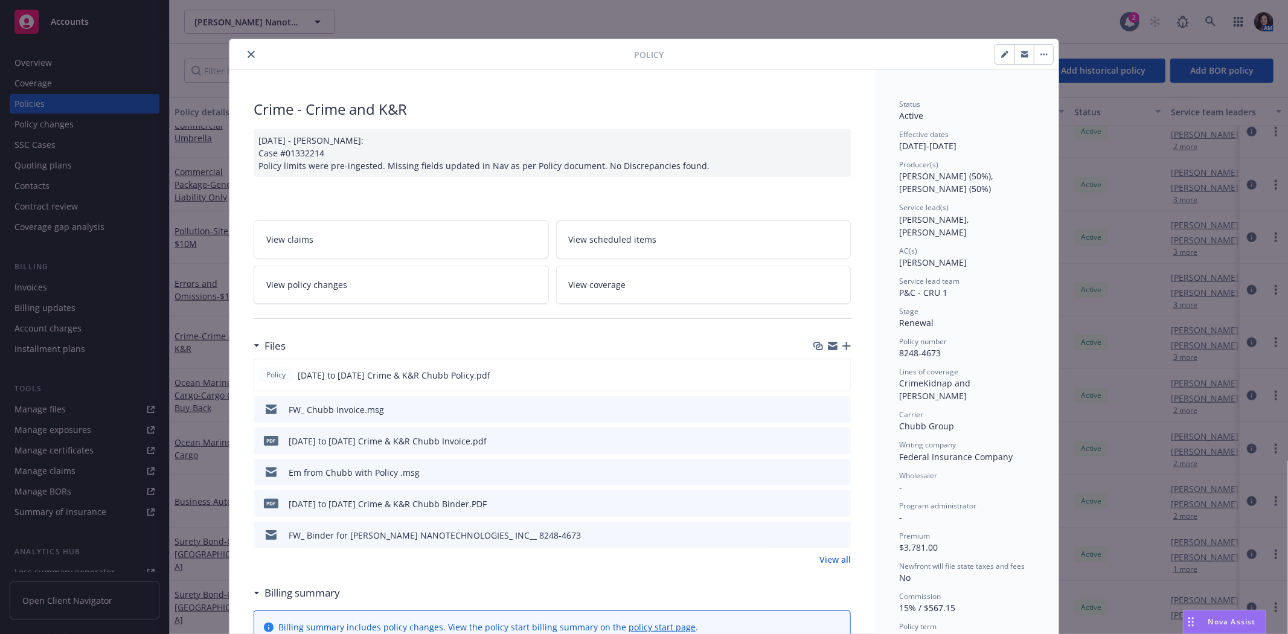
click at [1001, 62] on button "button" at bounding box center [1004, 54] width 19 height 19
select select "RENEWAL"
select select "12"
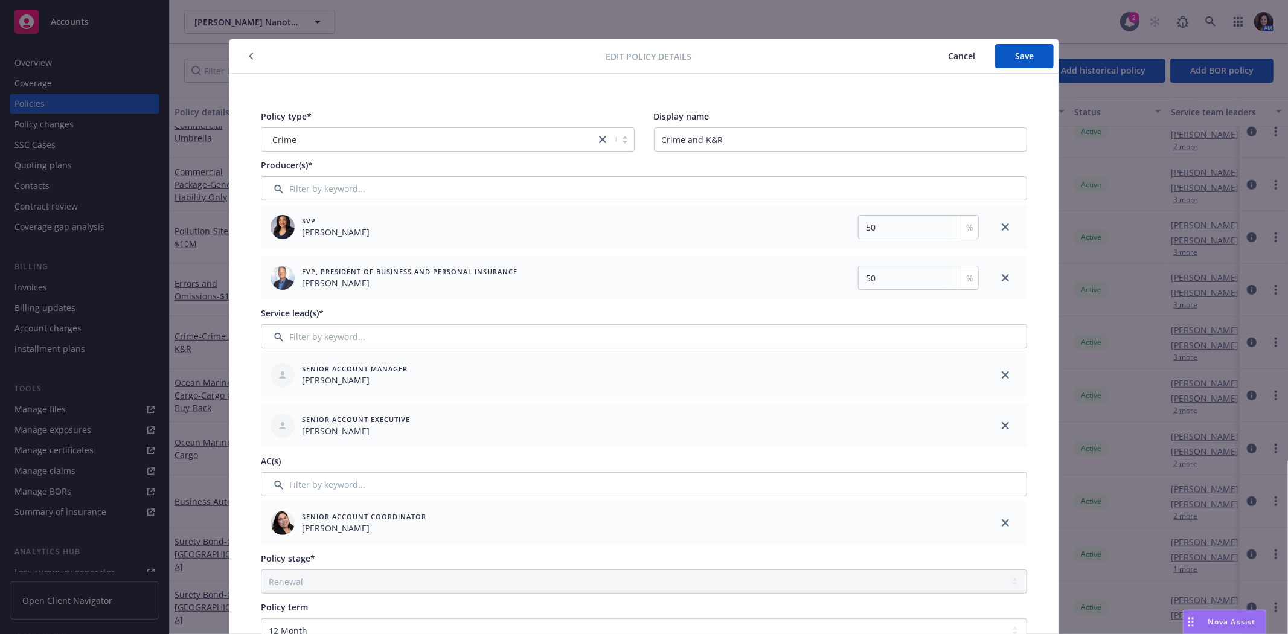
click at [996, 367] on div at bounding box center [1005, 374] width 43 height 43
click at [1006, 376] on link "close" at bounding box center [1005, 375] width 14 height 14
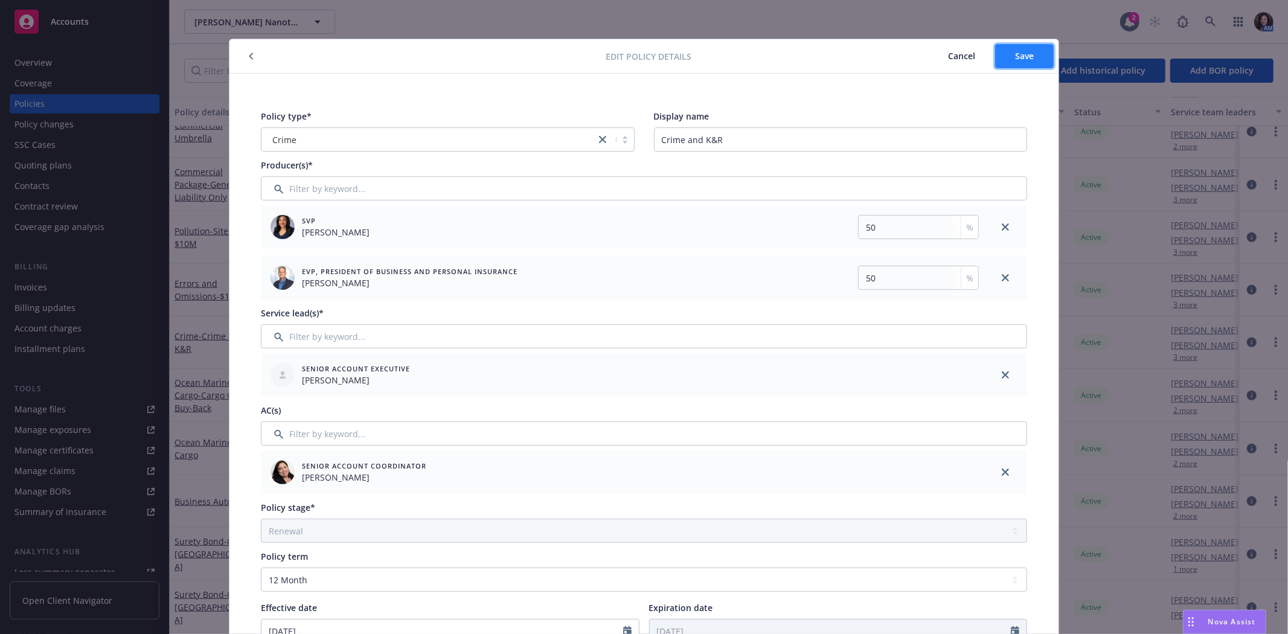
click at [1021, 53] on span "Save" at bounding box center [1024, 55] width 19 height 11
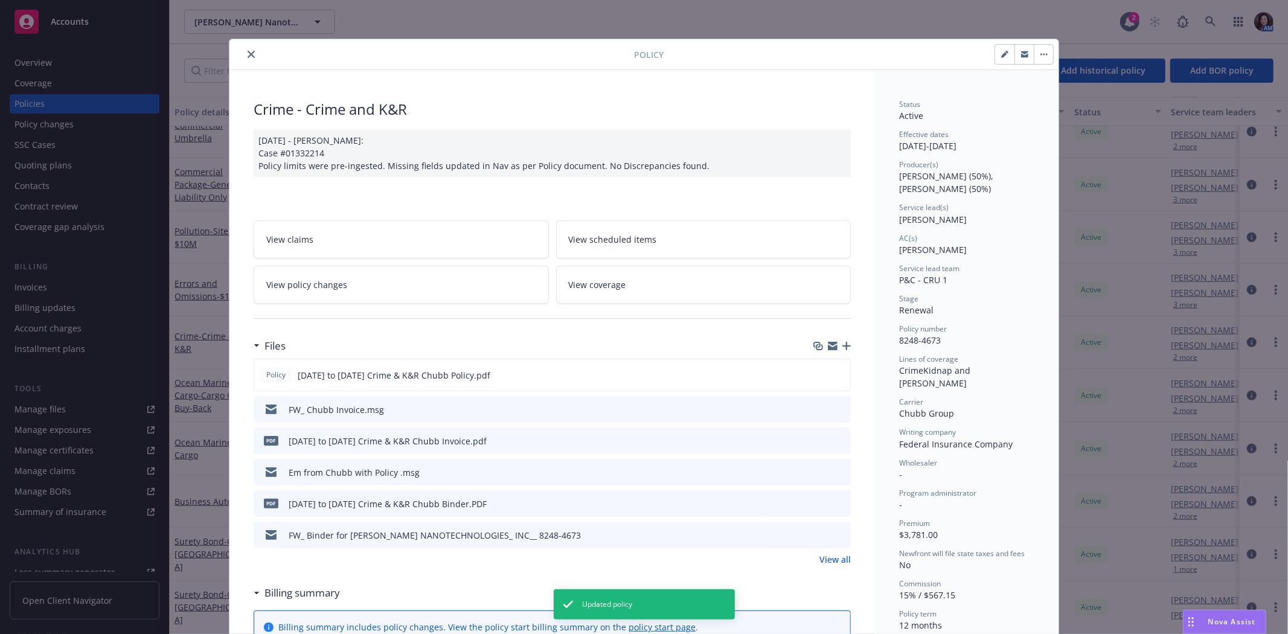
click at [248, 51] on icon "close" at bounding box center [251, 54] width 7 height 7
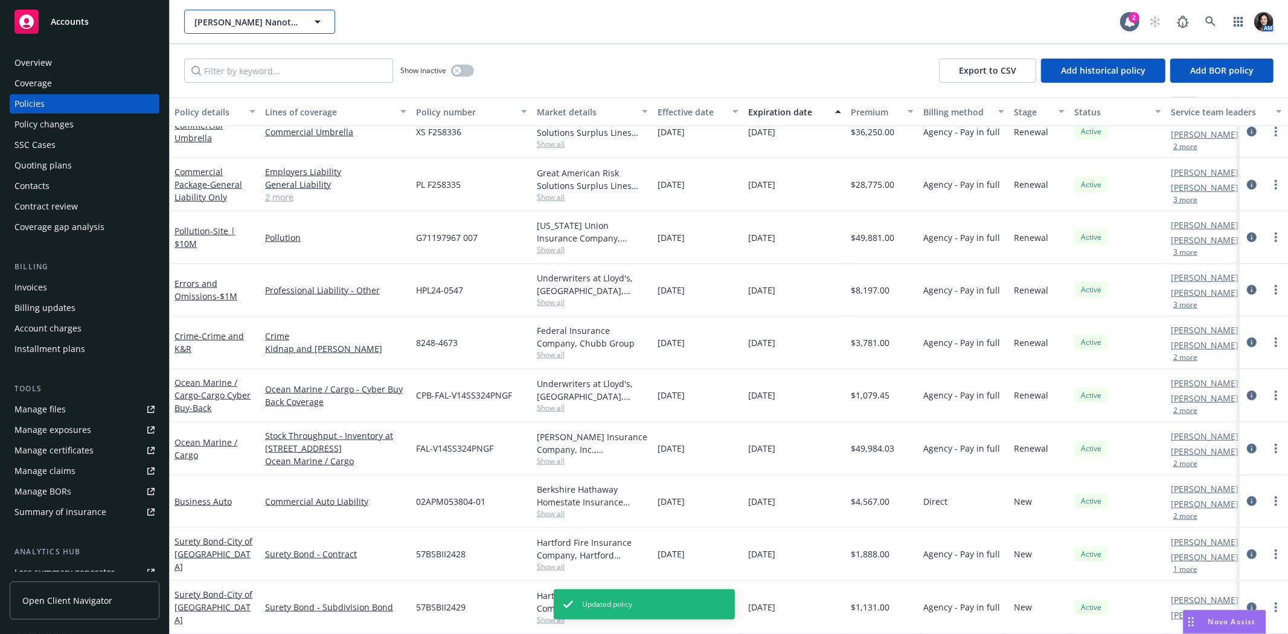
click at [231, 23] on span "Sila Nanotechnologies, Inc." at bounding box center [246, 22] width 104 height 13
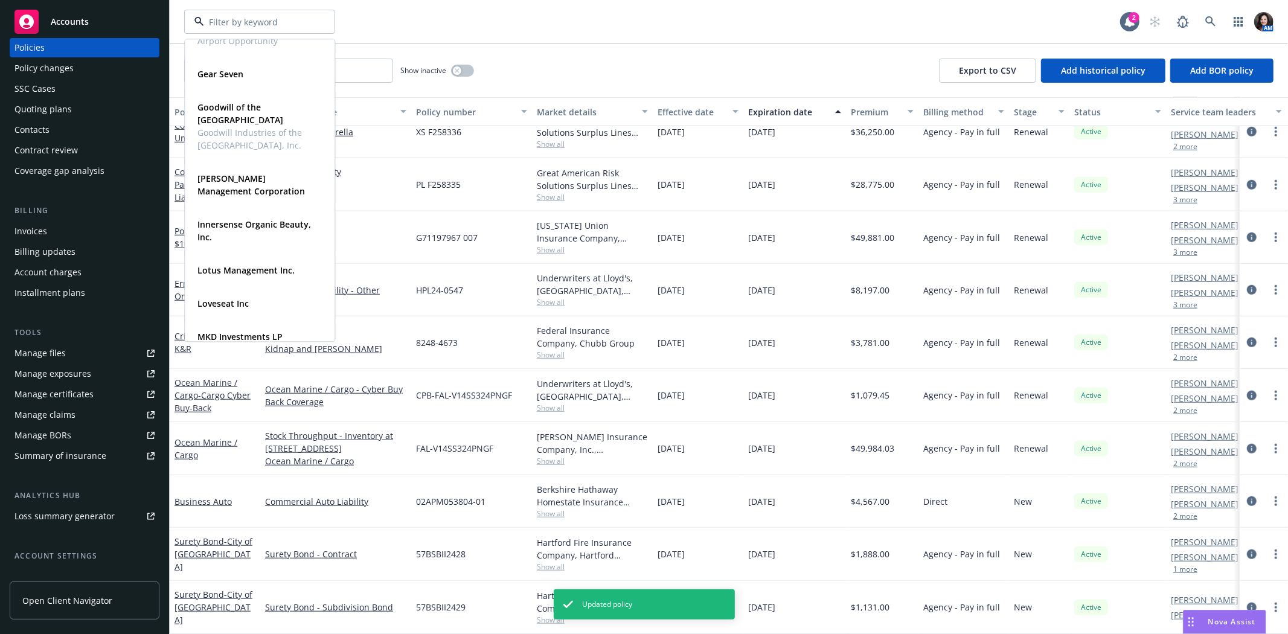
scroll to position [134, 0]
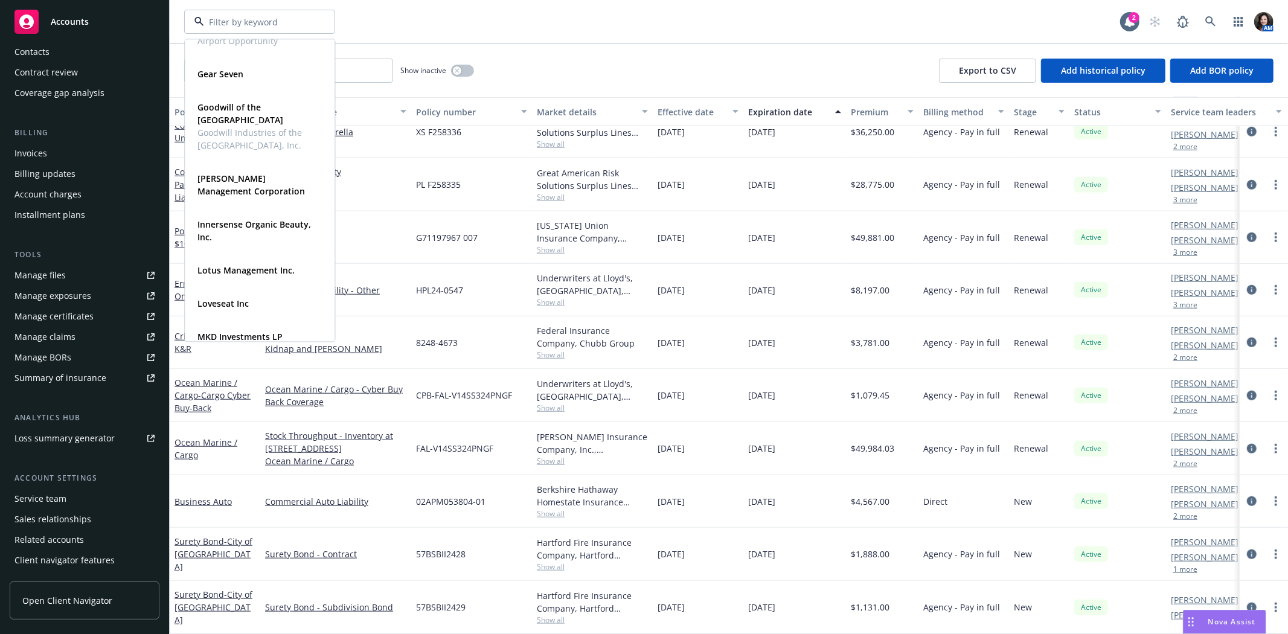
click at [52, 491] on div "Service team" at bounding box center [40, 498] width 52 height 19
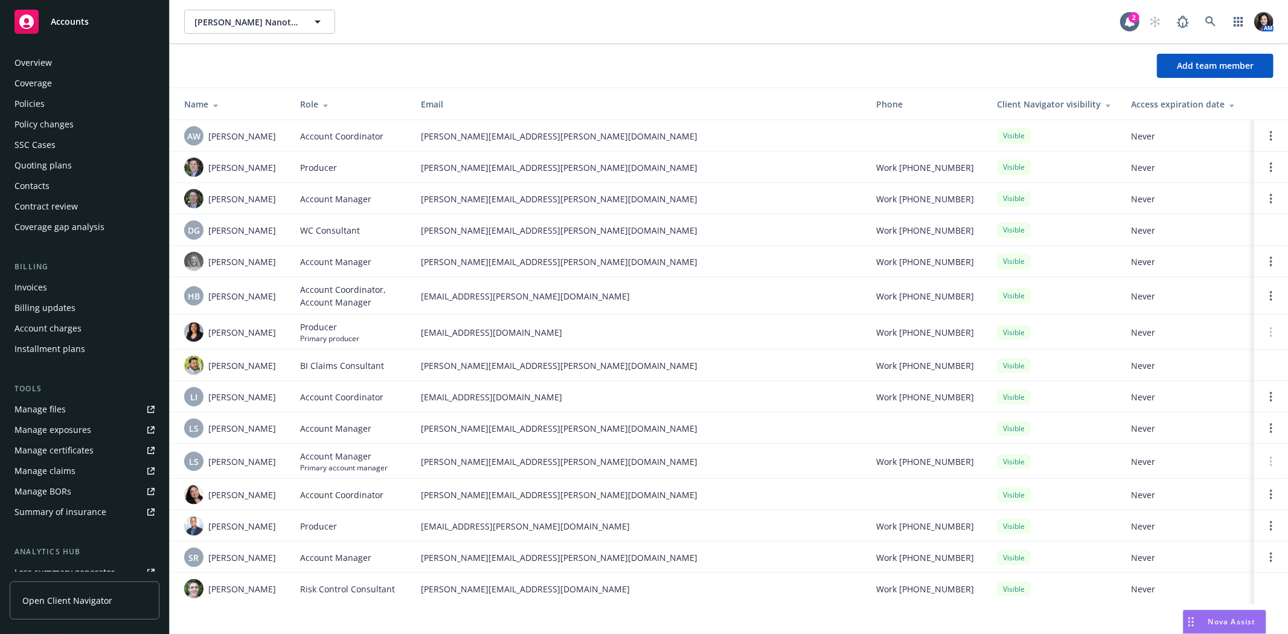
click at [39, 59] on div "Overview" at bounding box center [32, 62] width 37 height 19
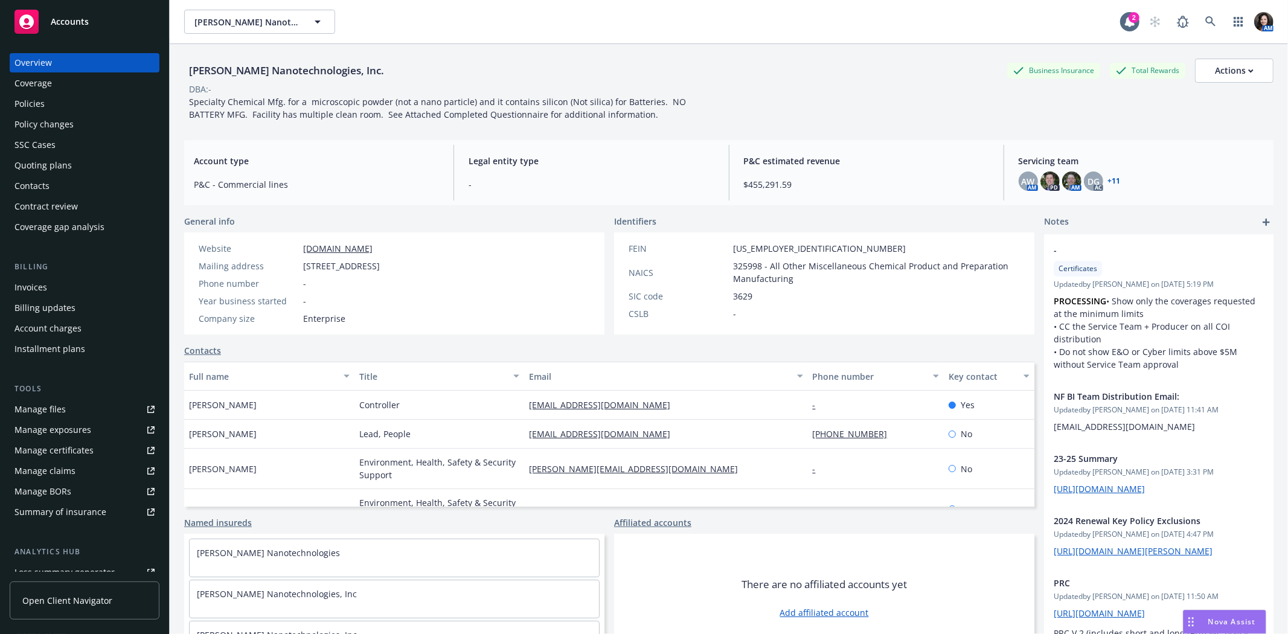
click at [50, 91] on div "Coverage" at bounding box center [32, 83] width 37 height 19
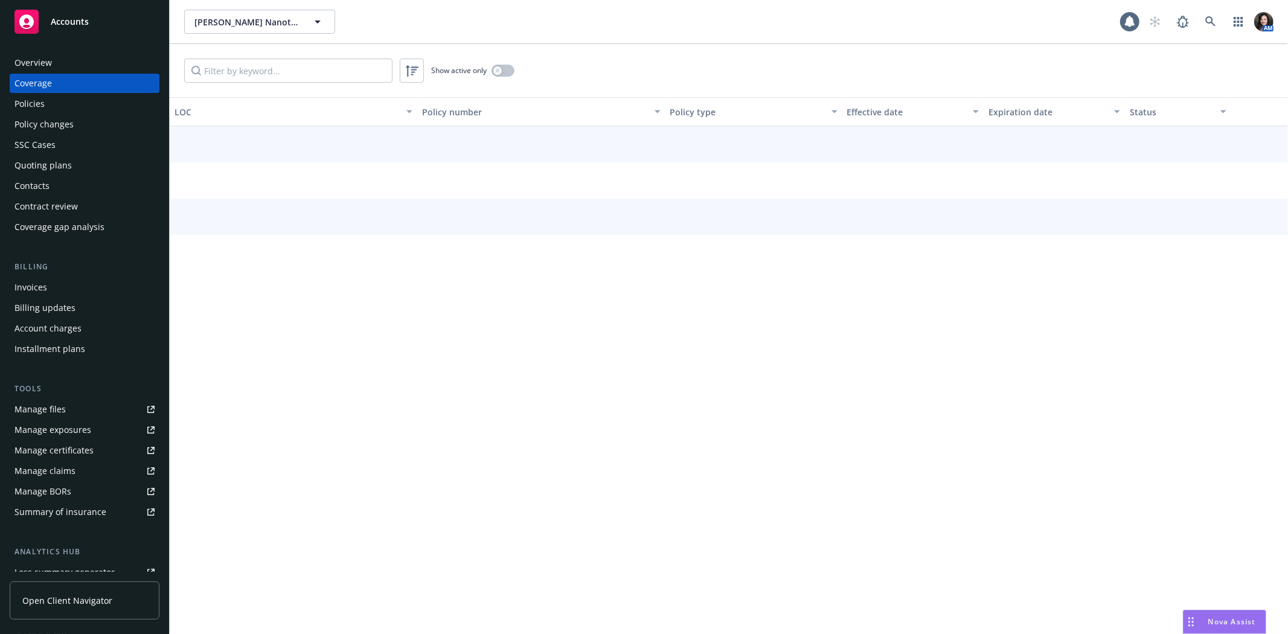
click at [45, 98] on div "Policies" at bounding box center [84, 103] width 140 height 19
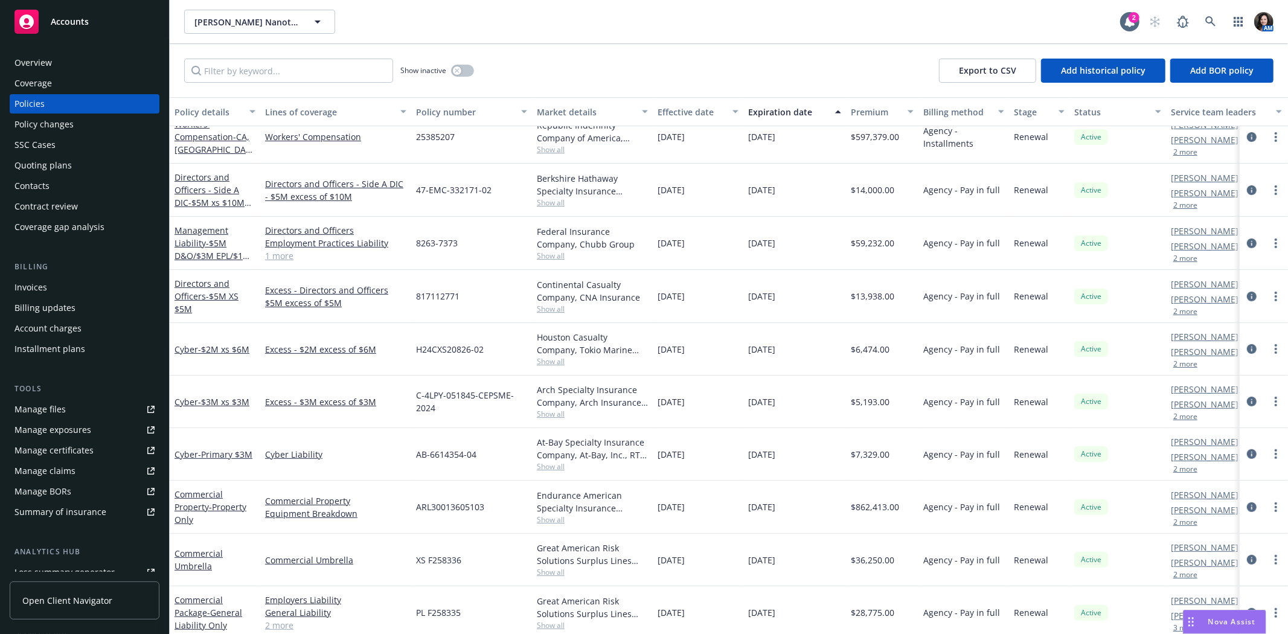
scroll to position [469, 0]
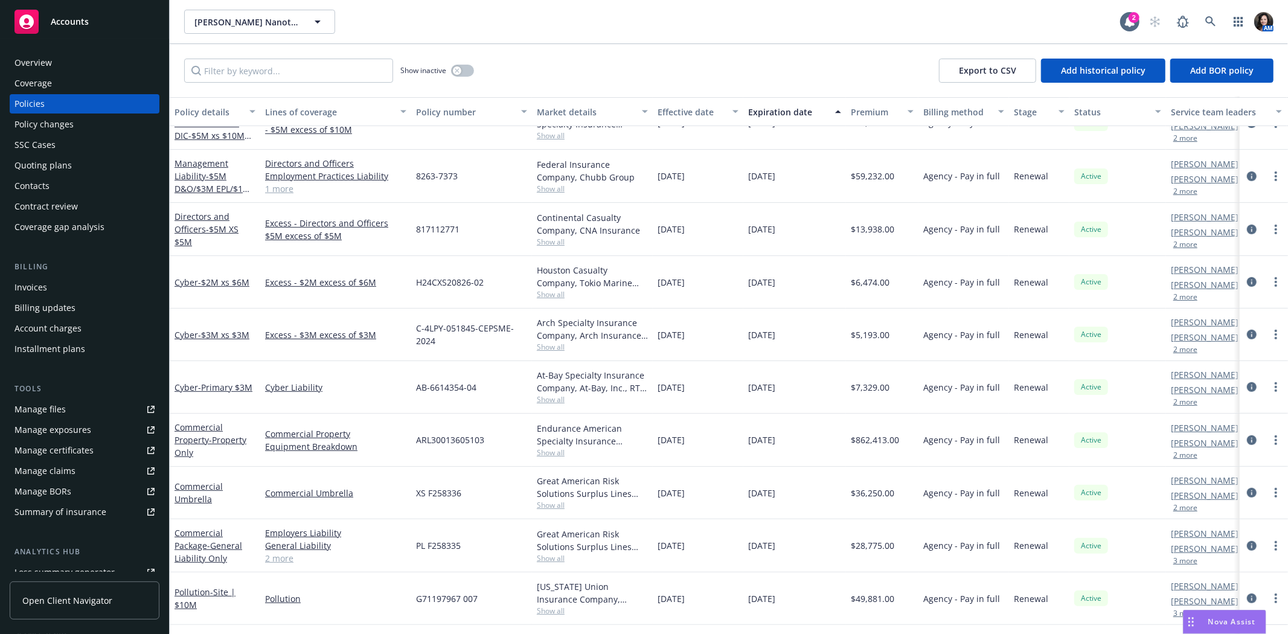
click at [1179, 557] on button "3 more" at bounding box center [1185, 560] width 24 height 7
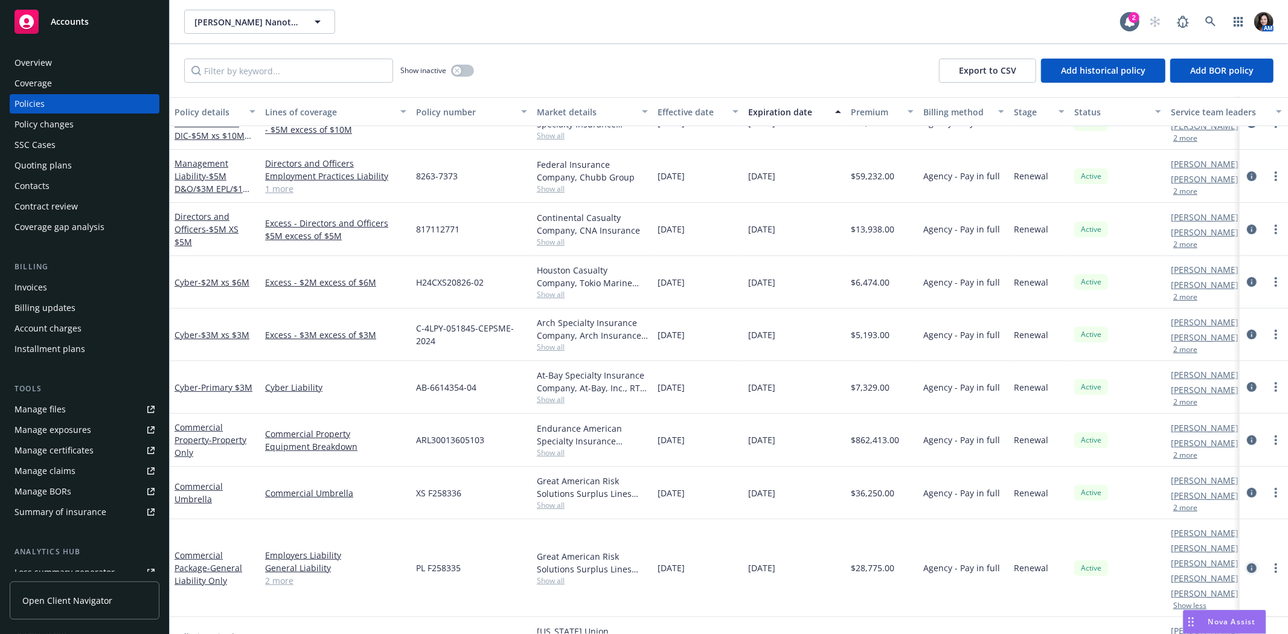
click at [1247, 569] on icon "circleInformation" at bounding box center [1252, 568] width 10 height 10
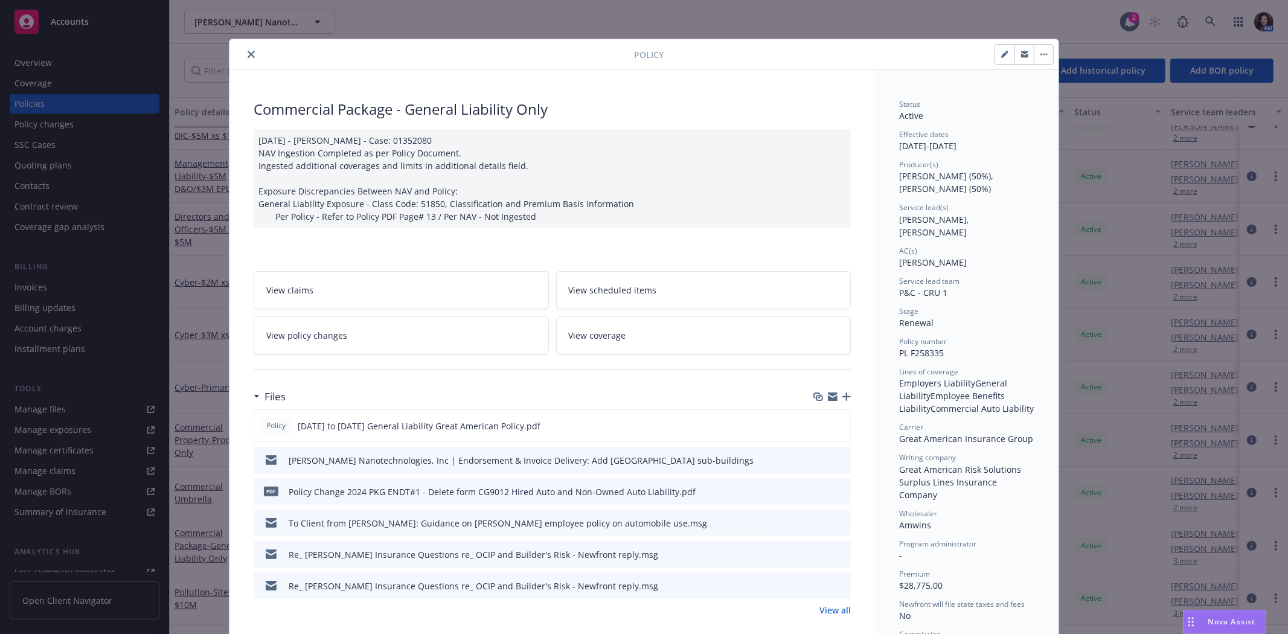
click at [1001, 51] on icon "button" at bounding box center [1004, 54] width 7 height 7
select select "RENEWAL"
select select "other"
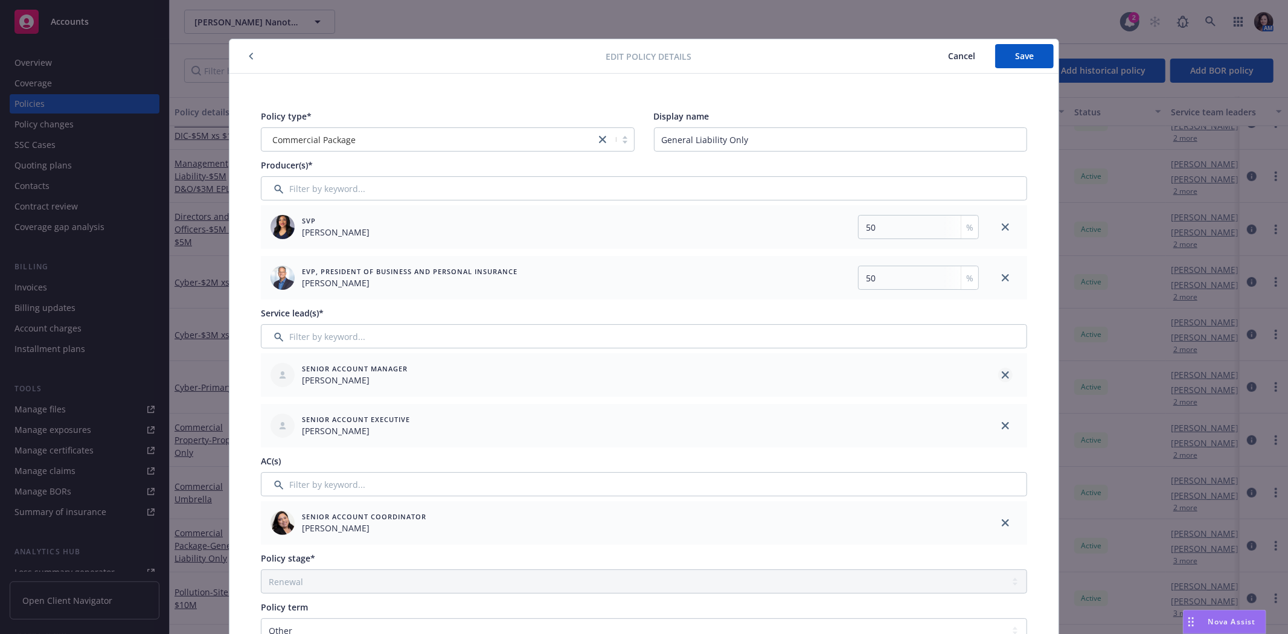
click at [1002, 371] on icon "close" at bounding box center [1005, 374] width 7 height 7
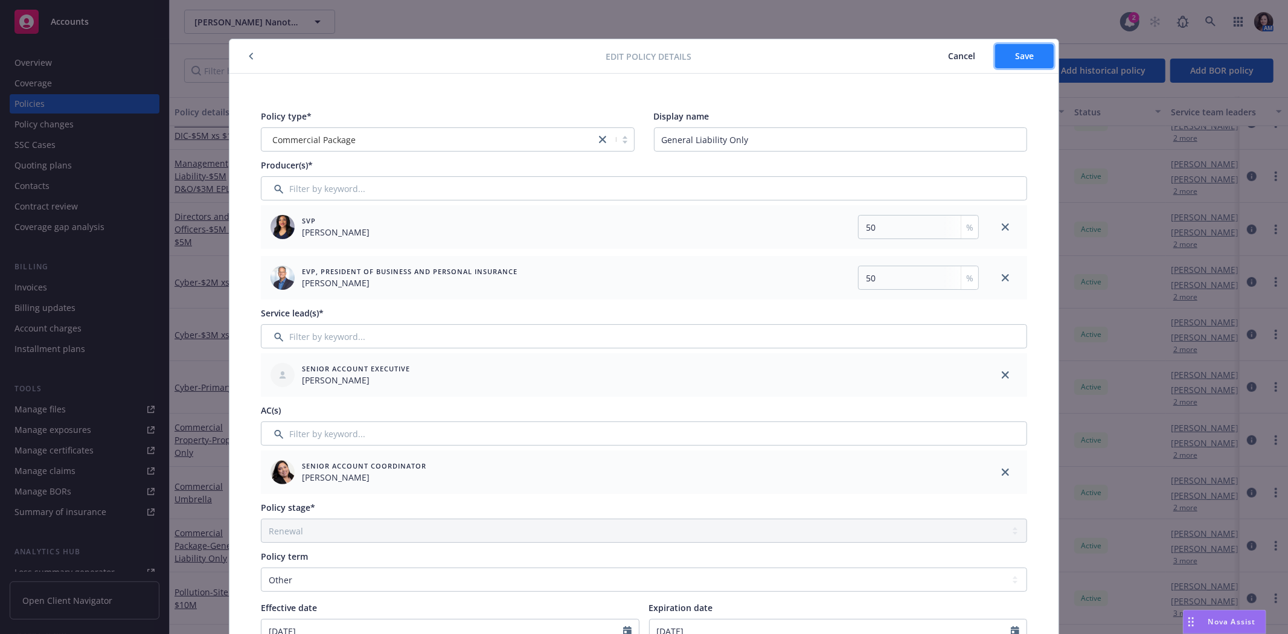
click at [1015, 50] on span "Save" at bounding box center [1024, 55] width 19 height 11
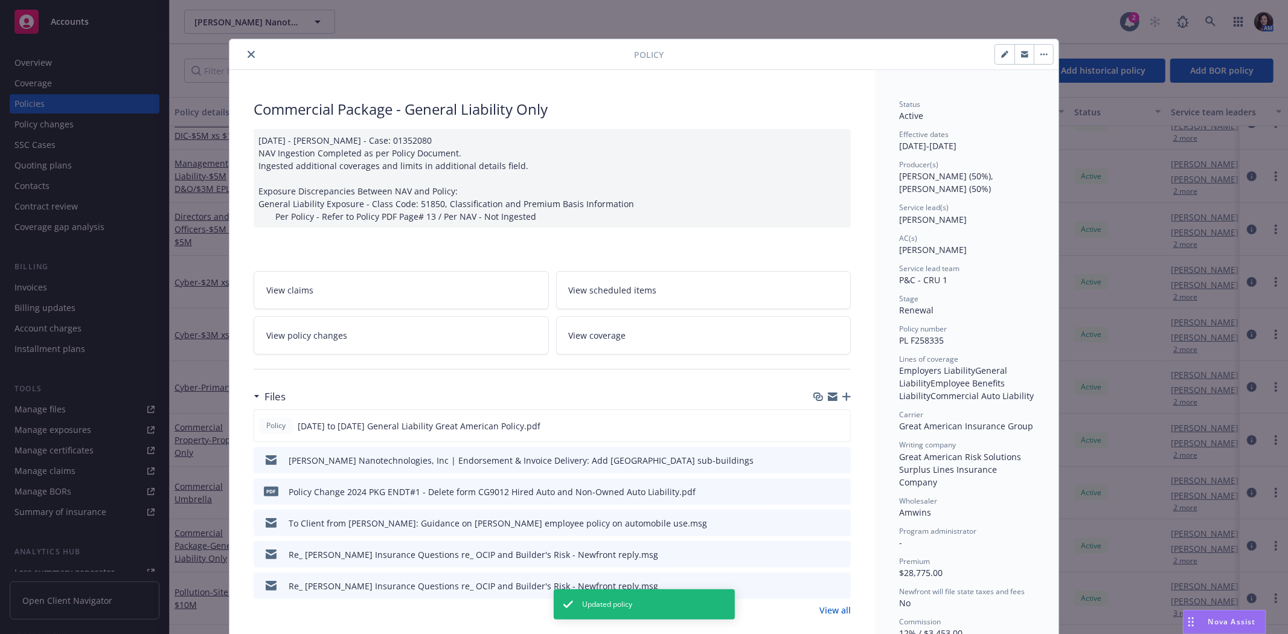
click at [248, 52] on icon "close" at bounding box center [251, 54] width 7 height 7
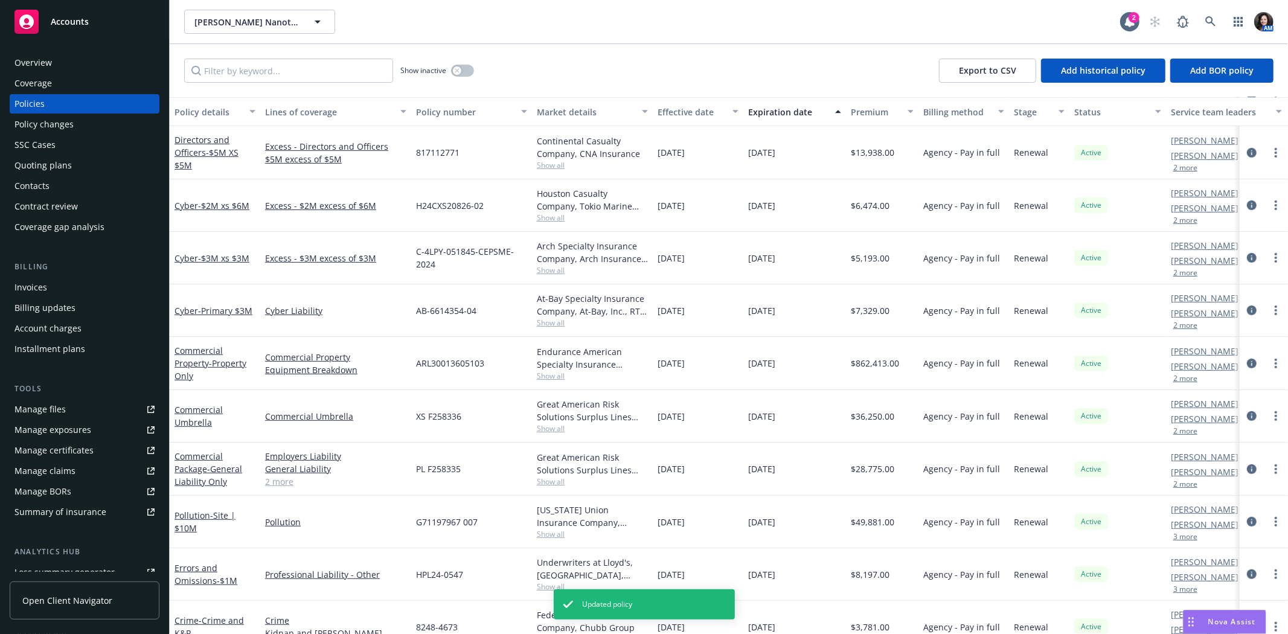
scroll to position [604, 0]
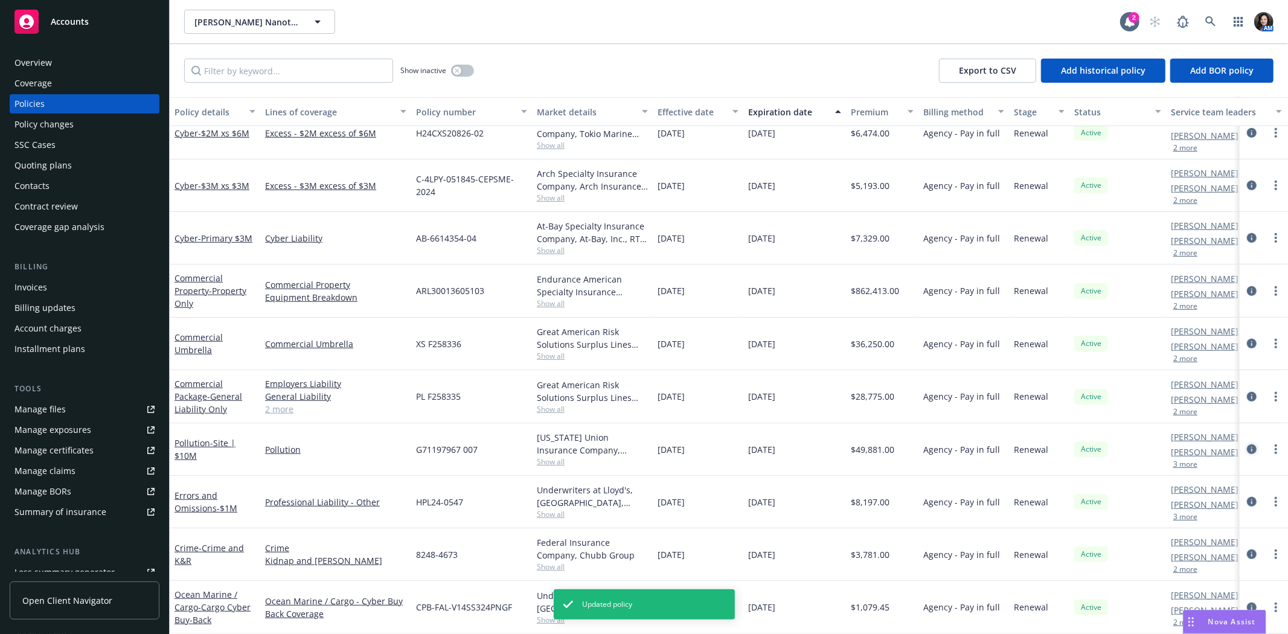
click at [1247, 449] on icon "circleInformation" at bounding box center [1252, 449] width 10 height 10
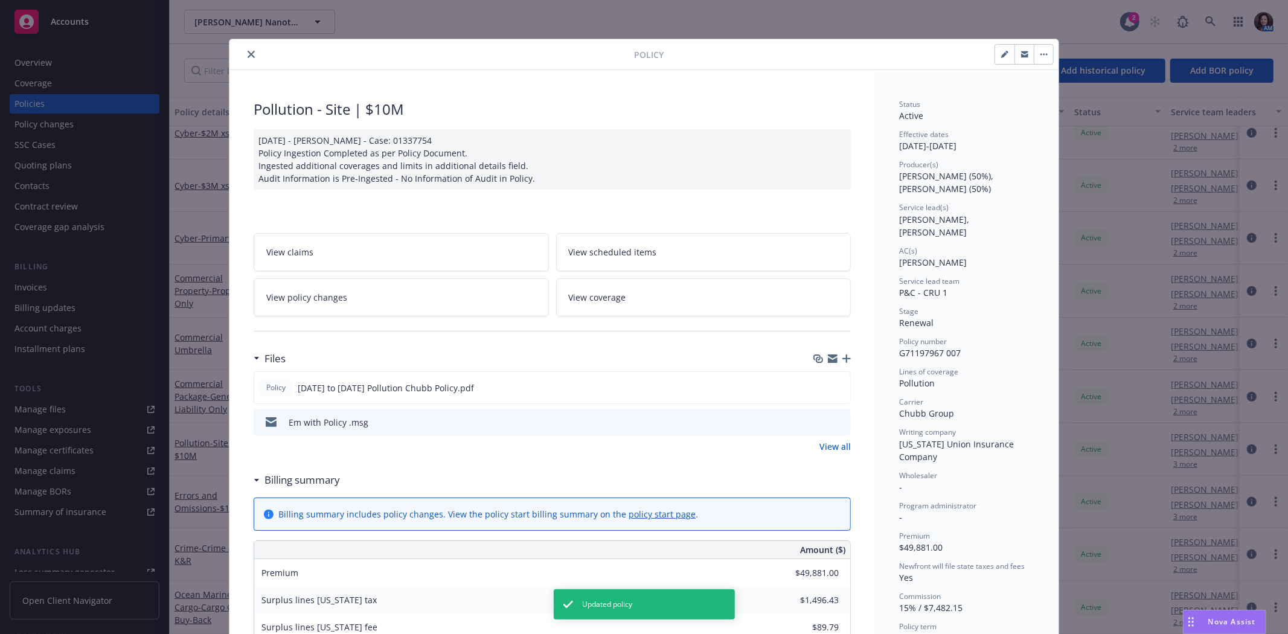
click at [1005, 51] on icon "button" at bounding box center [1006, 52] width 3 height 3
select select "RENEWAL"
select select "12"
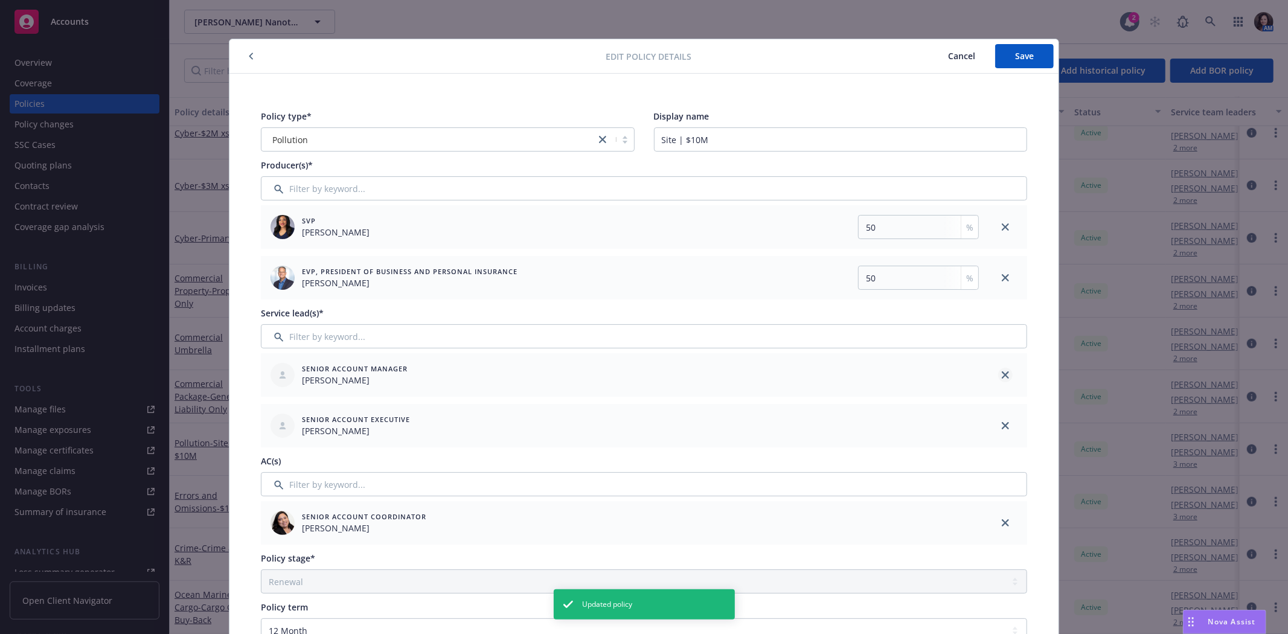
click at [1003, 370] on link "close" at bounding box center [1005, 375] width 14 height 14
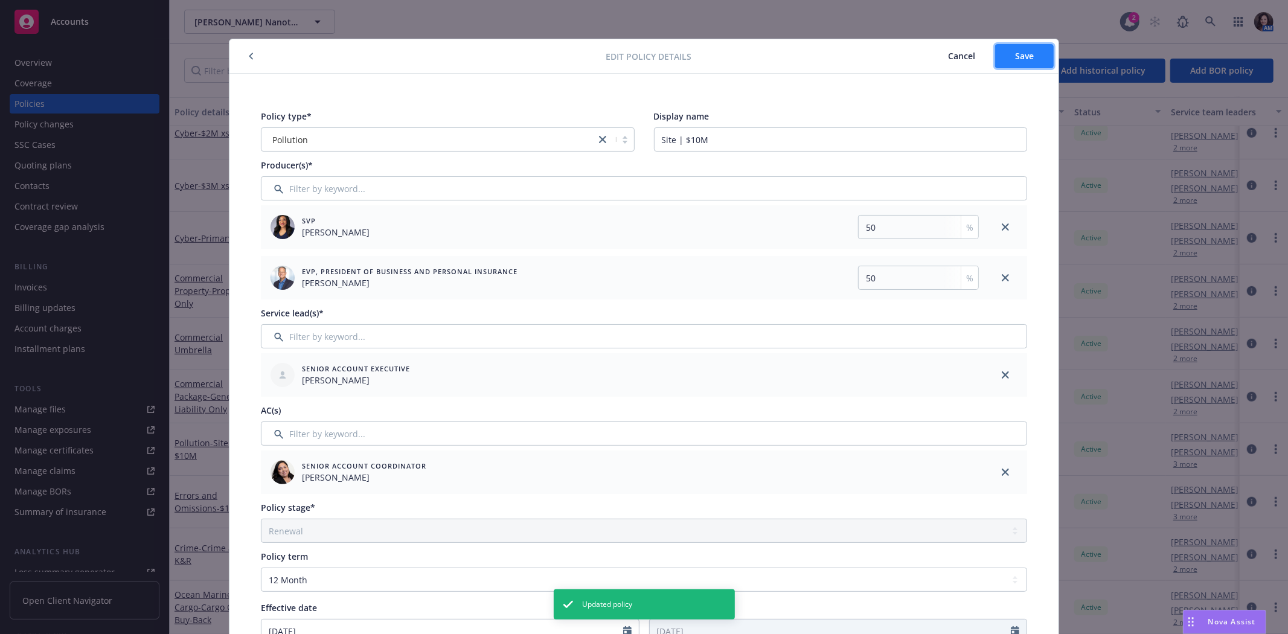
click at [1001, 53] on button "Save" at bounding box center [1024, 56] width 59 height 24
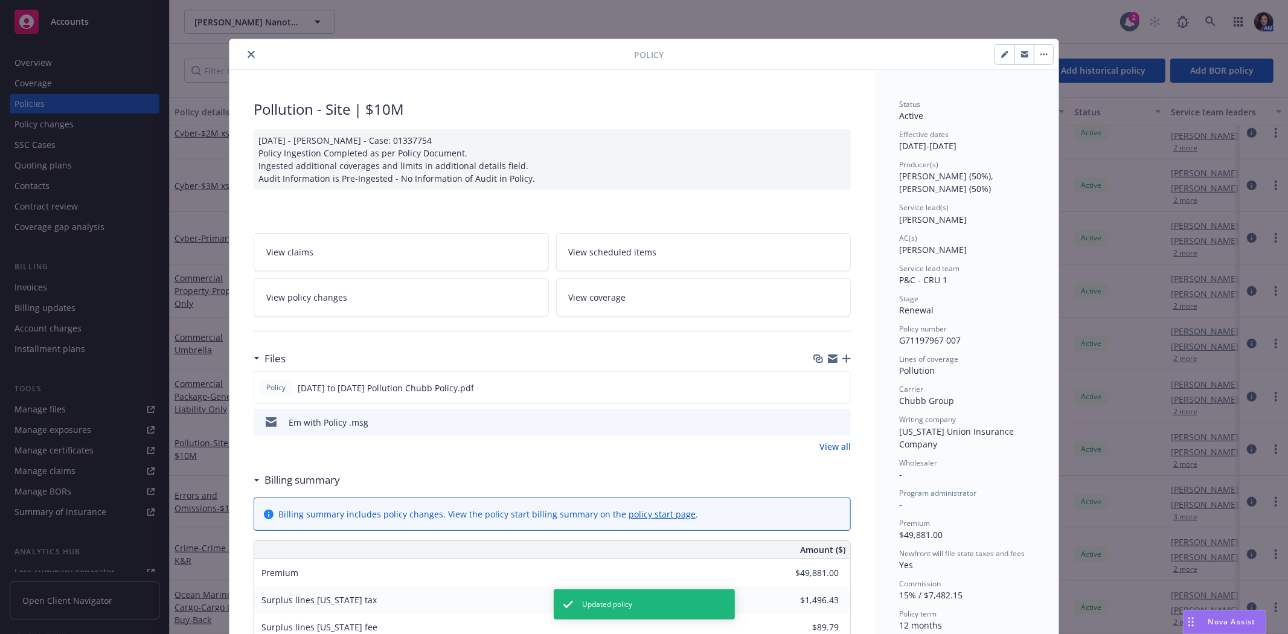
click at [248, 53] on icon "close" at bounding box center [251, 54] width 7 height 7
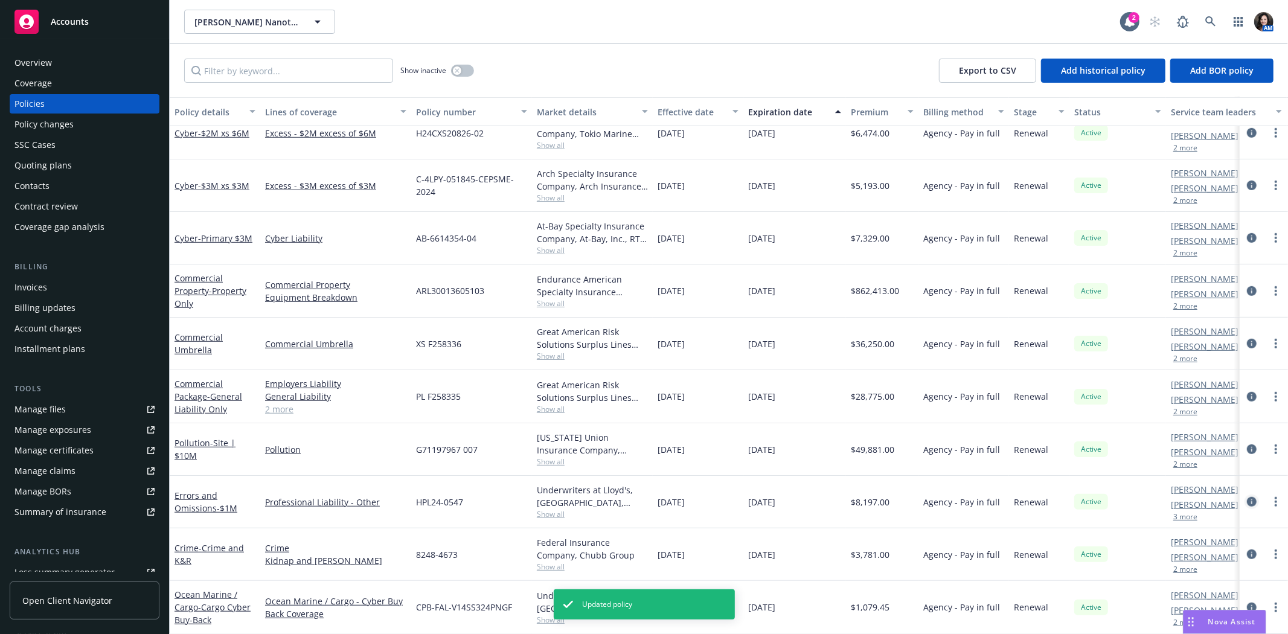
click at [1247, 502] on icon "circleInformation" at bounding box center [1252, 502] width 10 height 10
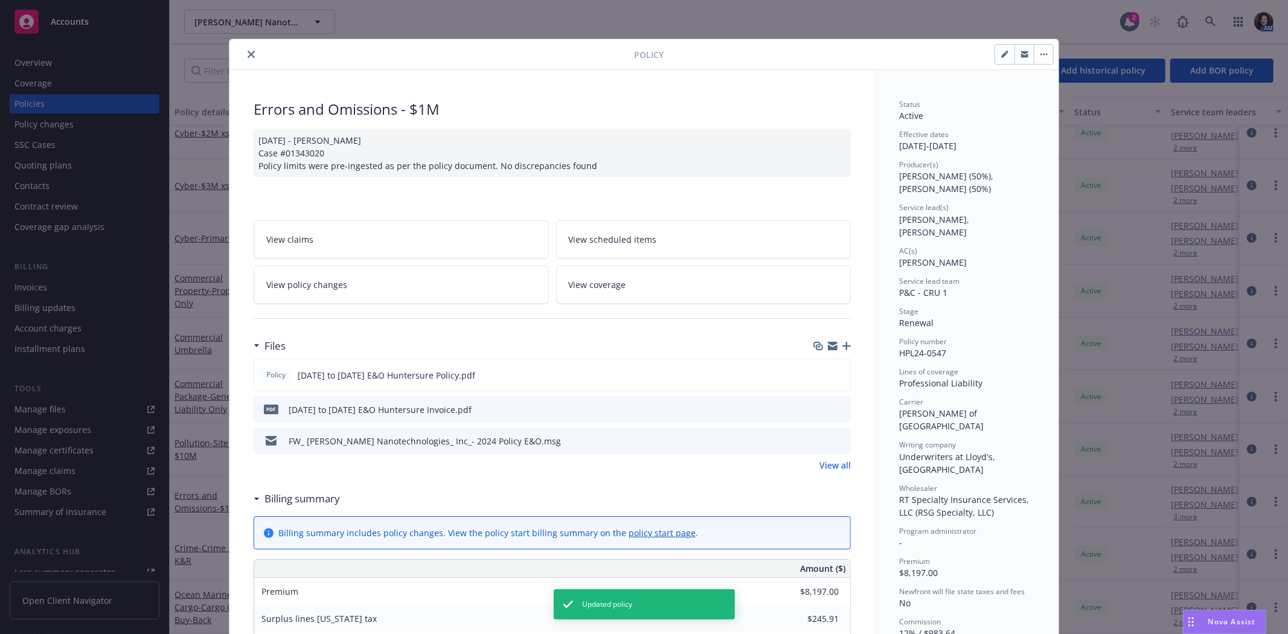
click at [1001, 53] on icon "button" at bounding box center [1004, 55] width 6 height 6
select select "RENEWAL"
select select "other"
click at [1001, 65] on div "Policy" at bounding box center [643, 54] width 829 height 31
click at [1001, 54] on icon "button" at bounding box center [1004, 54] width 7 height 7
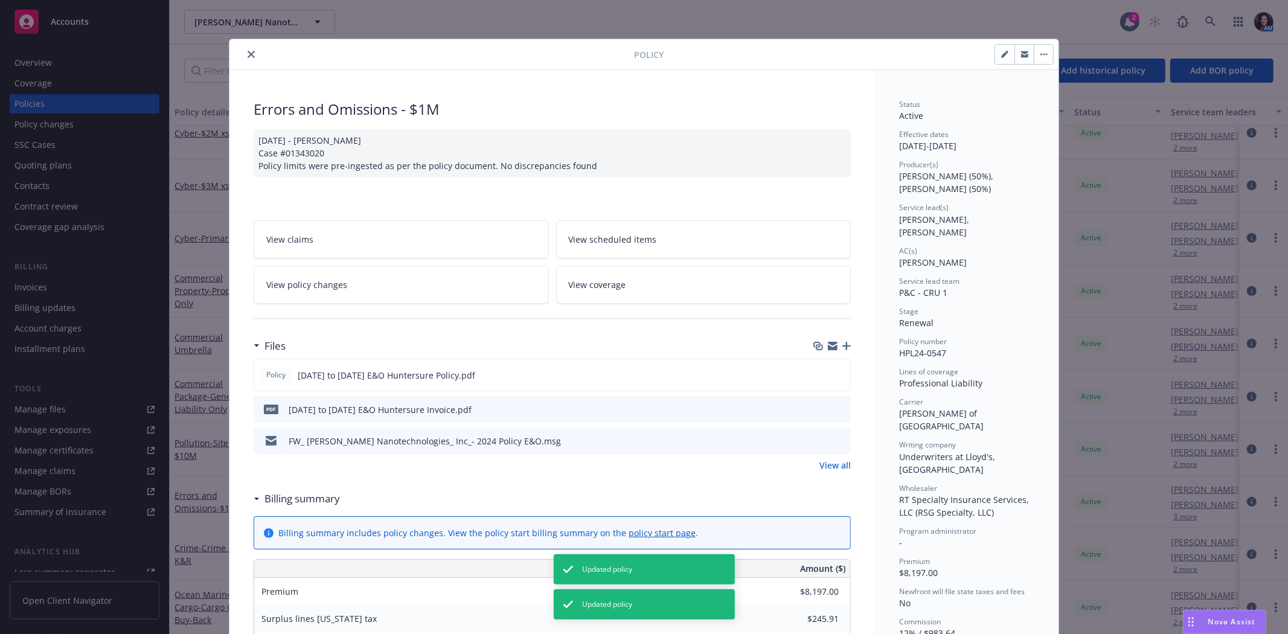
select select "RENEWAL"
select select "other"
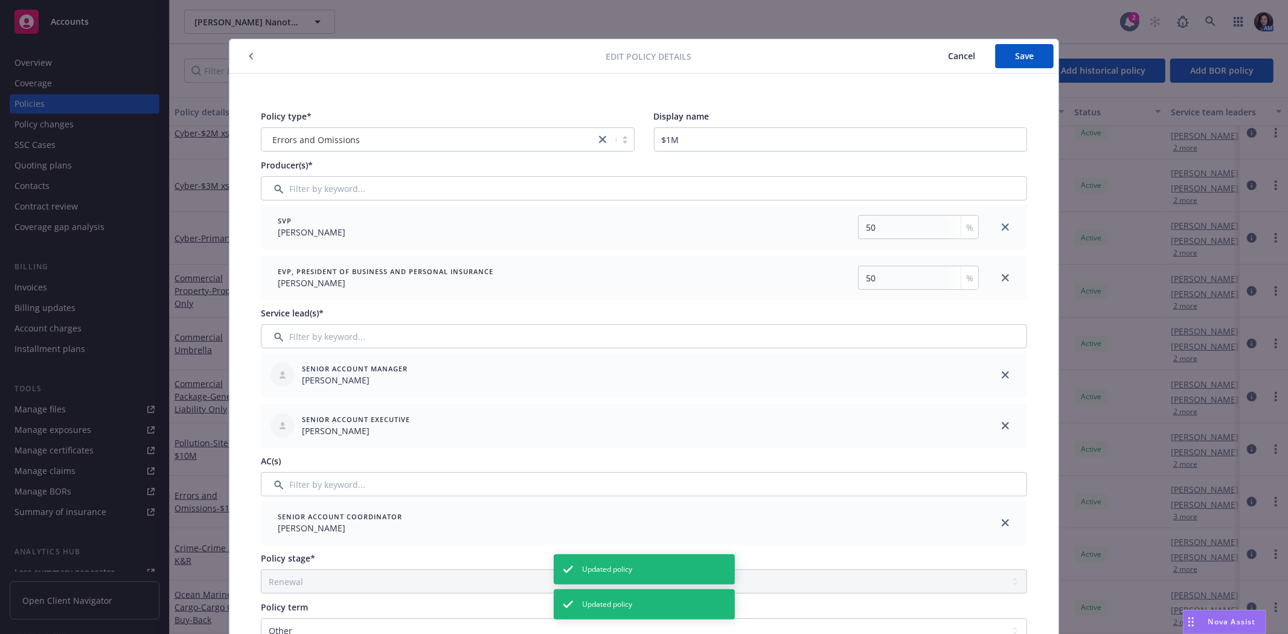
click at [1001, 54] on button "Save" at bounding box center [1024, 56] width 59 height 24
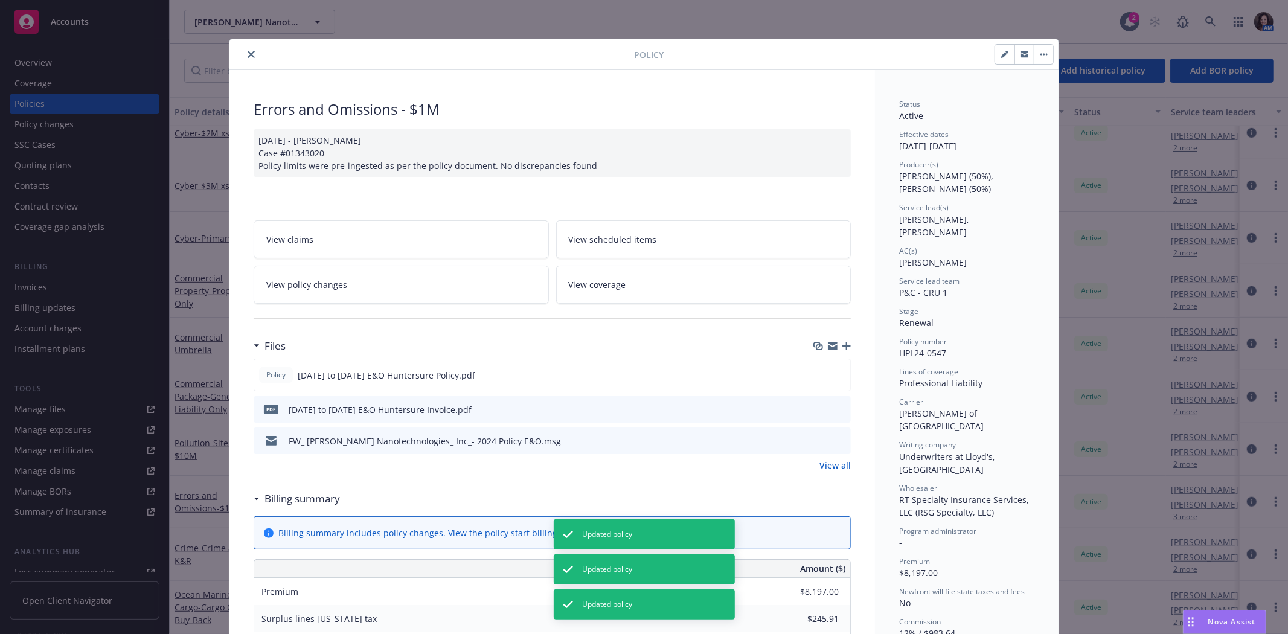
click at [1001, 62] on button "button" at bounding box center [1004, 54] width 19 height 19
select select "RENEWAL"
select select "other"
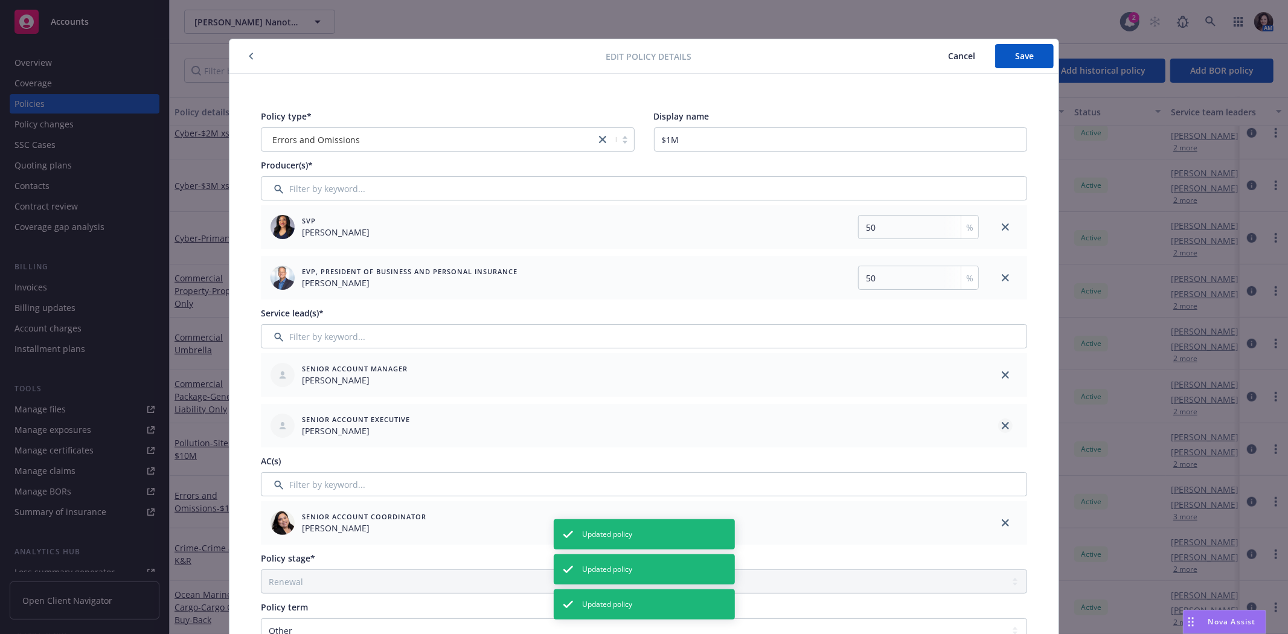
click at [1002, 372] on icon "close" at bounding box center [1005, 374] width 7 height 7
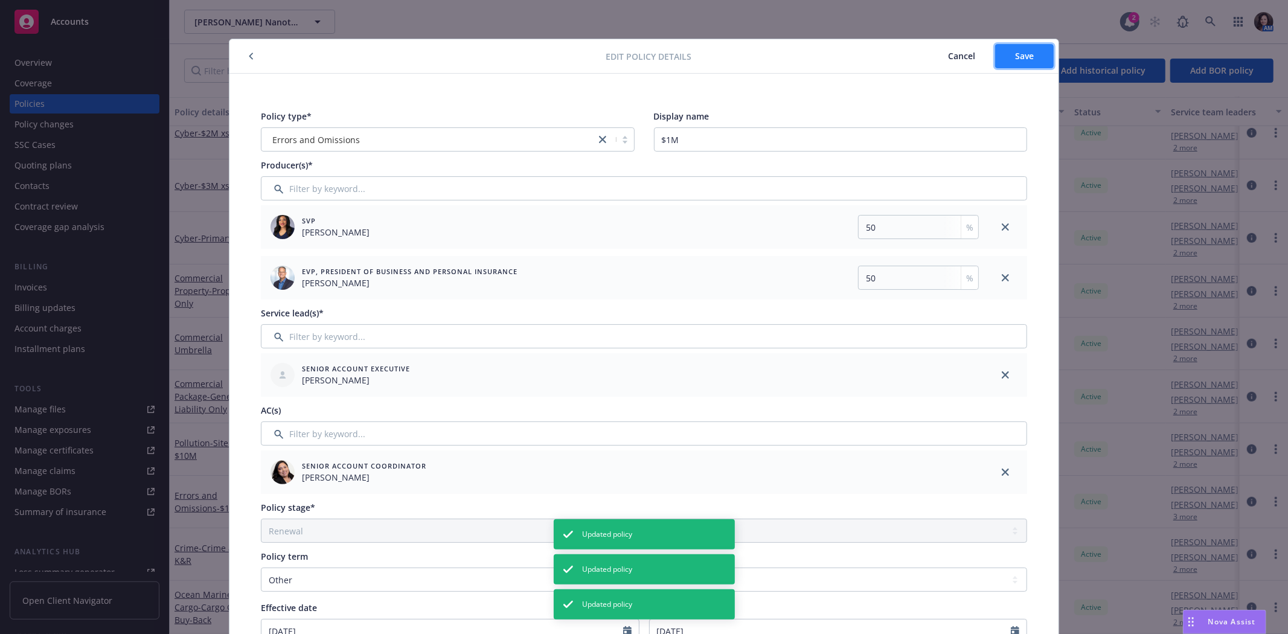
click at [1022, 51] on span "Save" at bounding box center [1024, 55] width 19 height 11
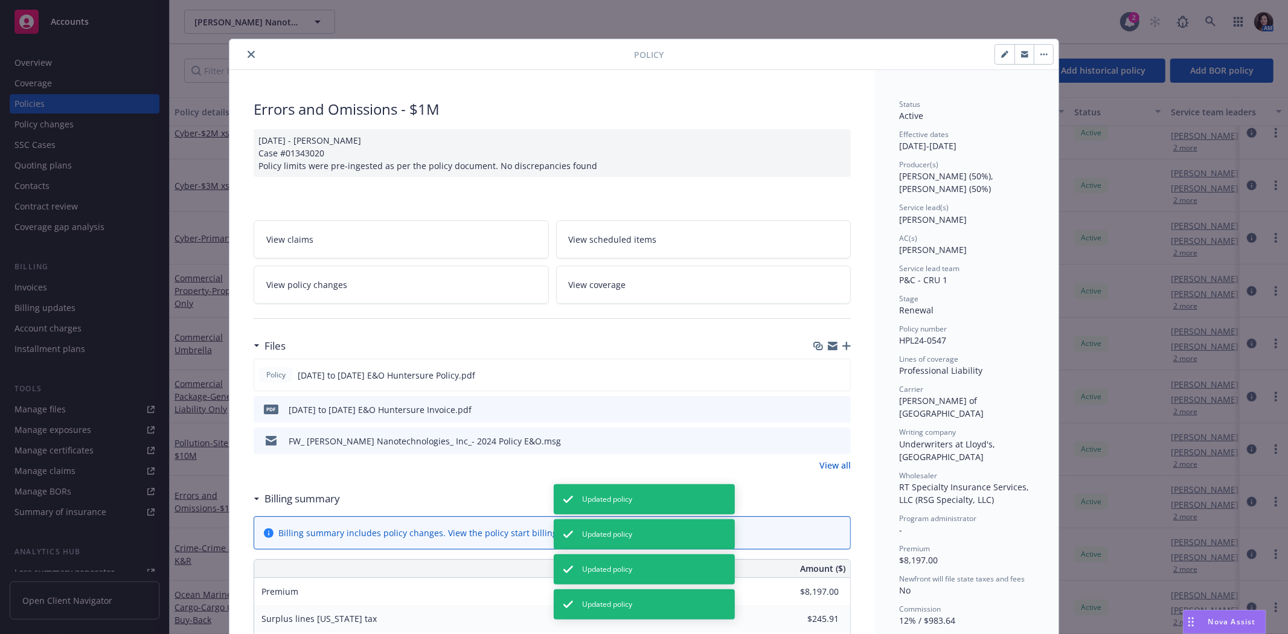
click at [244, 53] on button "close" at bounding box center [251, 54] width 14 height 14
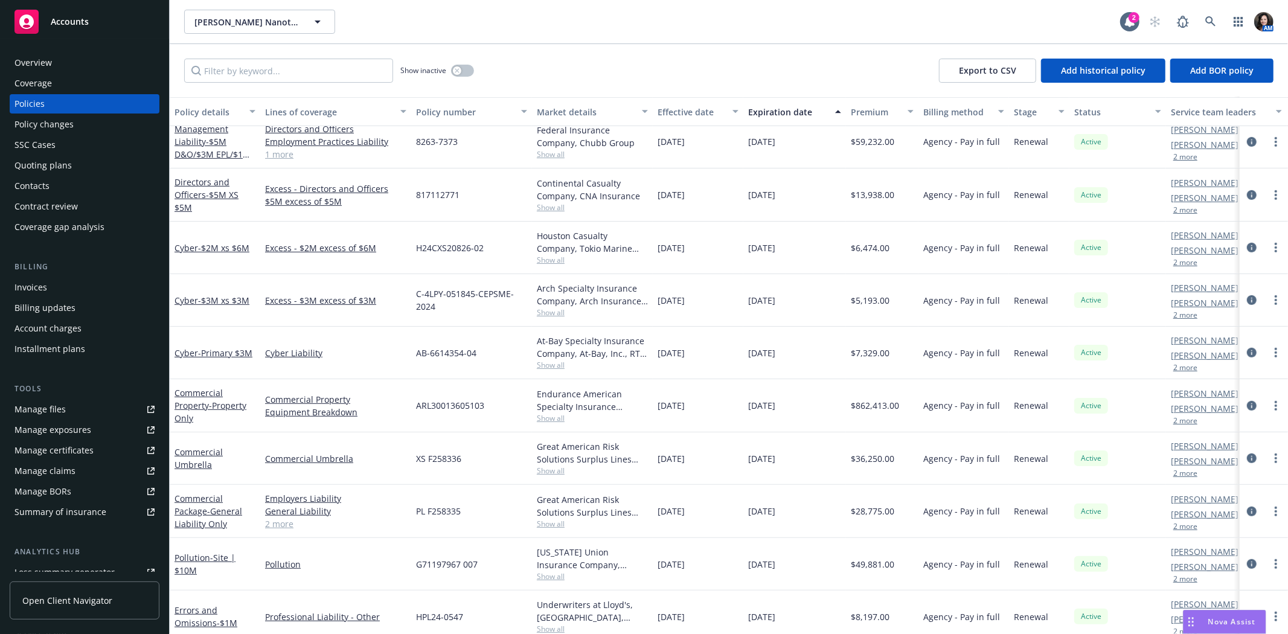
scroll to position [415, 0]
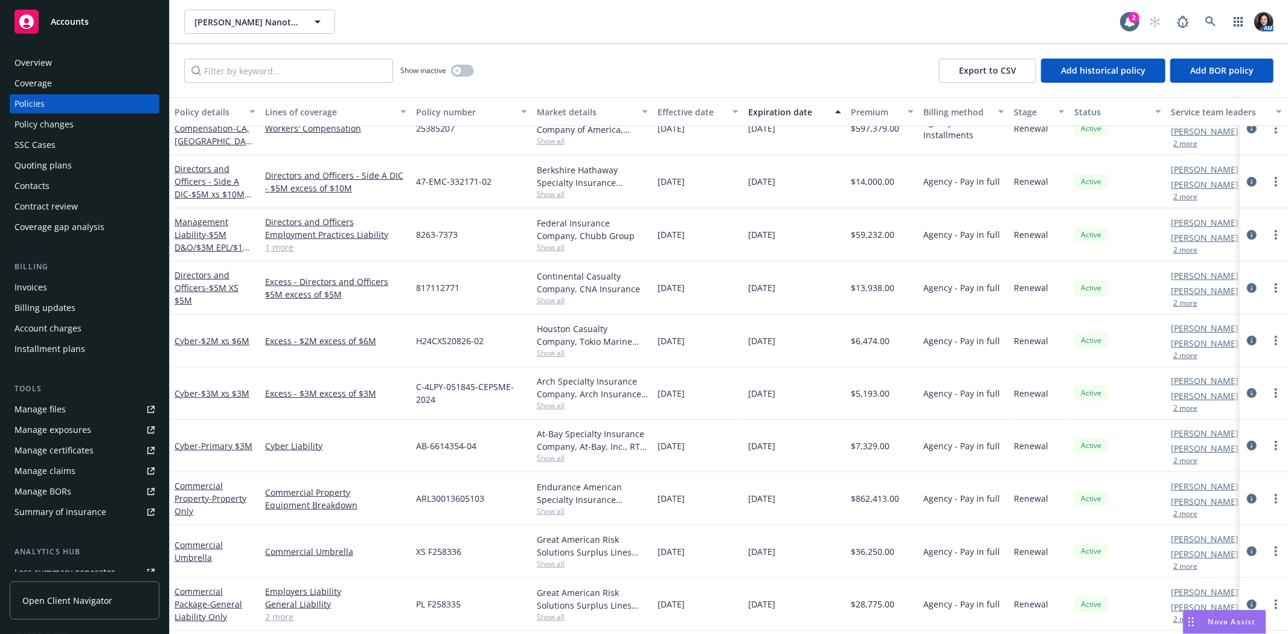
click at [14, 55] on div "Overview" at bounding box center [32, 62] width 37 height 19
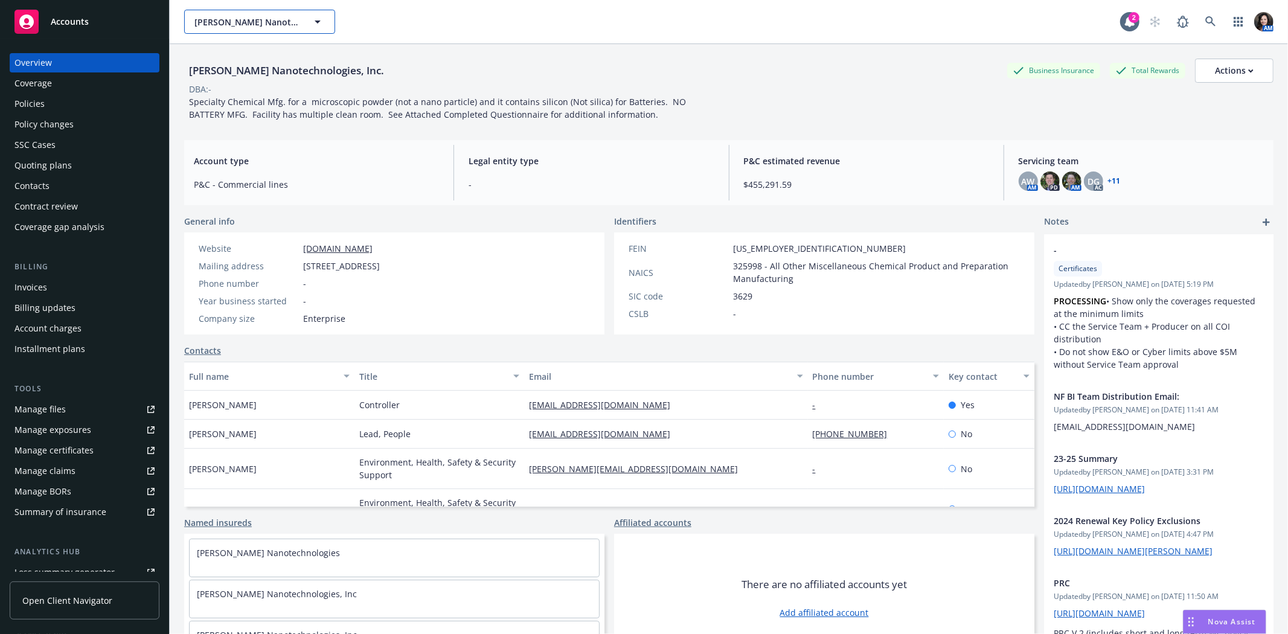
click at [251, 19] on span "Sila Nanotechnologies, Inc." at bounding box center [246, 22] width 104 height 13
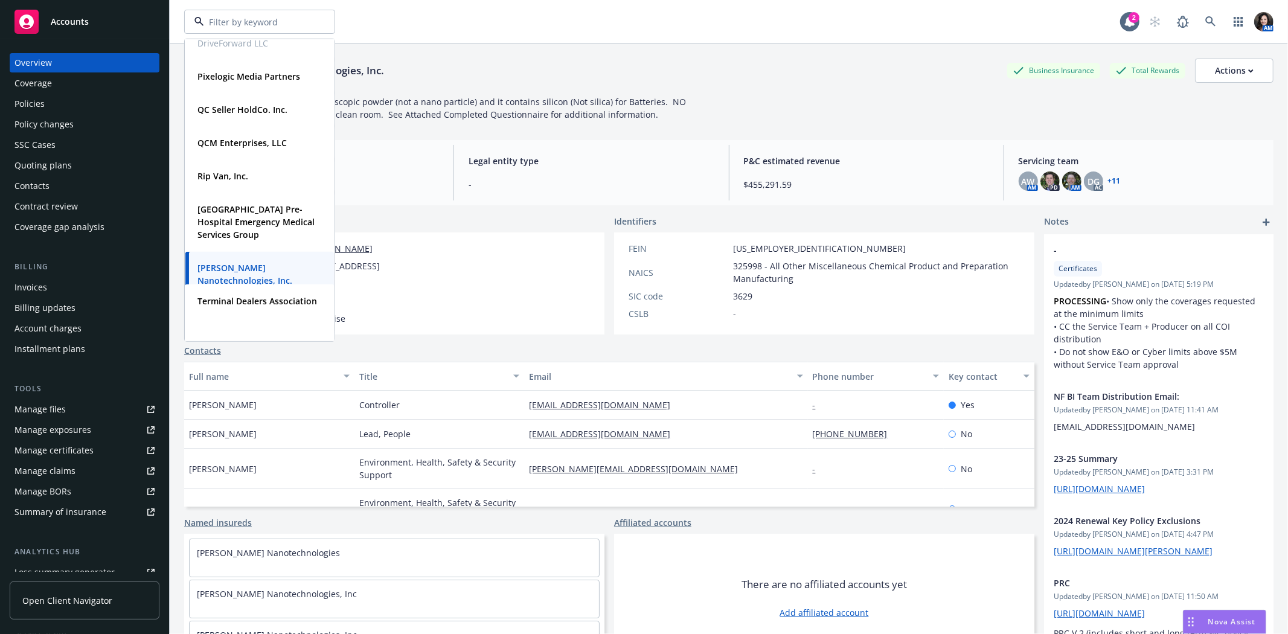
scroll to position [1307, 0]
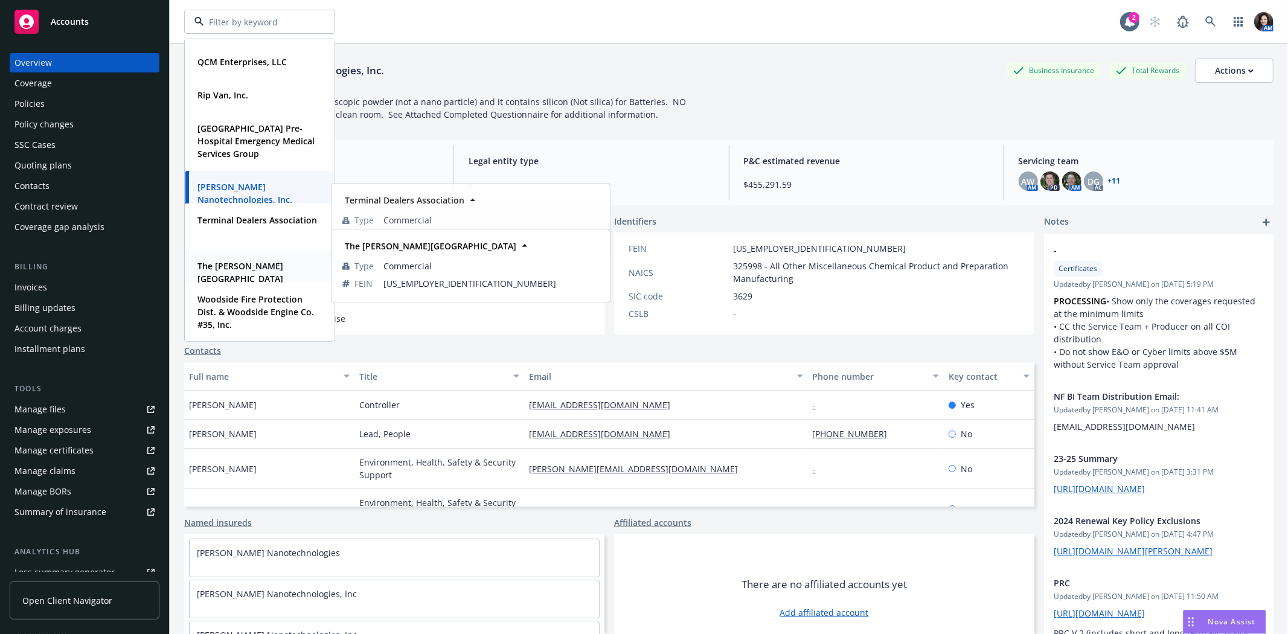
click at [220, 260] on strong "The Harker School" at bounding box center [240, 272] width 86 height 24
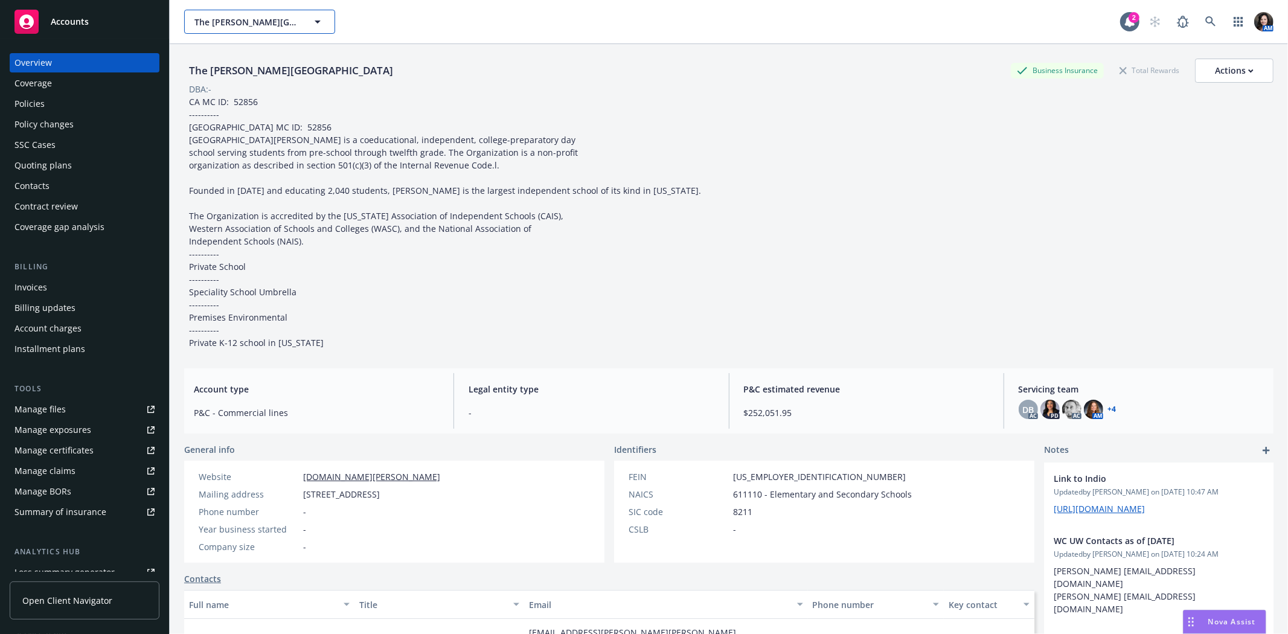
click at [202, 31] on button "The Harker School" at bounding box center [259, 22] width 151 height 24
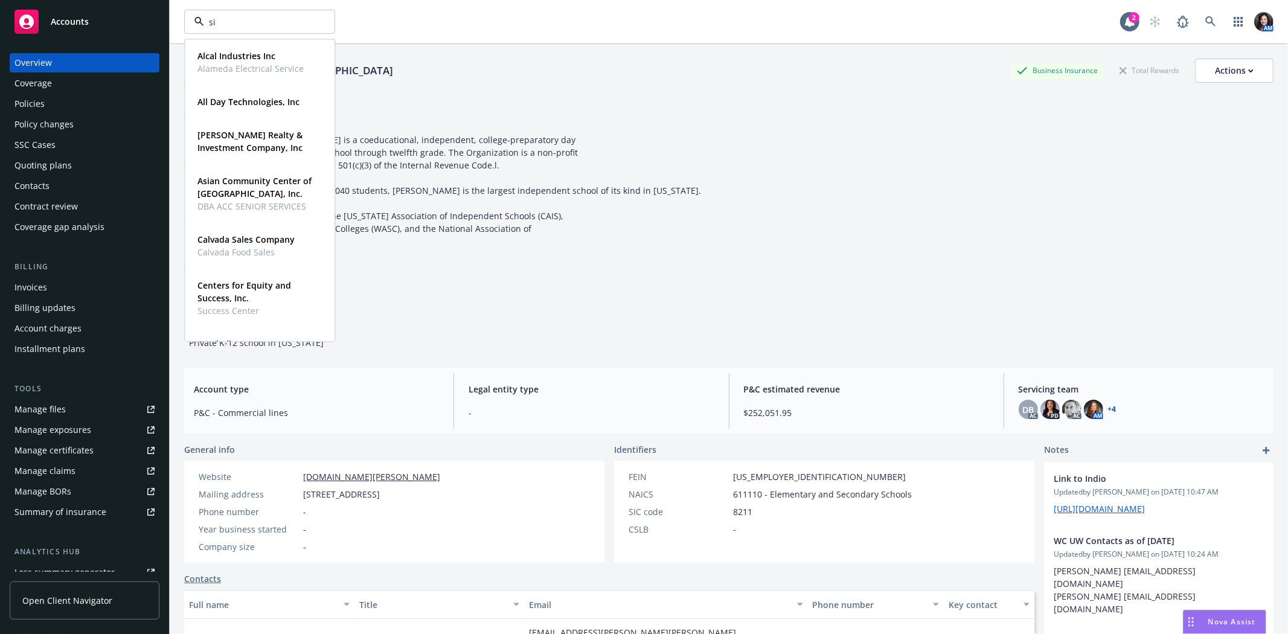
type input "sil"
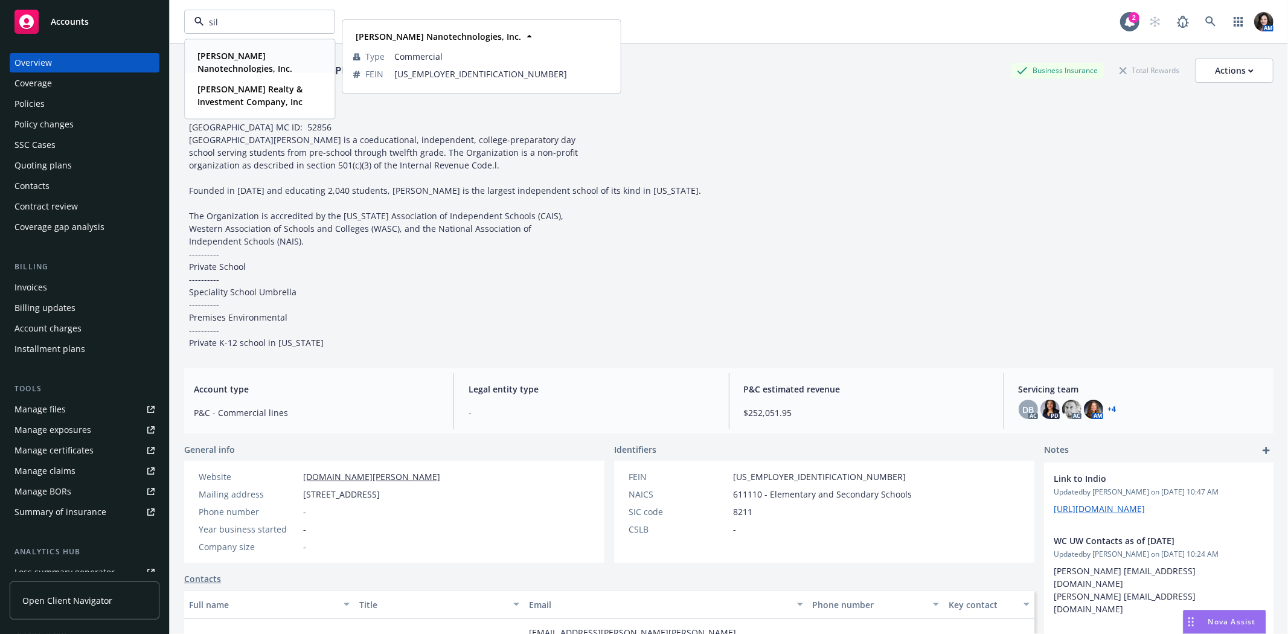
click at [210, 57] on strong "Sila Nanotechnologies, Inc." at bounding box center [244, 62] width 95 height 24
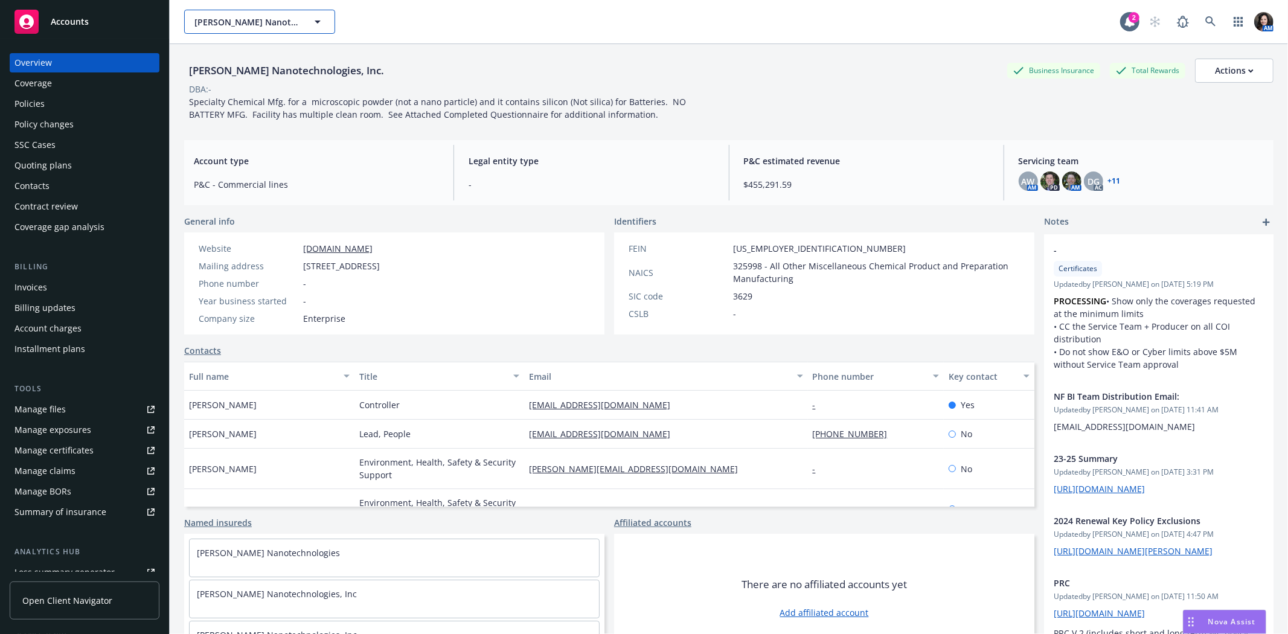
click at [285, 19] on span "Sila Nanotechnologies, Inc." at bounding box center [246, 22] width 104 height 13
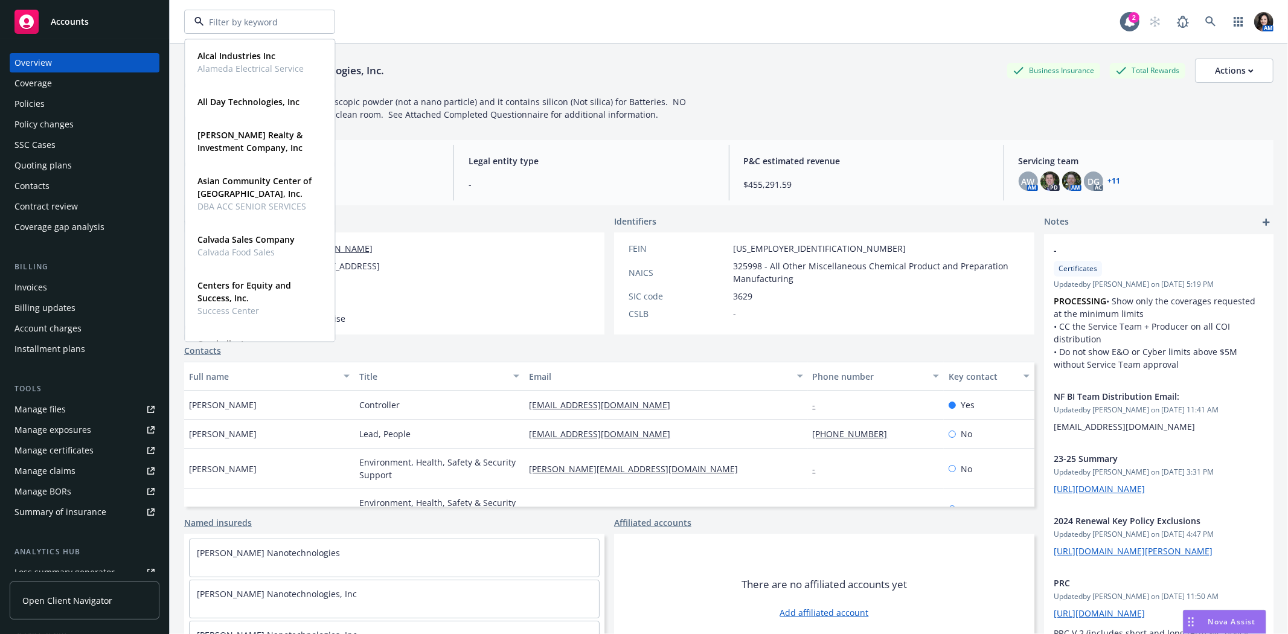
click at [74, 53] on div "Overview" at bounding box center [84, 62] width 140 height 19
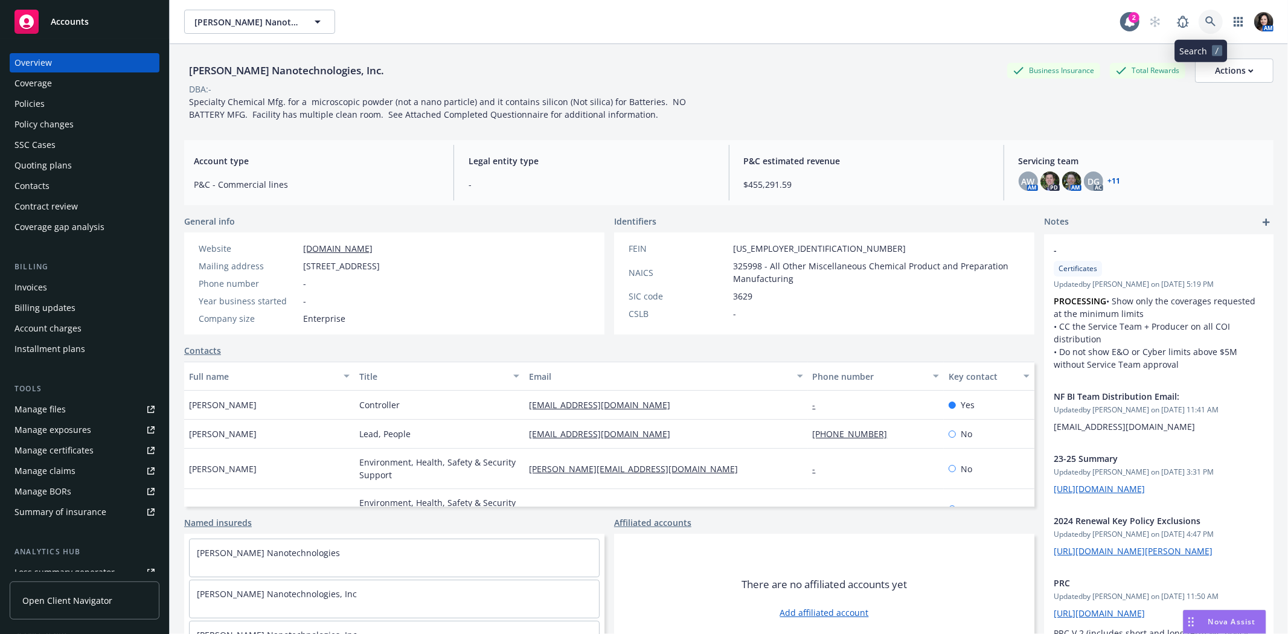
click at [1205, 24] on icon at bounding box center [1210, 21] width 11 height 11
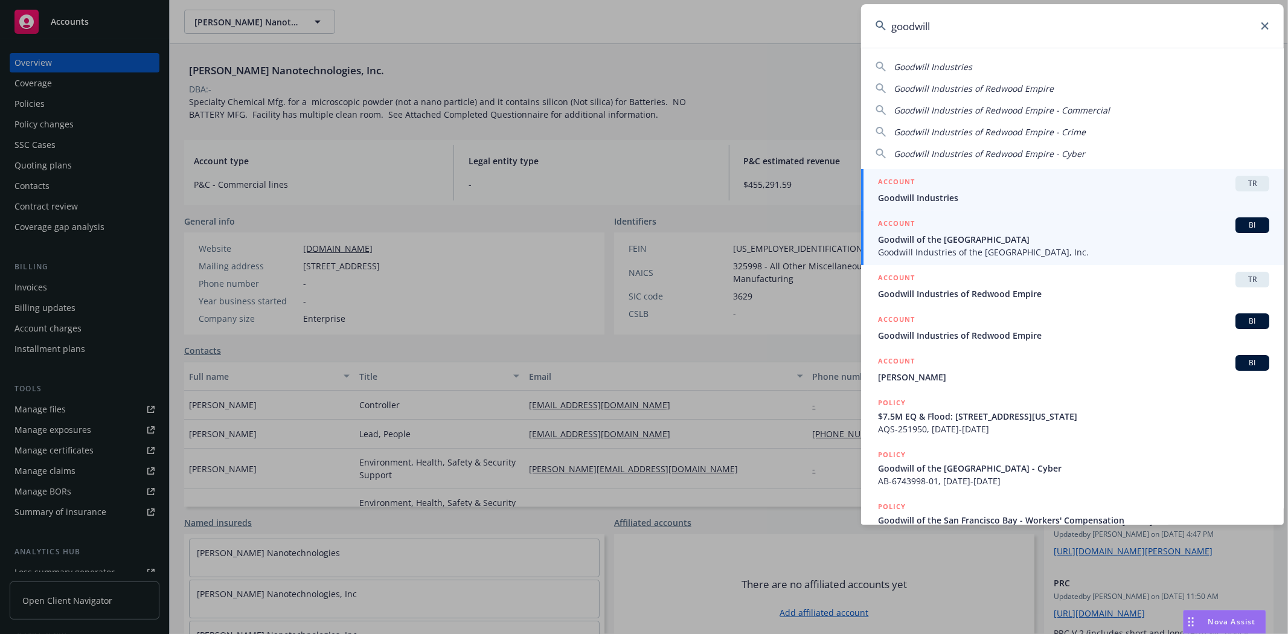
type input "goodwill"
click at [1059, 242] on span "Goodwill of the San Francisco Bay" at bounding box center [1073, 239] width 391 height 13
click at [1059, 242] on div "- Certificates Updated by Jeffrey Han on 08/19/2024, 5:19 PM PROCESSING • Show …" at bounding box center [1158, 307] width 229 height 146
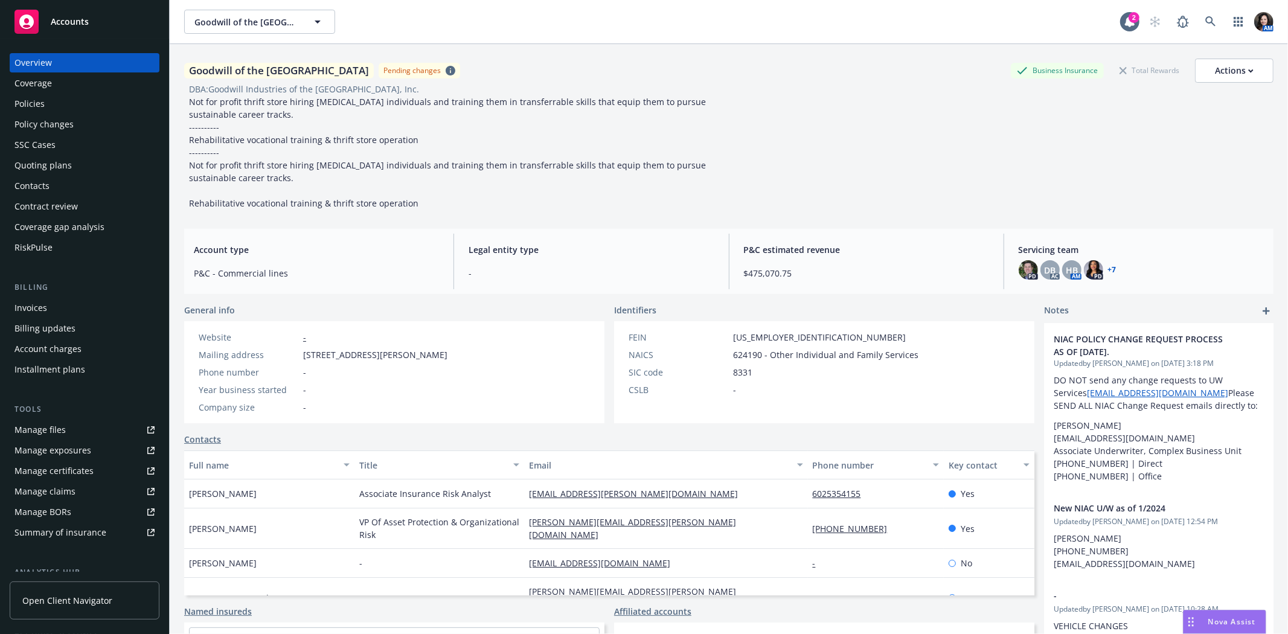
click at [39, 104] on div "Policies" at bounding box center [29, 103] width 30 height 19
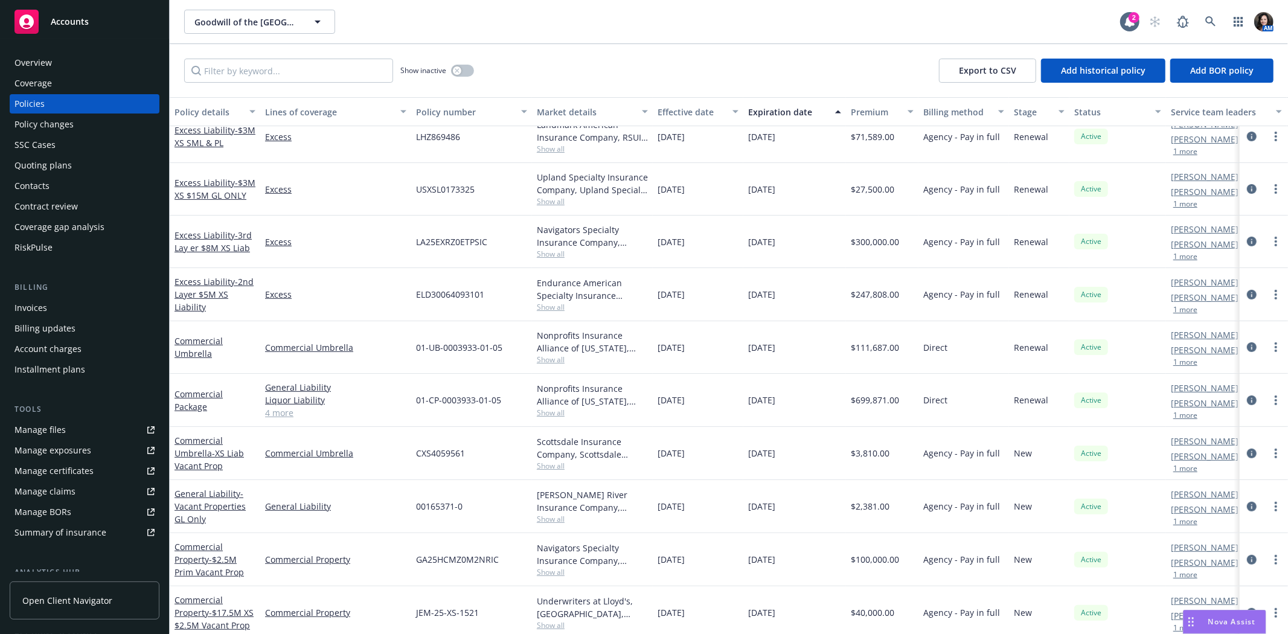
scroll to position [469, 0]
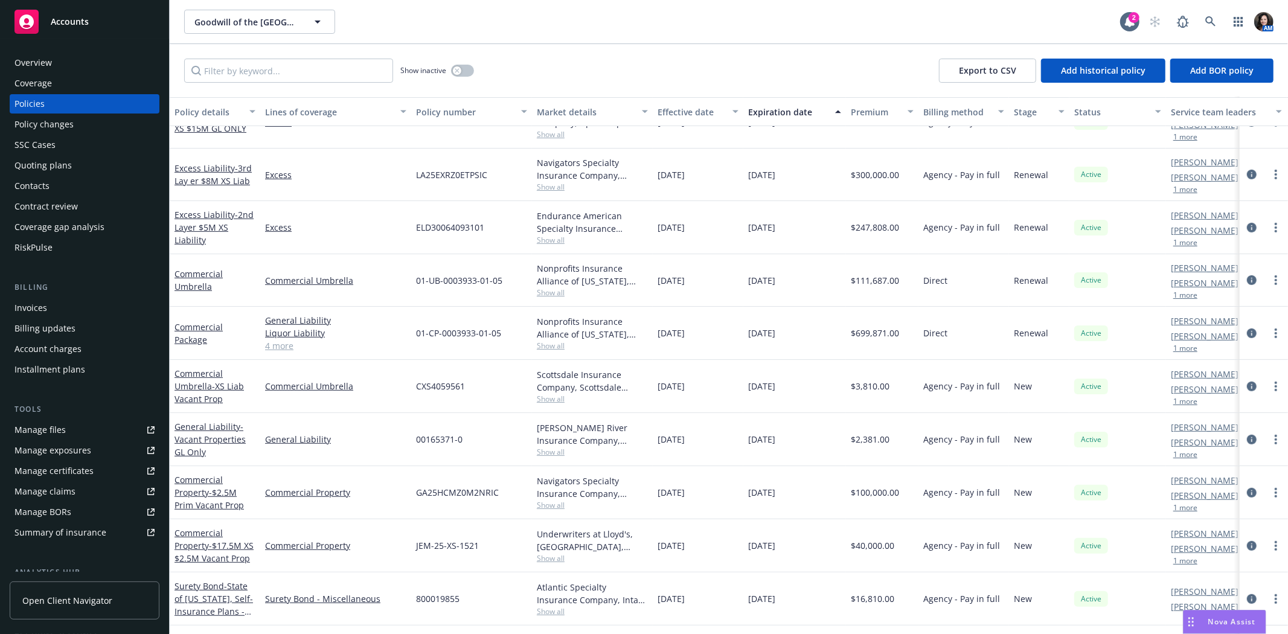
click at [1181, 453] on button "1 more" at bounding box center [1185, 454] width 24 height 7
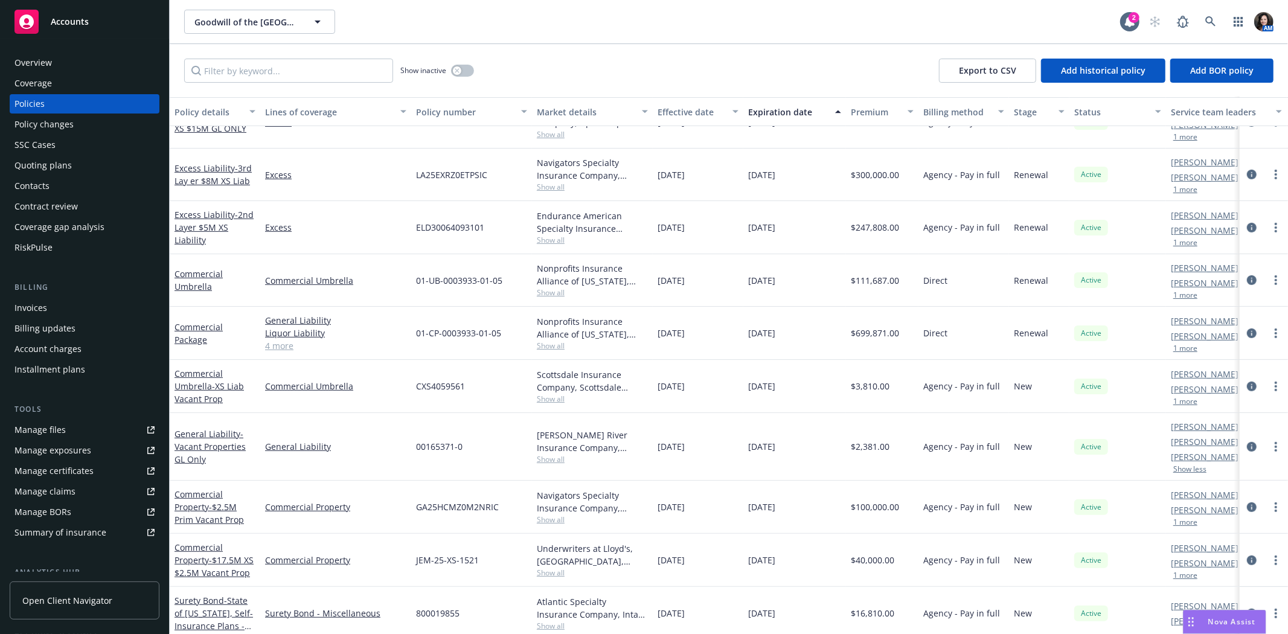
click at [1203, 470] on button "Show less" at bounding box center [1189, 469] width 33 height 7
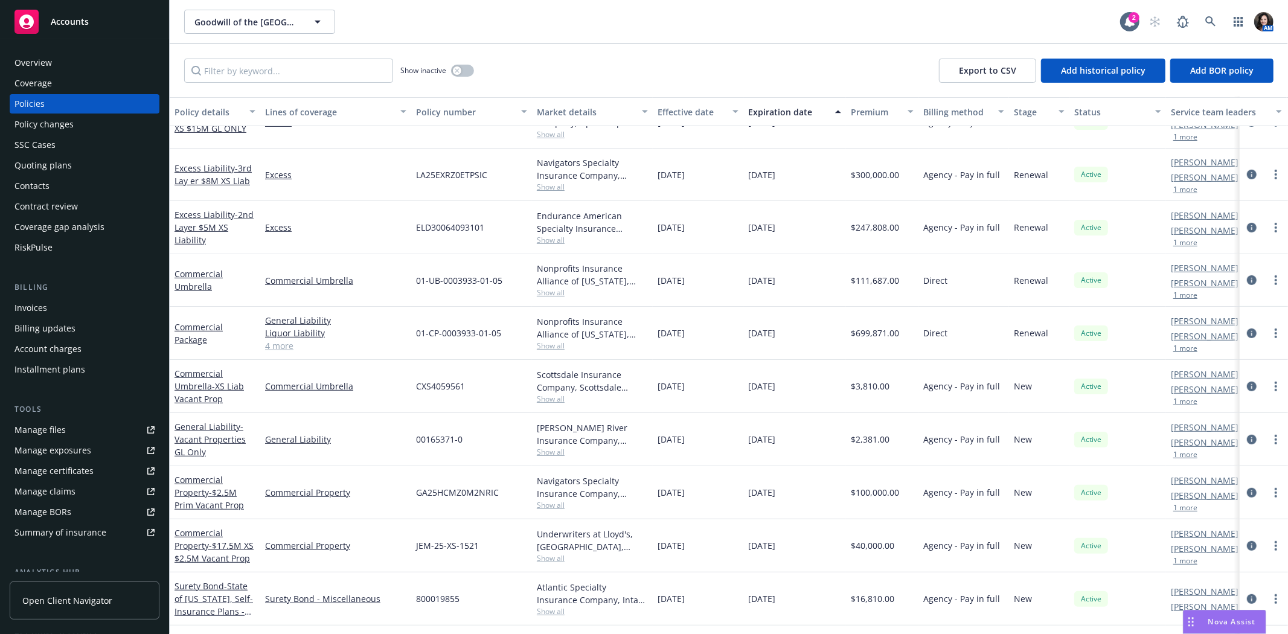
click at [71, 164] on div "Quoting plans" at bounding box center [84, 165] width 140 height 19
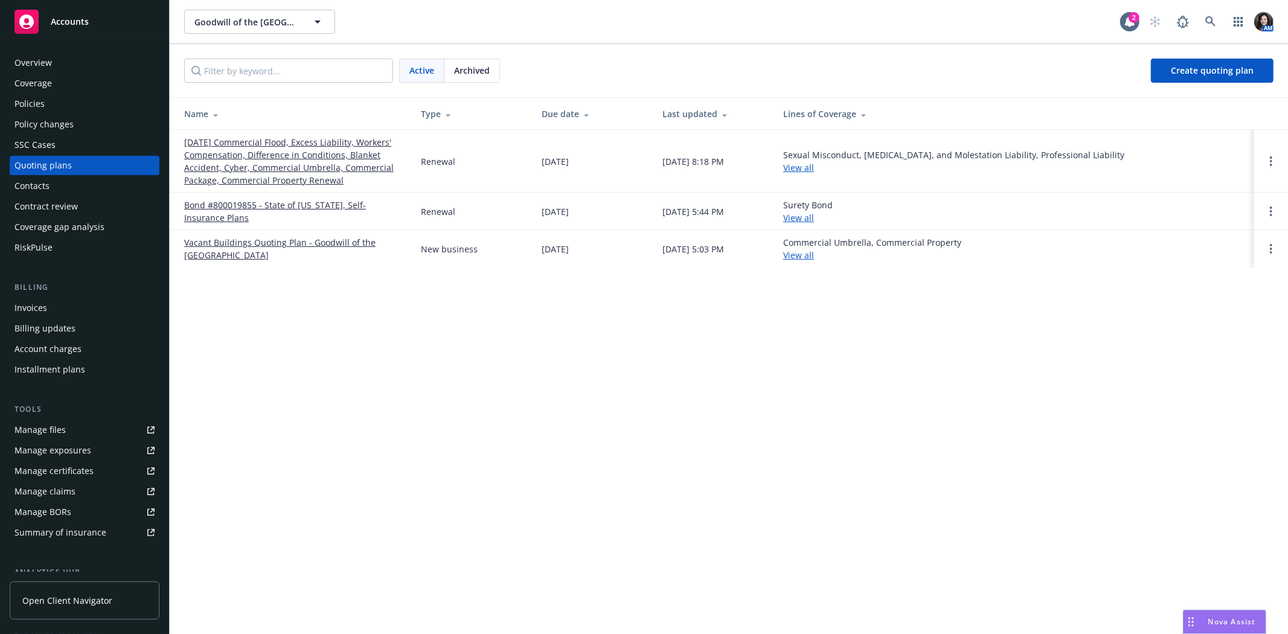
click at [243, 242] on link "Vacant Buildings Quoting Plan - Goodwill of the San Francisco Bay" at bounding box center [292, 248] width 217 height 25
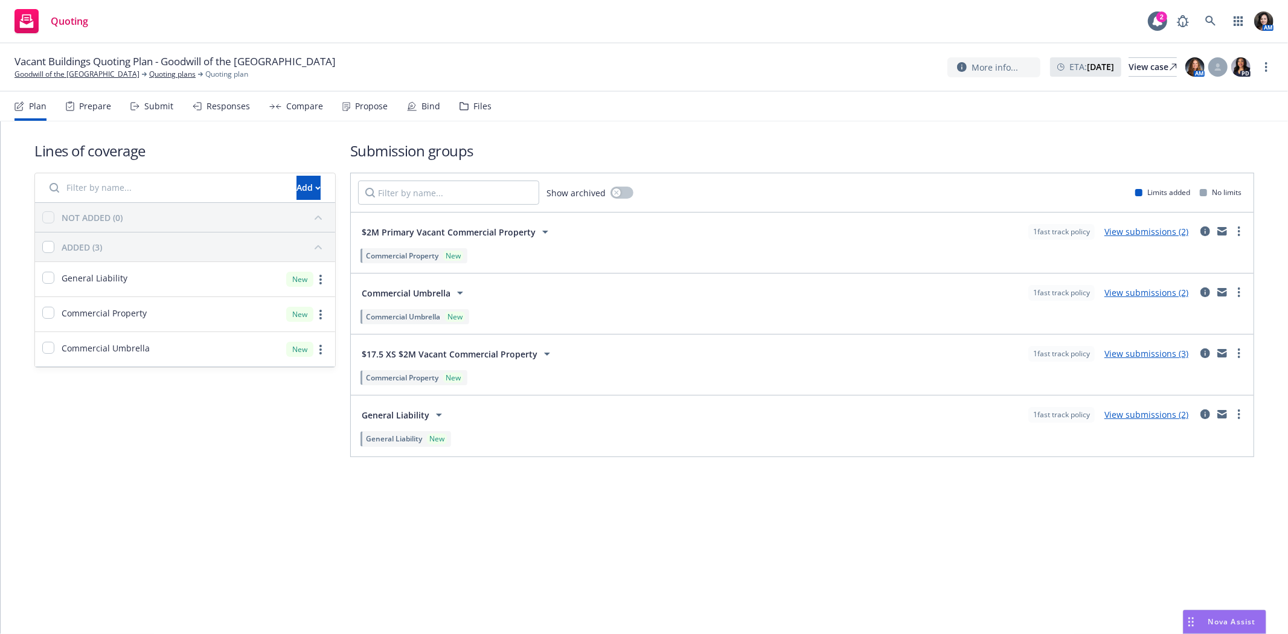
click at [144, 106] on div "Submit" at bounding box center [158, 106] width 29 height 10
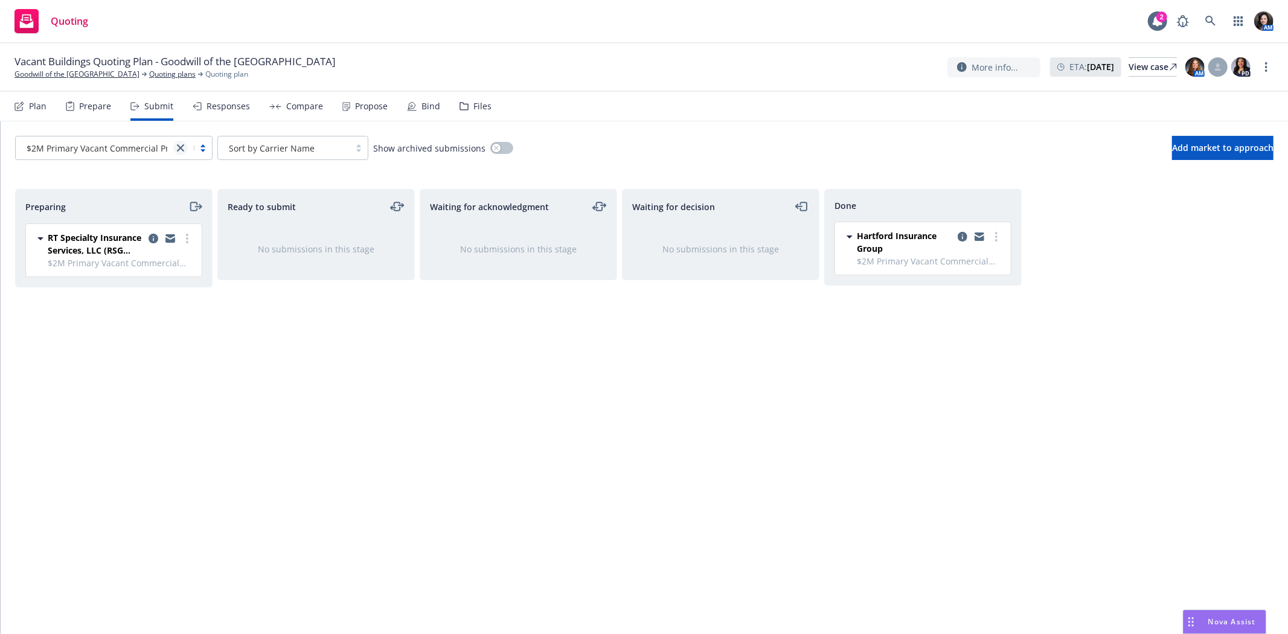
click at [183, 147] on icon "close" at bounding box center [180, 147] width 7 height 7
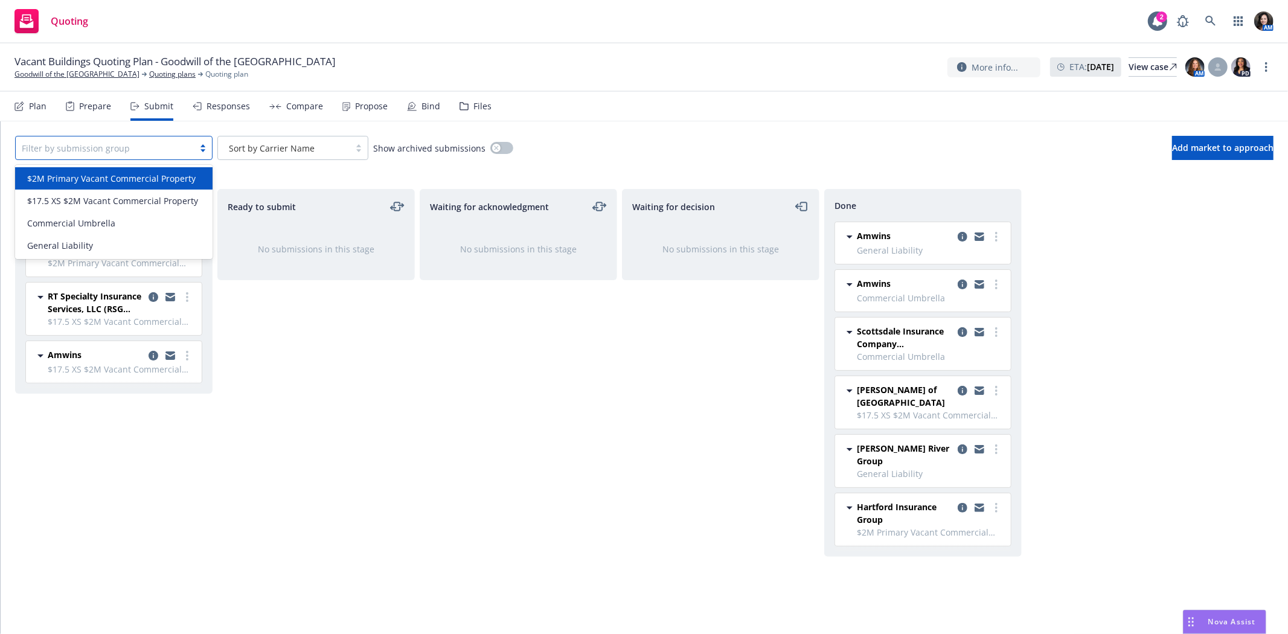
click at [175, 182] on span "$2M Primary Vacant Commercial Property" at bounding box center [111, 178] width 168 height 13
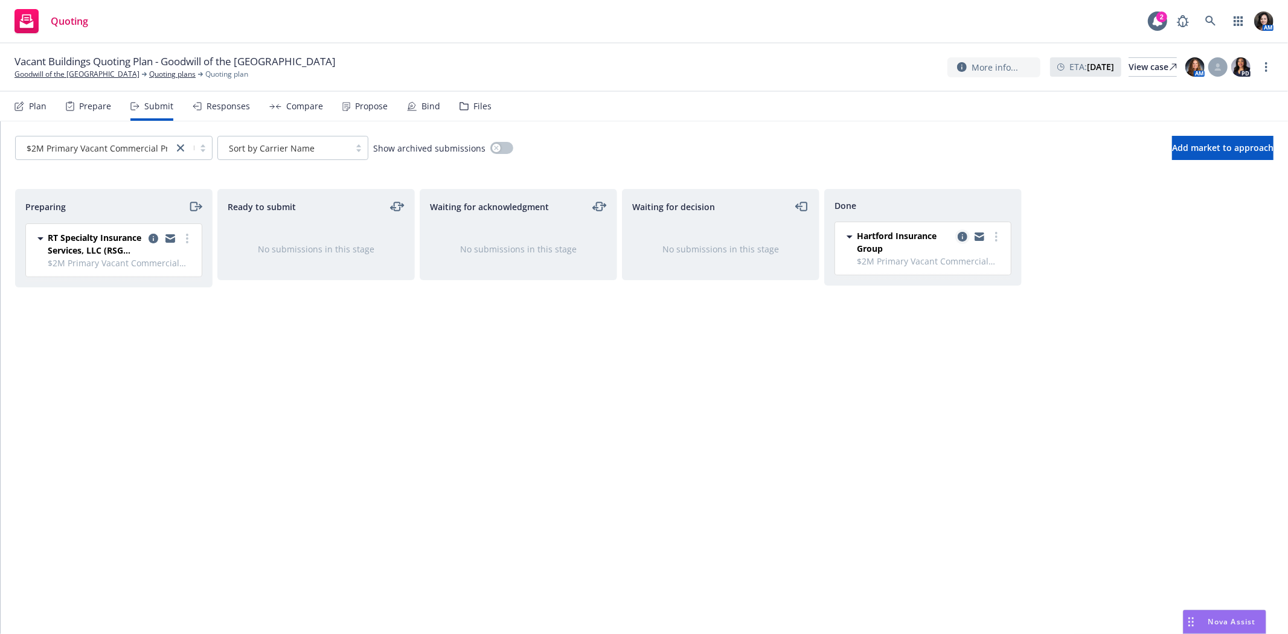
click at [960, 238] on icon "copy logging email" at bounding box center [963, 237] width 10 height 10
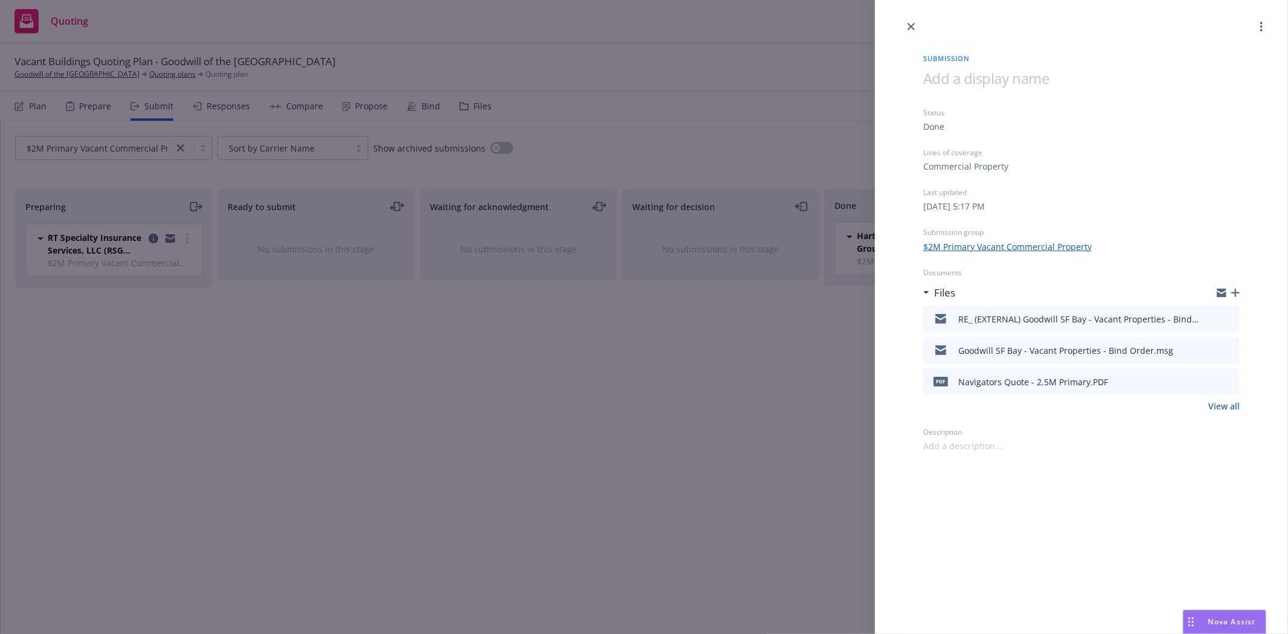
click at [1226, 402] on link "View all" at bounding box center [1223, 406] width 31 height 13
click at [183, 146] on div "Submission Status Done Lines of coverage Commercial Property Last updated Thurs…" at bounding box center [644, 317] width 1288 height 634
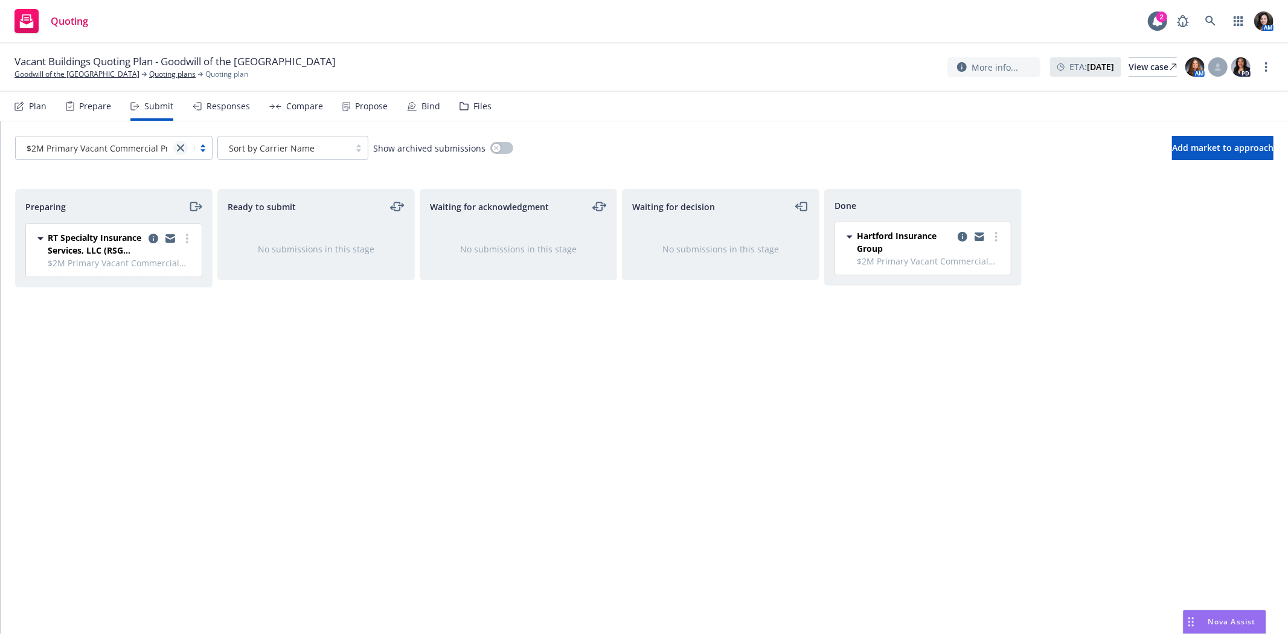
click at [178, 148] on icon "close" at bounding box center [180, 147] width 7 height 7
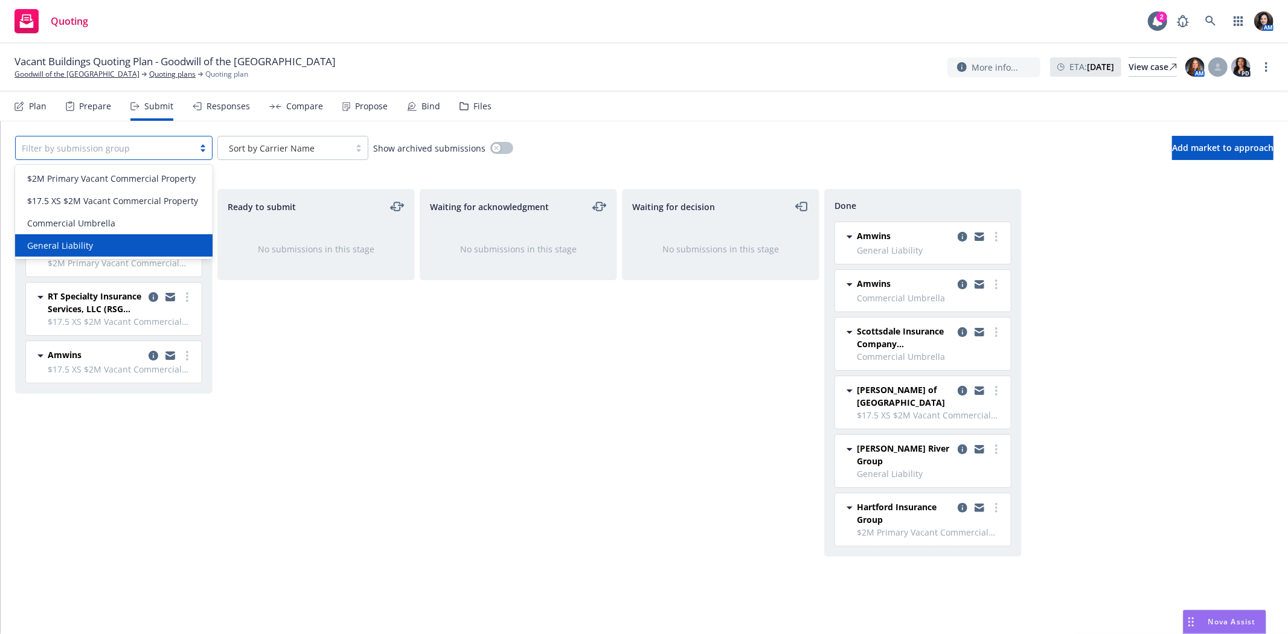
click at [109, 244] on div "General Liability" at bounding box center [113, 245] width 183 height 13
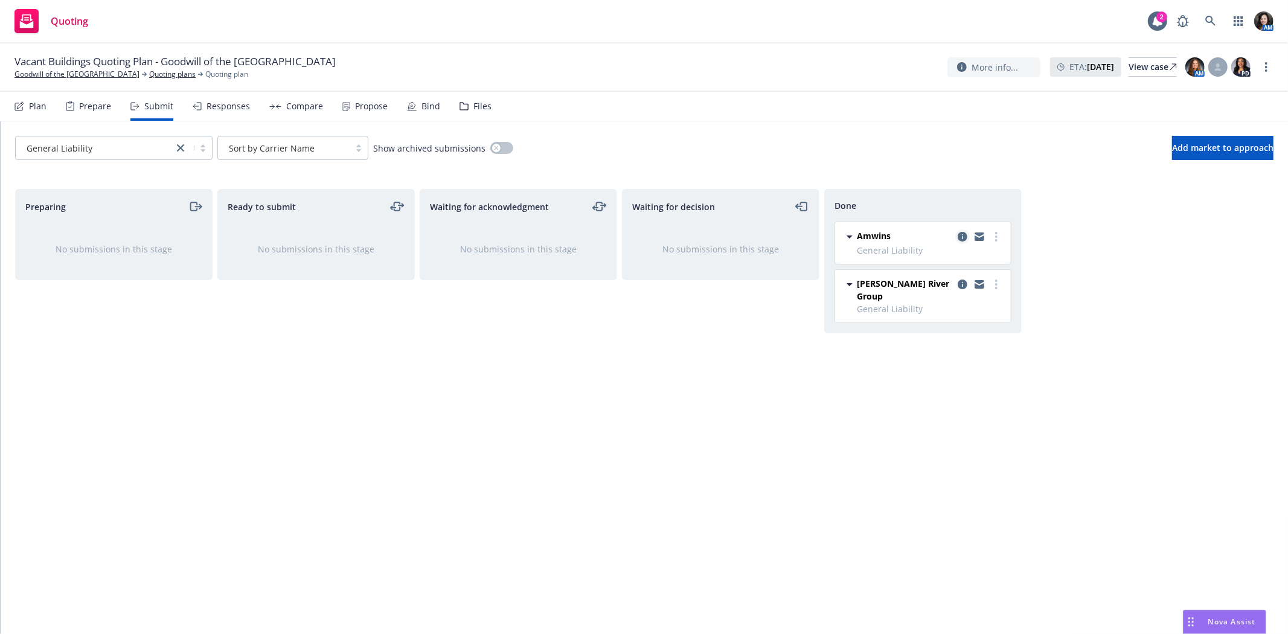
click at [966, 234] on icon "copy logging email" at bounding box center [963, 237] width 10 height 10
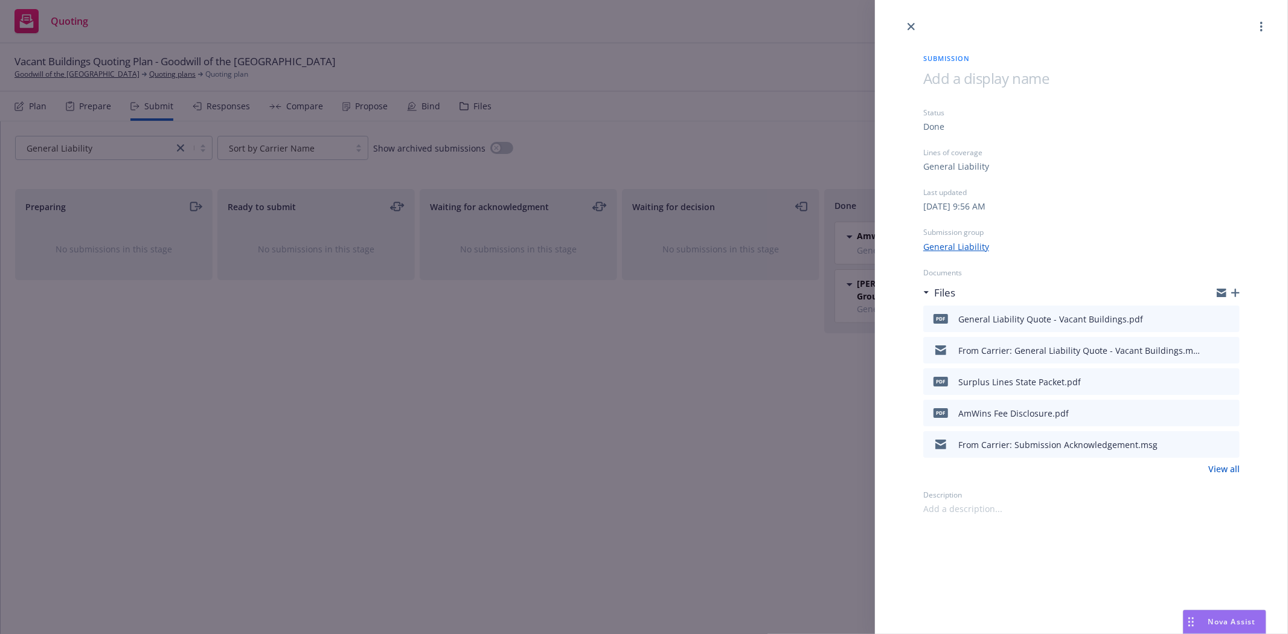
click at [1240, 473] on div "Submission Status Done Lines of coverage General Liability Last updated Thursda…" at bounding box center [1081, 274] width 355 height 481
click at [1238, 466] on link "View all" at bounding box center [1223, 469] width 31 height 13
click at [85, 74] on div "Submission Status Done Lines of coverage General Liability Last updated Thursda…" at bounding box center [644, 317] width 1288 height 634
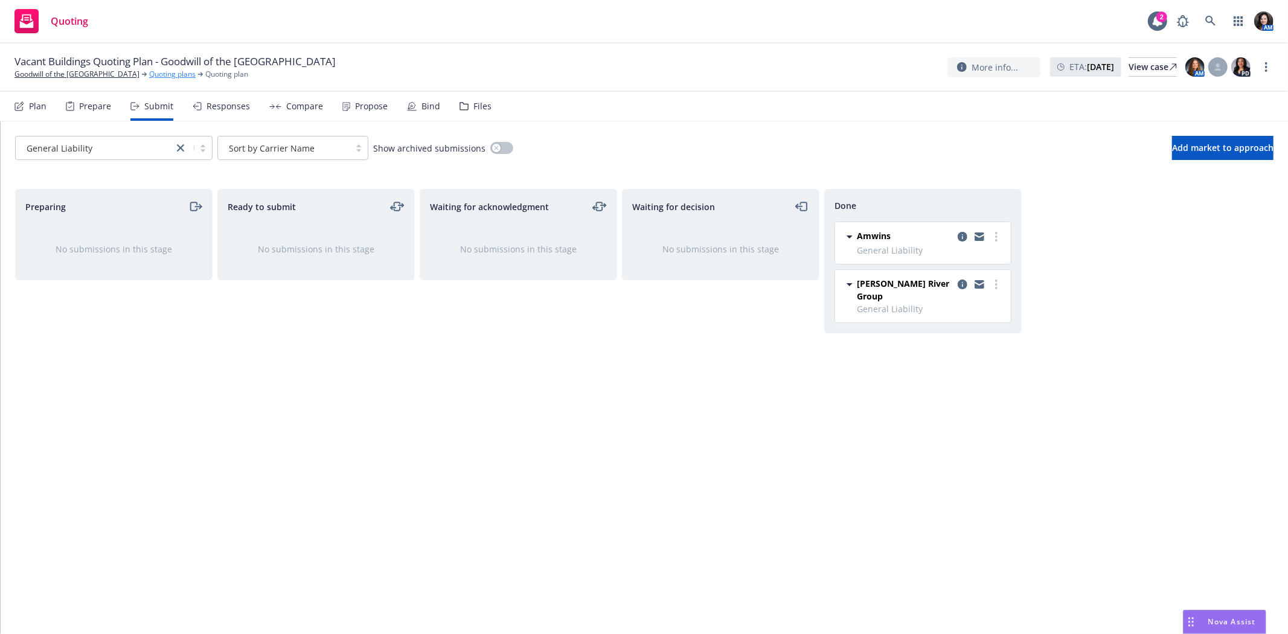
click at [161, 74] on link "Quoting plans" at bounding box center [172, 74] width 46 height 11
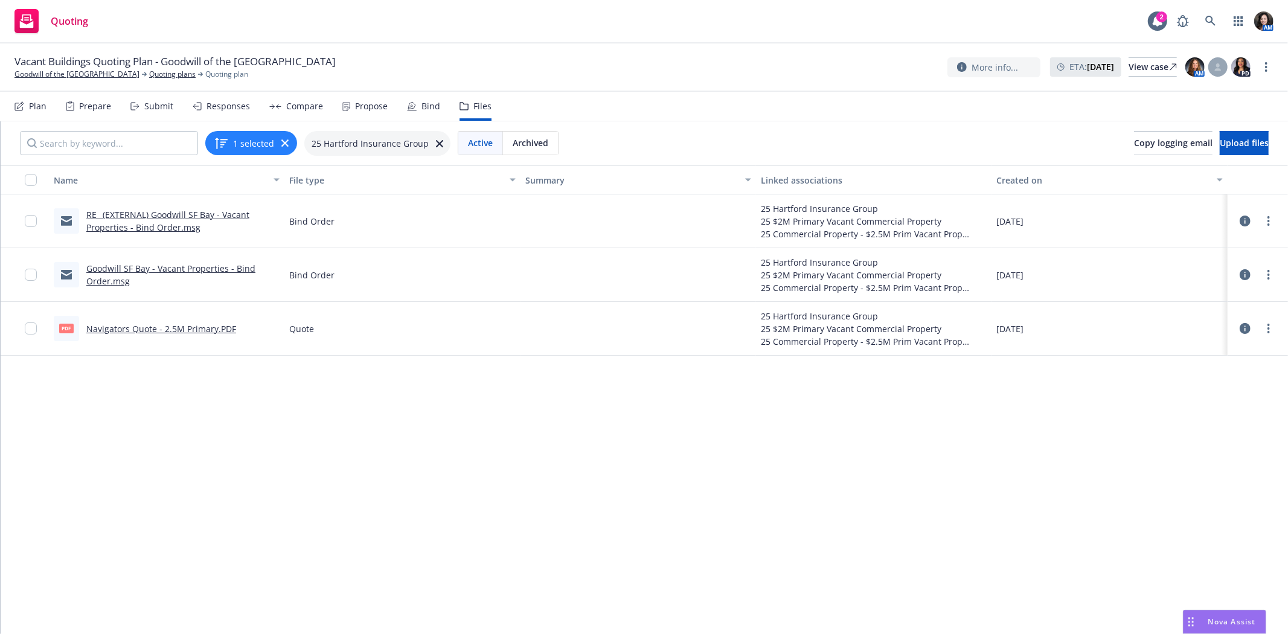
click at [203, 269] on link "Goodwill SF Bay - Vacant Properties - Bind Order.msg" at bounding box center [170, 275] width 169 height 24
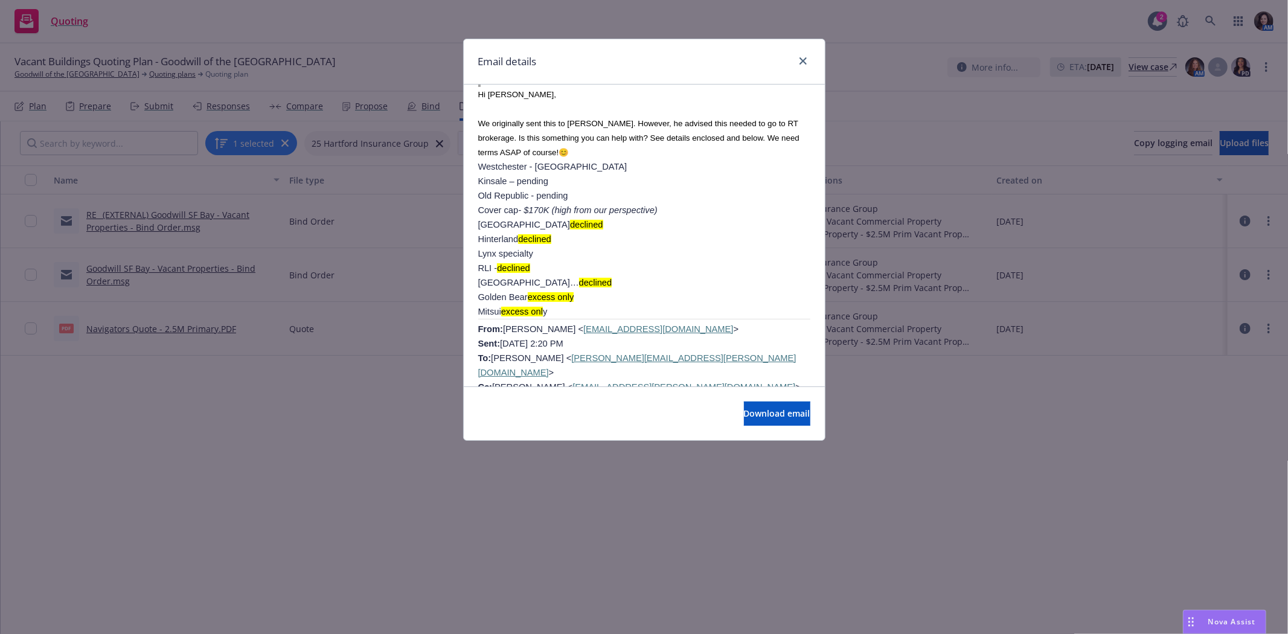
scroll to position [4808, 0]
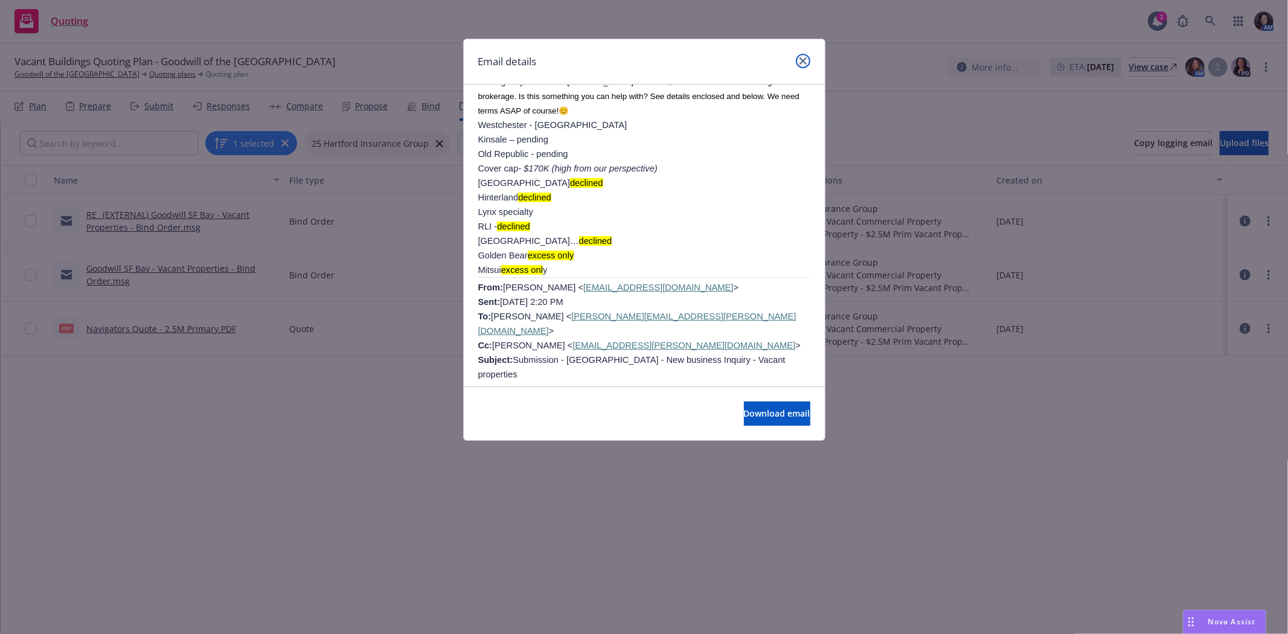
click at [804, 58] on icon "close" at bounding box center [802, 60] width 7 height 7
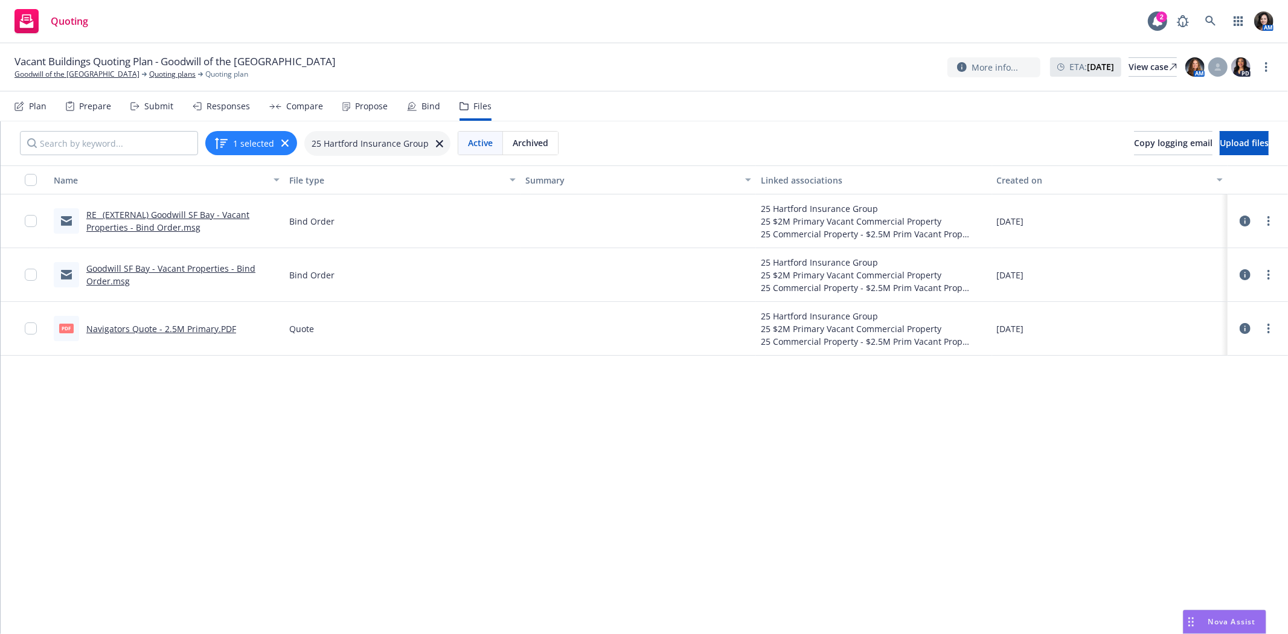
click at [153, 324] on link "Navigators Quote - 2.5M Primary.PDF" at bounding box center [161, 328] width 150 height 11
click at [1211, 19] on icon at bounding box center [1210, 21] width 11 height 11
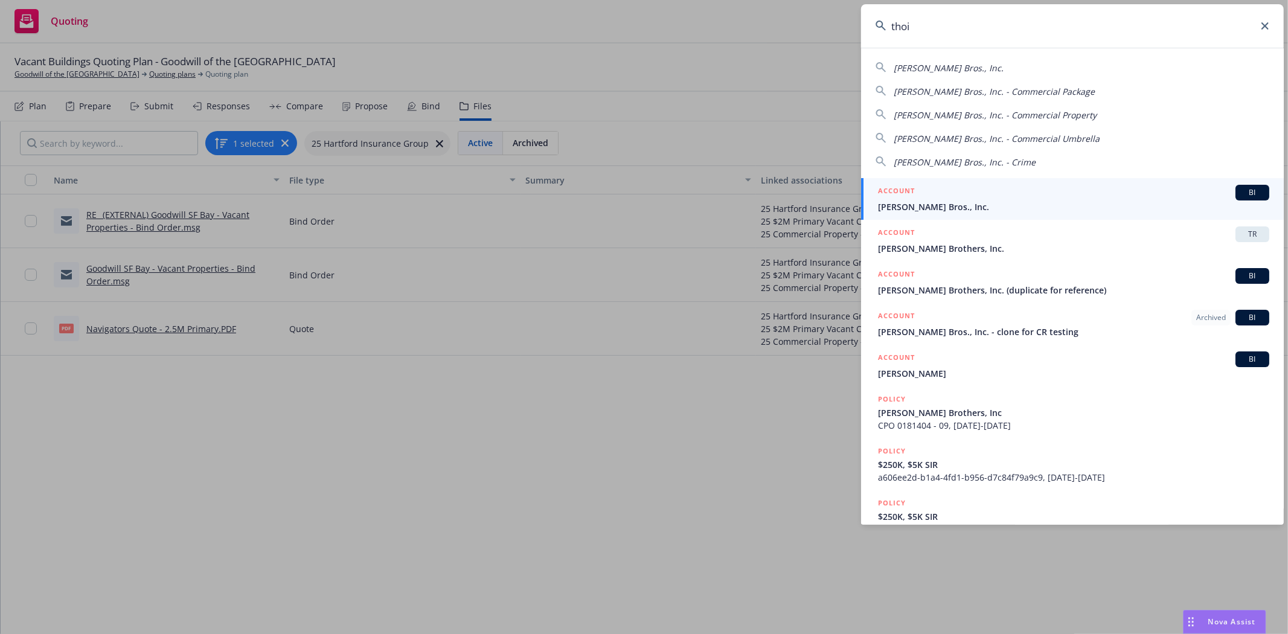
type input "thoi"
click at [1088, 216] on link "ACCOUNT BI Thoits Bros., Inc." at bounding box center [1072, 199] width 423 height 42
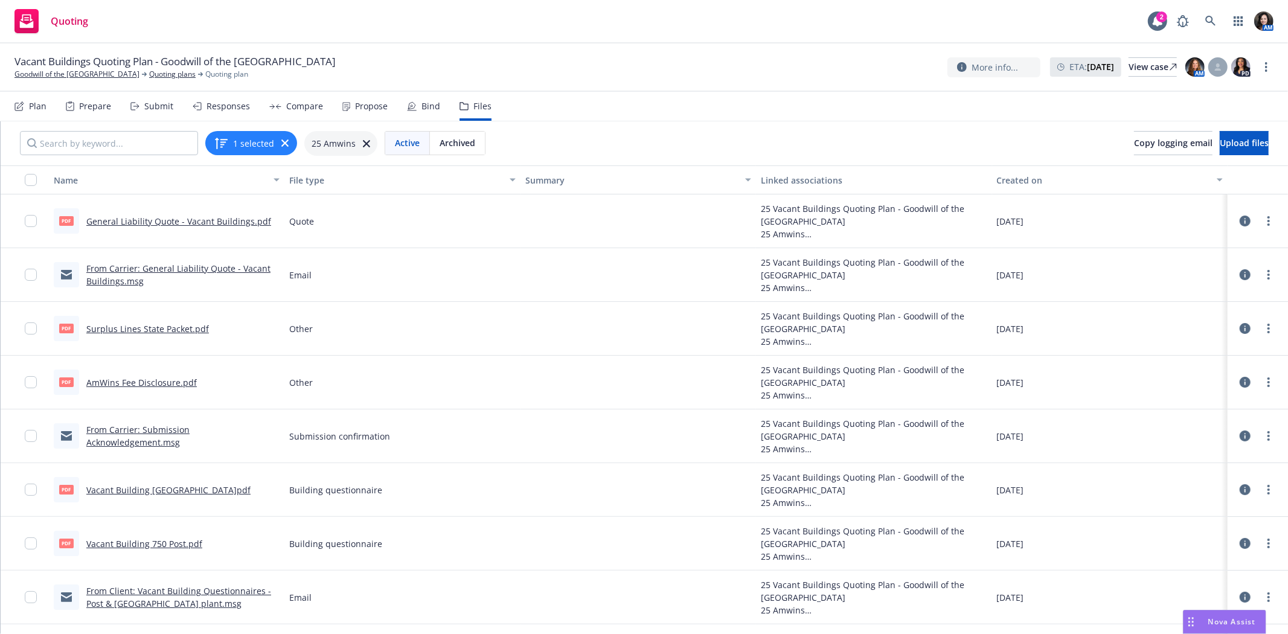
click at [221, 266] on link "From Carrier: General Liability Quote - Vacant Buildings.msg" at bounding box center [178, 275] width 184 height 24
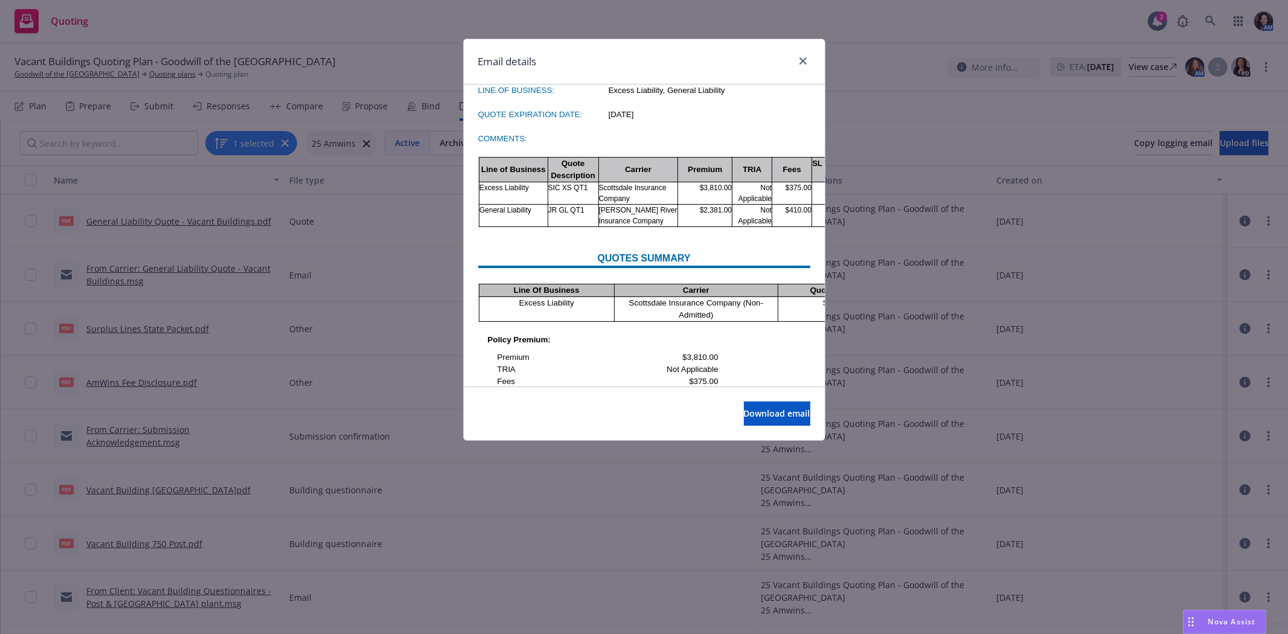
scroll to position [268, 0]
click at [746, 415] on span "Download email" at bounding box center [777, 413] width 66 height 11
click at [744, 414] on span "Download email" at bounding box center [777, 413] width 66 height 11
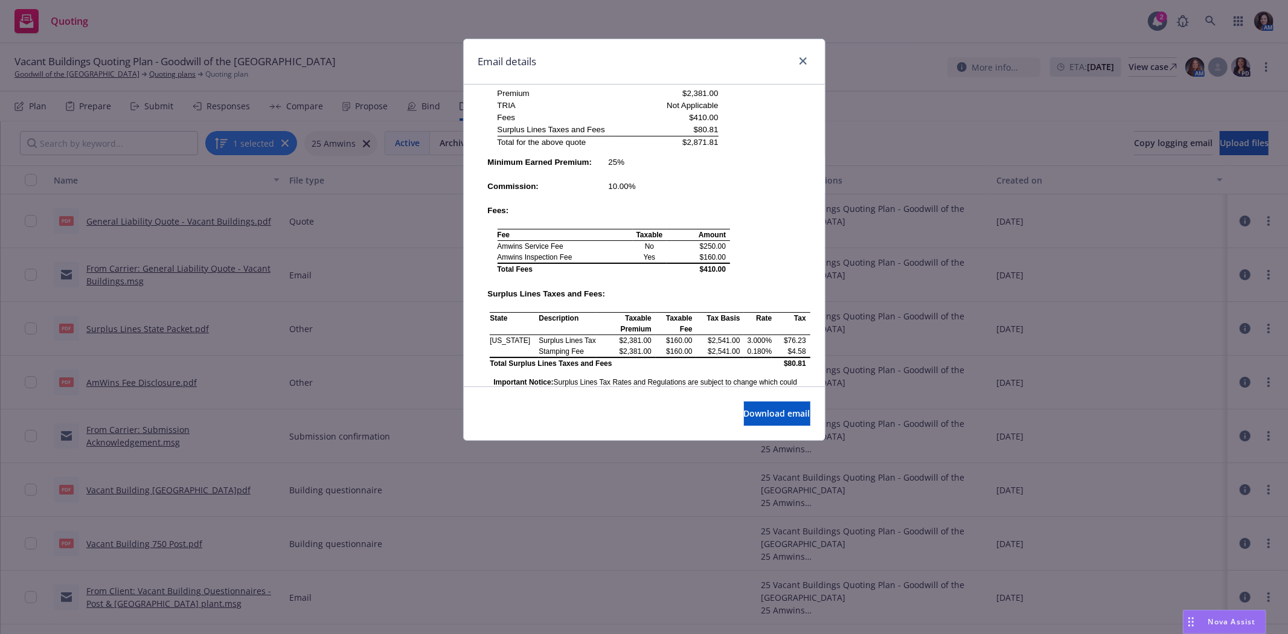
scroll to position [1208, 0]
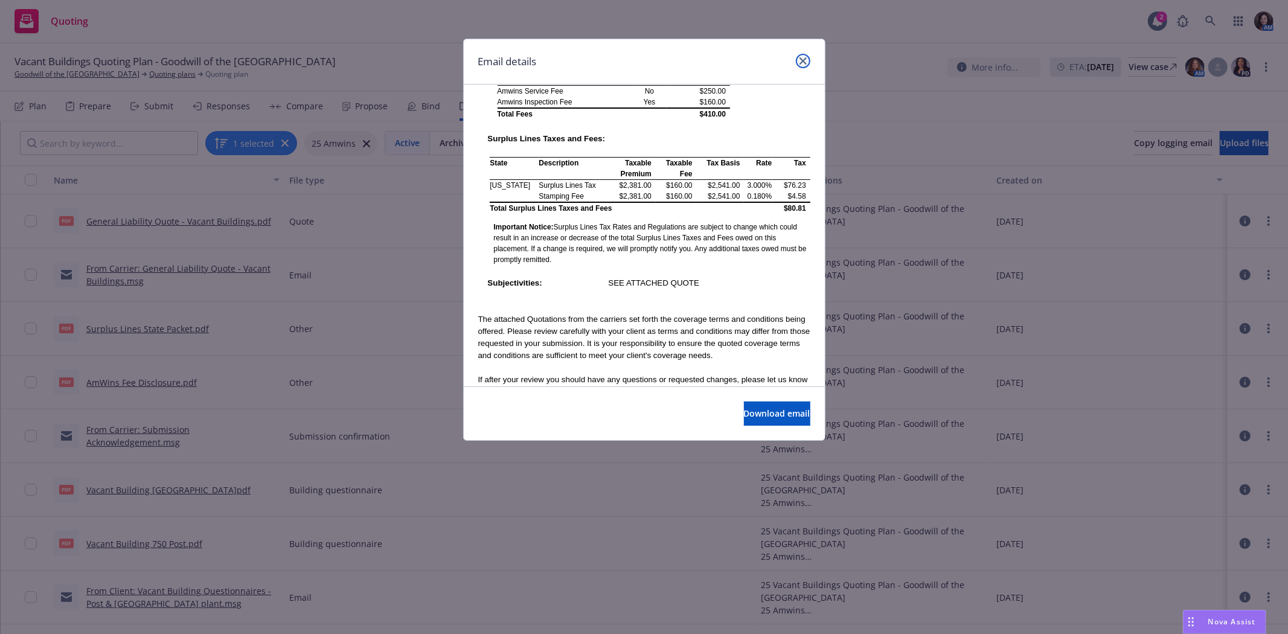
click at [799, 63] on icon "close" at bounding box center [802, 60] width 7 height 7
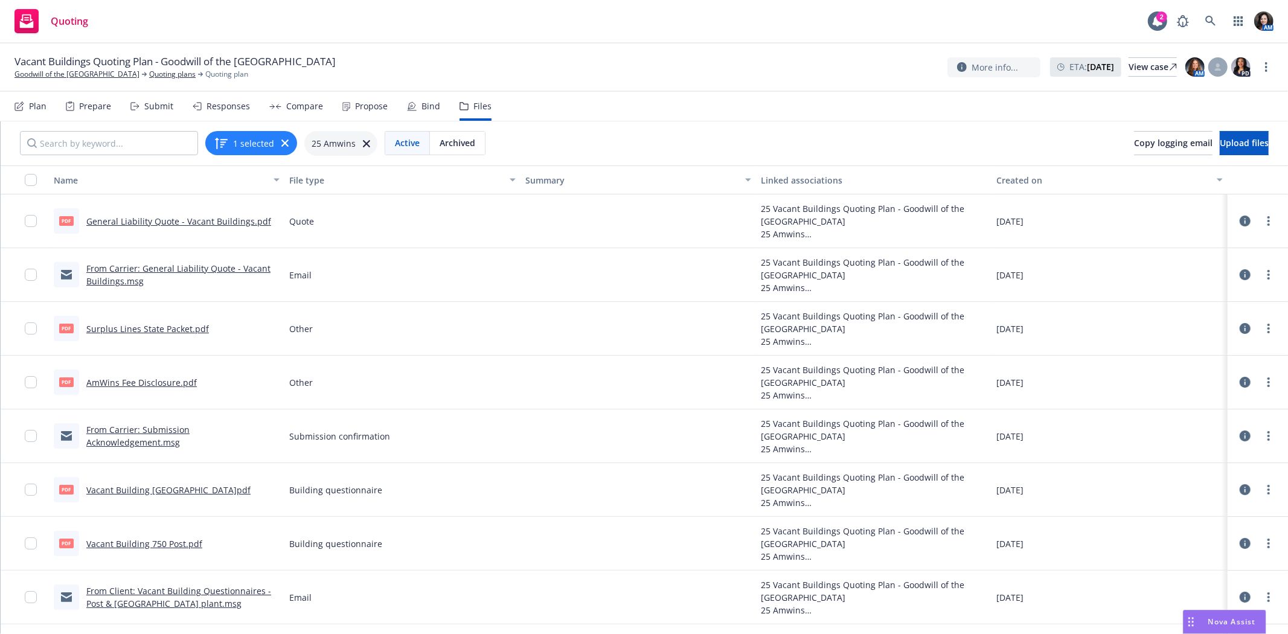
click at [107, 280] on link "From Carrier: General Liability Quote - Vacant Buildings.msg" at bounding box center [178, 275] width 184 height 24
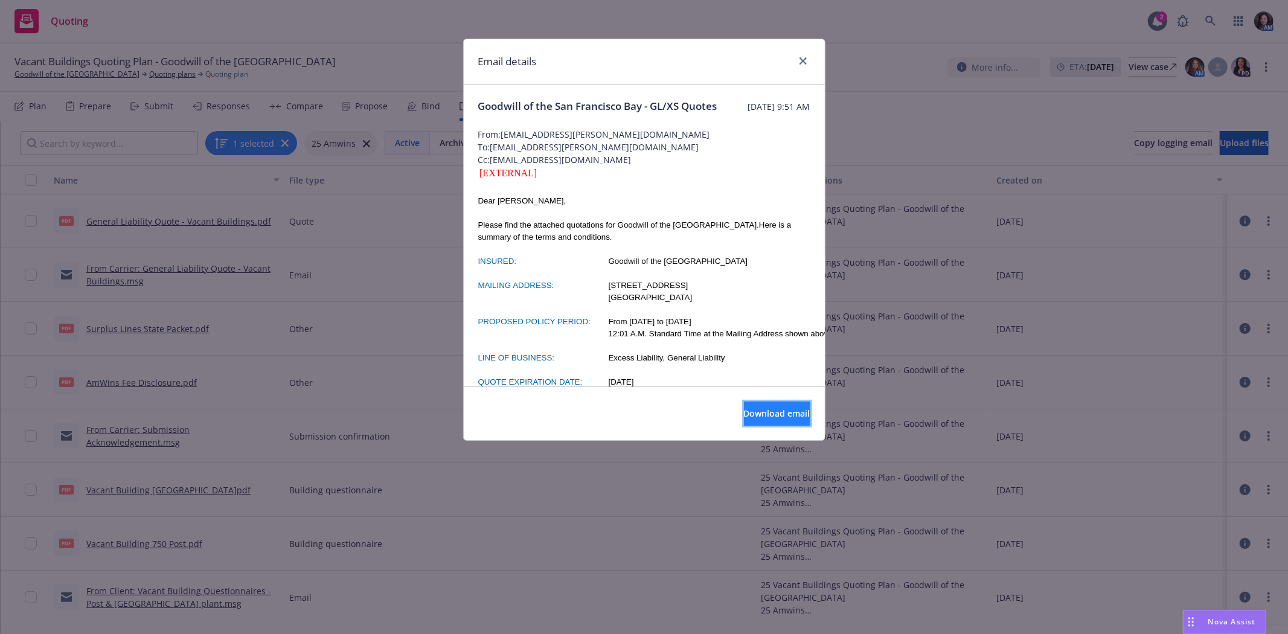
click at [753, 411] on span "Download email" at bounding box center [777, 413] width 66 height 11
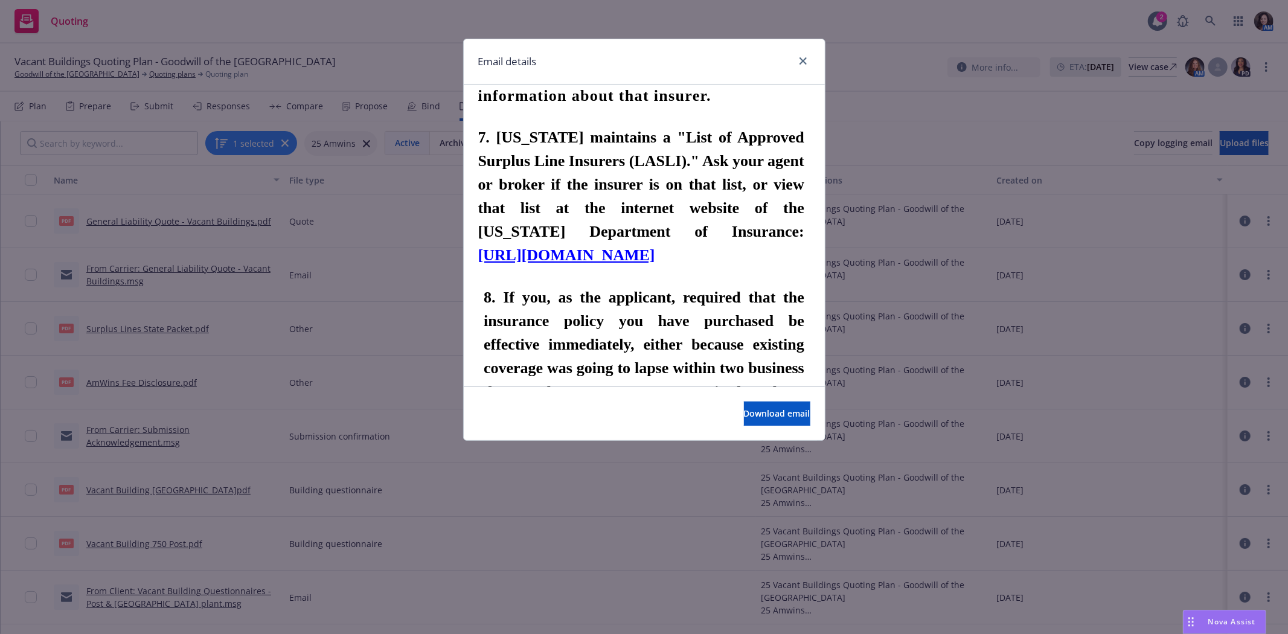
scroll to position [3058, 0]
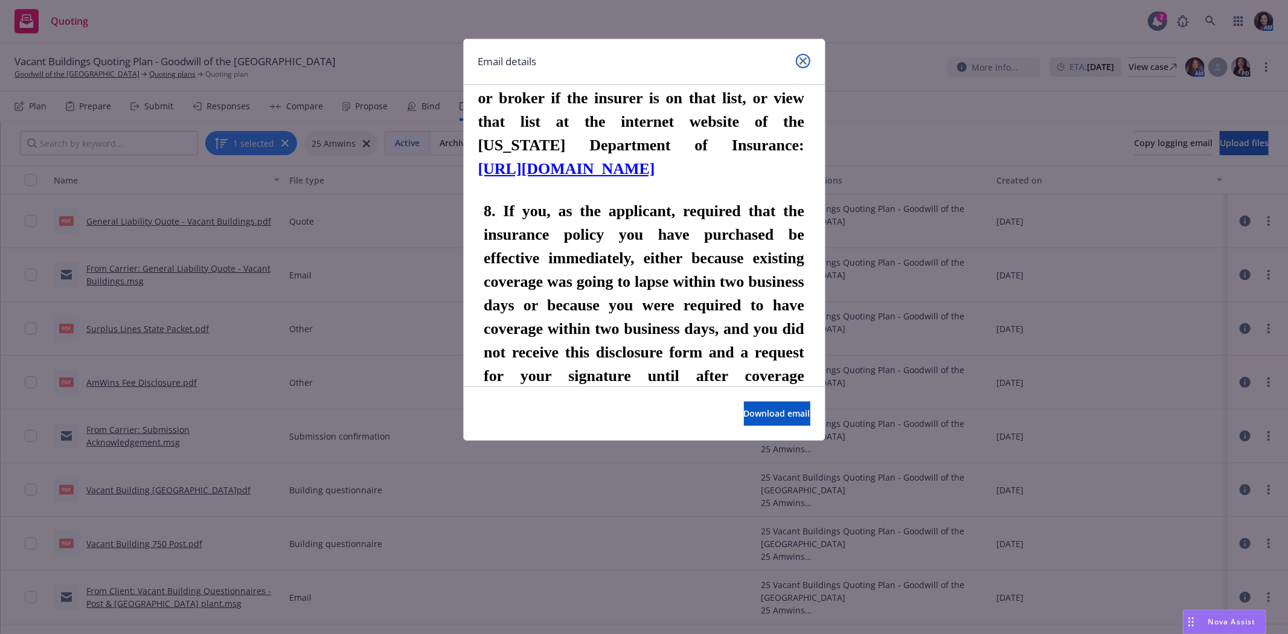
click at [798, 57] on link "close" at bounding box center [803, 61] width 14 height 14
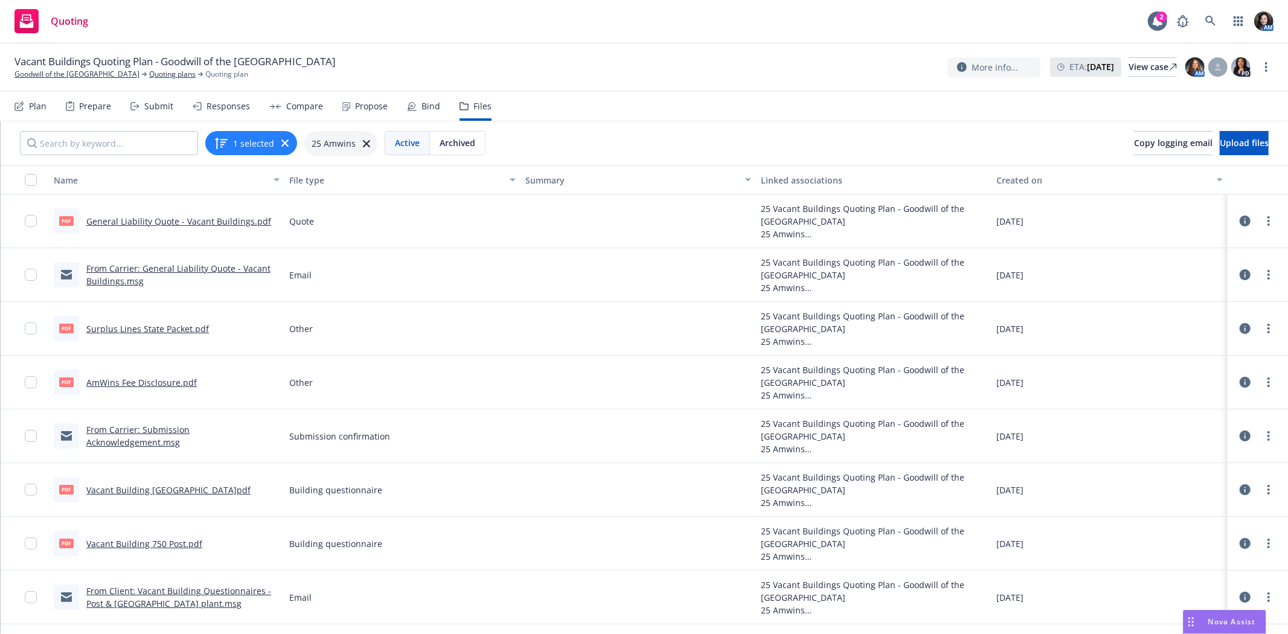
click at [143, 225] on link "General Liability Quote - Vacant Buildings.pdf" at bounding box center [178, 221] width 185 height 11
click at [1213, 18] on icon at bounding box center [1210, 21] width 11 height 11
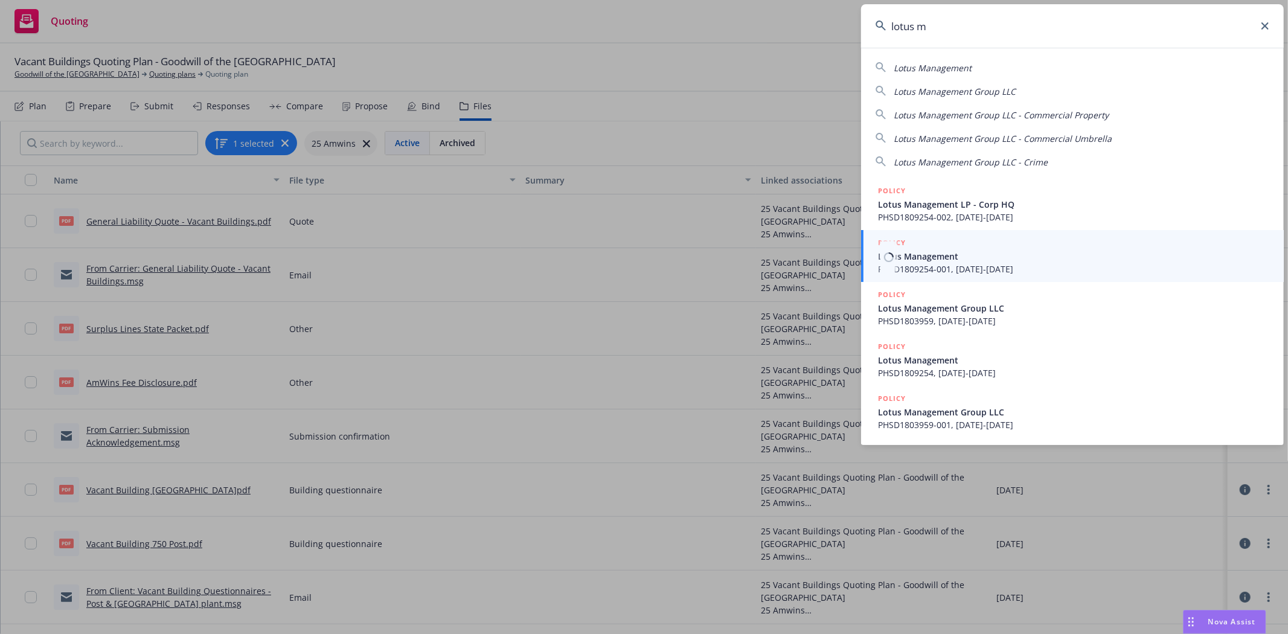
type input "lotus m"
click at [961, 255] on span "Lotus Management" at bounding box center [1073, 256] width 391 height 13
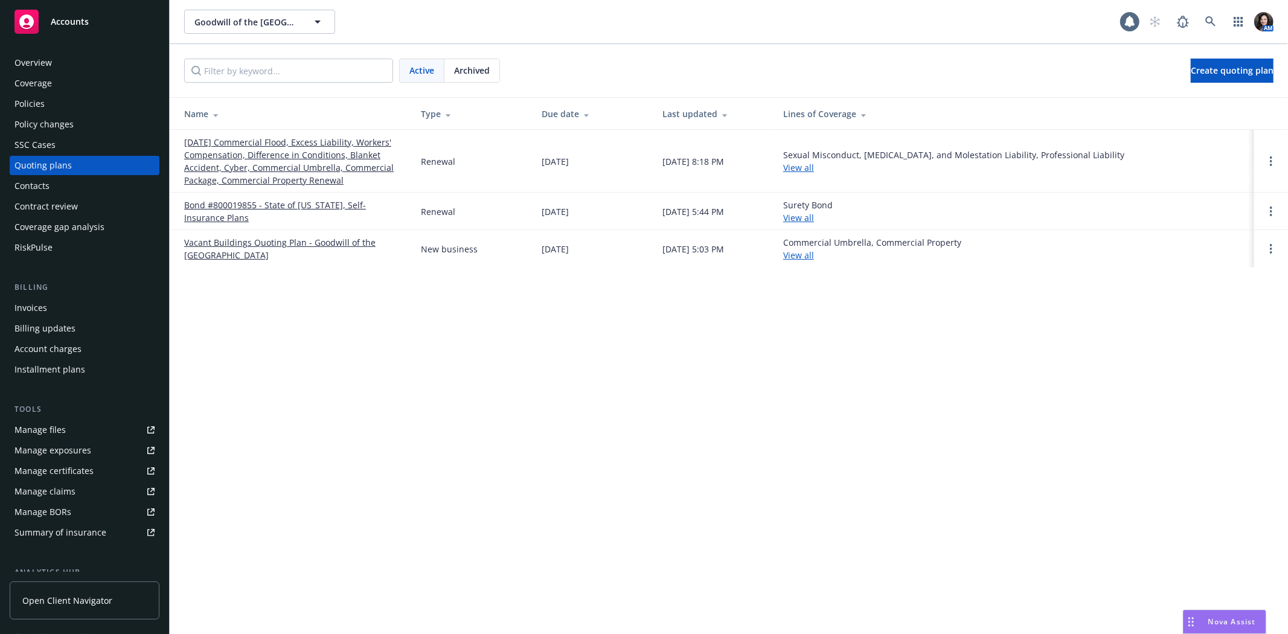
click at [291, 149] on link "07/01/25 Commercial Flood, Excess Liability, Workers' Compensation, Difference …" at bounding box center [292, 161] width 217 height 51
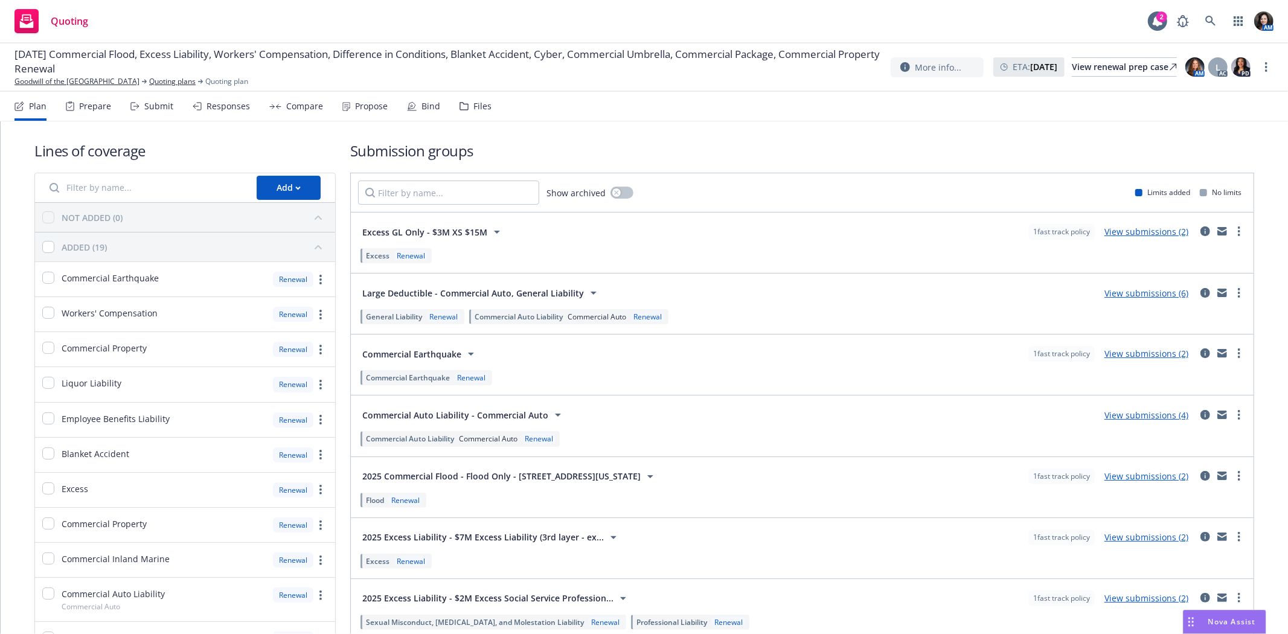
click at [146, 110] on div "Submit" at bounding box center [158, 106] width 29 height 10
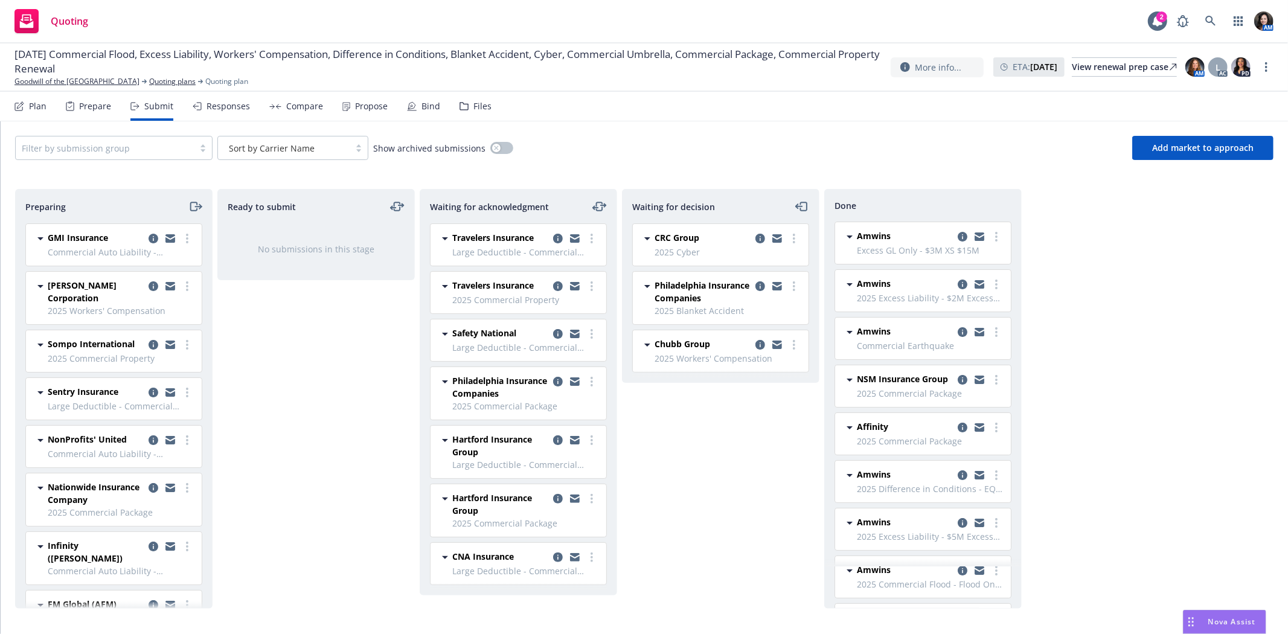
click at [214, 115] on div "Responses" at bounding box center [221, 106] width 57 height 29
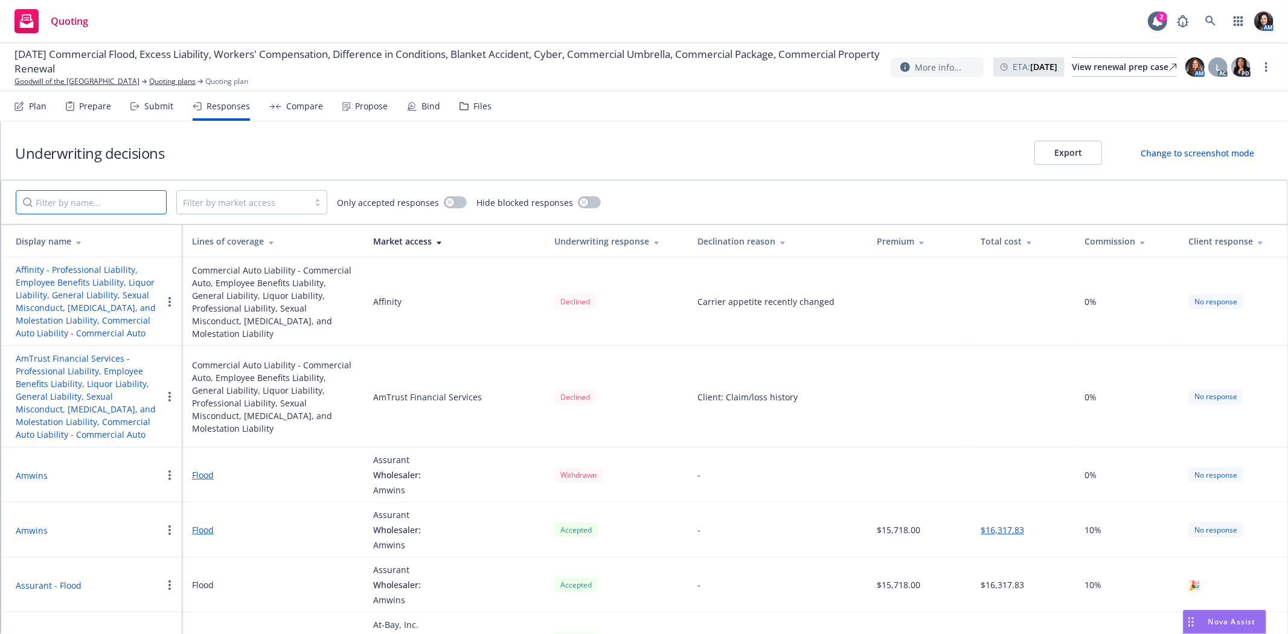
click at [133, 192] on input "Filter by name..." at bounding box center [91, 202] width 151 height 24
click at [147, 116] on div "Submit" at bounding box center [151, 106] width 43 height 29
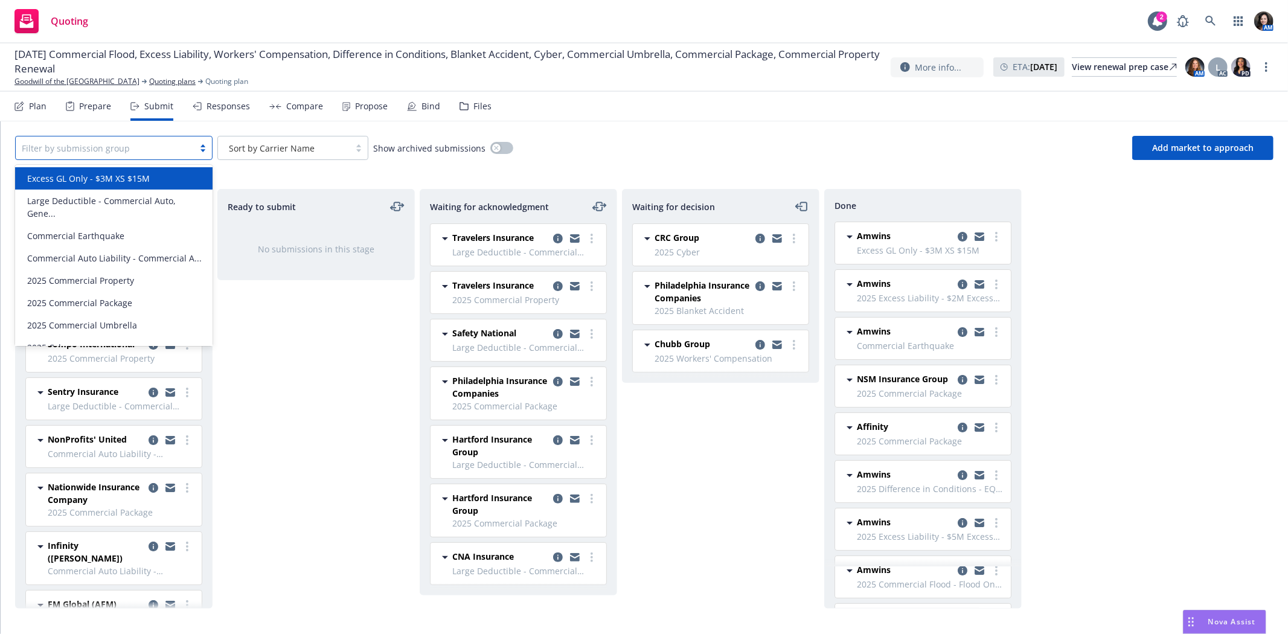
click at [136, 144] on div at bounding box center [105, 148] width 166 height 14
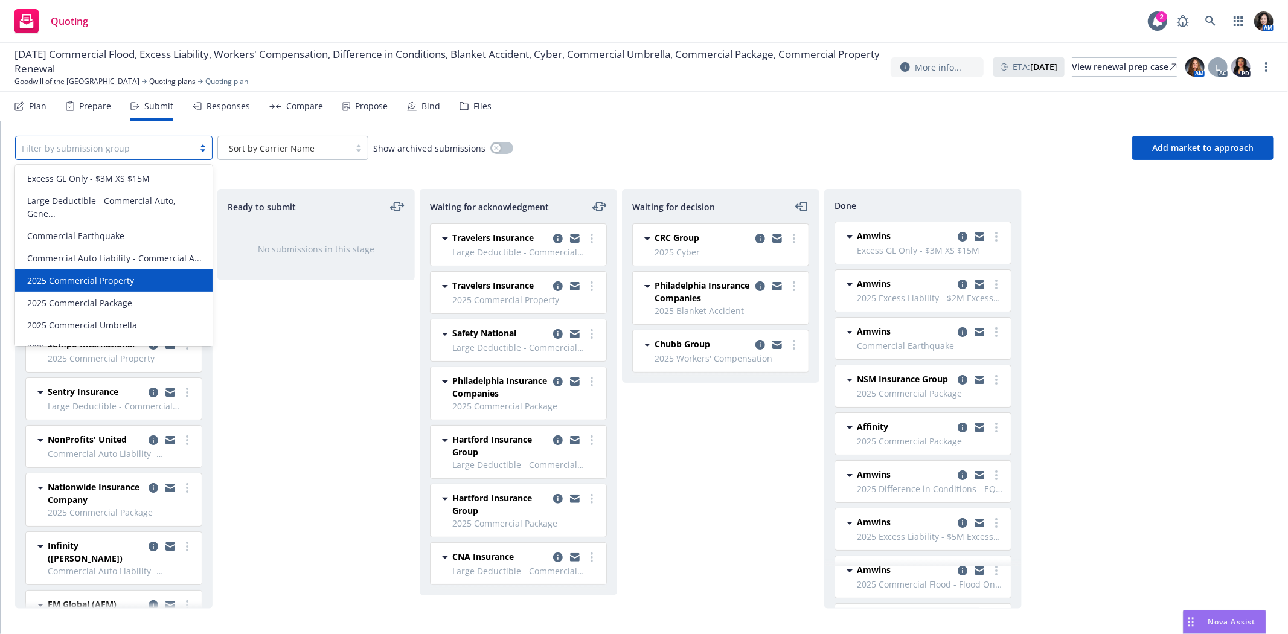
click at [152, 287] on div "2025 Commercial Property" at bounding box center [113, 280] width 183 height 13
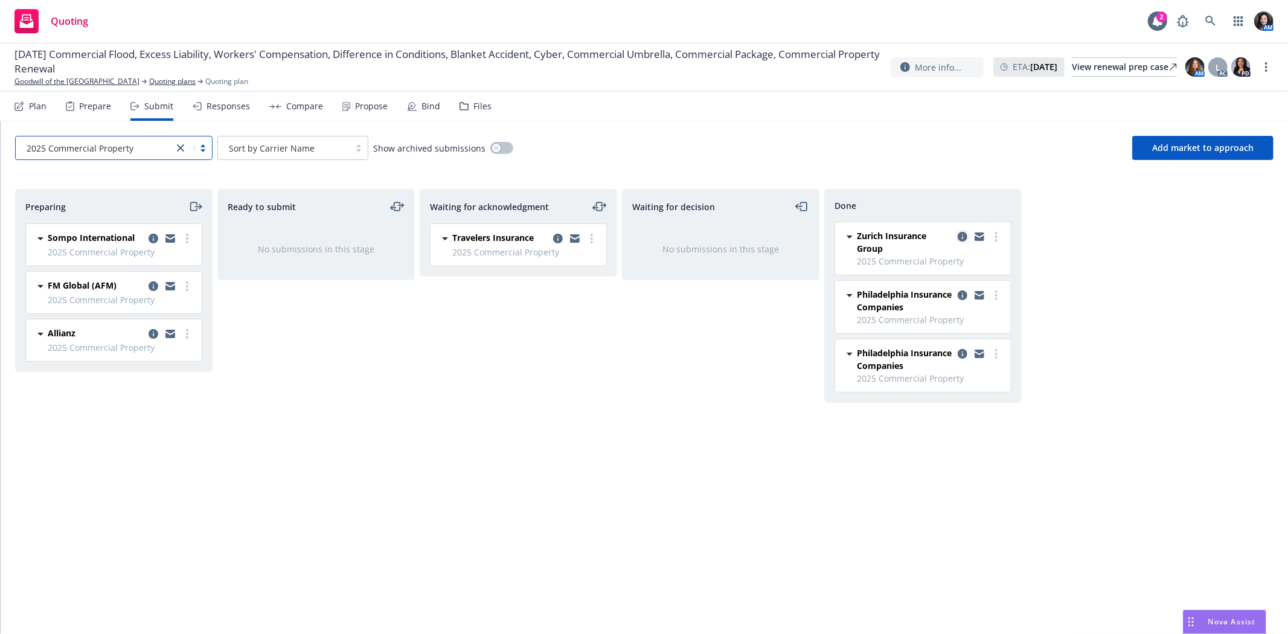
click at [958, 237] on icon "copy logging email" at bounding box center [963, 237] width 10 height 10
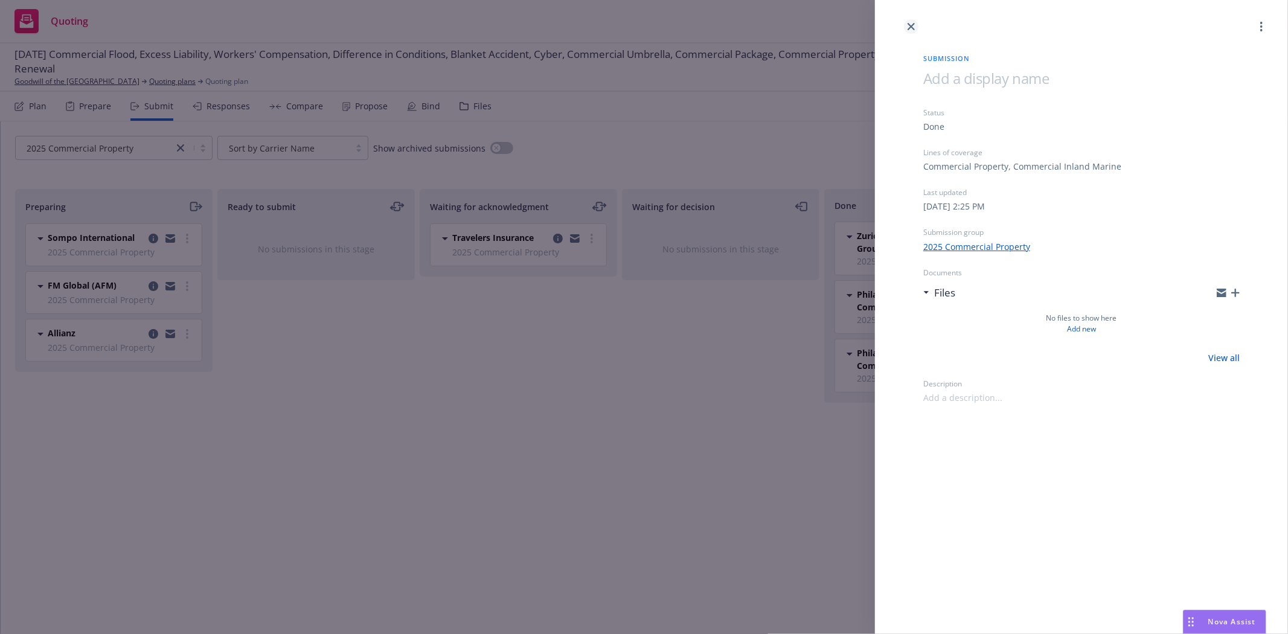
click at [909, 28] on icon "close" at bounding box center [911, 26] width 7 height 7
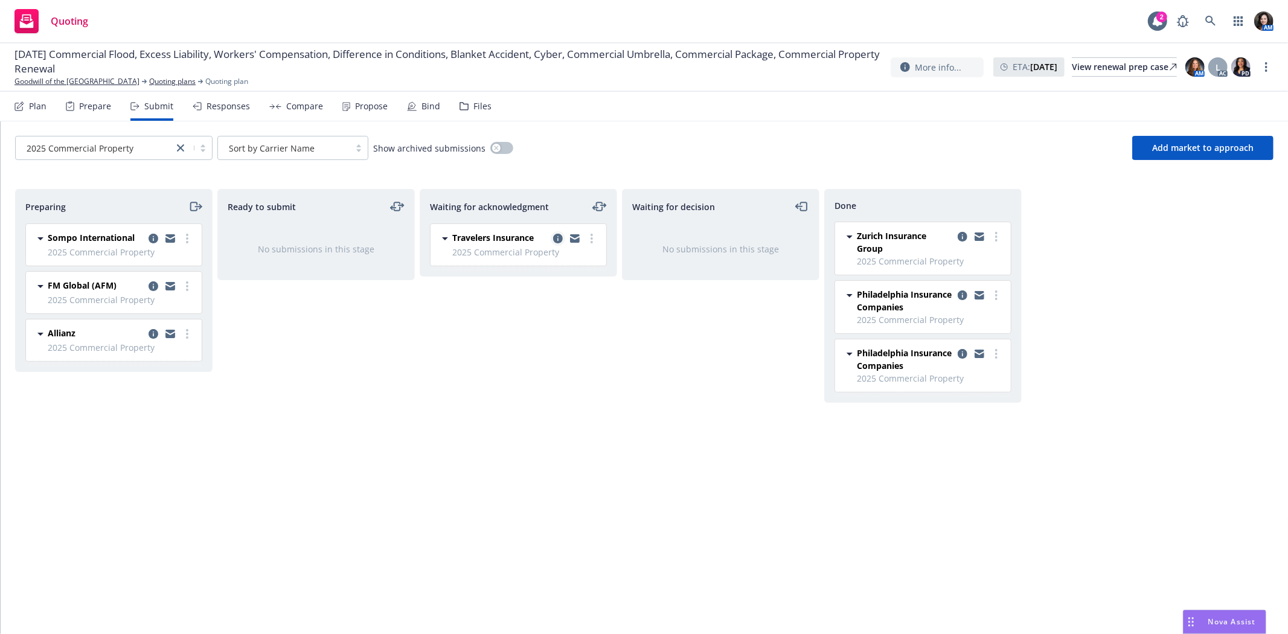
click at [557, 242] on icon "copy logging email" at bounding box center [558, 239] width 10 height 10
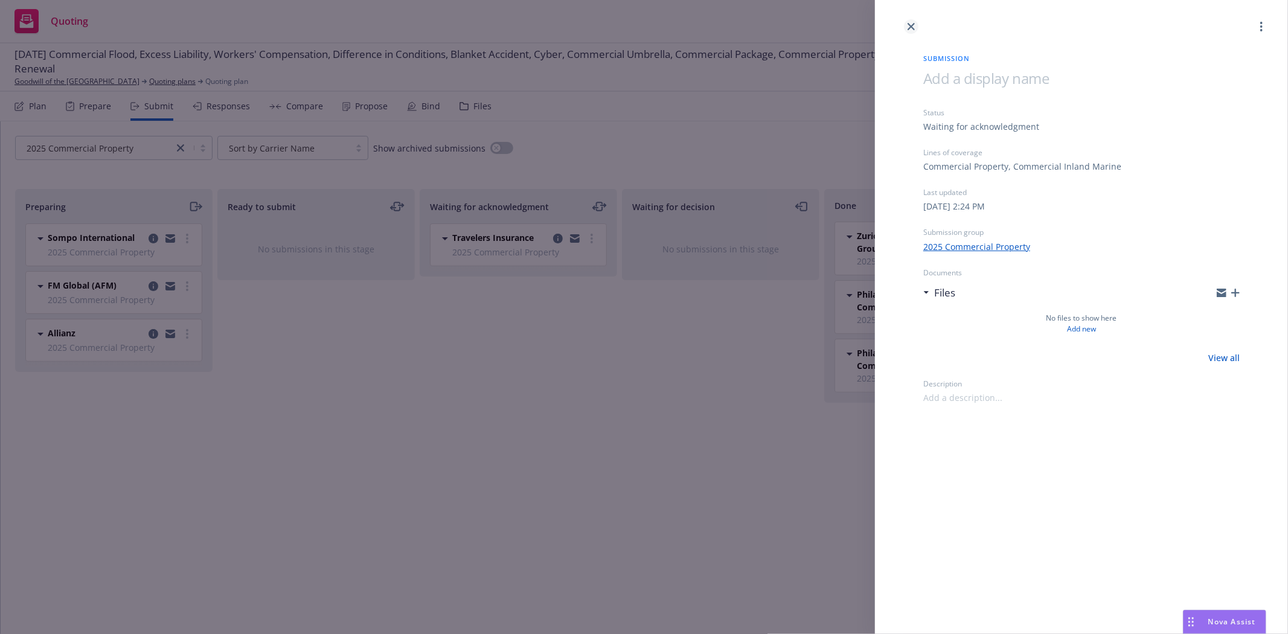
click at [912, 24] on icon "close" at bounding box center [911, 26] width 7 height 7
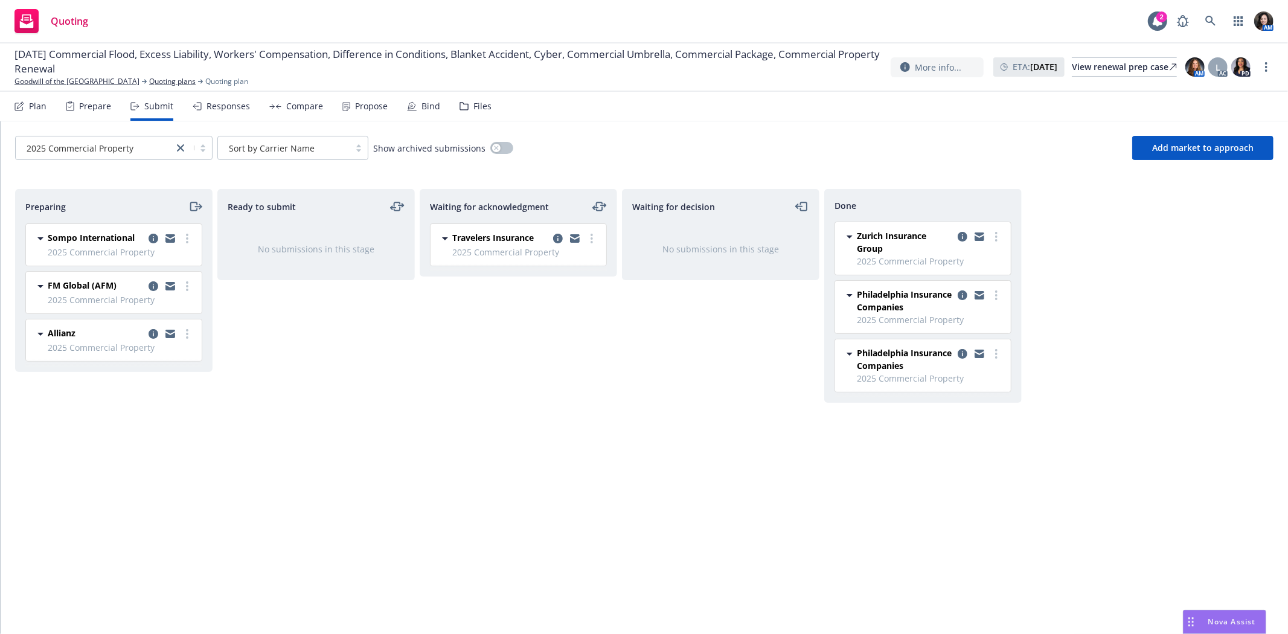
click at [479, 105] on div "Files" at bounding box center [482, 106] width 18 height 10
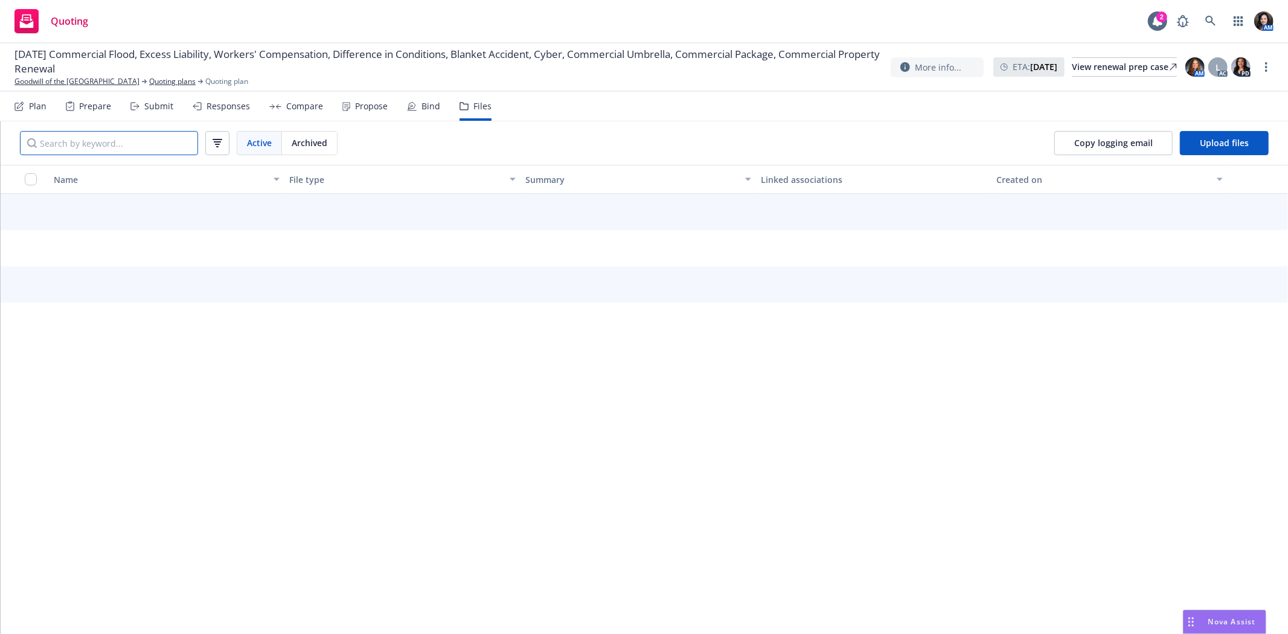
click at [178, 147] on input "Search by keyword..." at bounding box center [109, 143] width 178 height 24
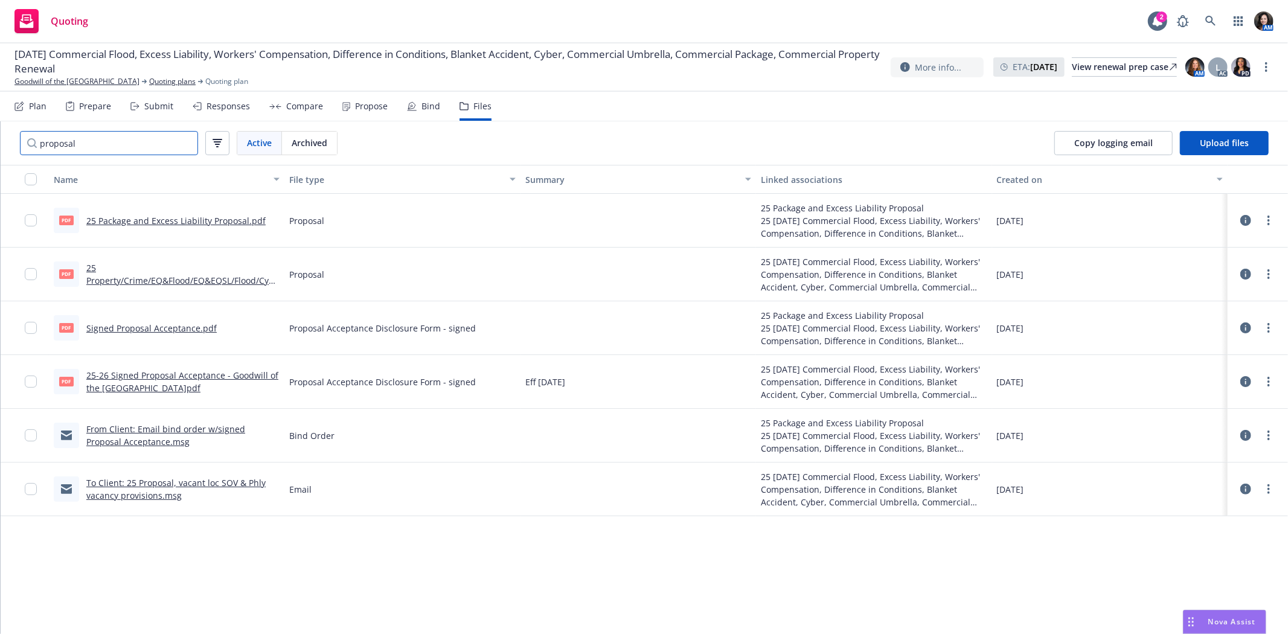
type input "proposal"
click at [145, 379] on link "25-26 Signed Proposal Acceptance - Goodwill of the San Francisco Bay.pdf" at bounding box center [182, 382] width 192 height 24
click at [152, 133] on input "proposal" at bounding box center [109, 143] width 178 height 24
drag, startPoint x: 191, startPoint y: 149, endPoint x: 185, endPoint y: 141, distance: 9.8
click at [191, 148] on input "proposal" at bounding box center [109, 143] width 178 height 24
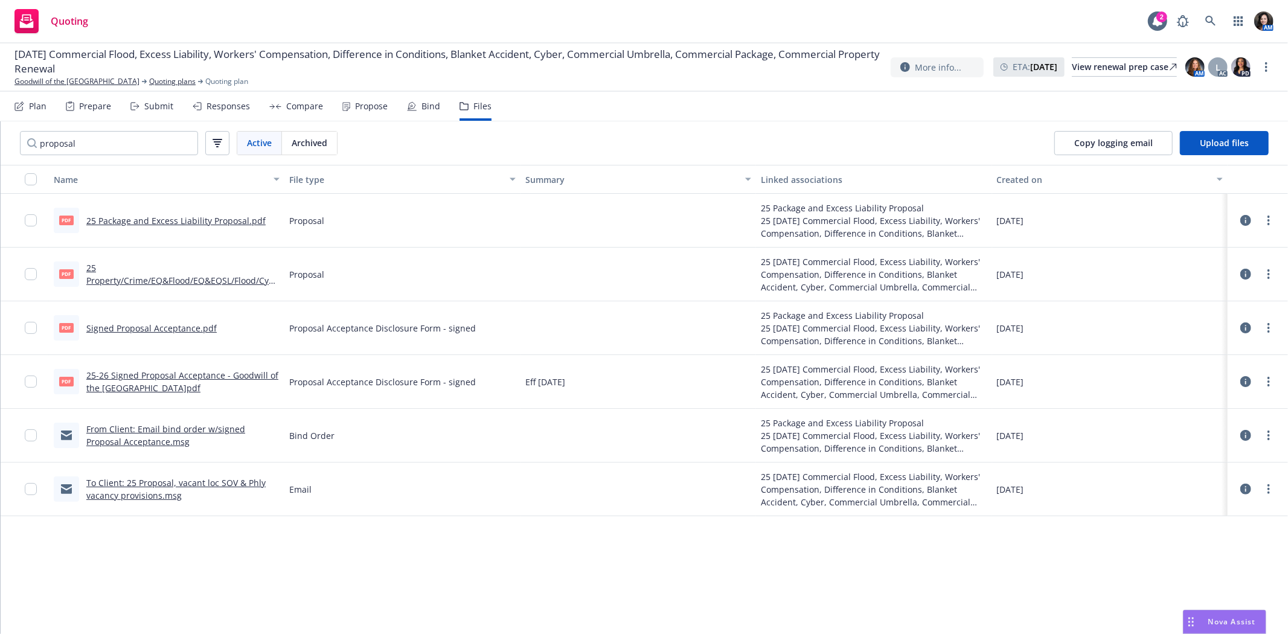
click at [220, 101] on div "Responses" at bounding box center [228, 106] width 43 height 10
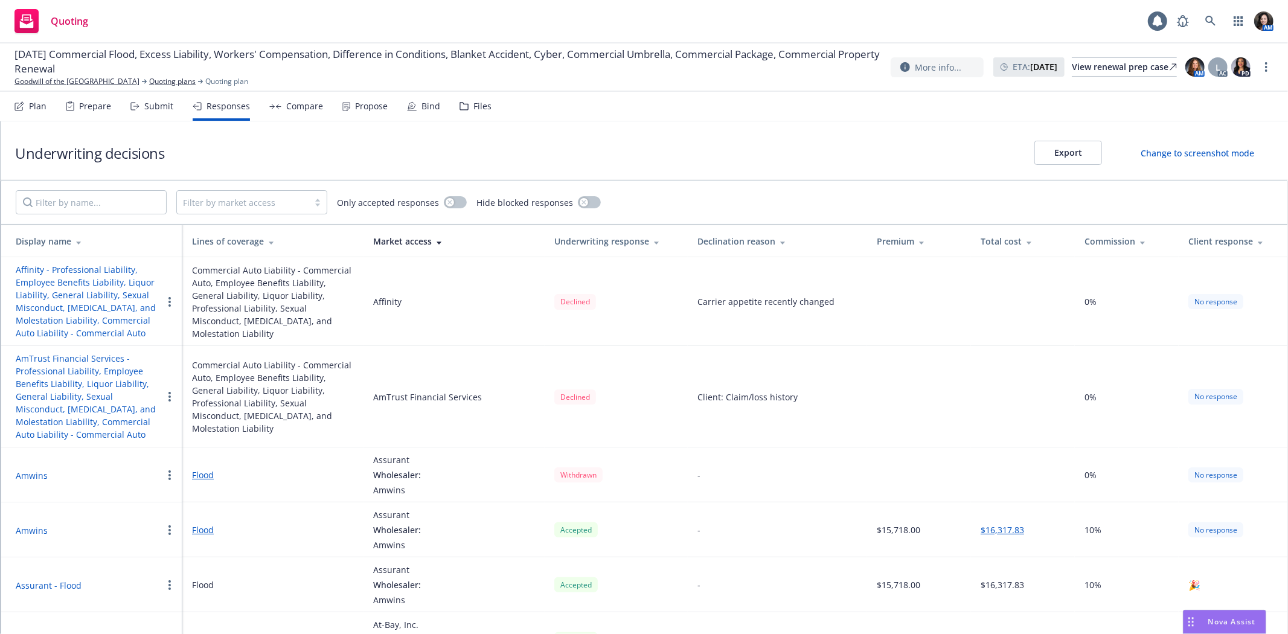
click at [139, 120] on div "Submit" at bounding box center [151, 106] width 43 height 29
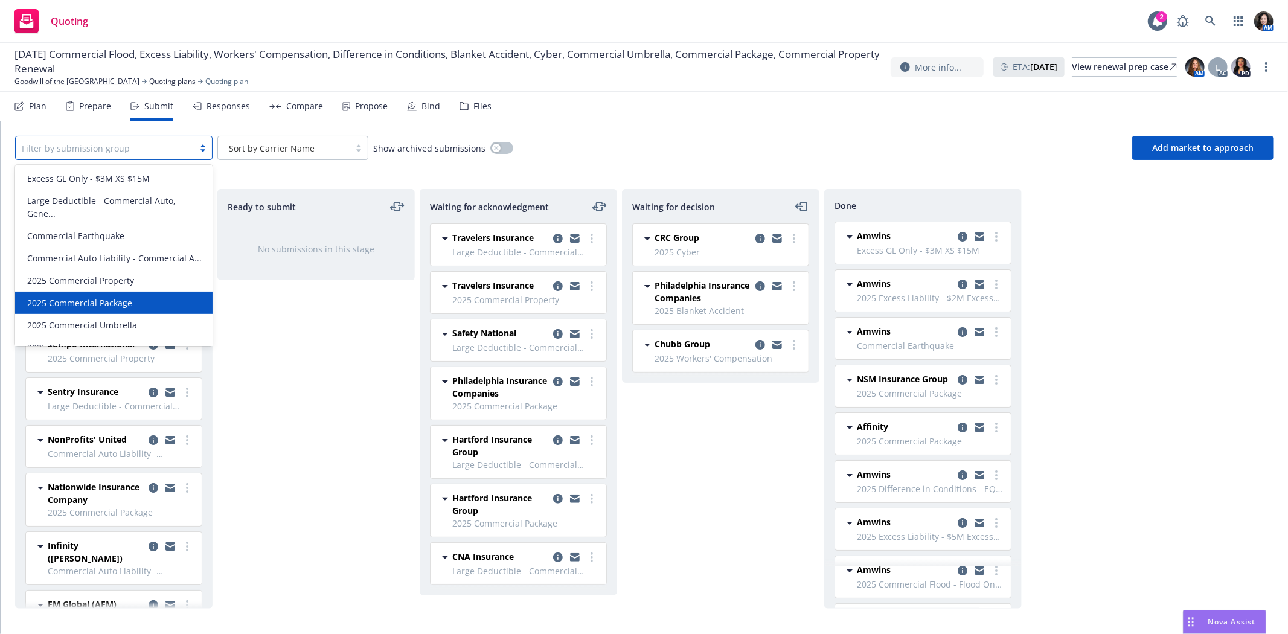
click at [157, 309] on div "2025 Commercial Package" at bounding box center [113, 302] width 183 height 13
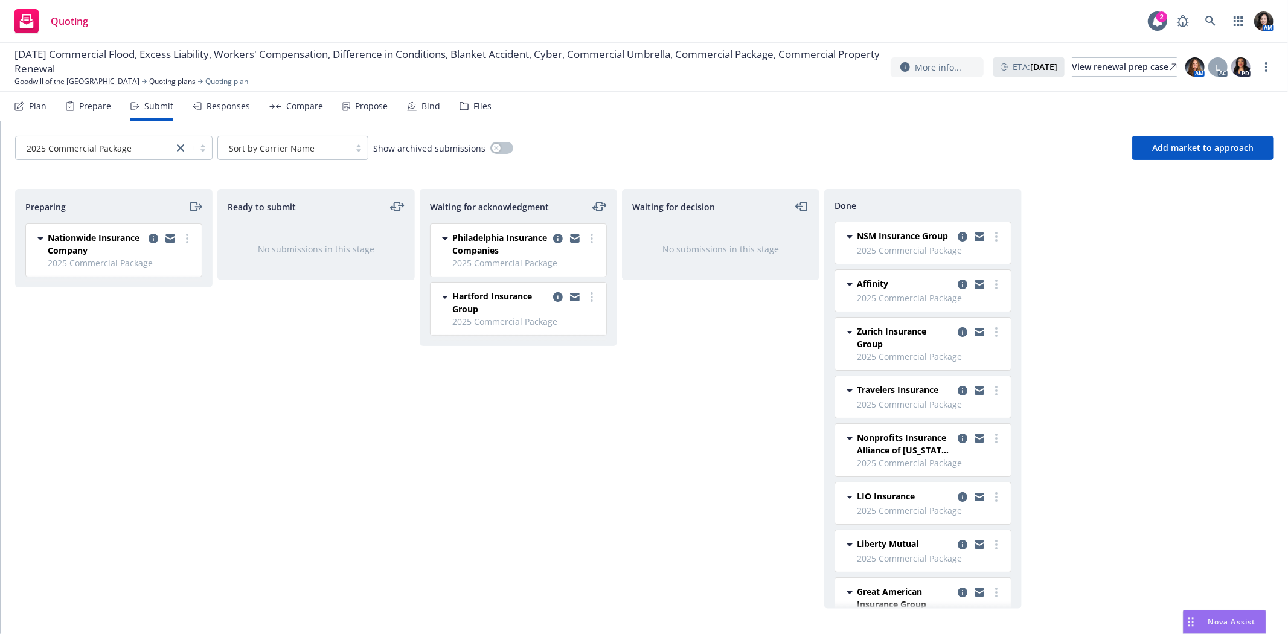
click at [287, 112] on div "Compare" at bounding box center [296, 106] width 54 height 29
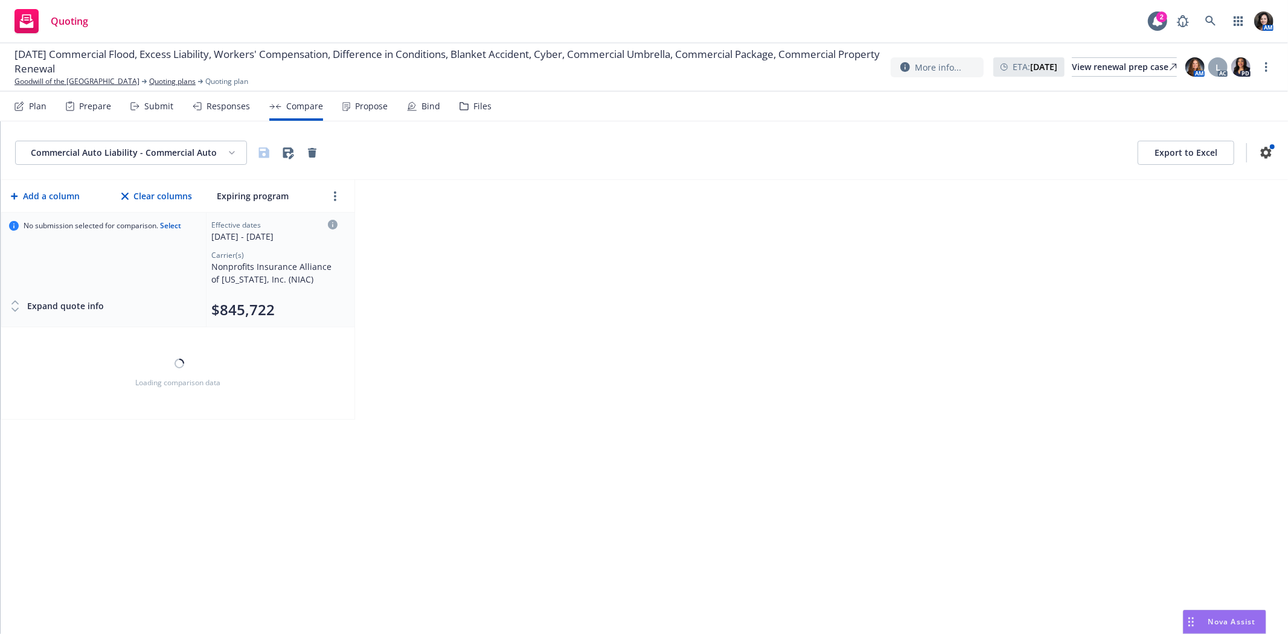
click at [243, 107] on div "Responses" at bounding box center [228, 106] width 43 height 10
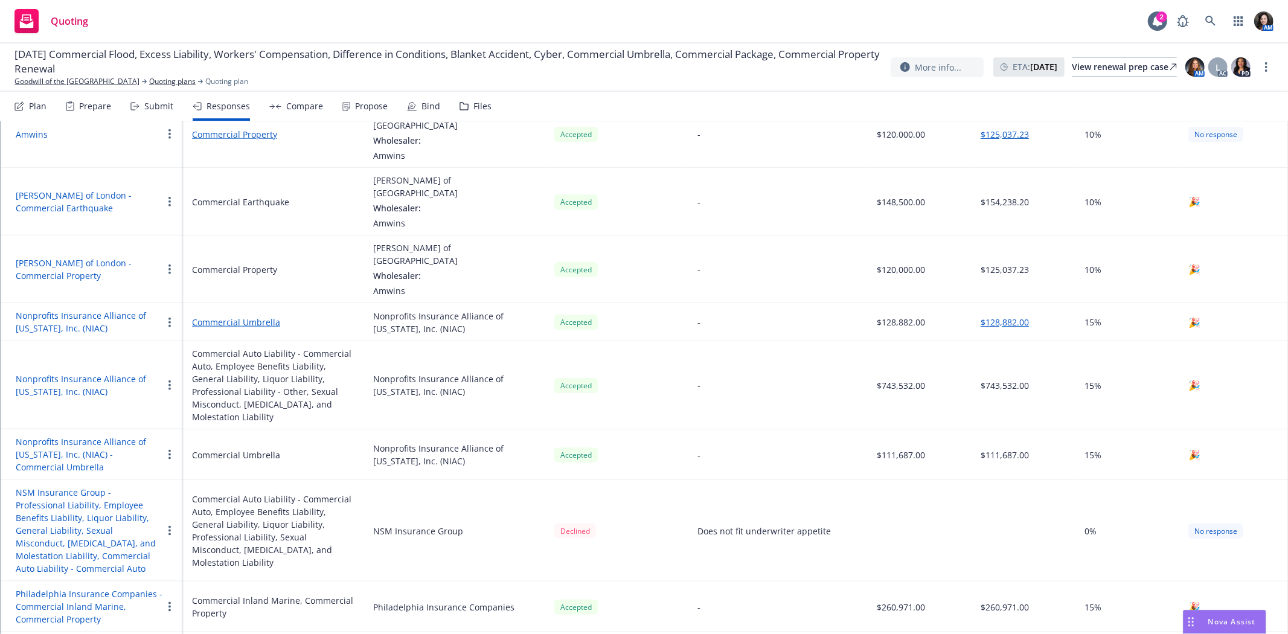
scroll to position [1156, 0]
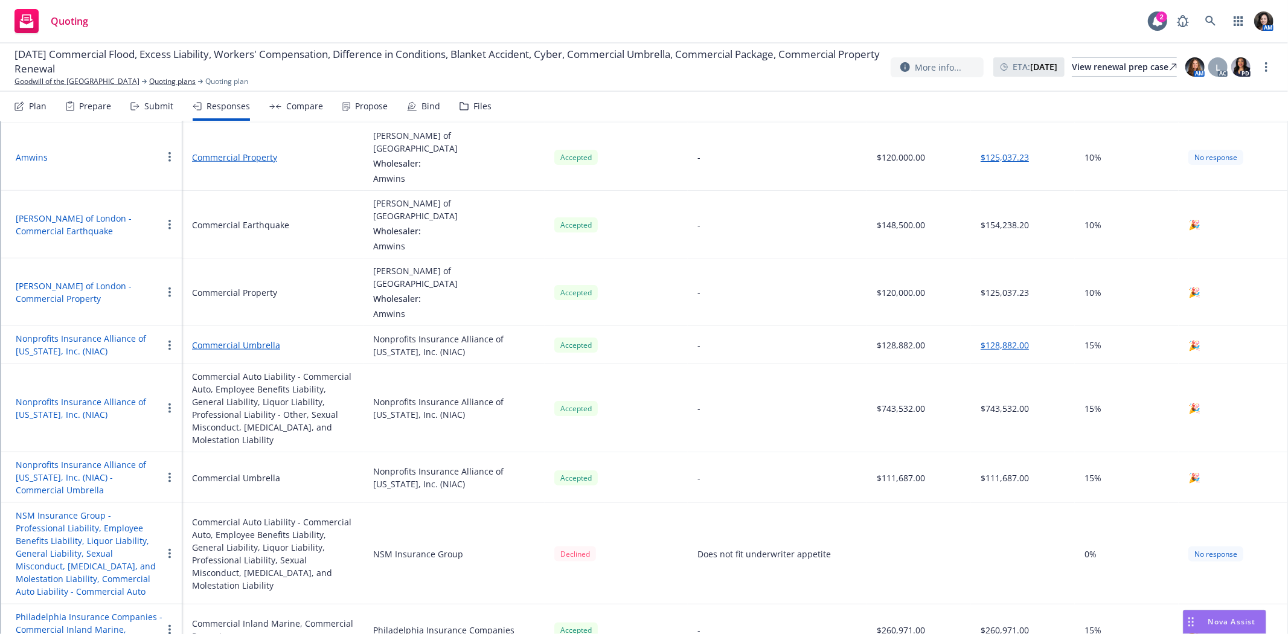
click at [152, 110] on div "Submit" at bounding box center [158, 106] width 29 height 10
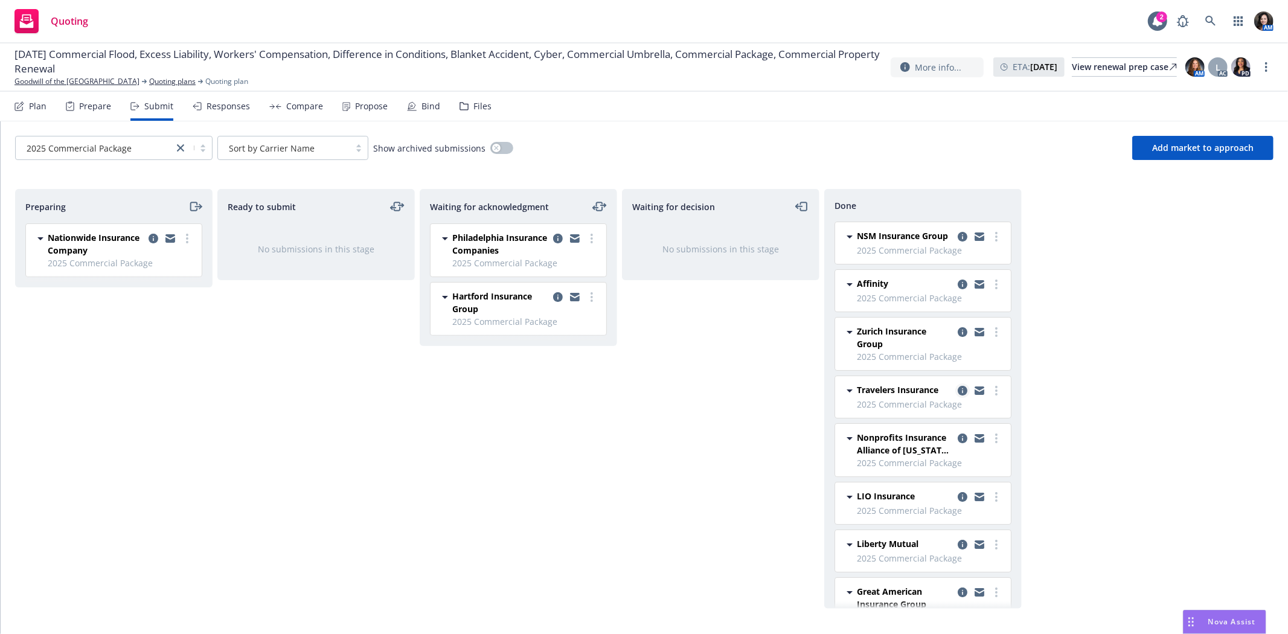
click at [958, 396] on icon "copy logging email" at bounding box center [963, 391] width 10 height 10
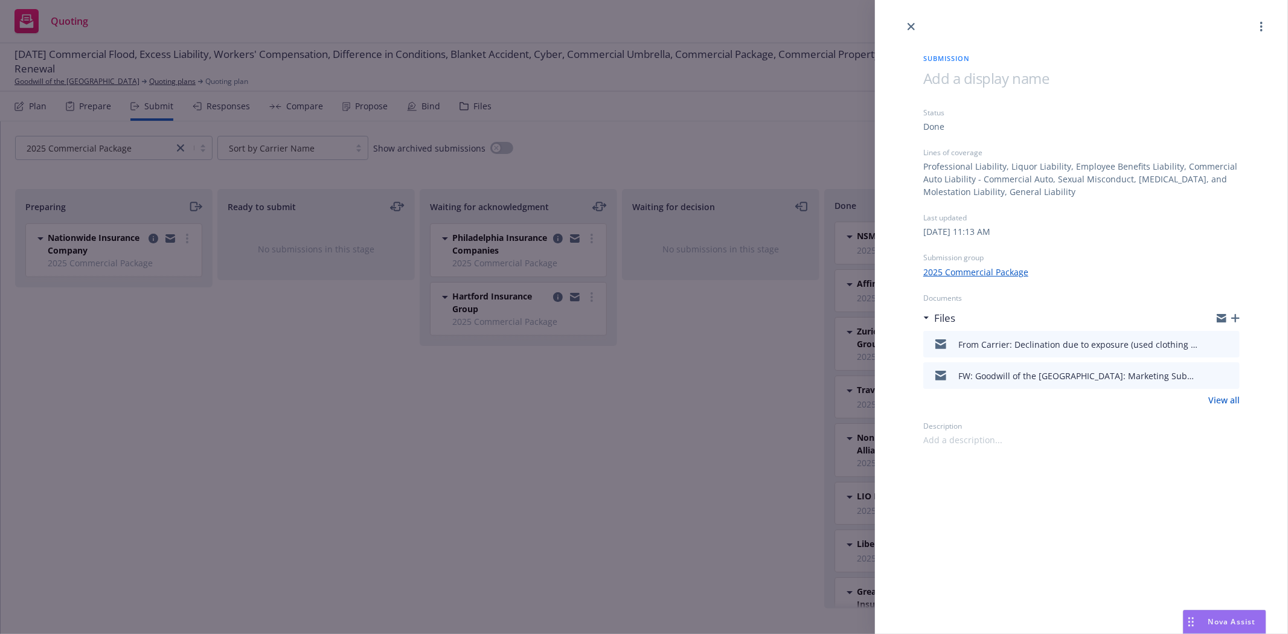
click at [1232, 341] on icon "preview file" at bounding box center [1228, 343] width 11 height 8
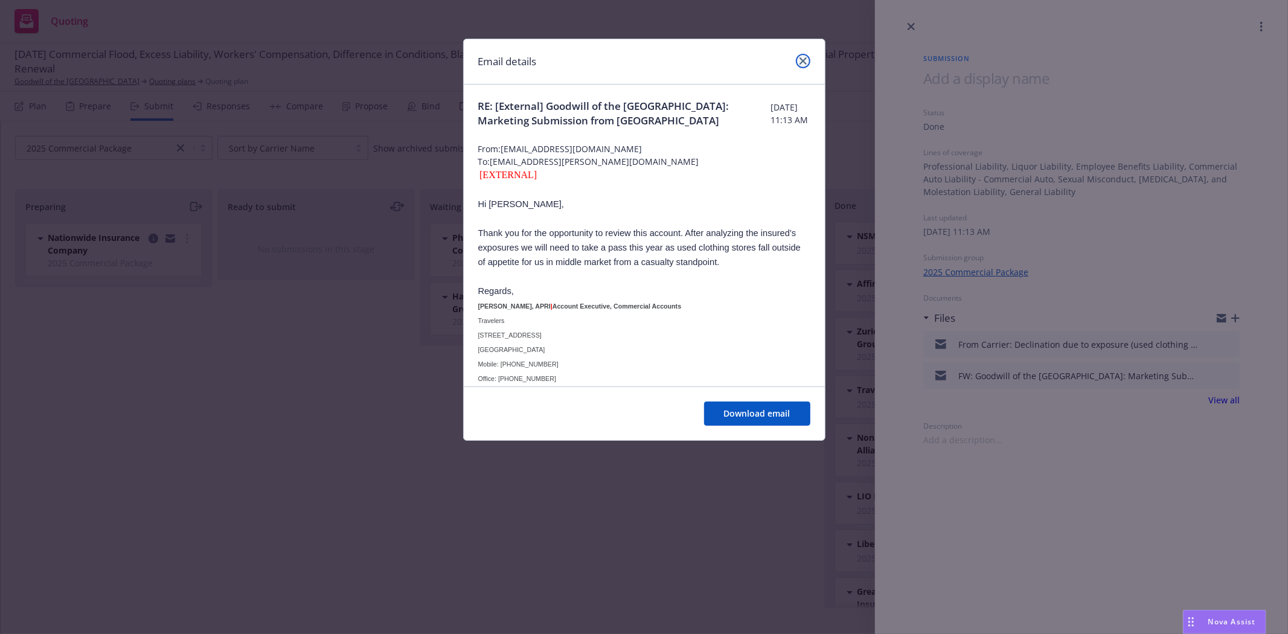
click at [798, 61] on link "close" at bounding box center [803, 61] width 14 height 14
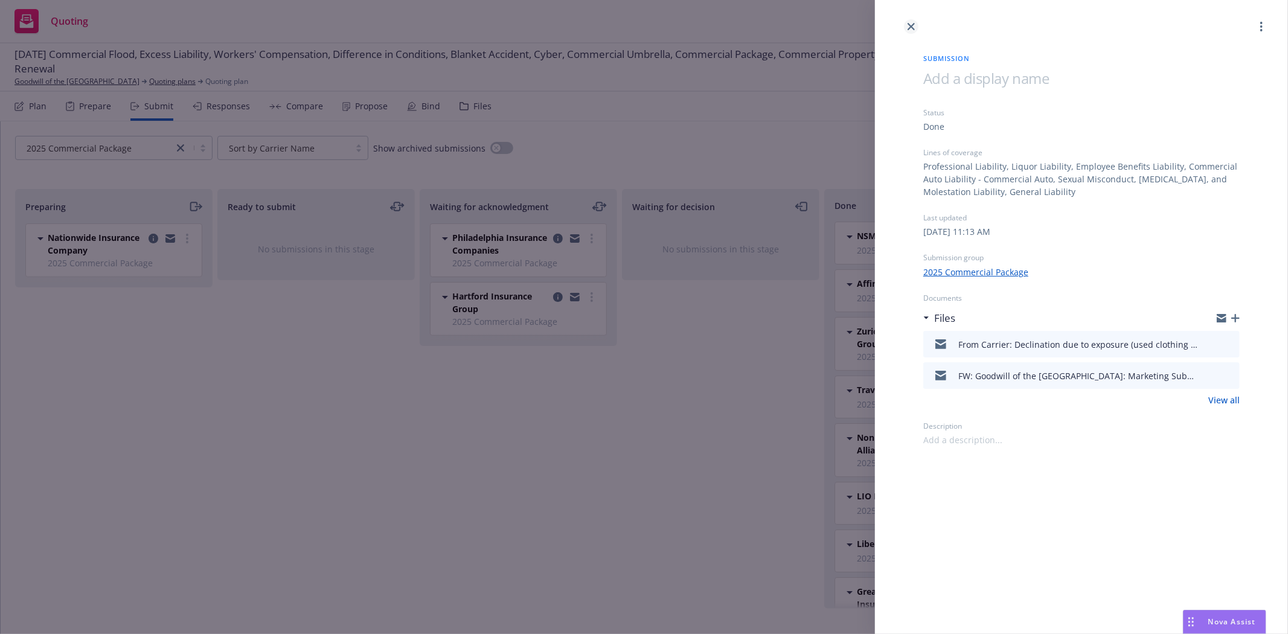
click at [912, 30] on link "close" at bounding box center [911, 26] width 14 height 14
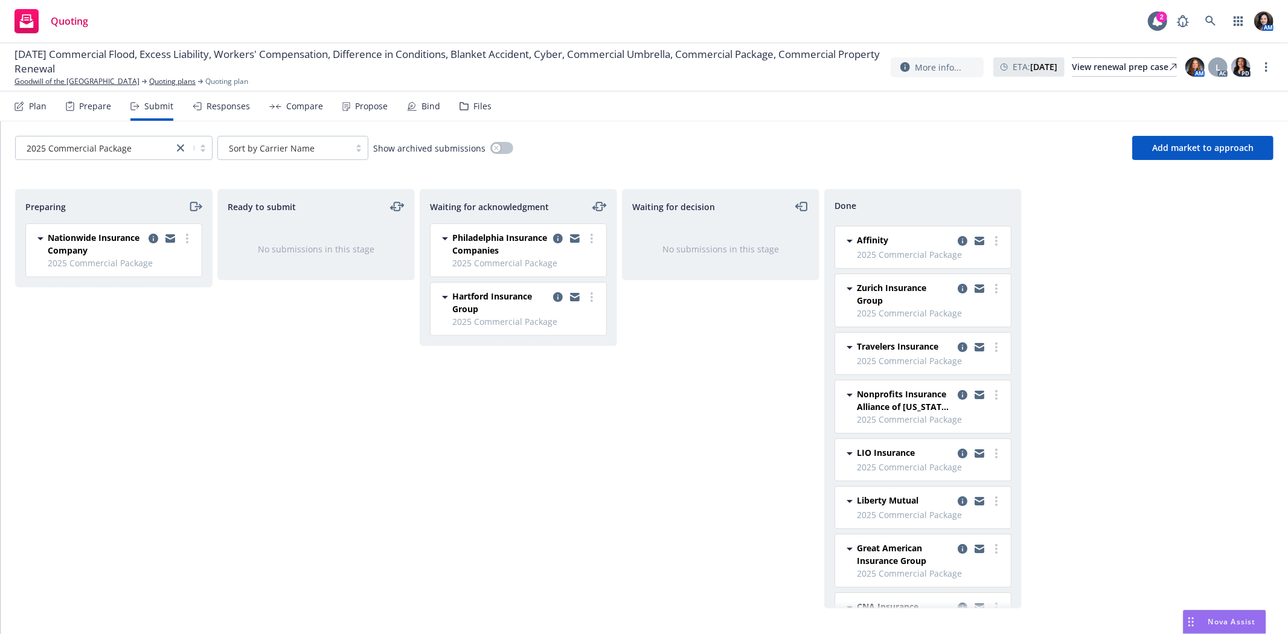
scroll to position [67, 0]
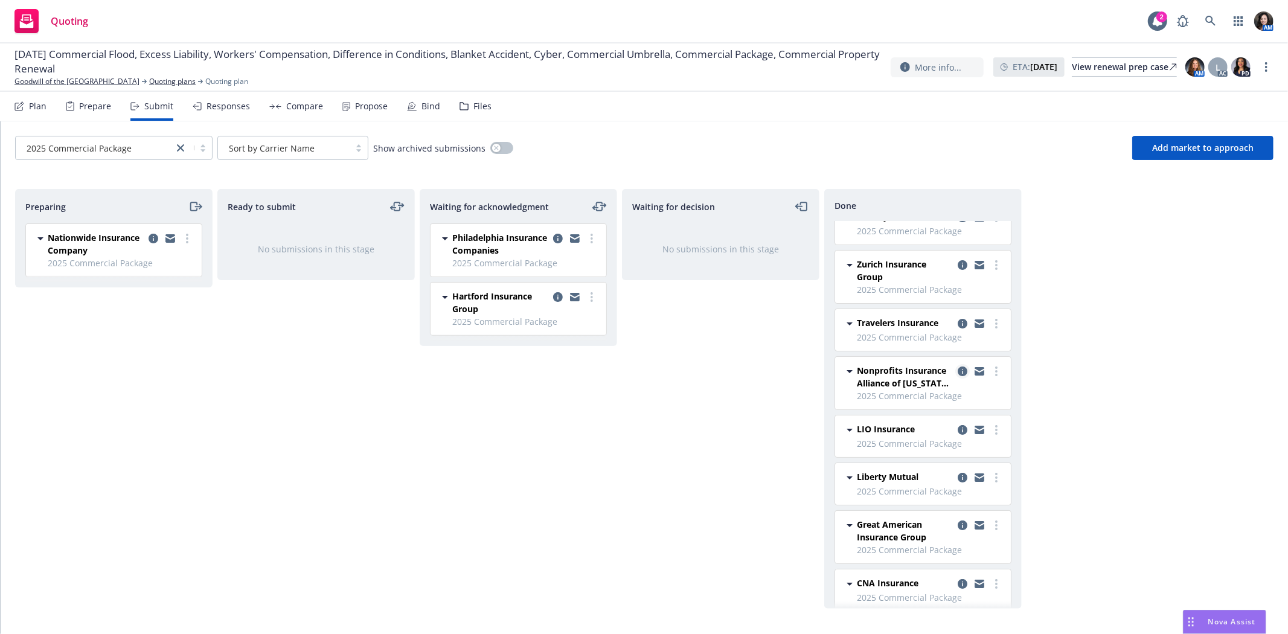
click at [958, 376] on icon "copy logging email" at bounding box center [963, 372] width 10 height 10
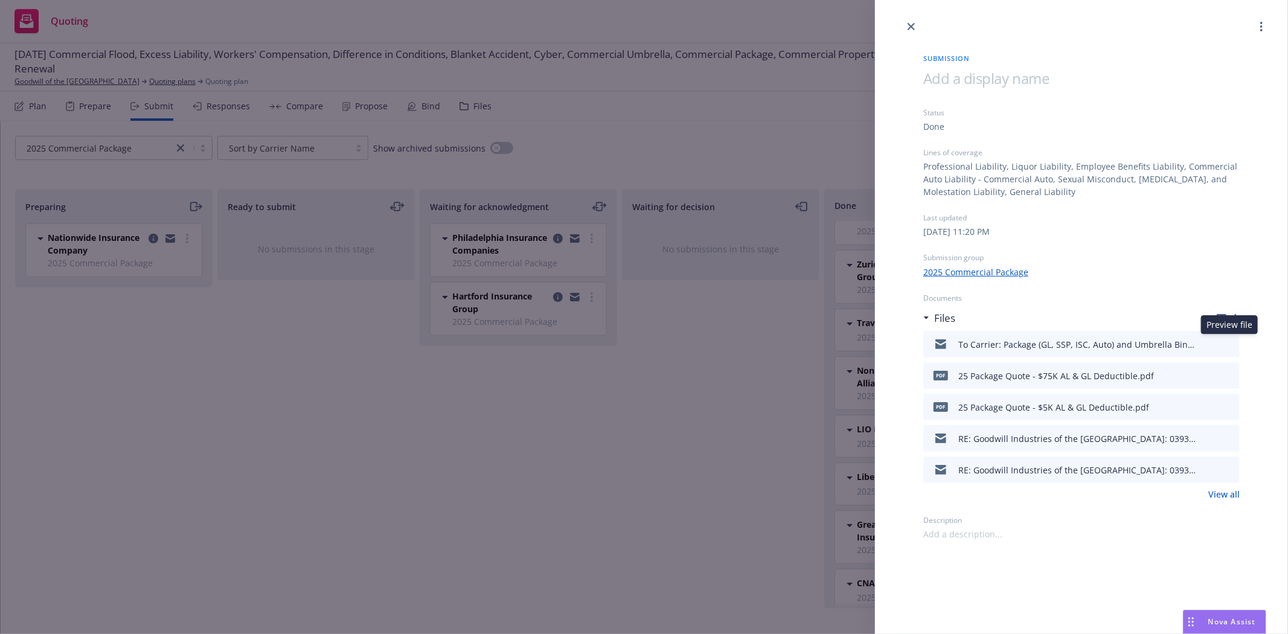
click at [1227, 346] on icon "preview file" at bounding box center [1228, 343] width 11 height 8
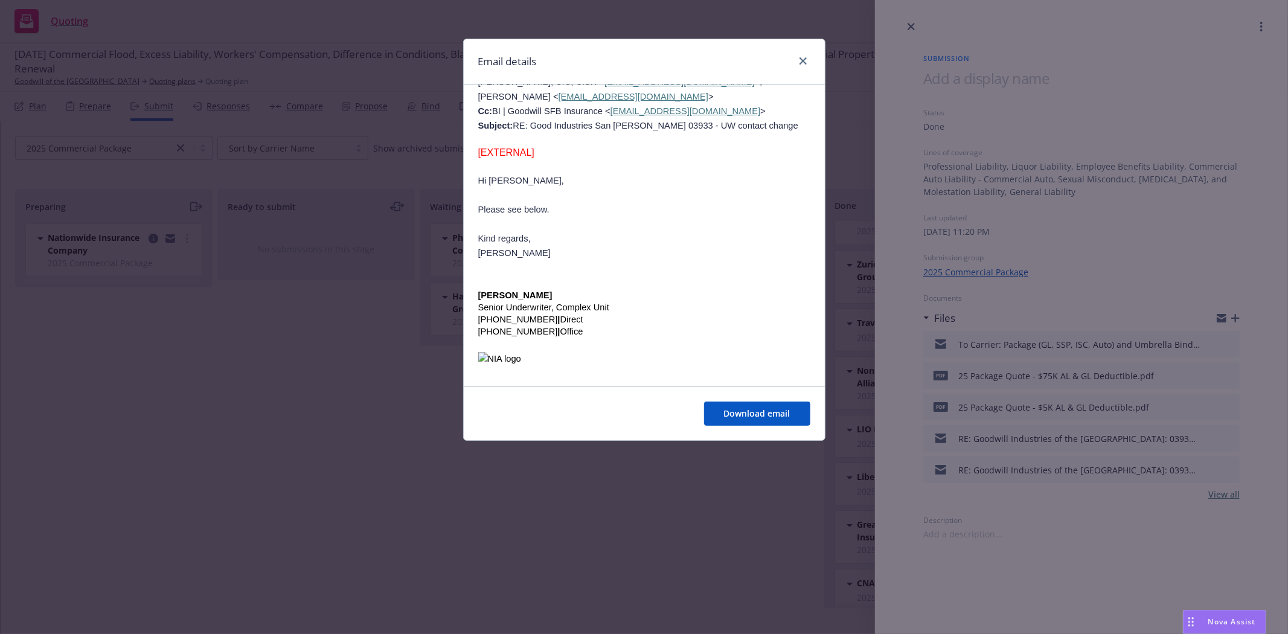
scroll to position [2147, 0]
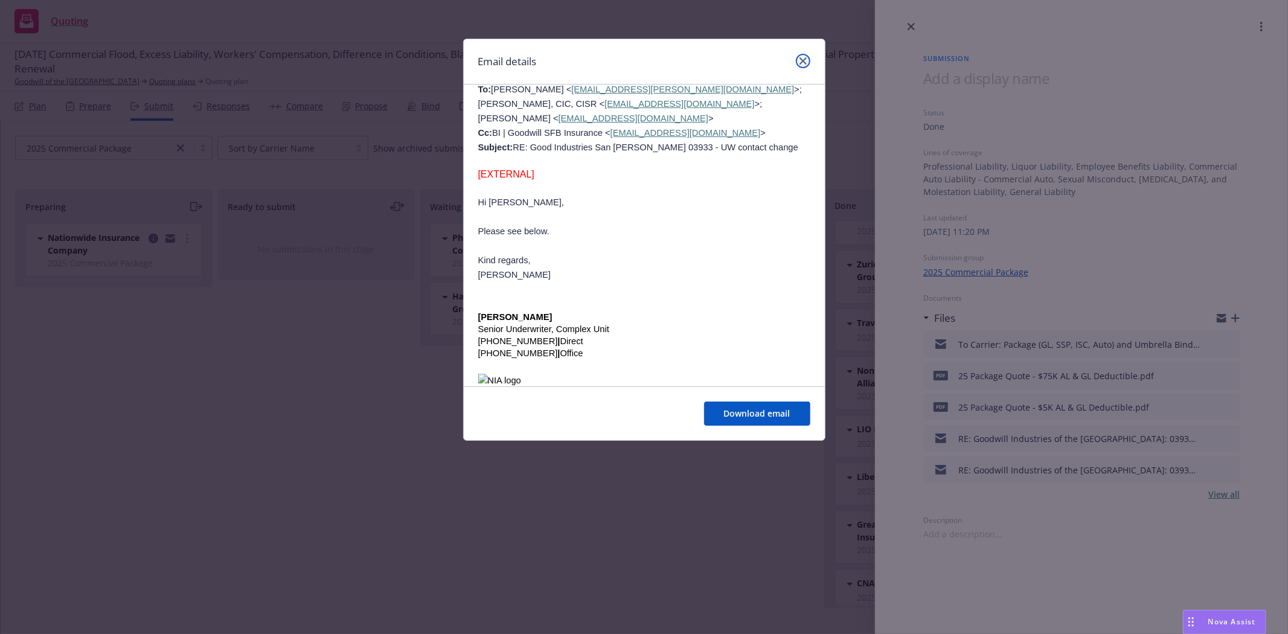
click at [800, 62] on icon "close" at bounding box center [802, 60] width 7 height 7
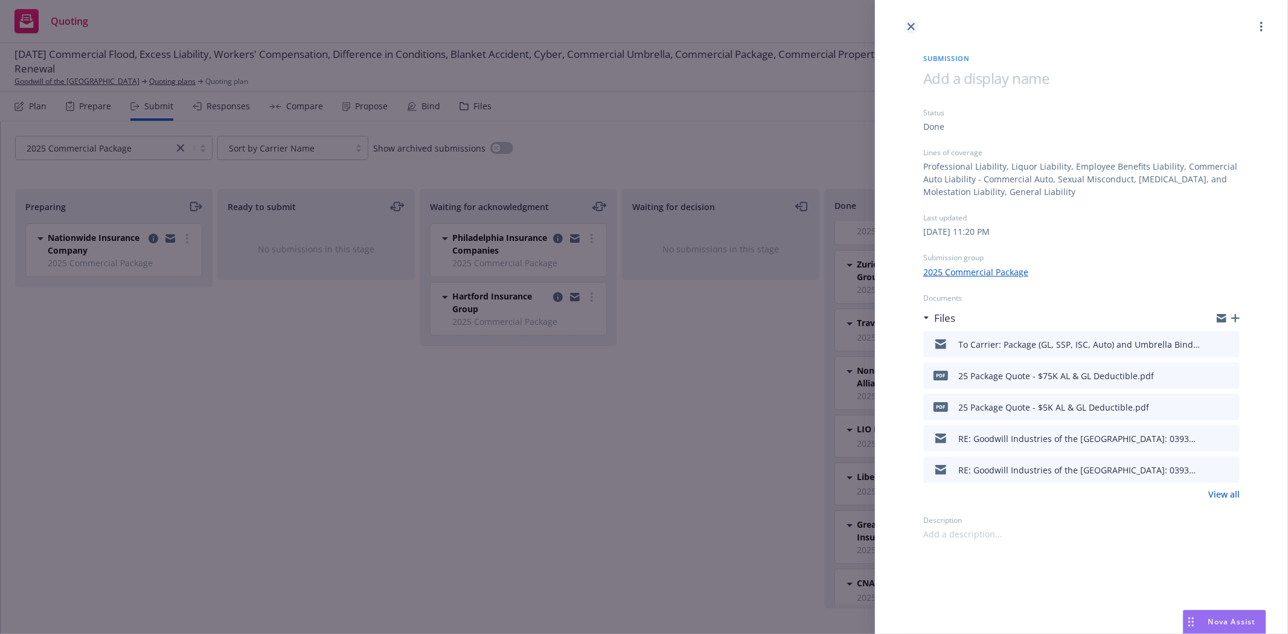
click at [908, 23] on icon "close" at bounding box center [911, 26] width 7 height 7
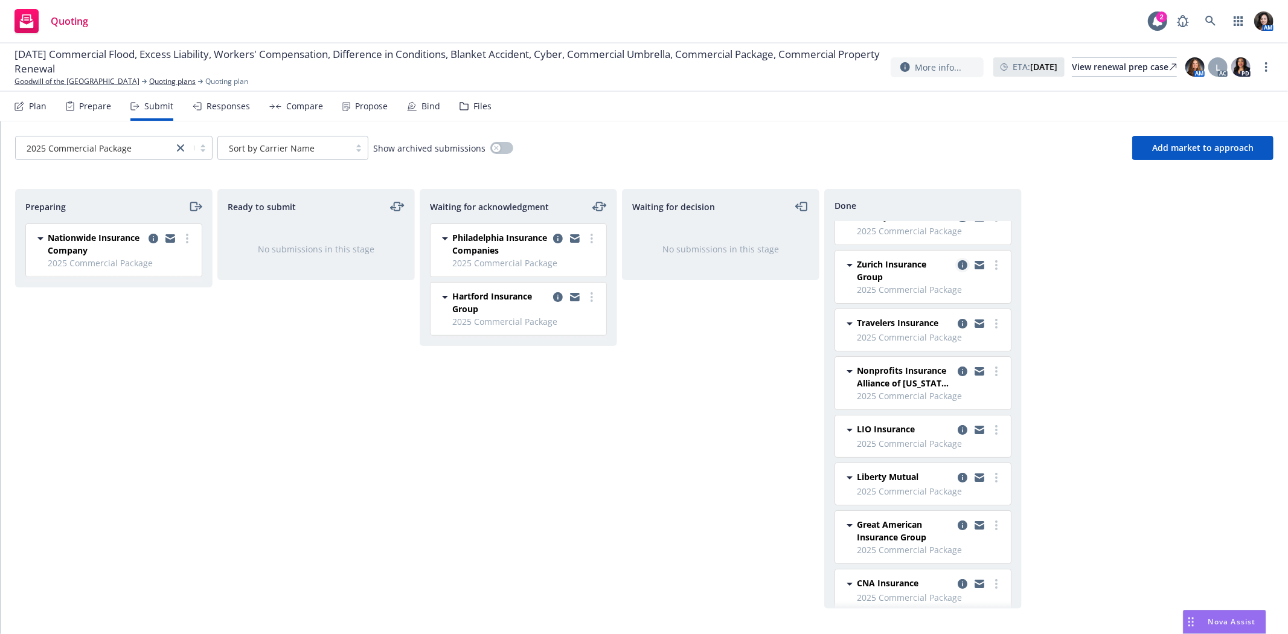
click at [958, 270] on icon "copy logging email" at bounding box center [963, 265] width 10 height 10
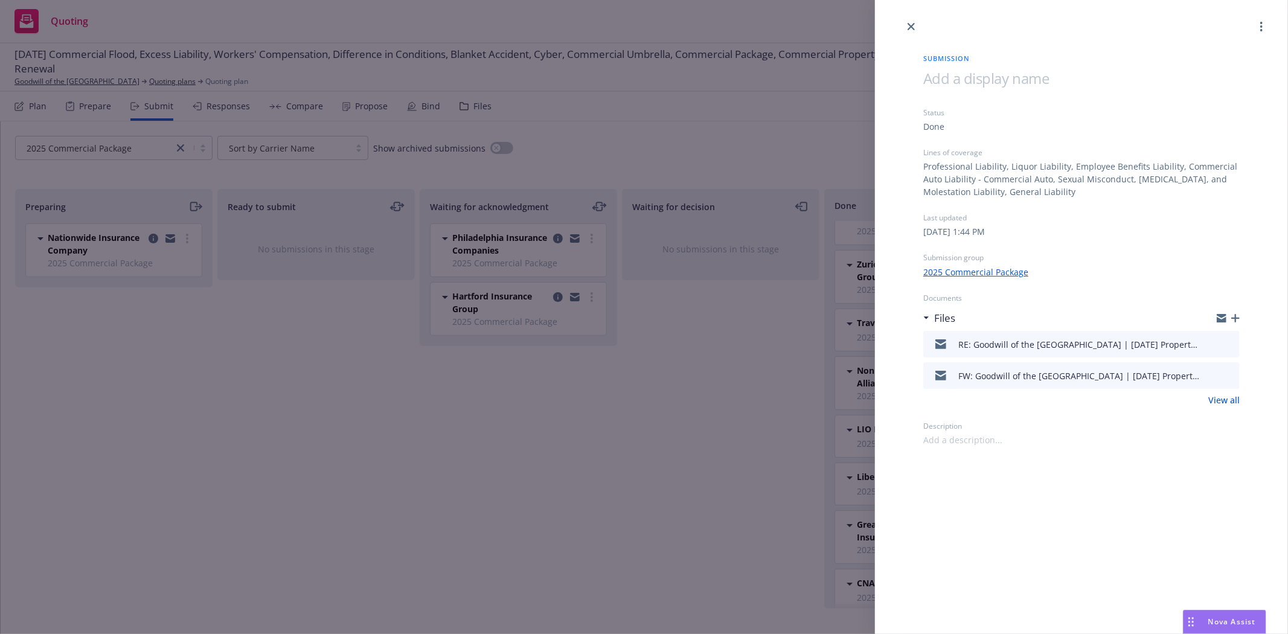
click at [1233, 348] on button at bounding box center [1229, 344] width 11 height 14
click at [1232, 344] on icon "preview file" at bounding box center [1228, 343] width 11 height 8
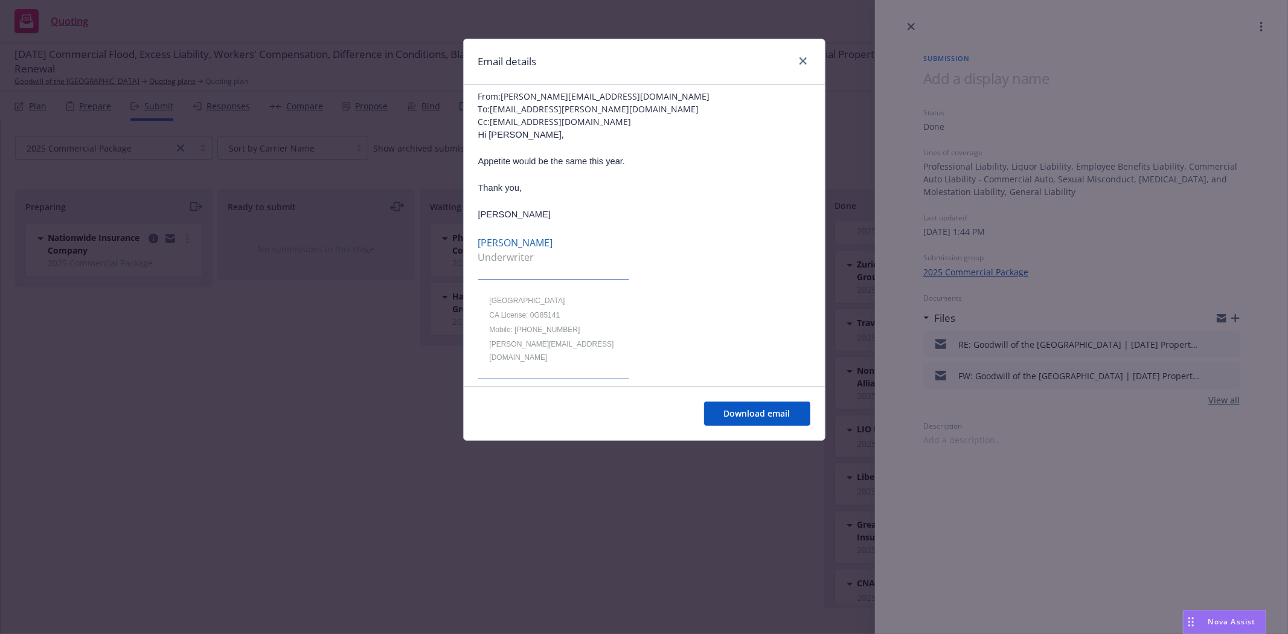
scroll to position [67, 0]
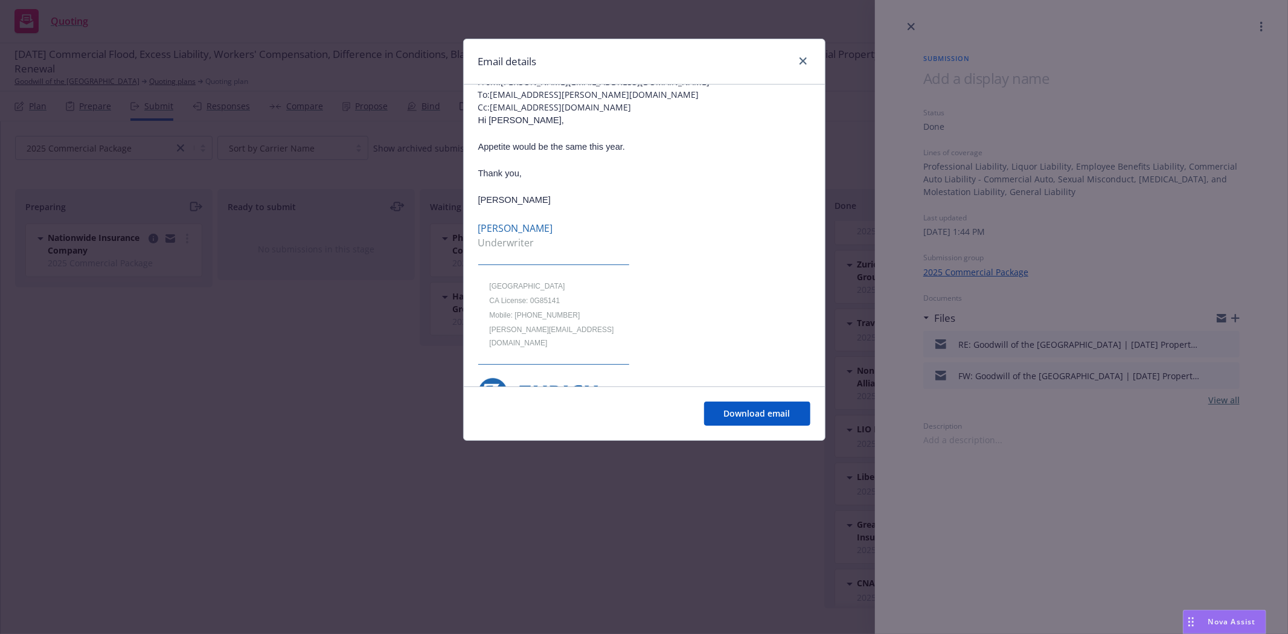
click at [909, 20] on div "Email details RE: Goodwill of the San Francisco Bay | 7/1/2024 Property, Packag…" at bounding box center [644, 317] width 1288 height 634
click at [911, 25] on div "Email details RE: Goodwill of the San Francisco Bay | 7/1/2024 Property, Packag…" at bounding box center [644, 317] width 1288 height 634
click at [808, 57] on link "close" at bounding box center [803, 61] width 14 height 14
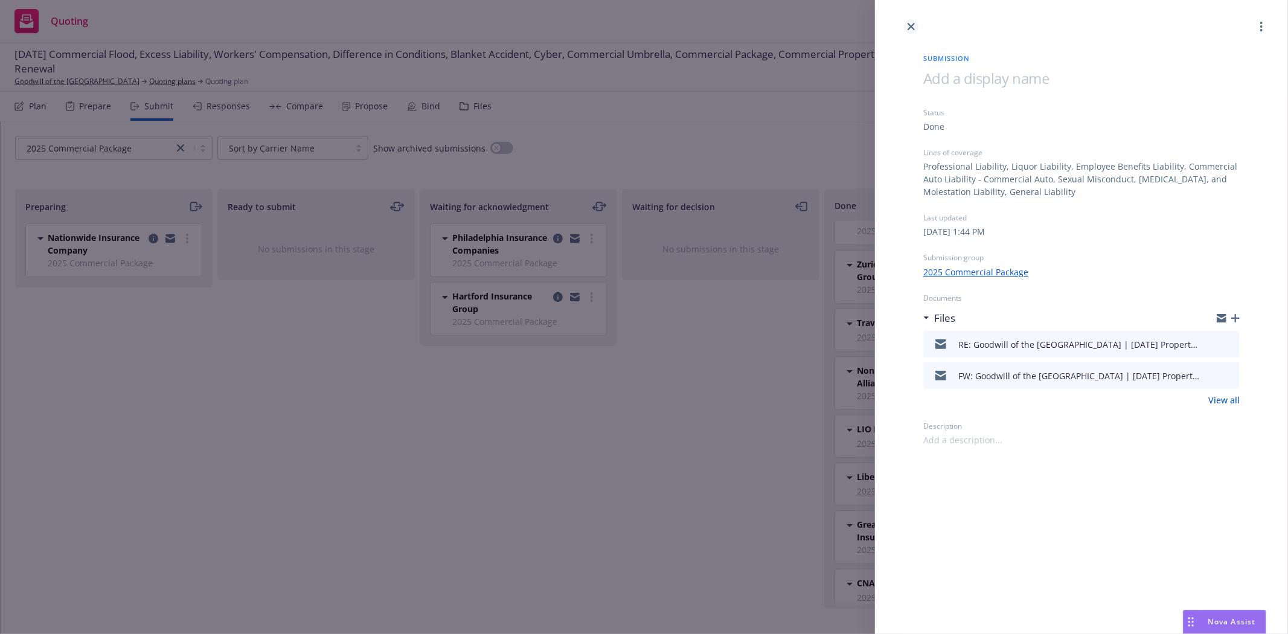
click at [914, 25] on icon "close" at bounding box center [911, 26] width 7 height 7
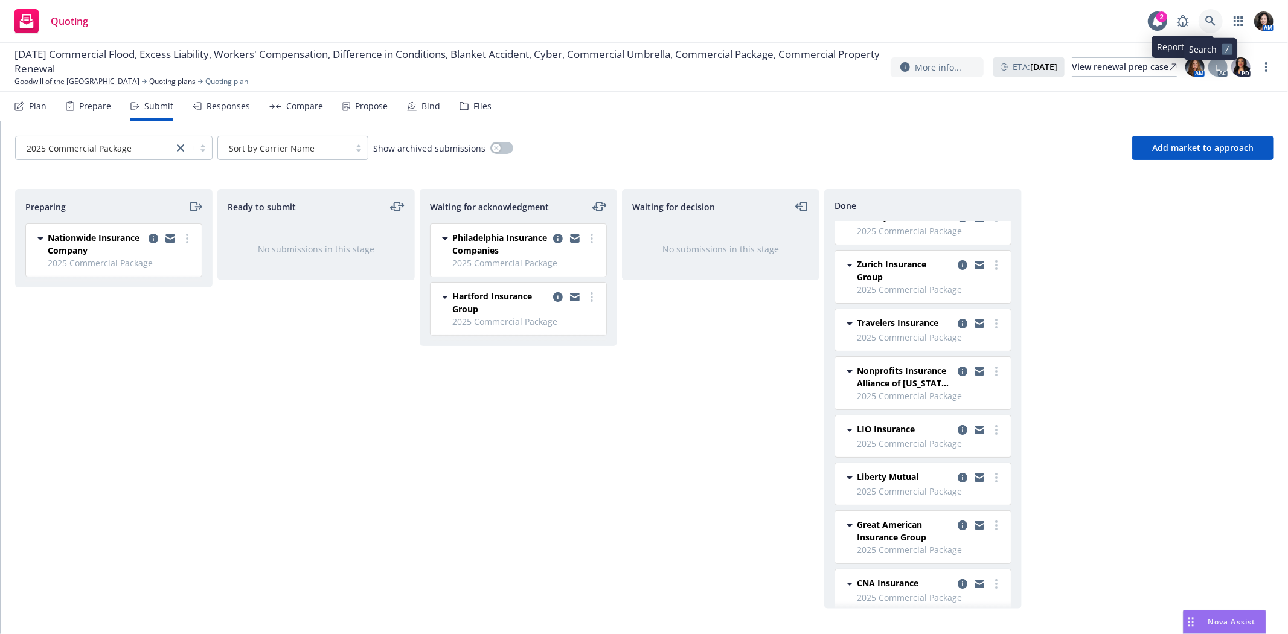
click at [1210, 21] on icon at bounding box center [1210, 21] width 11 height 11
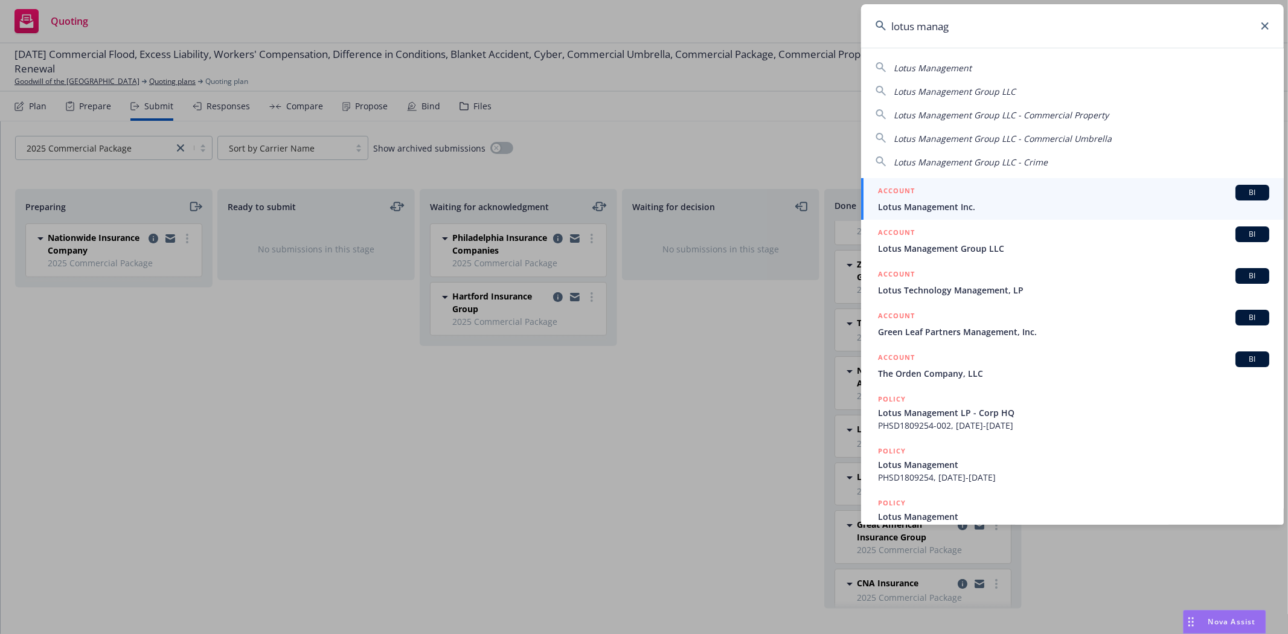
type input "lotus manag"
click at [1043, 204] on span "Lotus Management Inc." at bounding box center [1073, 206] width 391 height 13
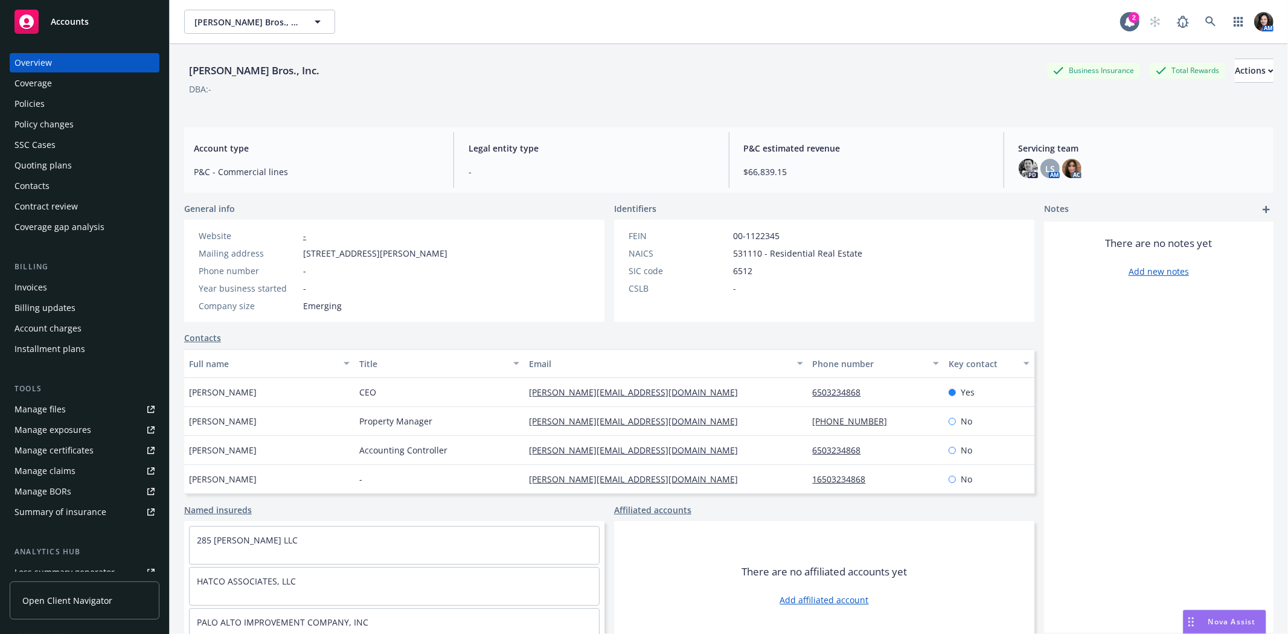
click at [99, 284] on div "Invoices" at bounding box center [84, 287] width 140 height 19
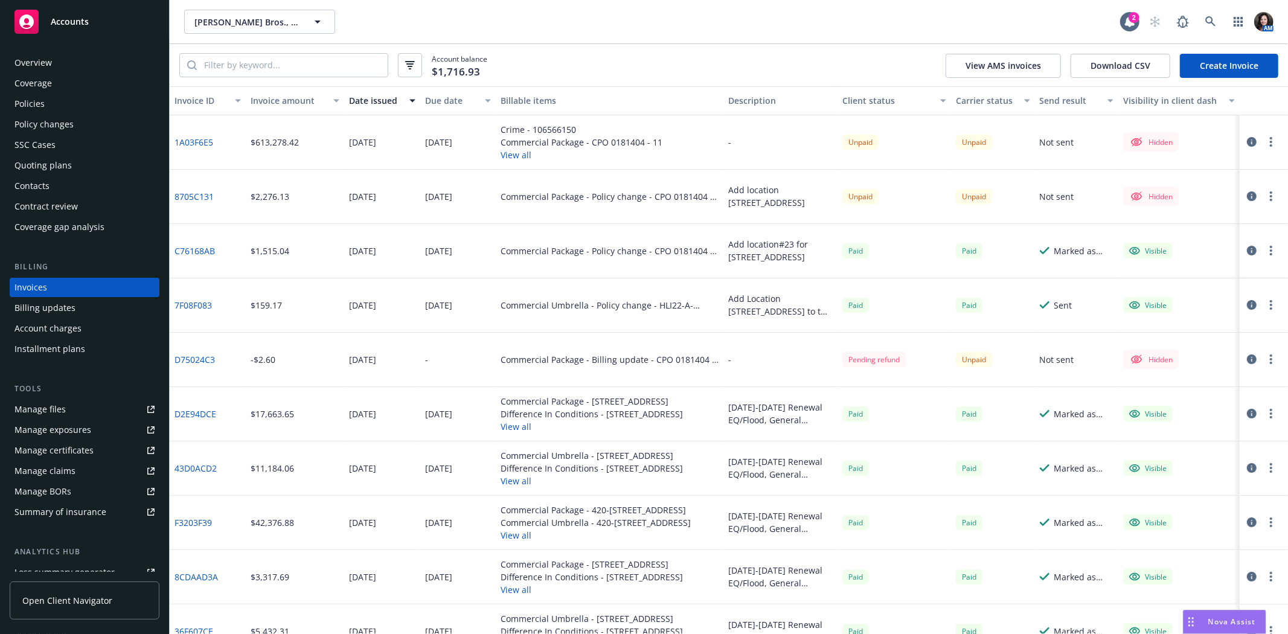
click at [1264, 140] on button "button" at bounding box center [1271, 142] width 14 height 14
click at [1176, 304] on link "Void" at bounding box center [1191, 312] width 154 height 24
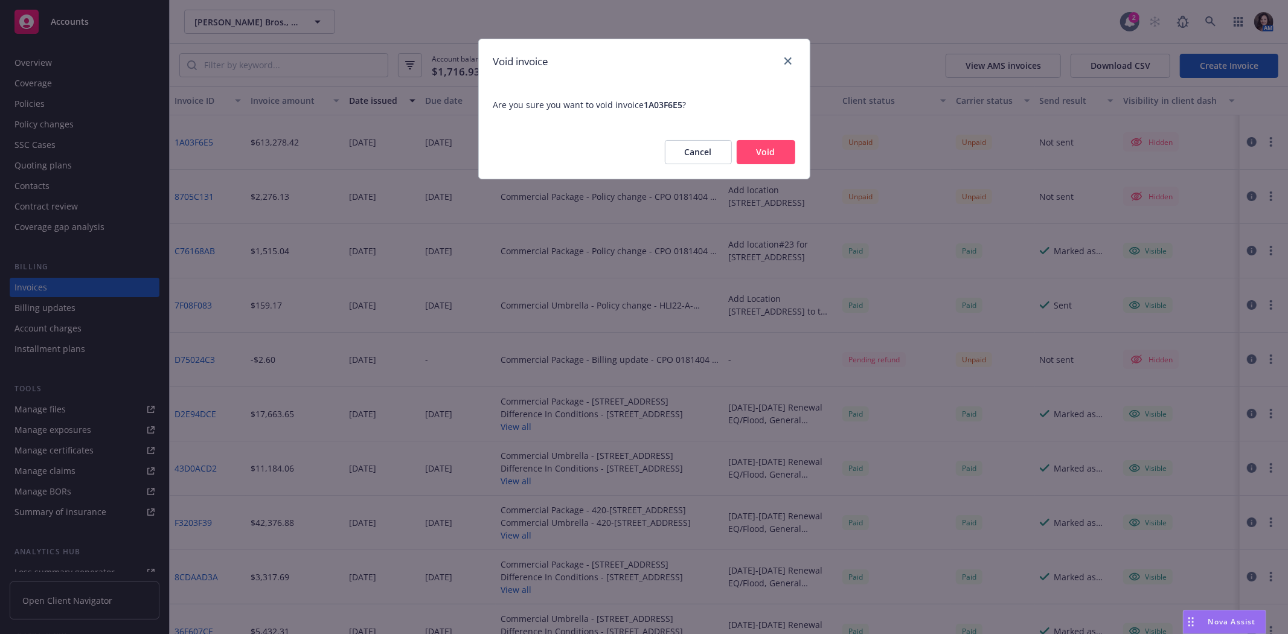
click at [772, 155] on button "Void" at bounding box center [766, 152] width 59 height 24
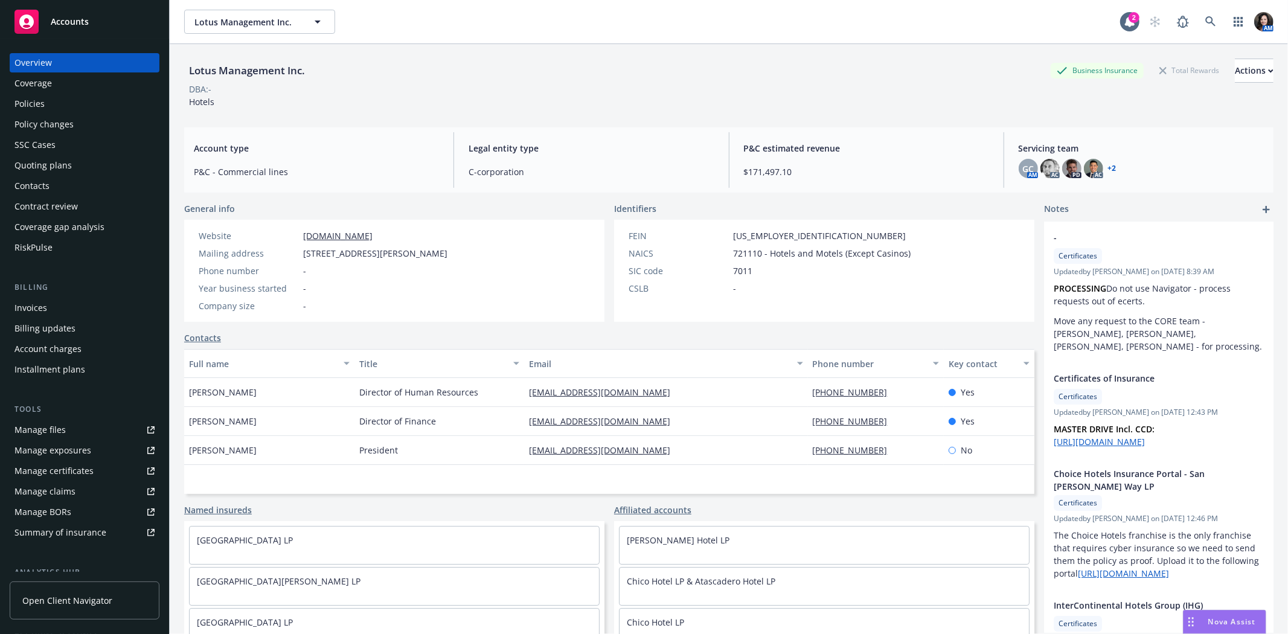
click at [34, 104] on div "Policies" at bounding box center [29, 103] width 30 height 19
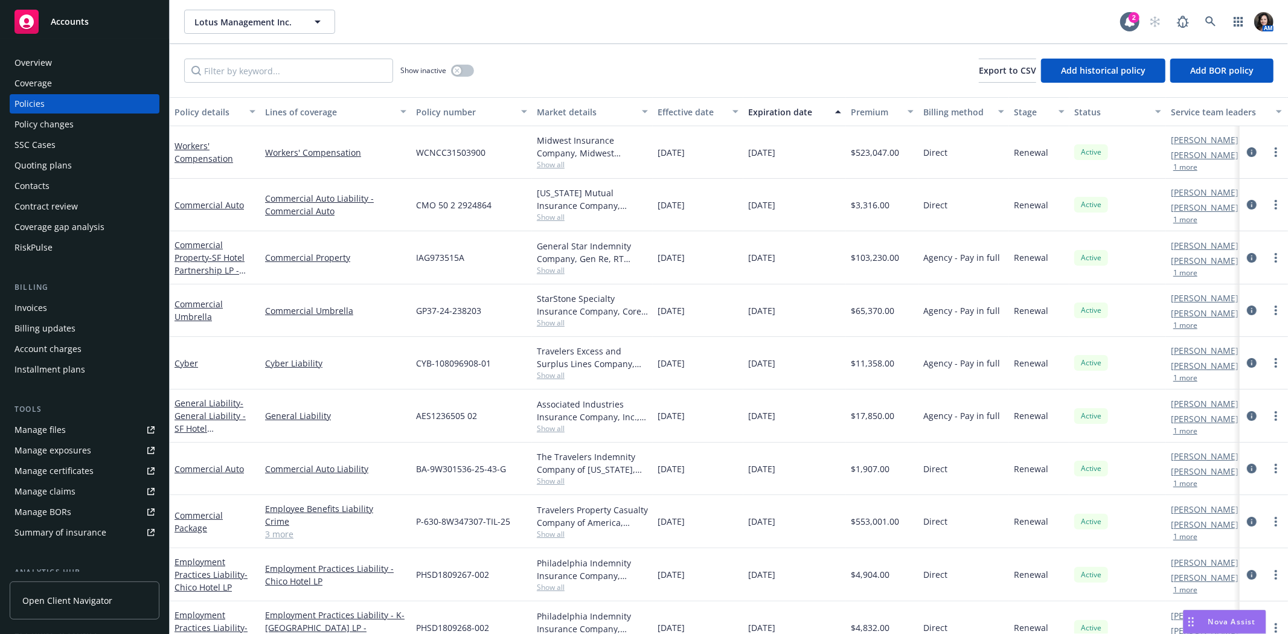
click at [38, 166] on div "Quoting plans" at bounding box center [42, 165] width 57 height 19
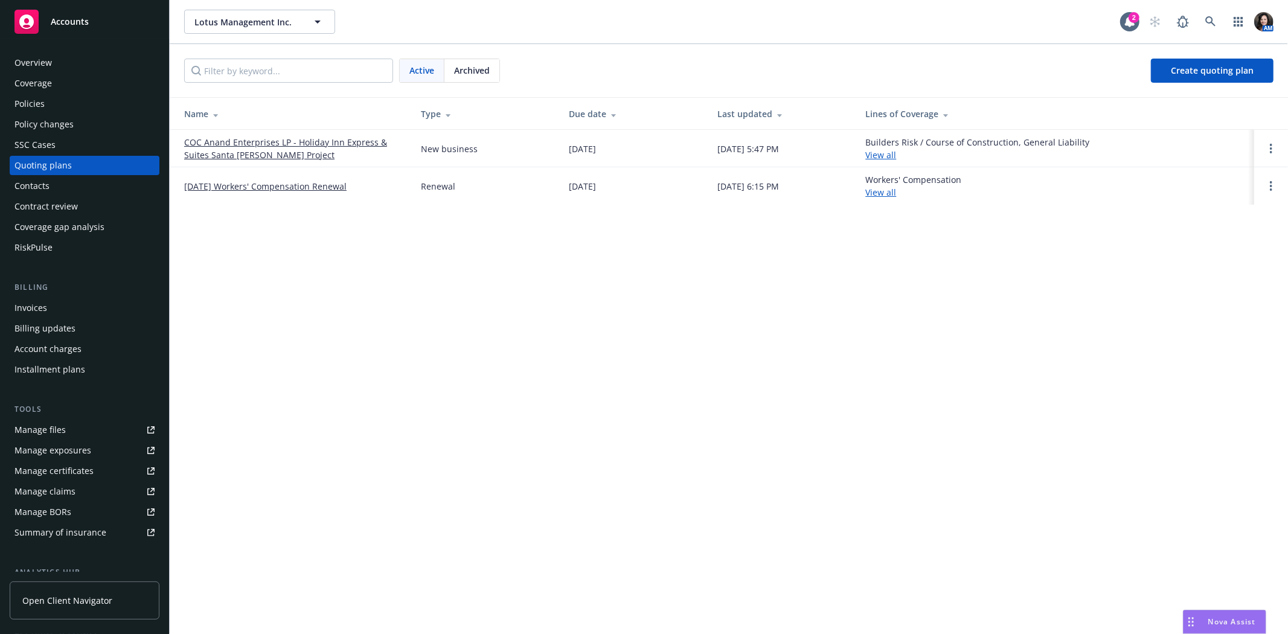
click at [207, 161] on td "COC Anand Enterprises LP - Holiday Inn Express & Suites Santa [PERSON_NAME] Pro…" at bounding box center [291, 148] width 242 height 37
click at [207, 152] on link "COC Anand Enterprises LP - Holiday Inn Express & Suites Santa [PERSON_NAME] Pro…" at bounding box center [292, 148] width 217 height 25
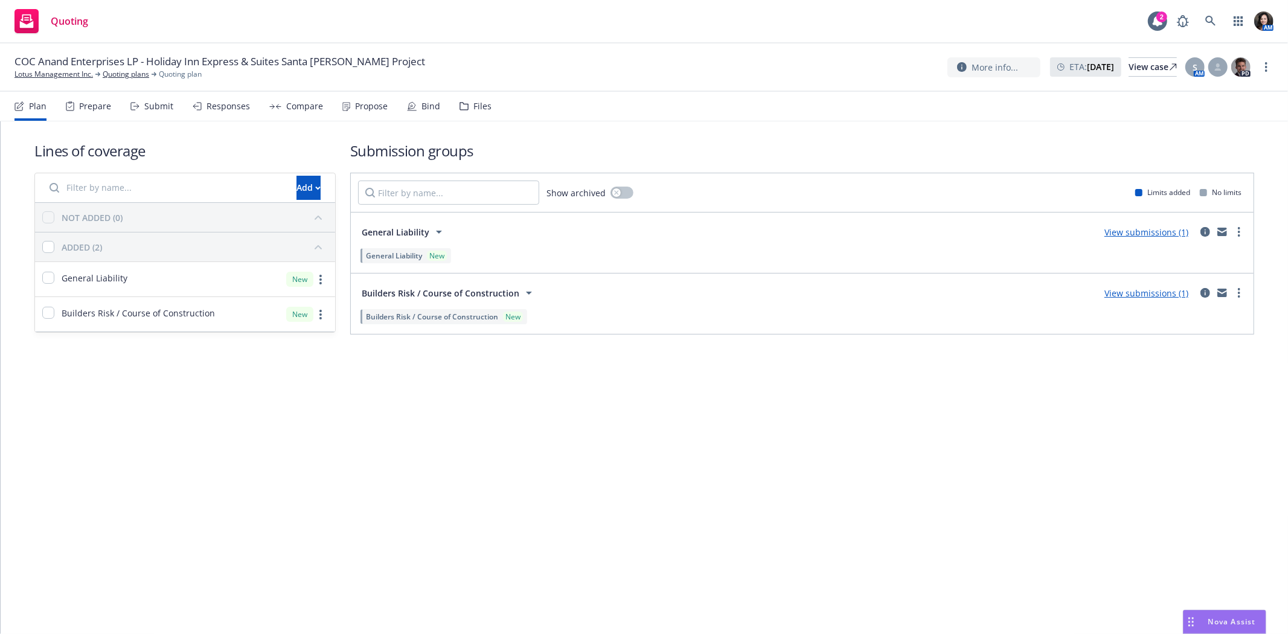
click at [153, 112] on div "Submit" at bounding box center [151, 106] width 43 height 29
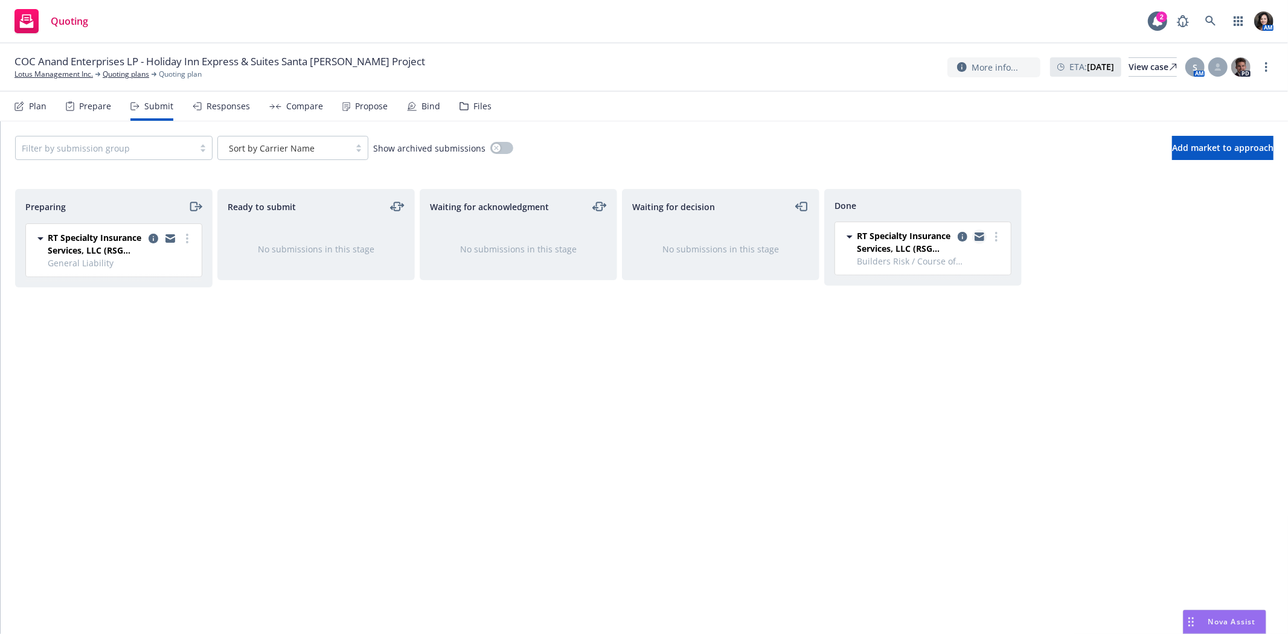
click at [979, 238] on icon "copy logging email" at bounding box center [980, 237] width 10 height 5
click at [48, 79] on link "Lotus Management Inc." at bounding box center [53, 74] width 78 height 11
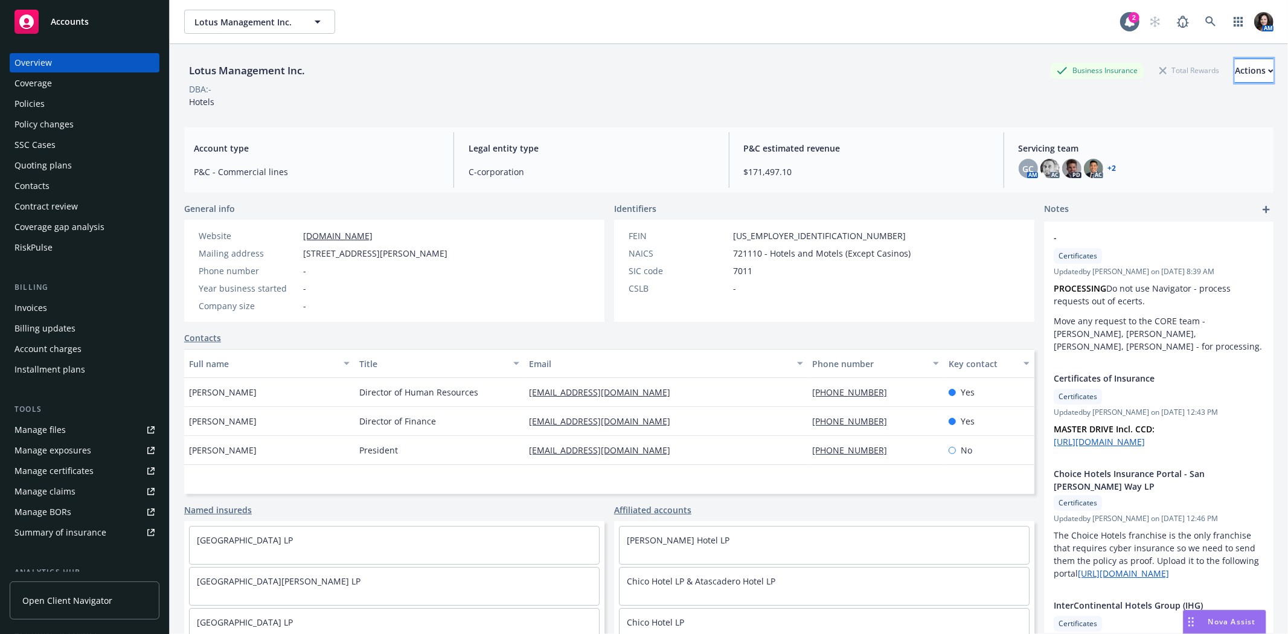
click at [1235, 74] on button "Actions" at bounding box center [1254, 71] width 39 height 24
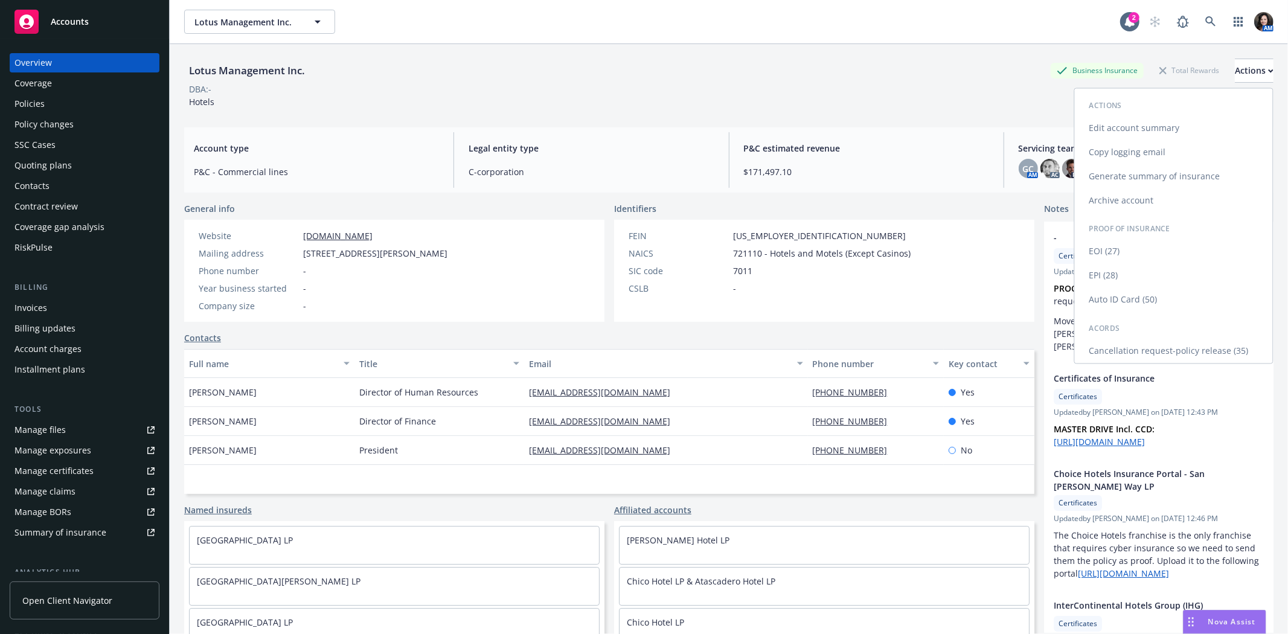
click at [1198, 349] on link "Cancellation request-policy release (35)" at bounding box center [1174, 351] width 198 height 24
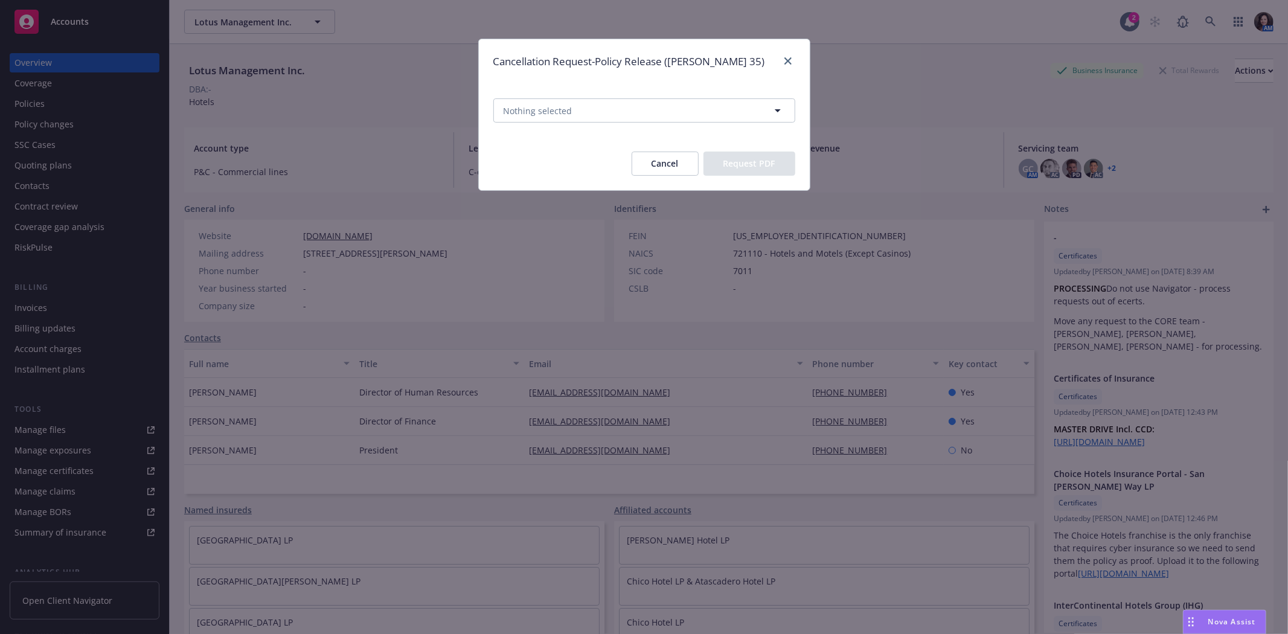
click at [589, 127] on span "Nothing selected" at bounding box center [644, 110] width 331 height 53
click at [588, 118] on button "Nothing selected" at bounding box center [644, 110] width 302 height 24
click at [0, 0] on div at bounding box center [0, 0] width 0 height 0
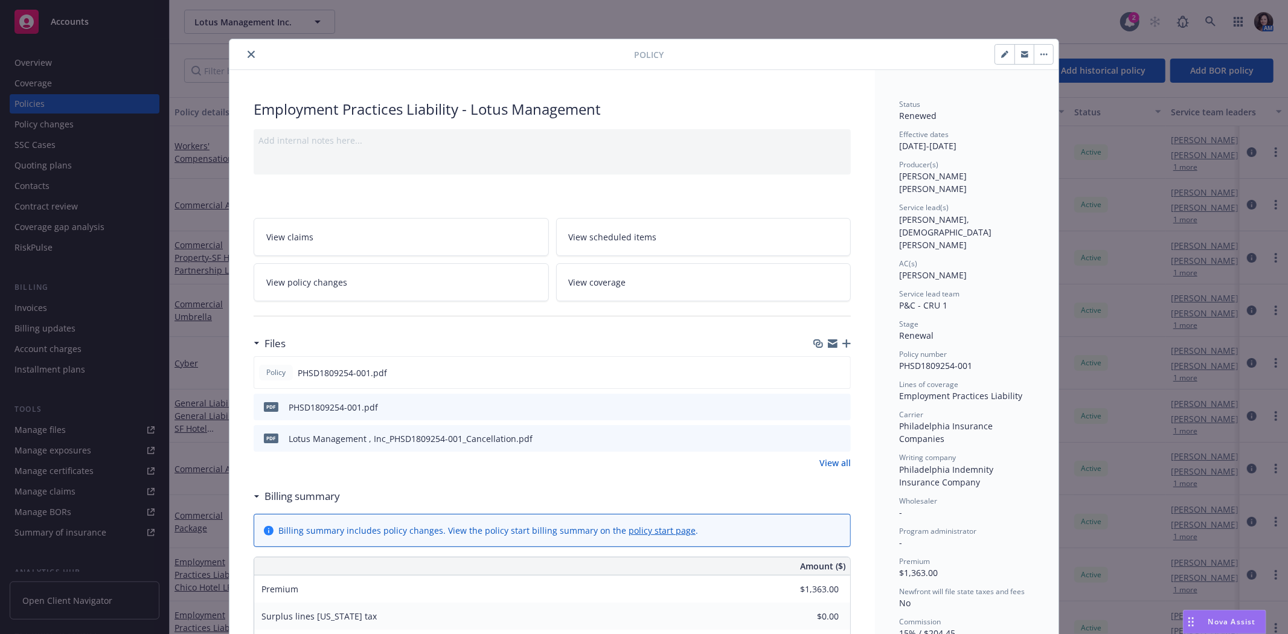
click at [248, 52] on icon "close" at bounding box center [251, 54] width 7 height 7
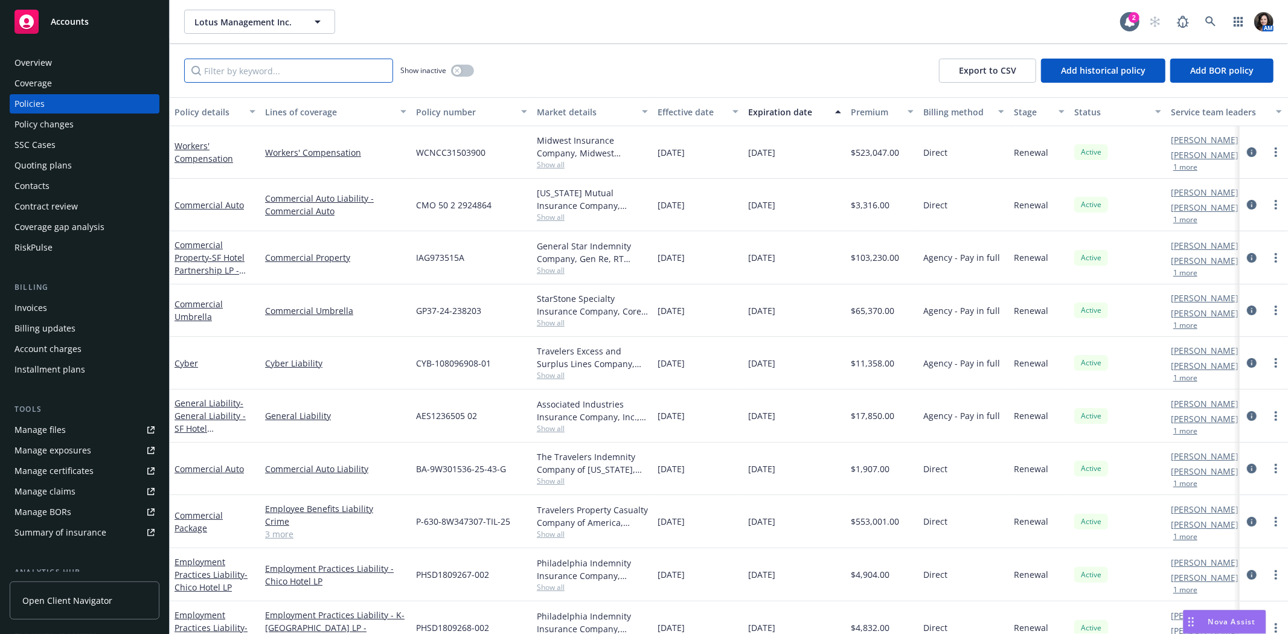
click at [226, 67] on input "Filter by keyword..." at bounding box center [288, 71] width 209 height 24
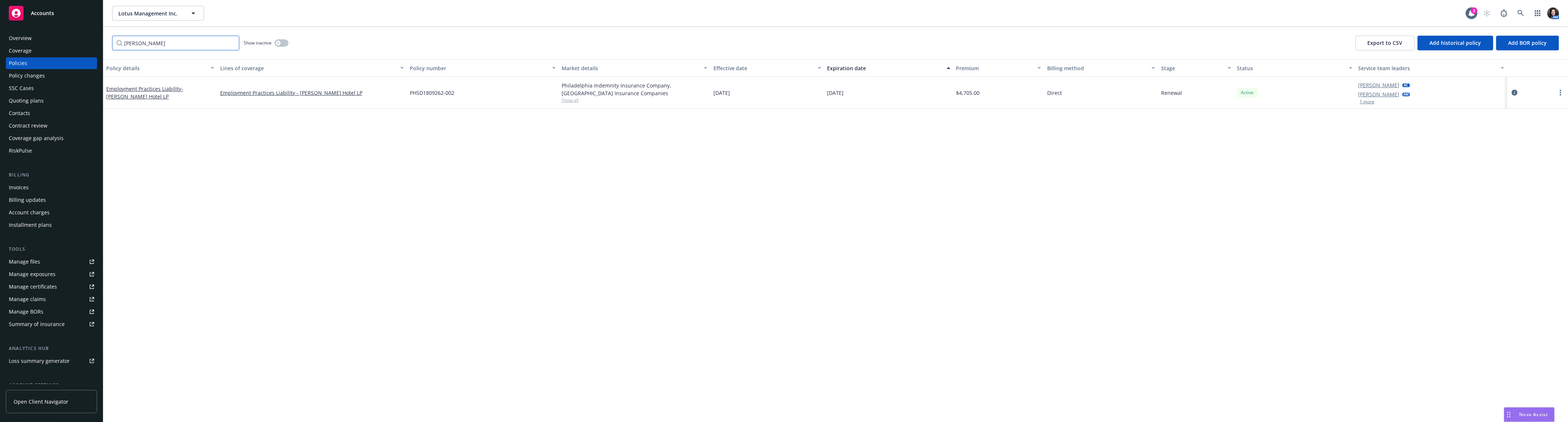
type input "[PERSON_NAME]"
